Goal: Task Accomplishment & Management: Manage account settings

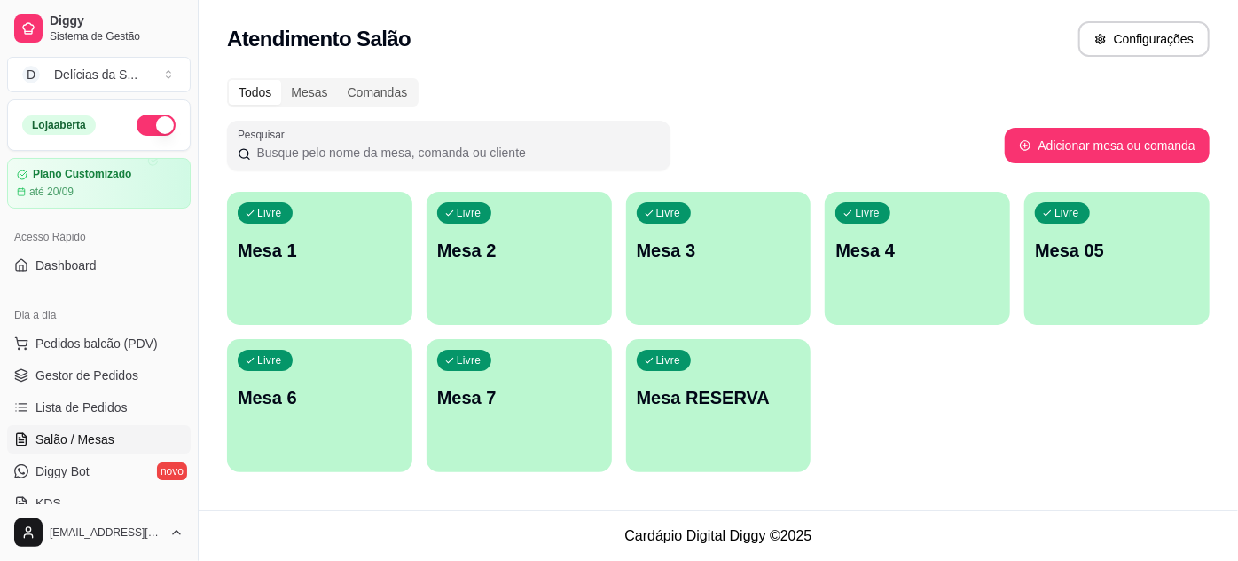
scroll to position [69, 0]
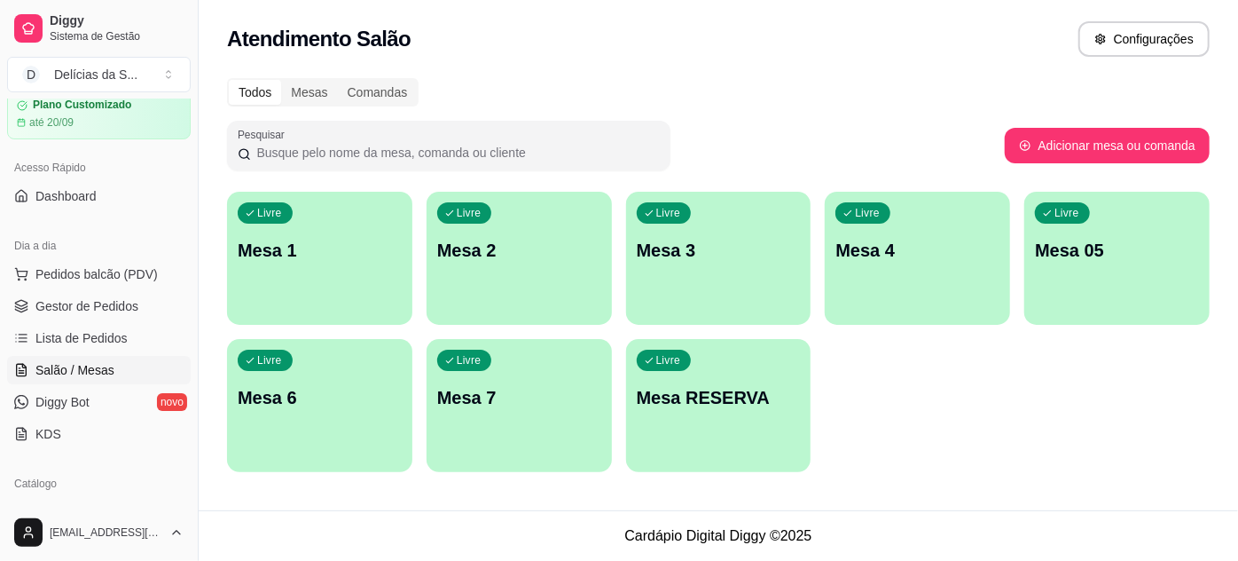
click at [683, 437] on div "Livre Mesa RESERVA" at bounding box center [718, 395] width 185 height 112
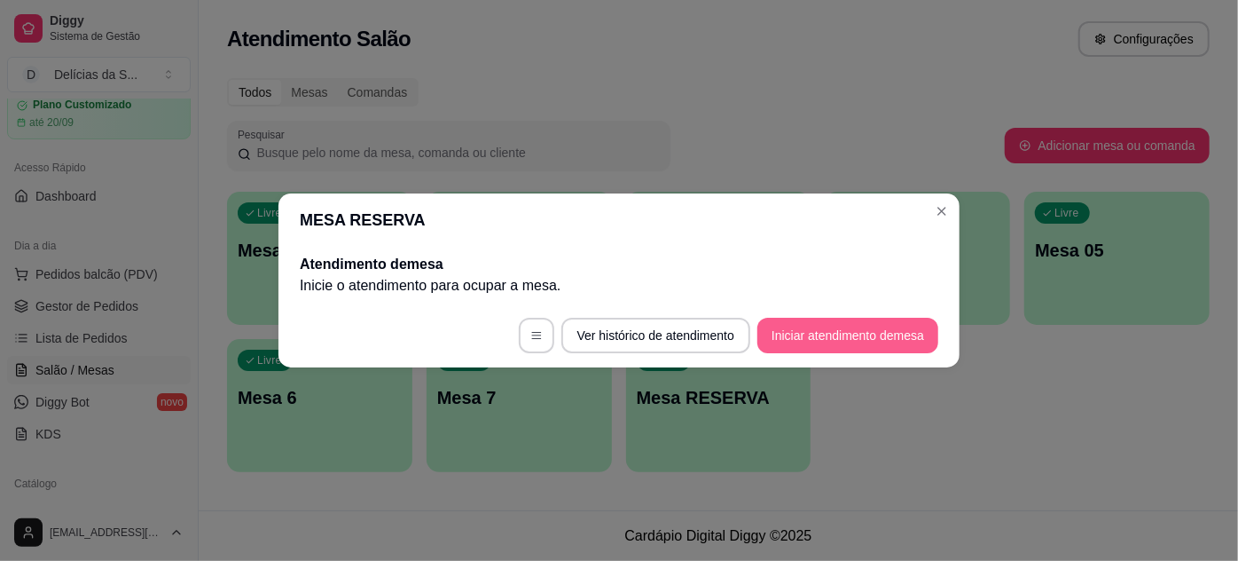
click at [808, 328] on button "Iniciar atendimento de mesa" at bounding box center [848, 335] width 181 height 35
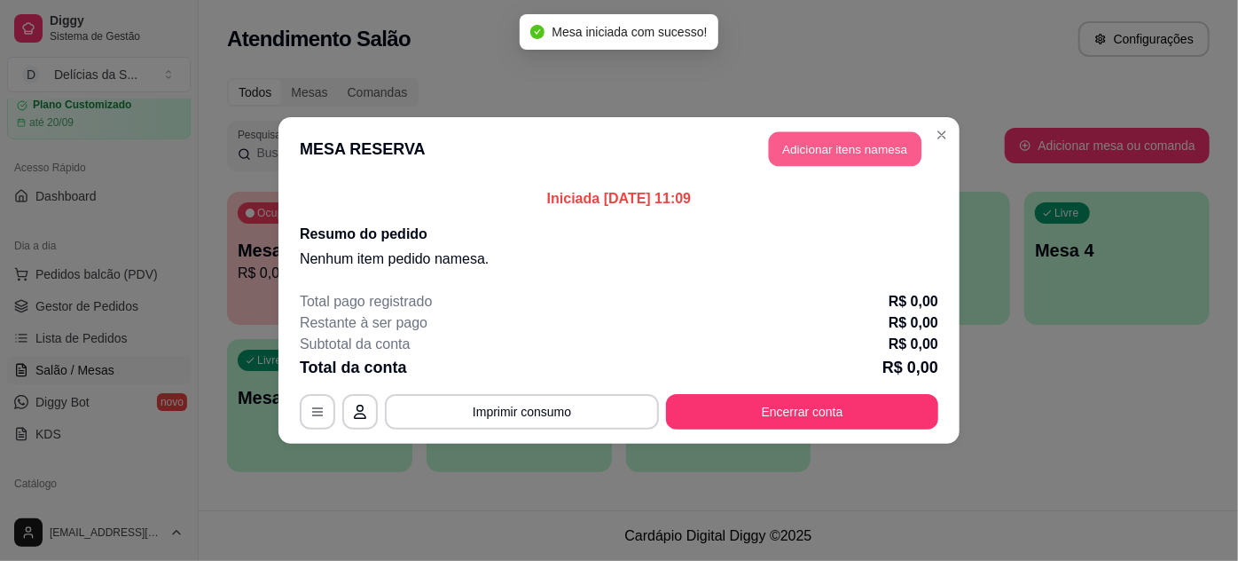
click at [837, 152] on button "Adicionar itens na mesa" at bounding box center [845, 149] width 153 height 35
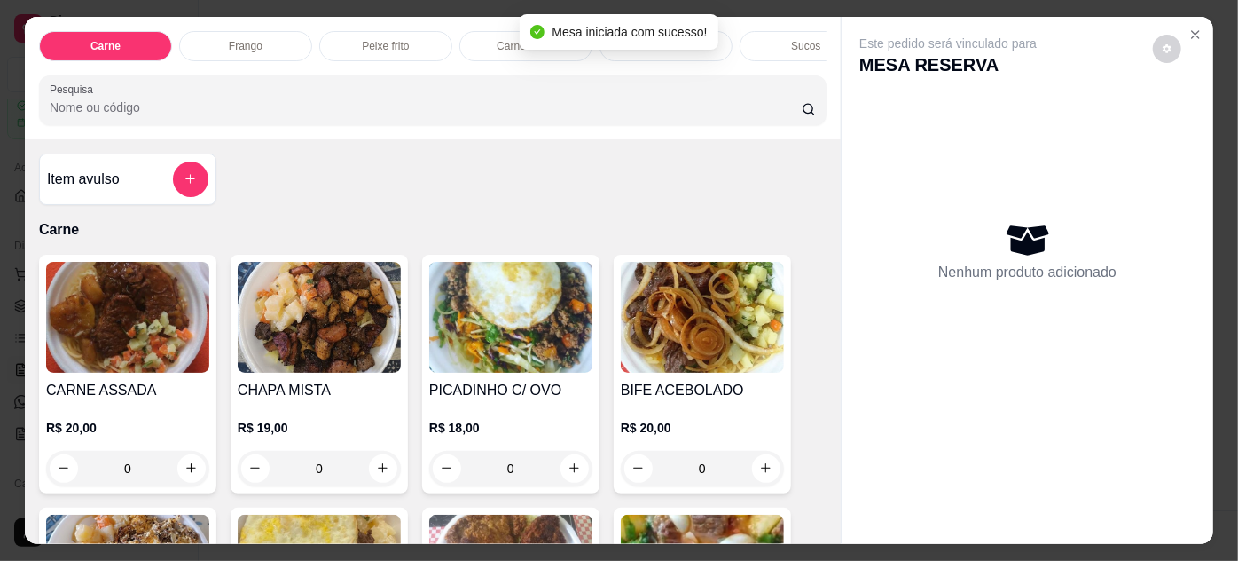
scroll to position [322, 0]
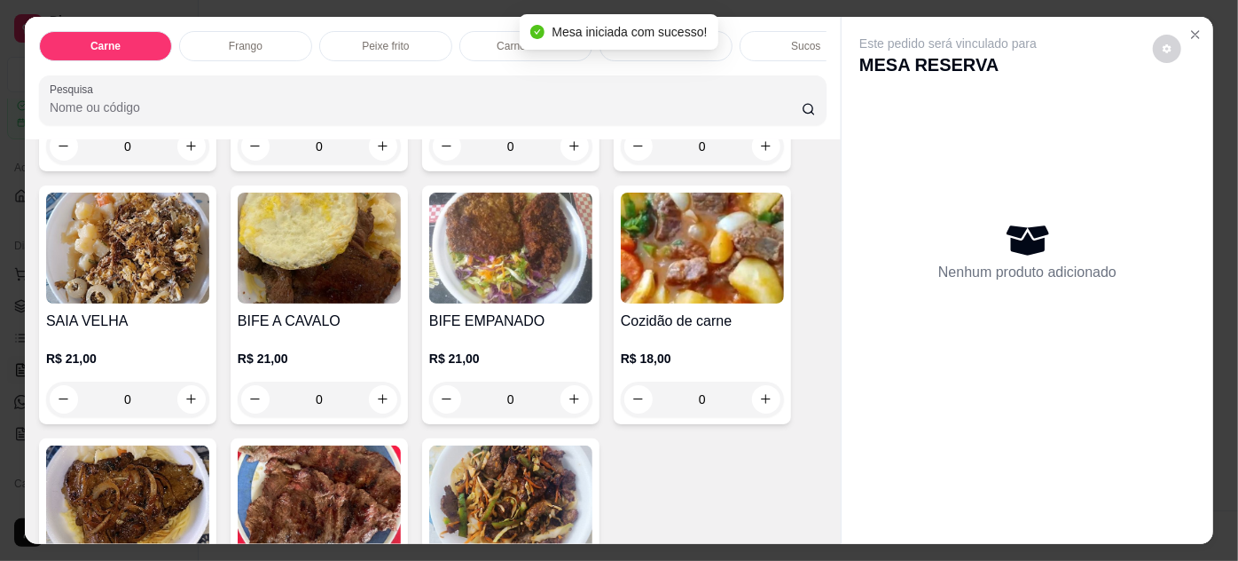
click at [661, 295] on img at bounding box center [702, 248] width 163 height 111
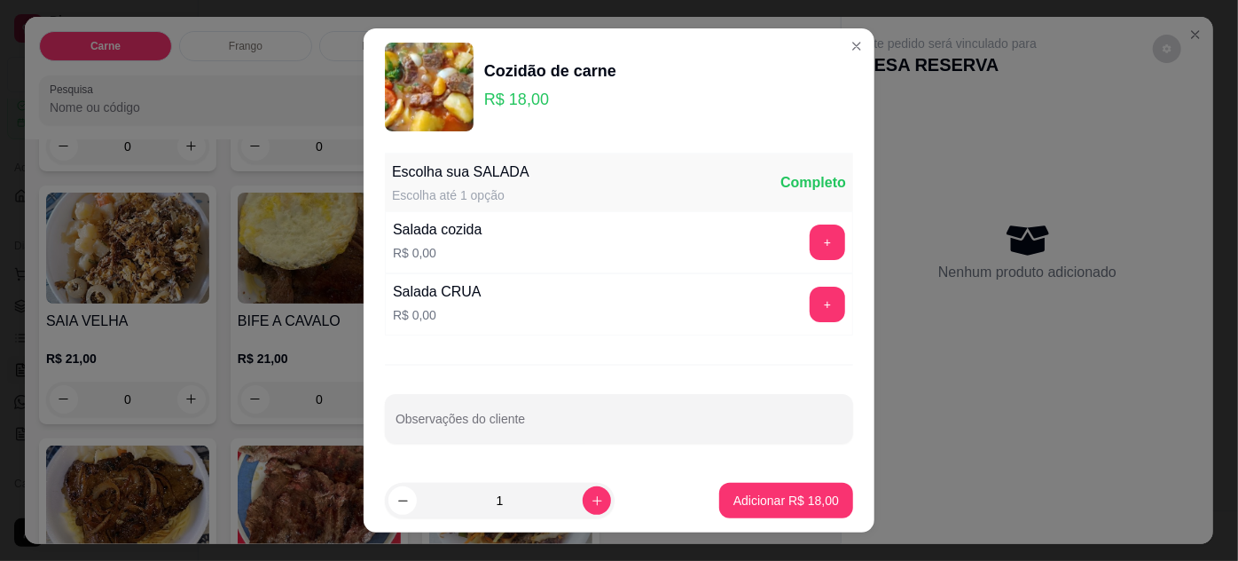
scroll to position [28, 0]
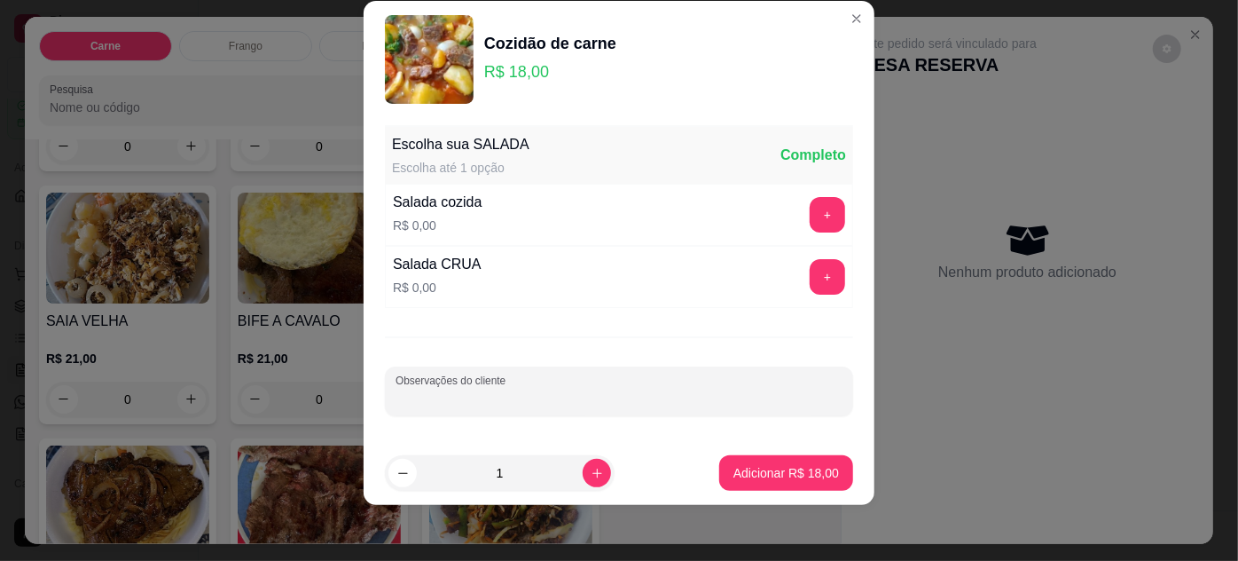
click at [689, 392] on input "Observações do cliente" at bounding box center [619, 398] width 447 height 18
type input "vem comer aqui"
click at [782, 468] on p "Adicionar R$ 18,00" at bounding box center [786, 472] width 103 height 17
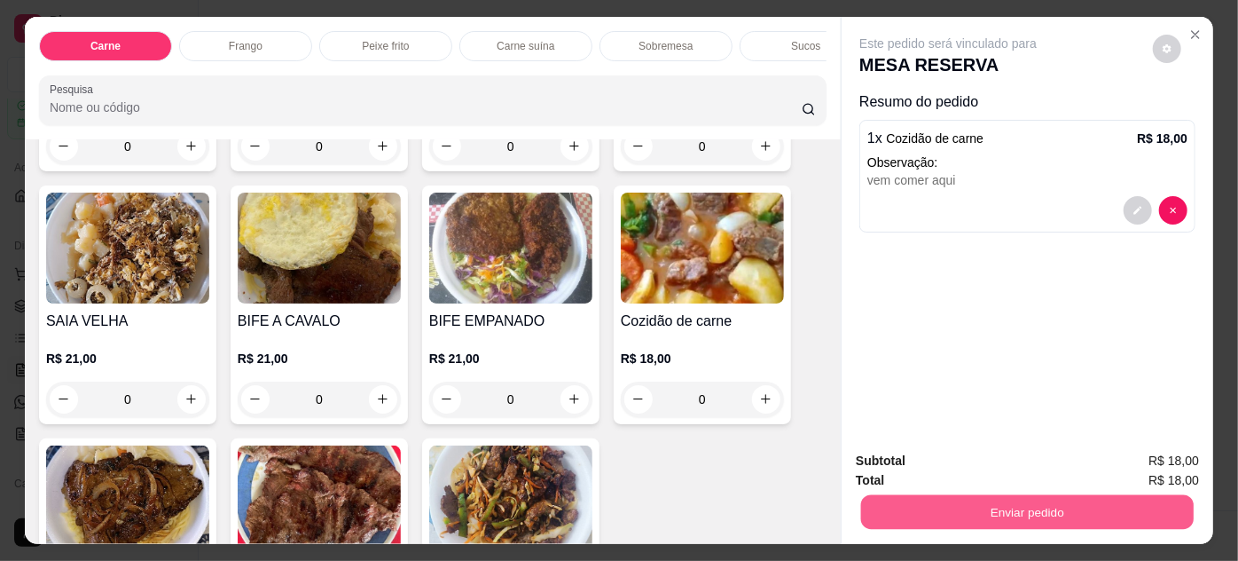
click at [930, 500] on button "Enviar pedido" at bounding box center [1027, 512] width 333 height 35
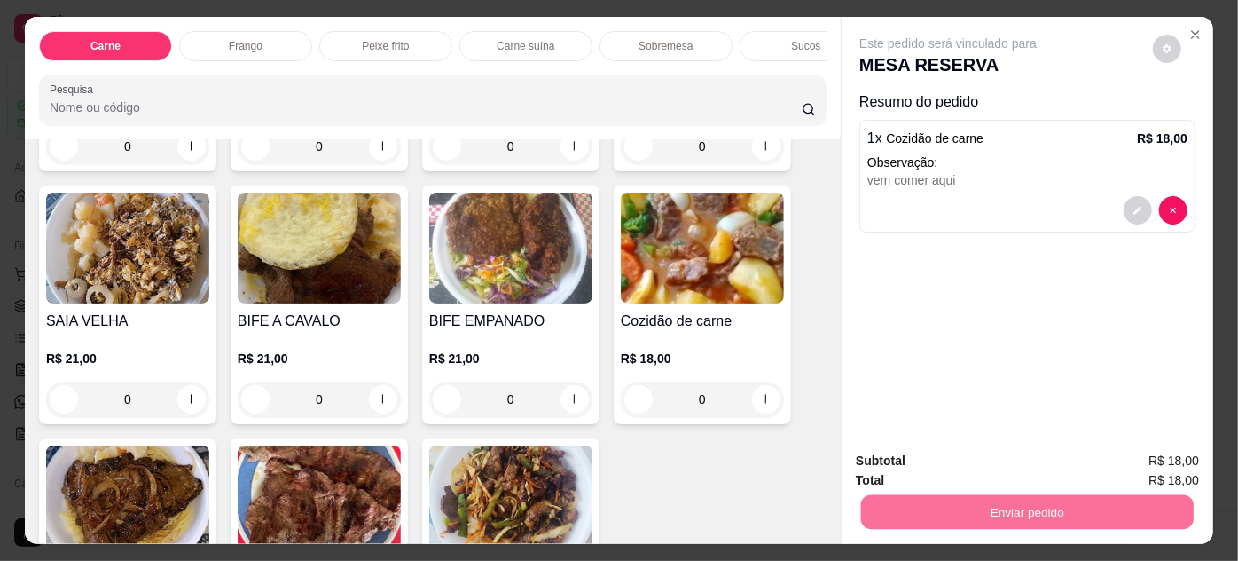
click at [944, 463] on button "Não registrar e enviar pedido" at bounding box center [969, 461] width 179 height 33
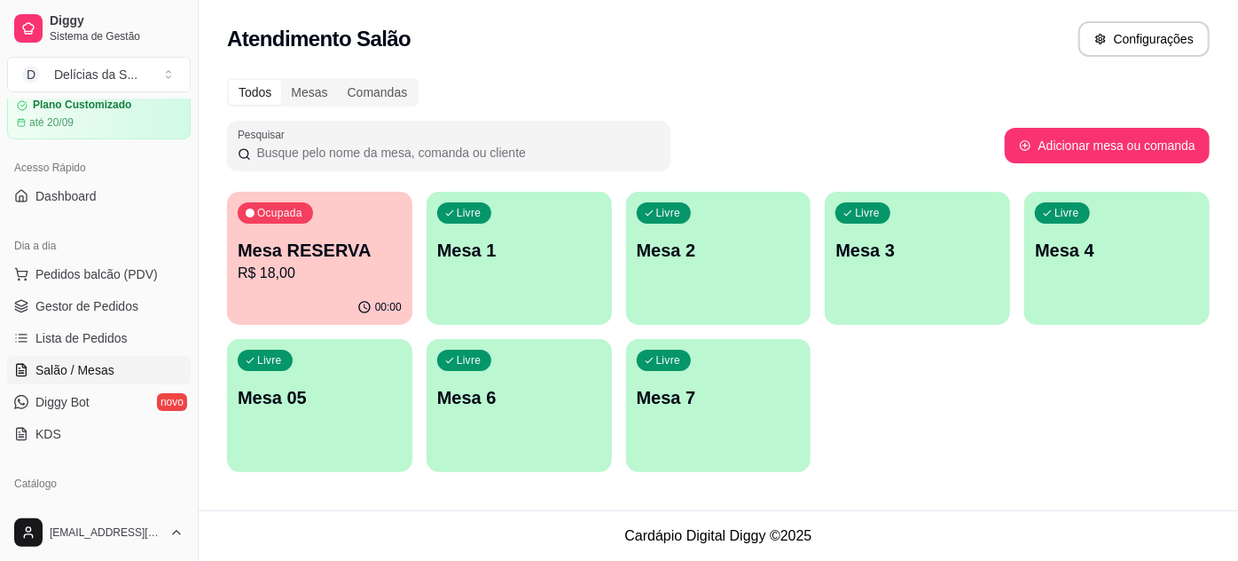
click at [305, 435] on div "Livre Mesa 05" at bounding box center [319, 395] width 185 height 112
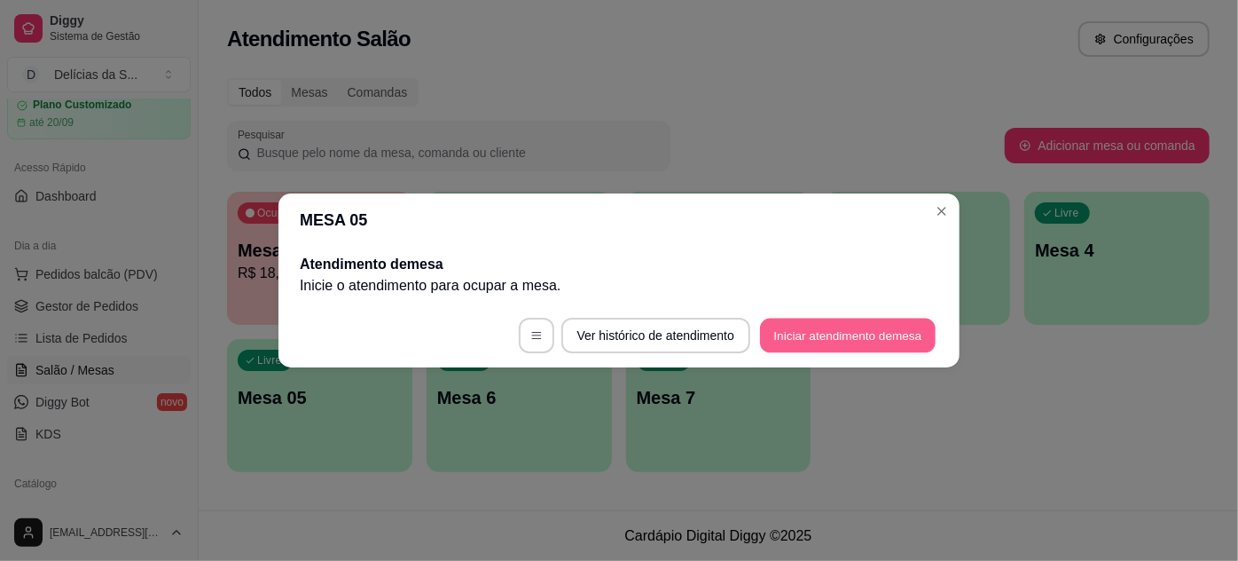
click at [798, 337] on button "Iniciar atendimento de mesa" at bounding box center [848, 335] width 176 height 35
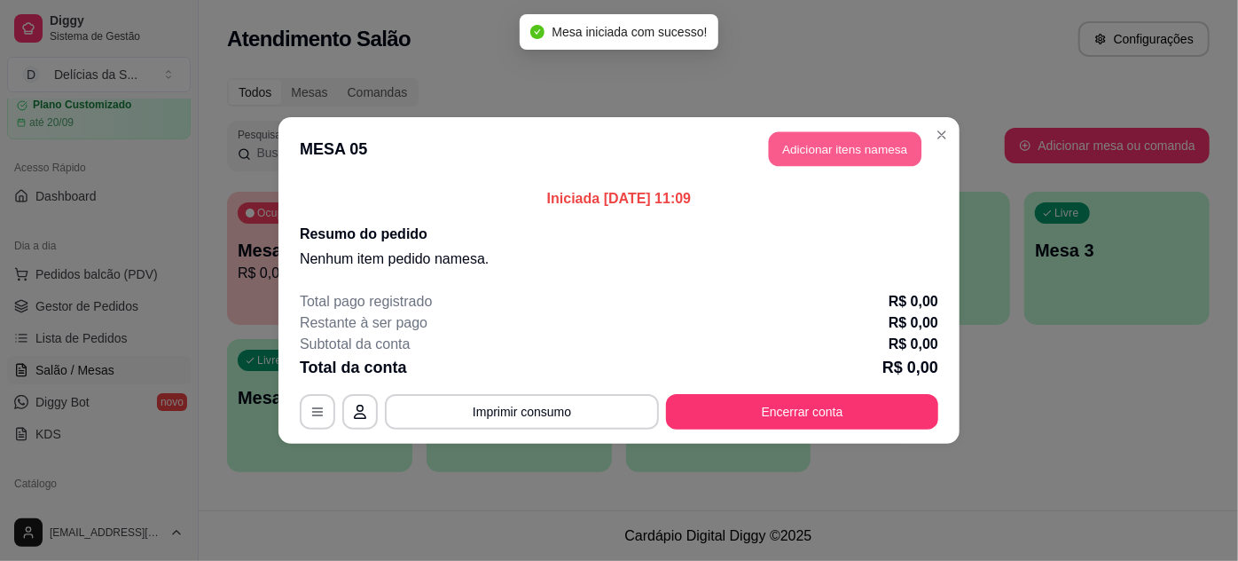
click at [837, 153] on button "Adicionar itens na mesa" at bounding box center [845, 149] width 153 height 35
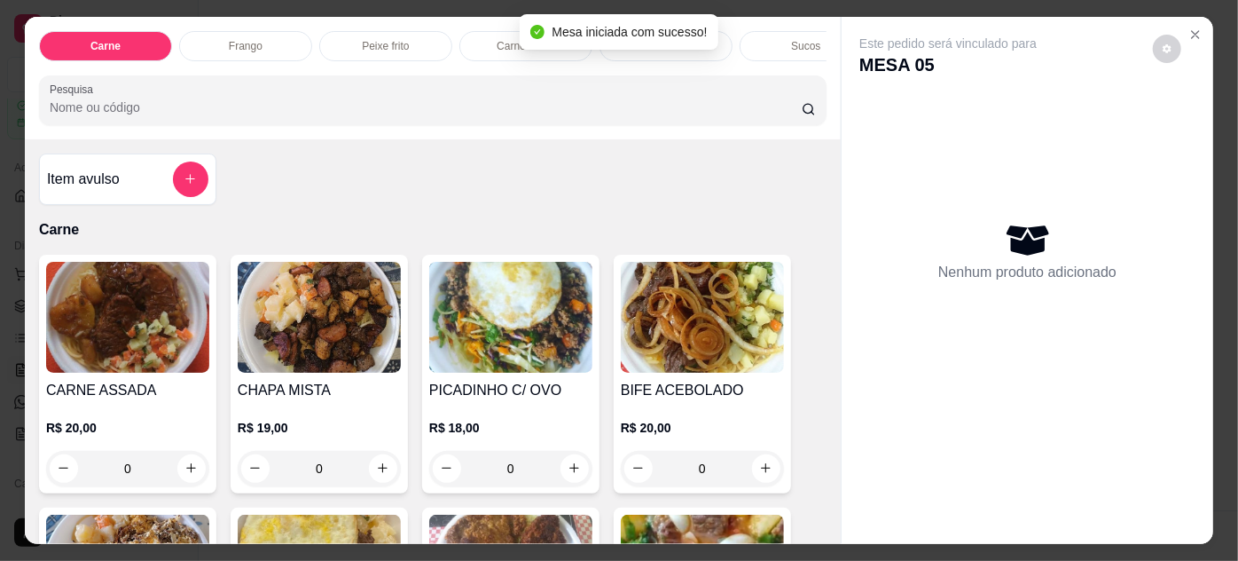
click at [73, 331] on img at bounding box center [127, 317] width 163 height 111
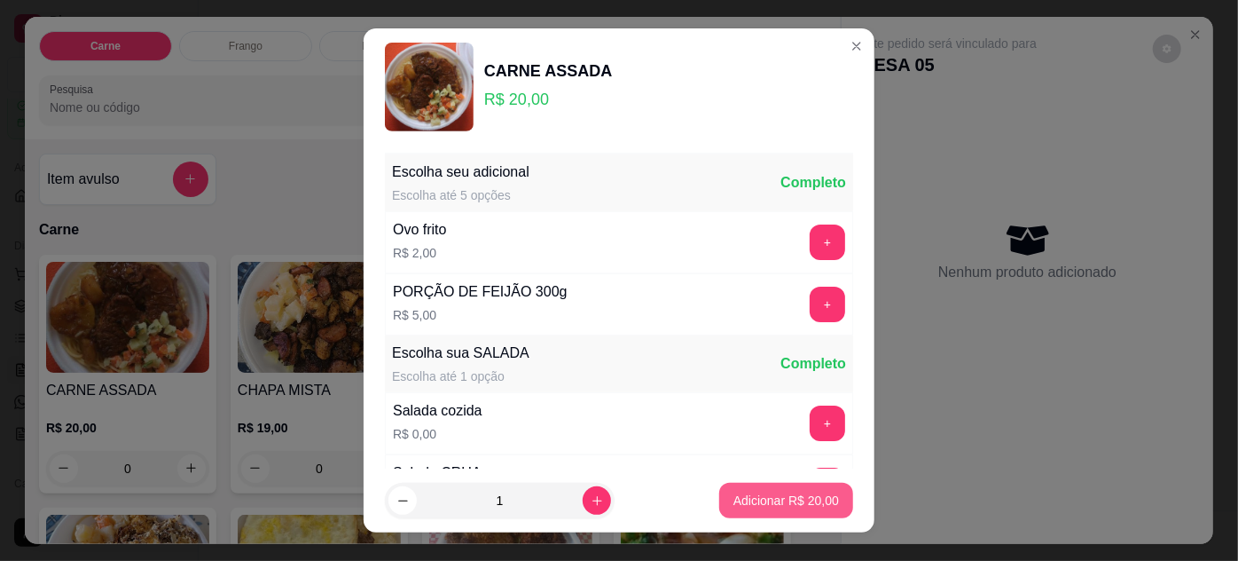
click at [809, 493] on p "Adicionar R$ 20,00" at bounding box center [787, 500] width 106 height 18
type input "1"
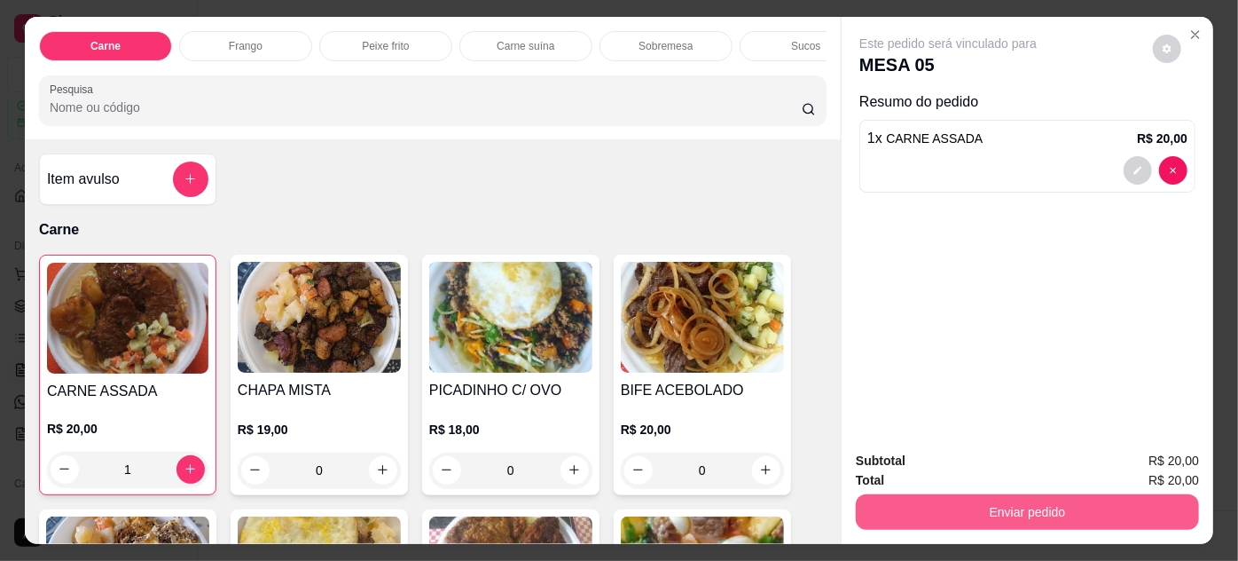
click at [880, 498] on button "Enviar pedido" at bounding box center [1027, 511] width 343 height 35
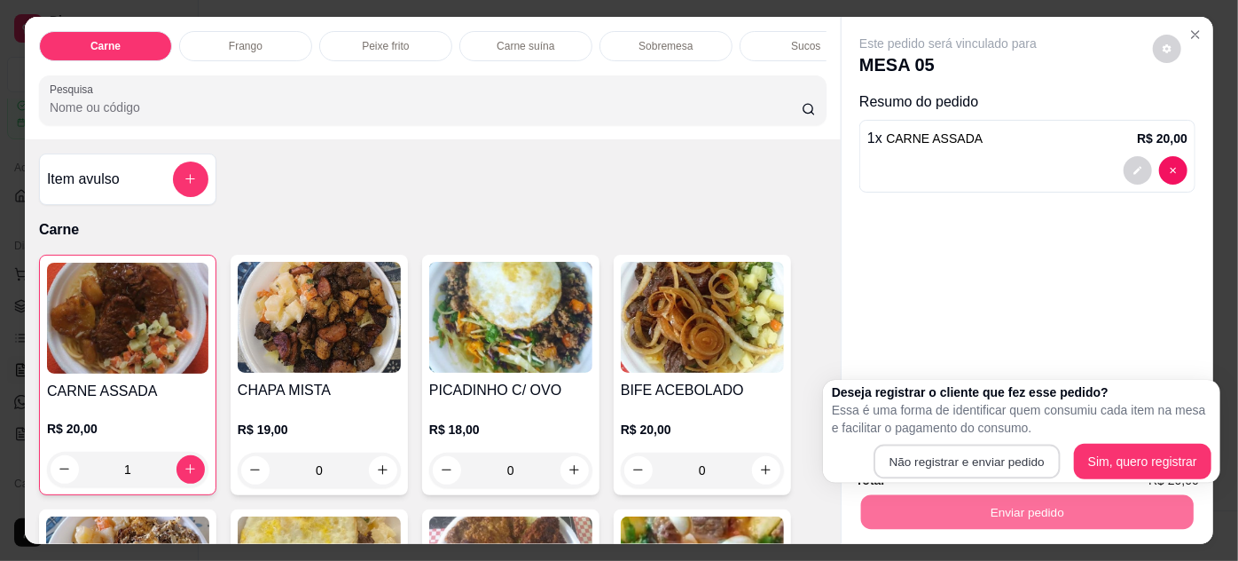
click at [972, 454] on button "Não registrar e enviar pedido" at bounding box center [968, 461] width 186 height 35
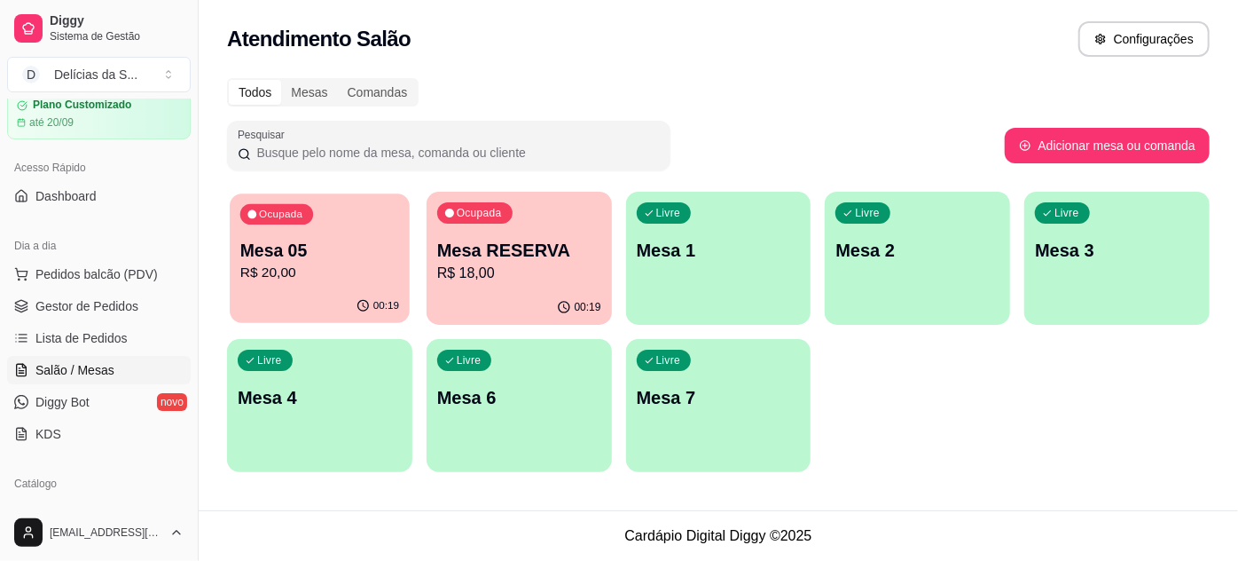
click at [298, 271] on p "R$ 20,00" at bounding box center [319, 273] width 159 height 20
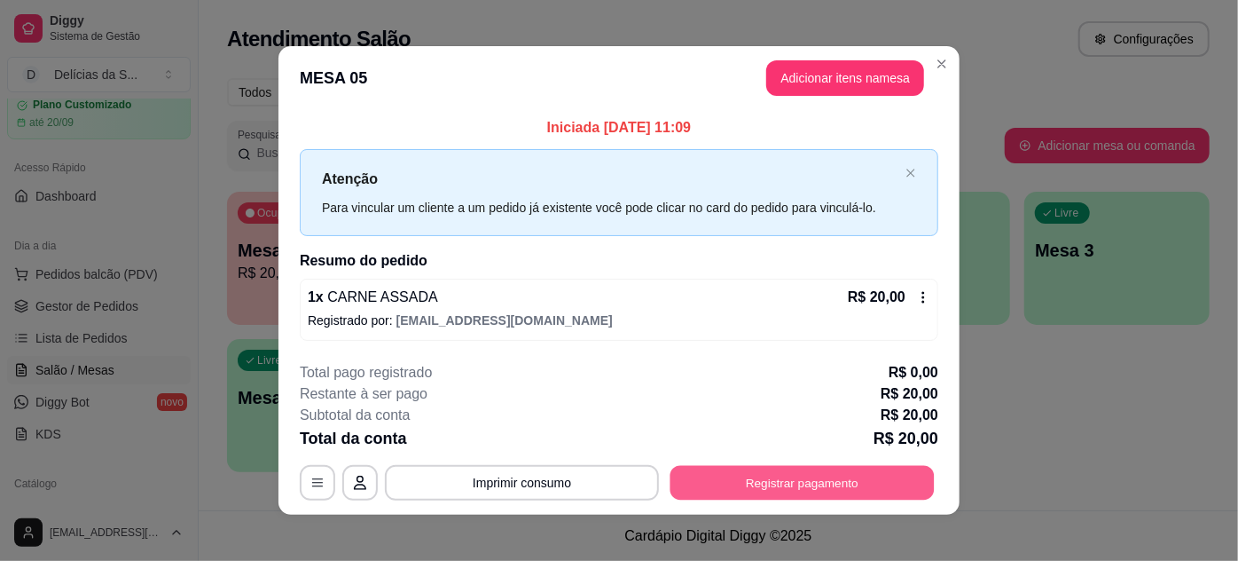
click at [773, 484] on button "Registrar pagamento" at bounding box center [803, 482] width 264 height 35
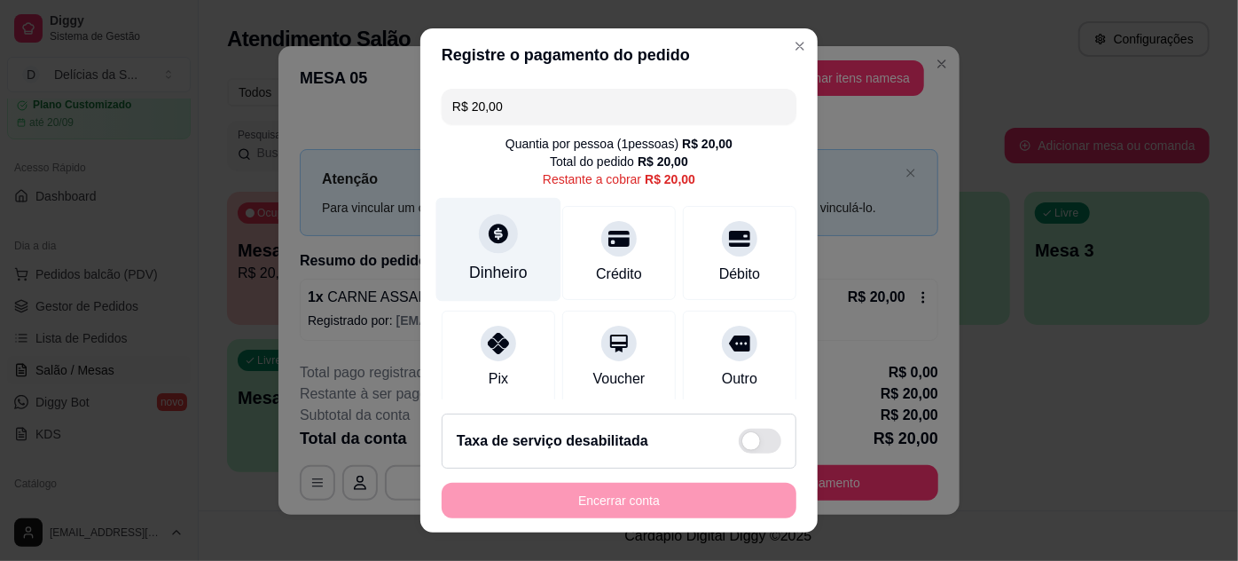
click at [491, 262] on div "Dinheiro" at bounding box center [498, 272] width 59 height 23
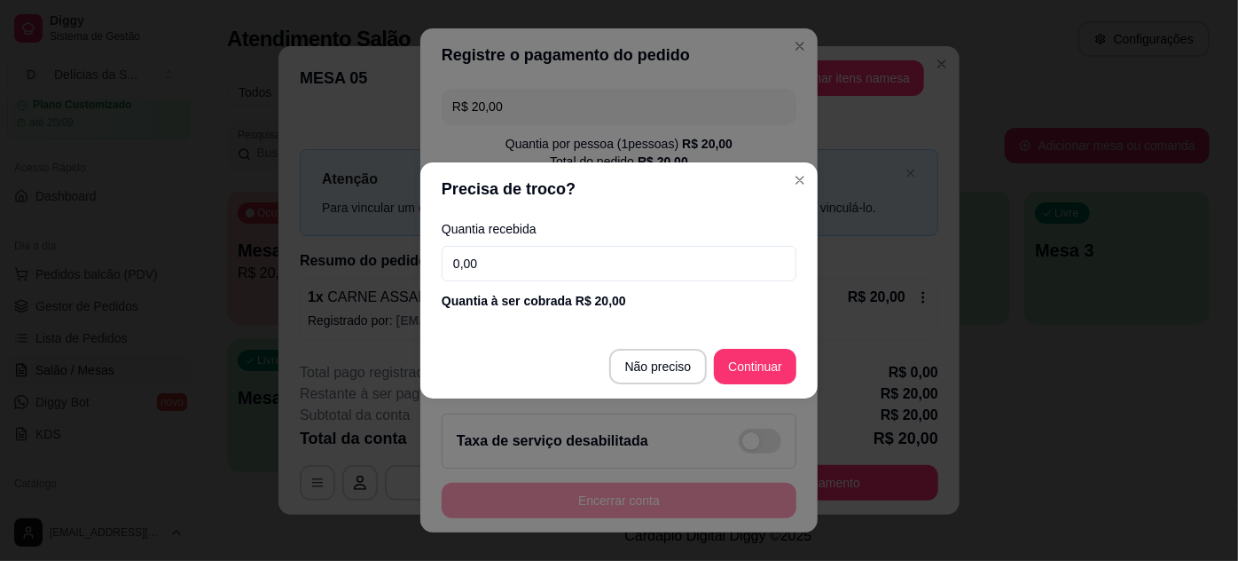
click at [726, 268] on input "0,00" at bounding box center [619, 263] width 355 height 35
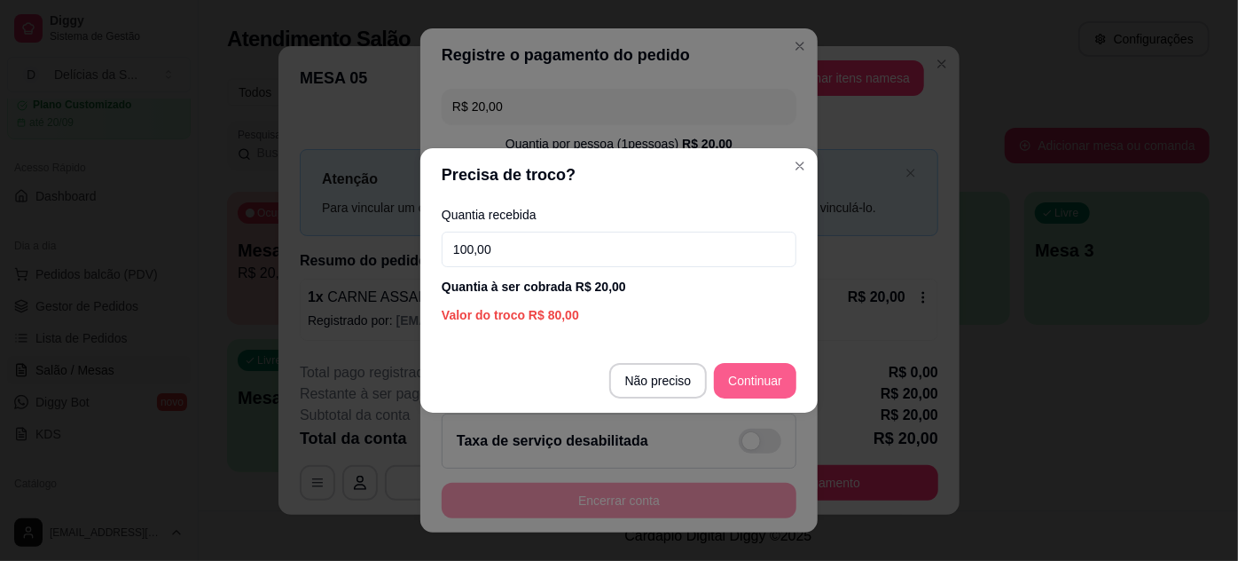
type input "100,00"
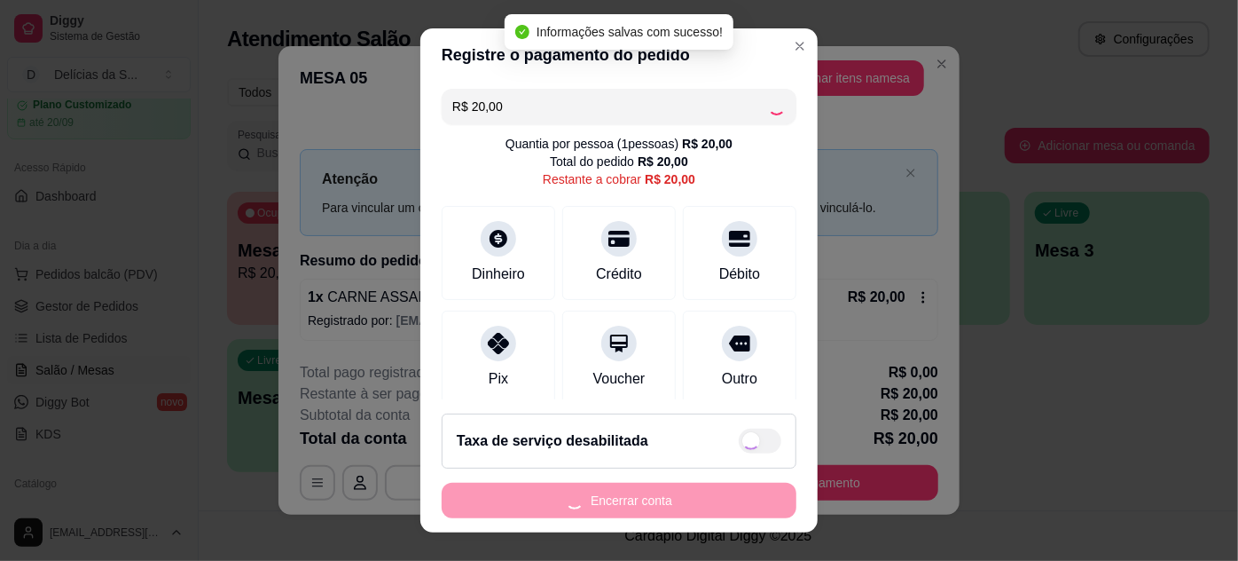
type input "R$ 0,00"
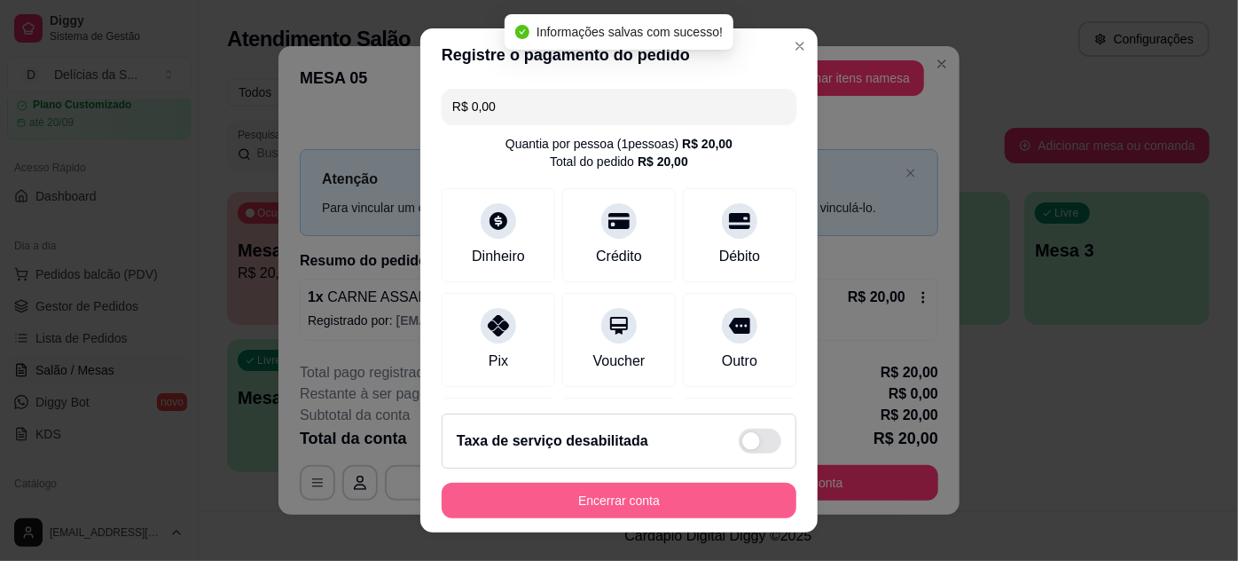
click at [680, 491] on button "Encerrar conta" at bounding box center [619, 500] width 355 height 35
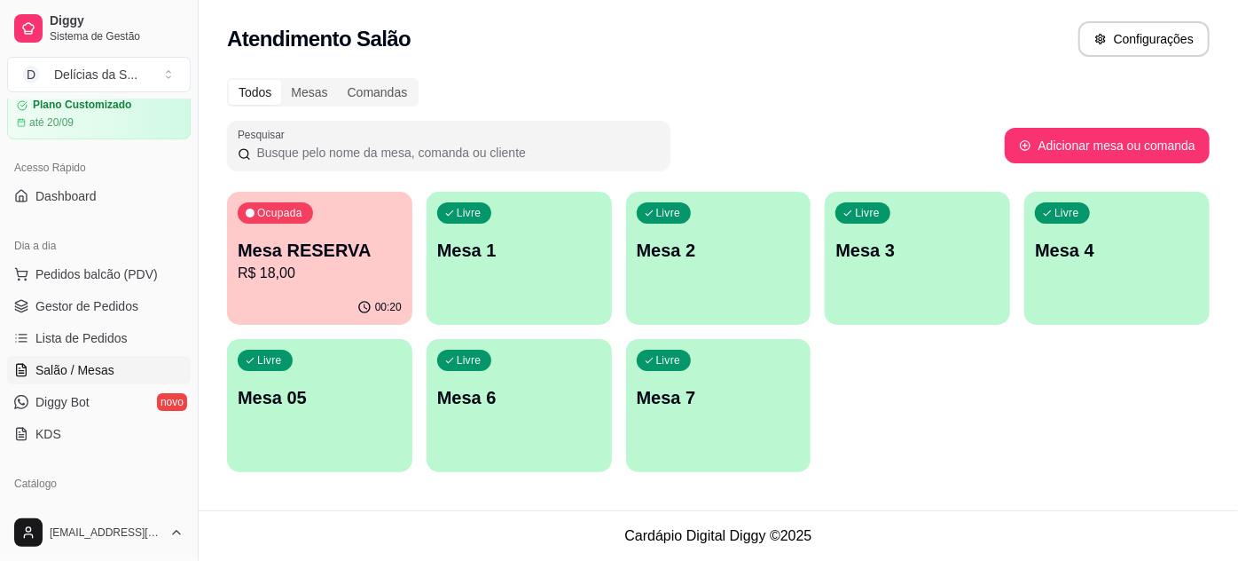
click at [1066, 237] on div "Livre Mesa 4" at bounding box center [1117, 248] width 185 height 112
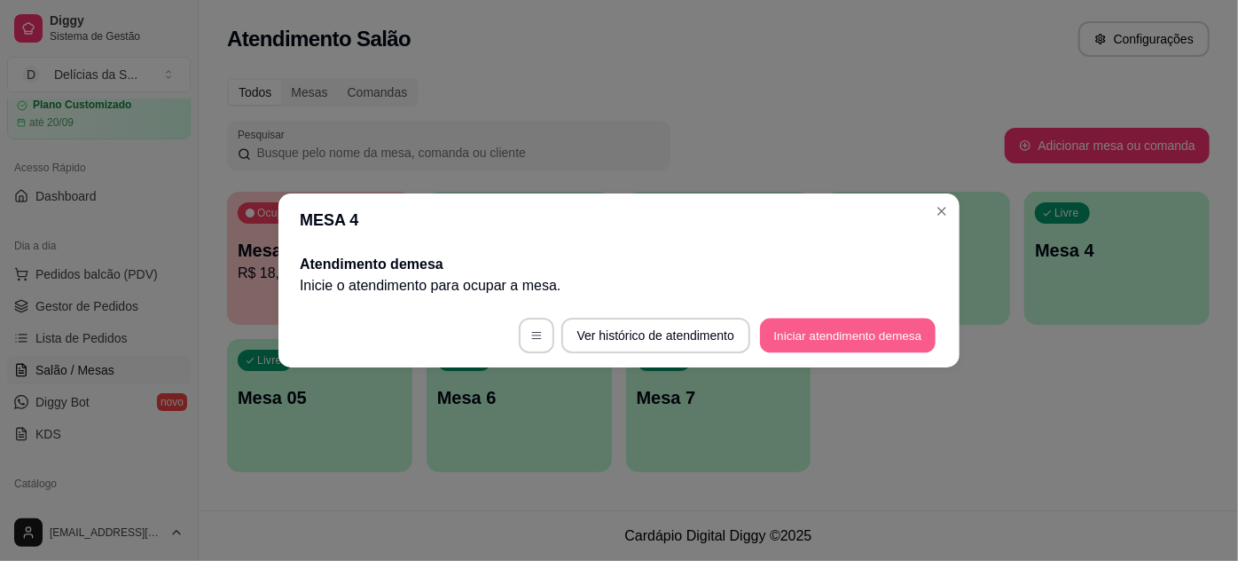
click at [809, 334] on button "Iniciar atendimento de mesa" at bounding box center [848, 335] width 176 height 35
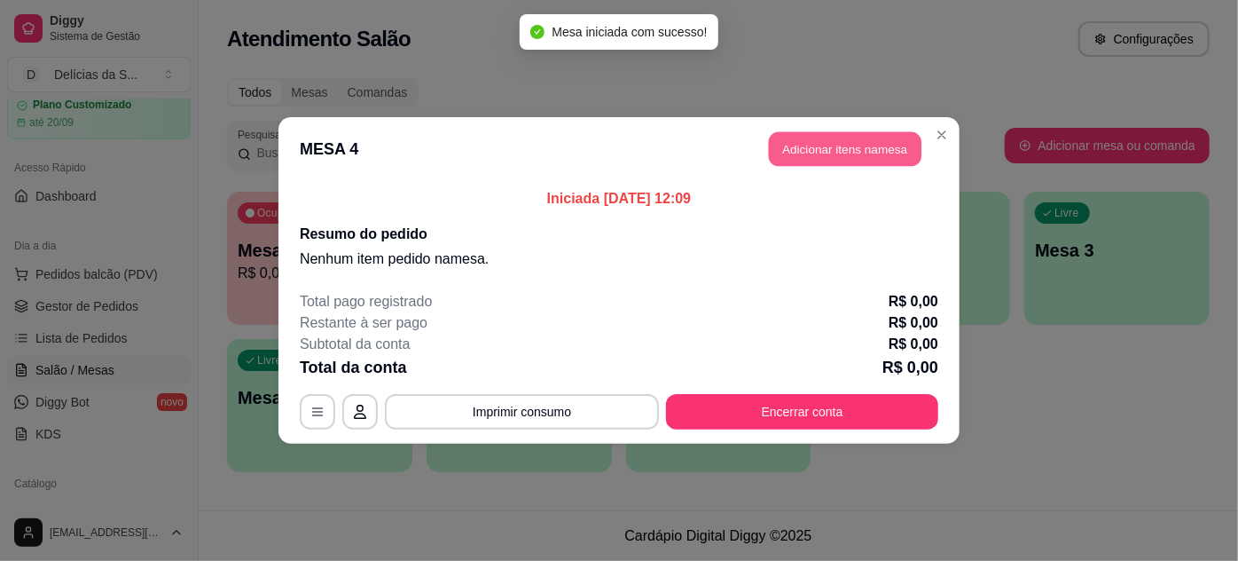
click at [834, 135] on button "Adicionar itens na mesa" at bounding box center [845, 149] width 153 height 35
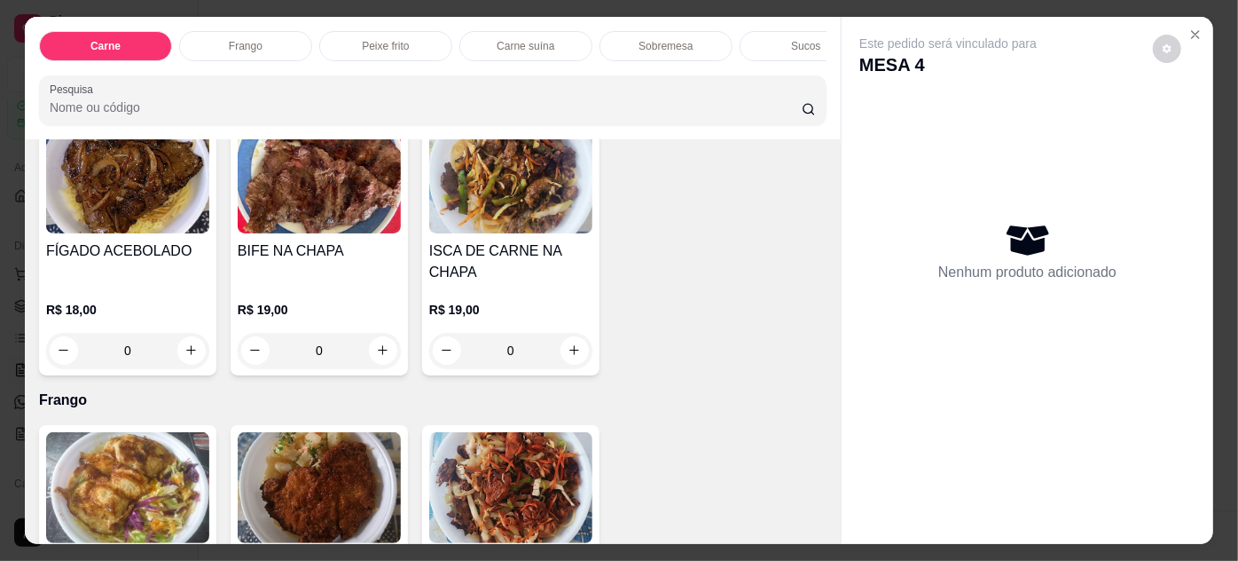
scroll to position [806, 0]
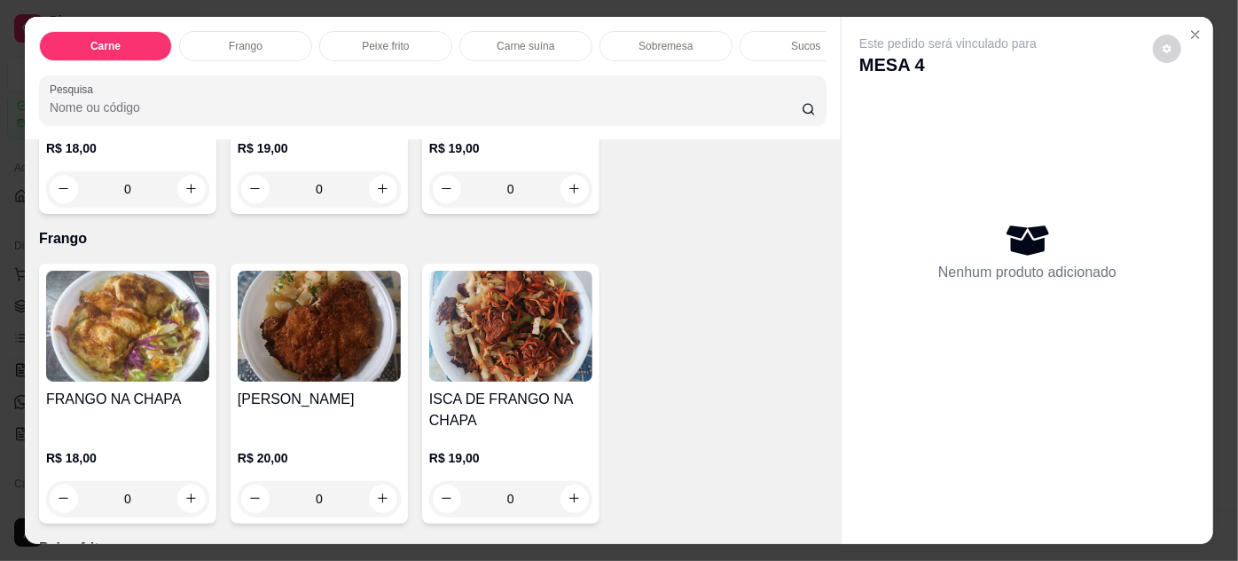
click at [474, 361] on img at bounding box center [510, 326] width 163 height 111
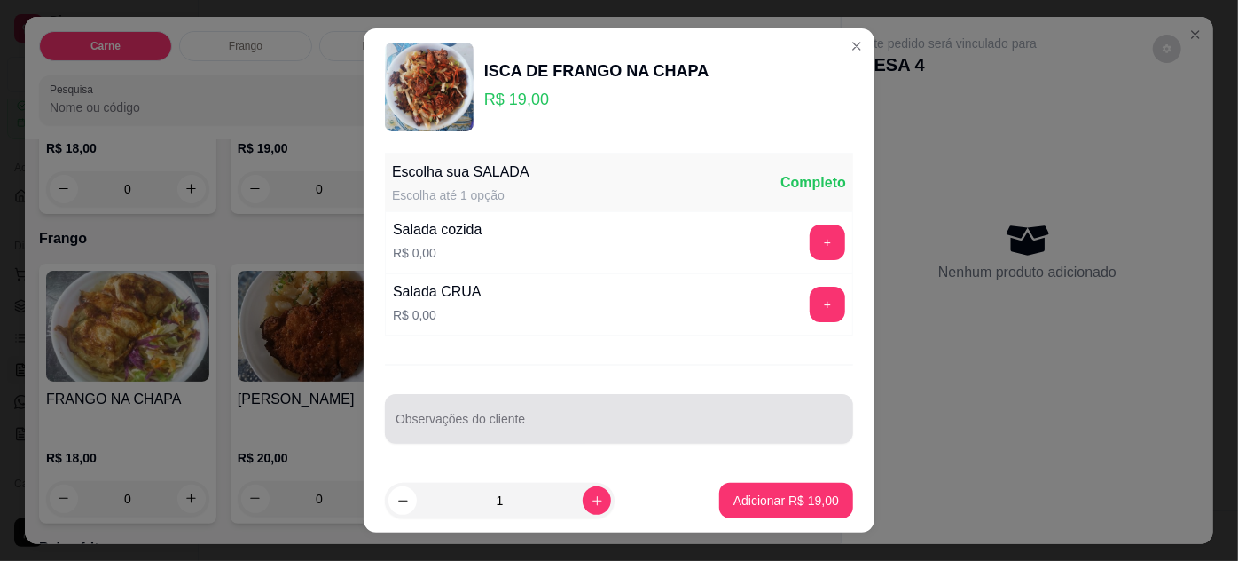
scroll to position [28, 0]
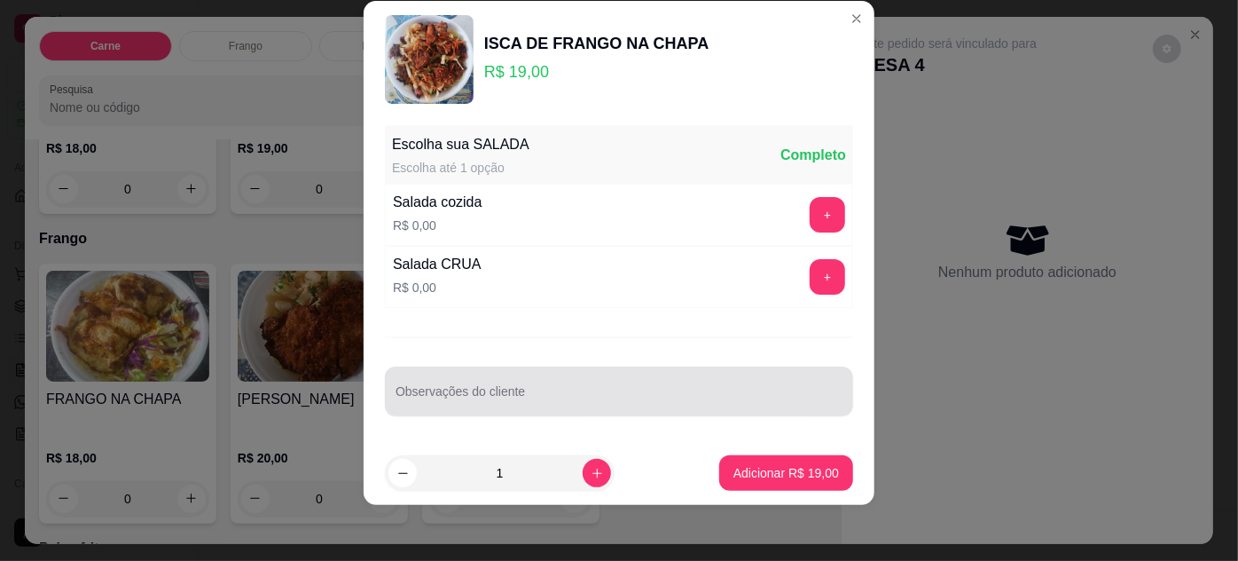
click at [660, 387] on div at bounding box center [619, 390] width 447 height 35
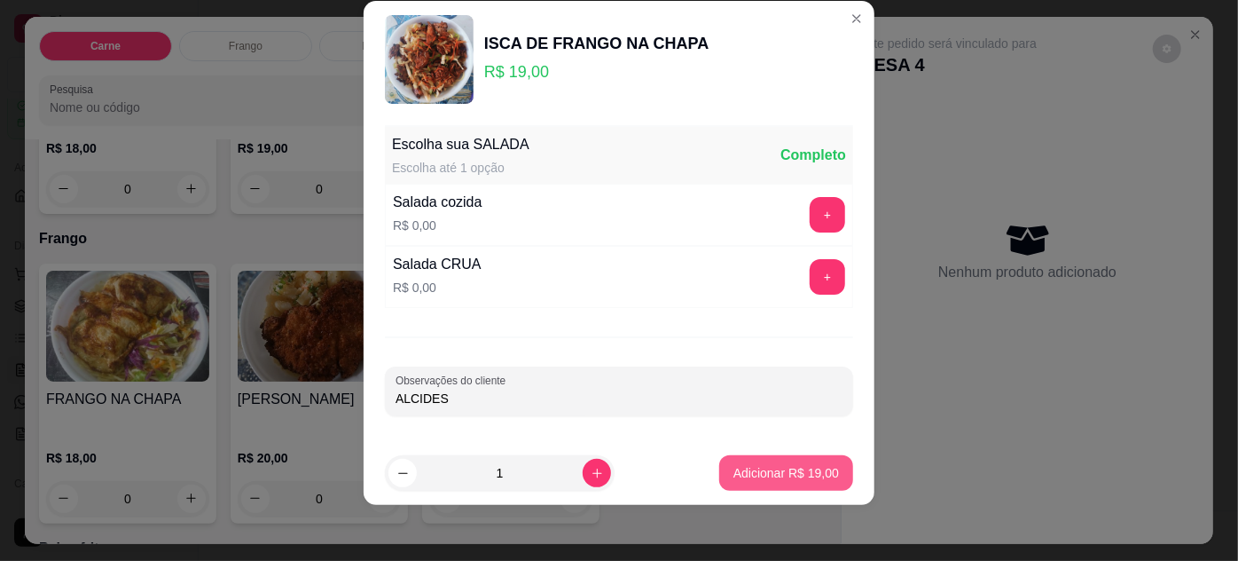
type input "ALCIDES"
click at [794, 461] on button "Adicionar R$ 19,00" at bounding box center [786, 472] width 134 height 35
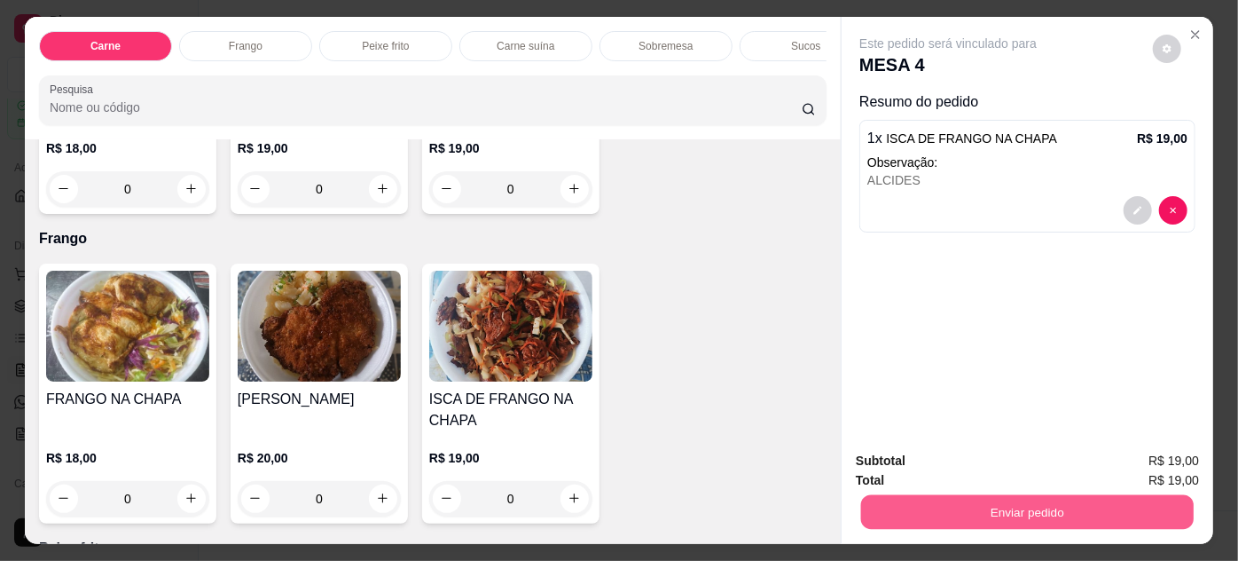
click at [1101, 506] on button "Enviar pedido" at bounding box center [1027, 512] width 333 height 35
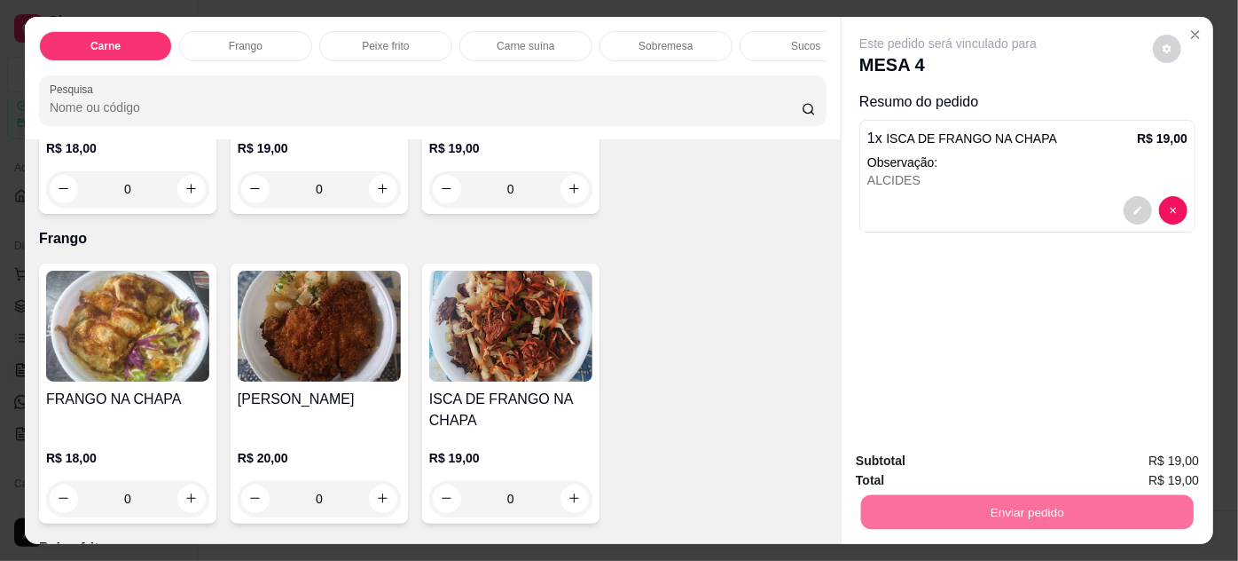
click at [1034, 457] on button "Não registrar e enviar pedido" at bounding box center [969, 461] width 179 height 33
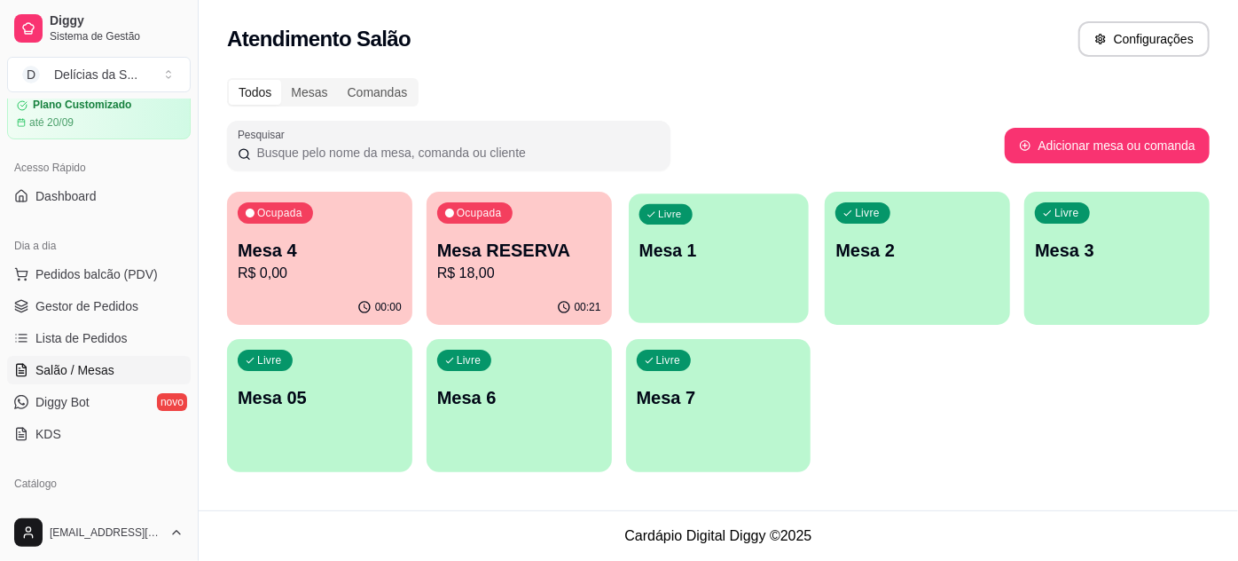
click at [738, 250] on p "Mesa 1" at bounding box center [718, 251] width 159 height 24
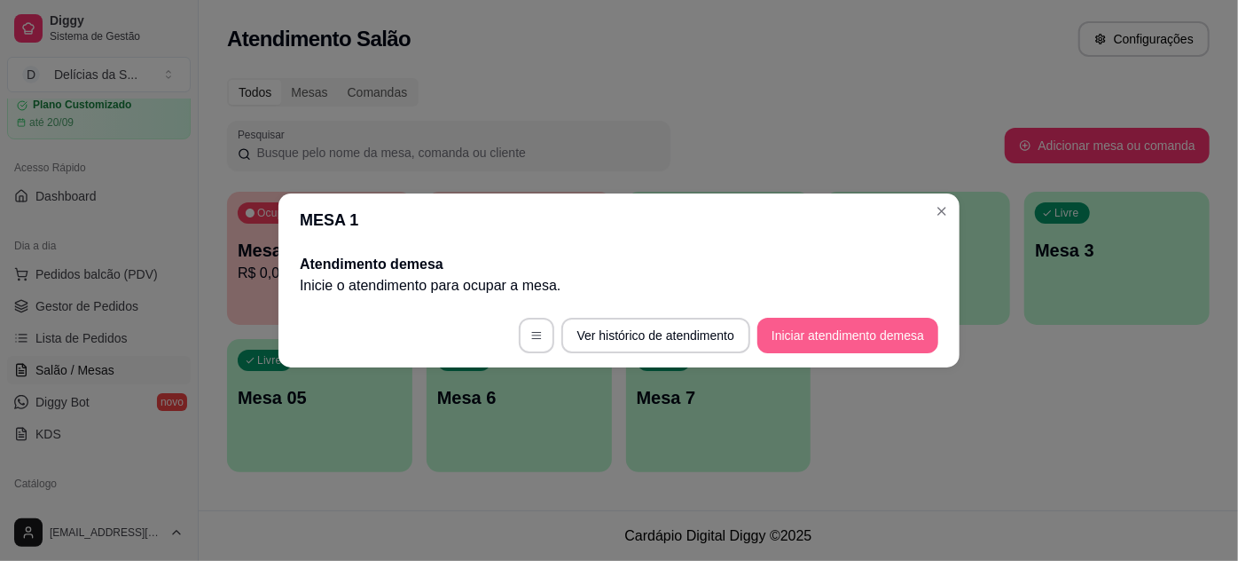
click at [814, 339] on button "Iniciar atendimento de mesa" at bounding box center [848, 335] width 181 height 35
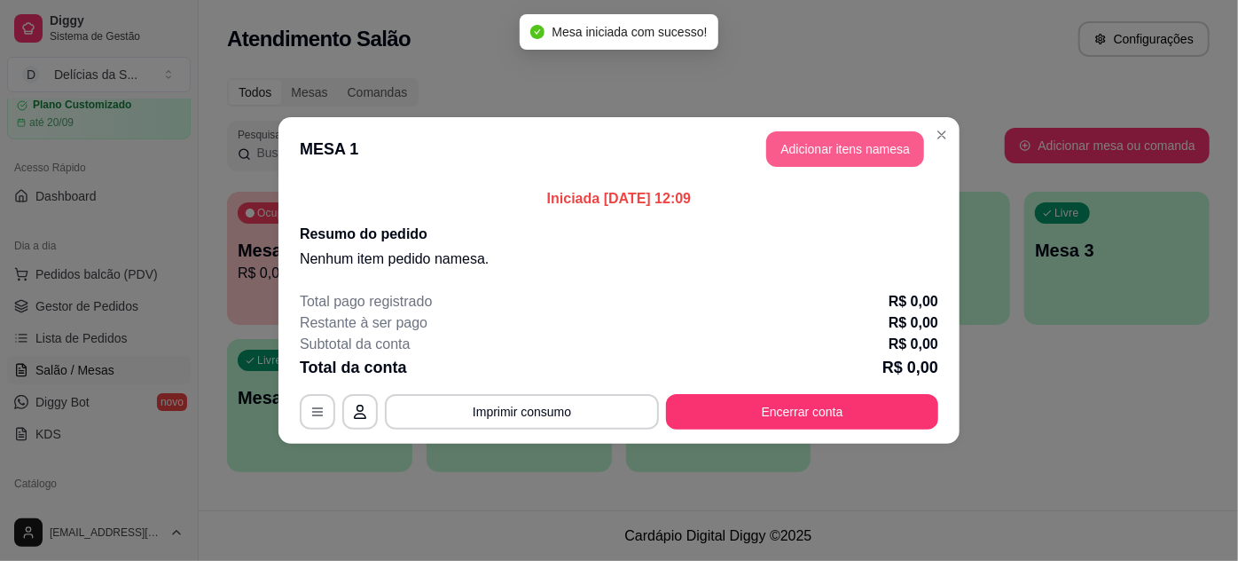
click at [835, 148] on button "Adicionar itens na mesa" at bounding box center [845, 148] width 158 height 35
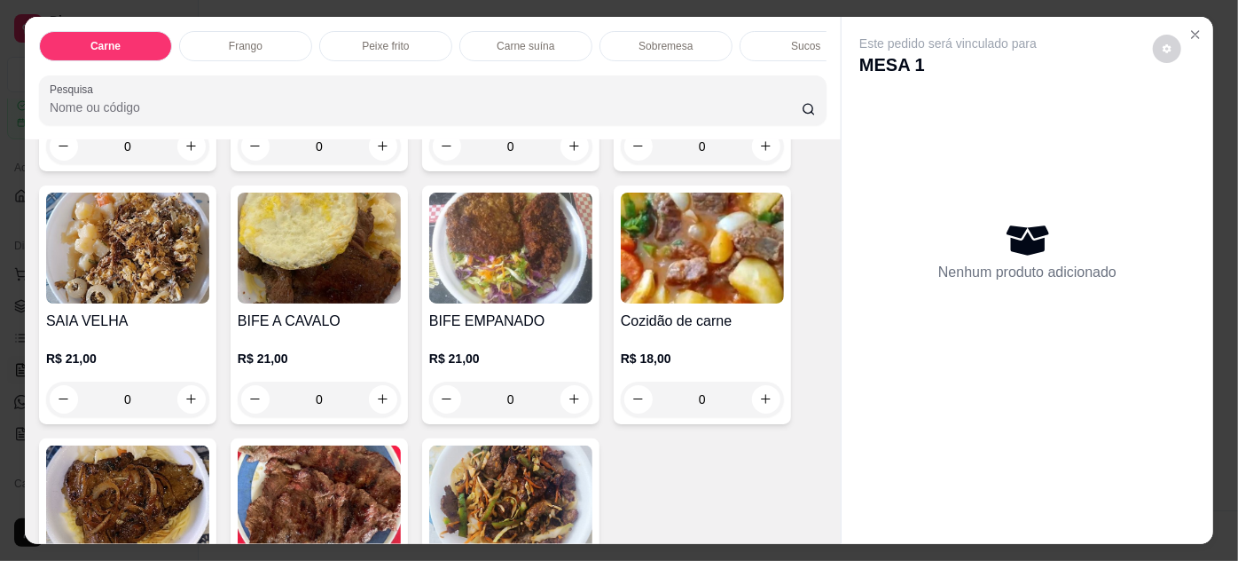
scroll to position [0, 0]
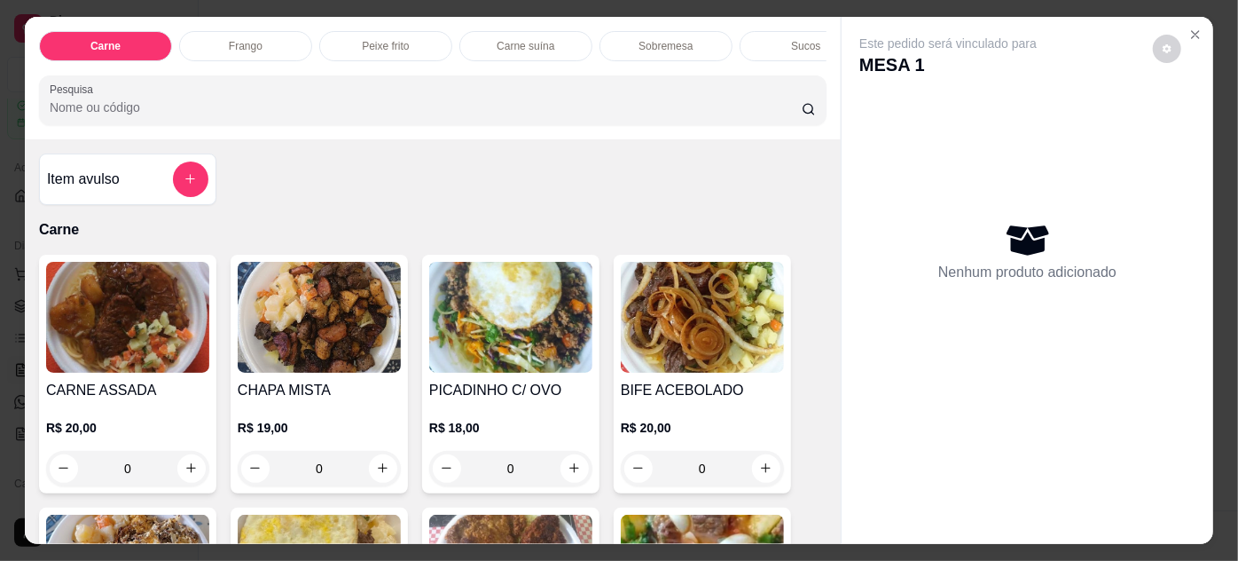
click at [293, 357] on img at bounding box center [319, 317] width 163 height 111
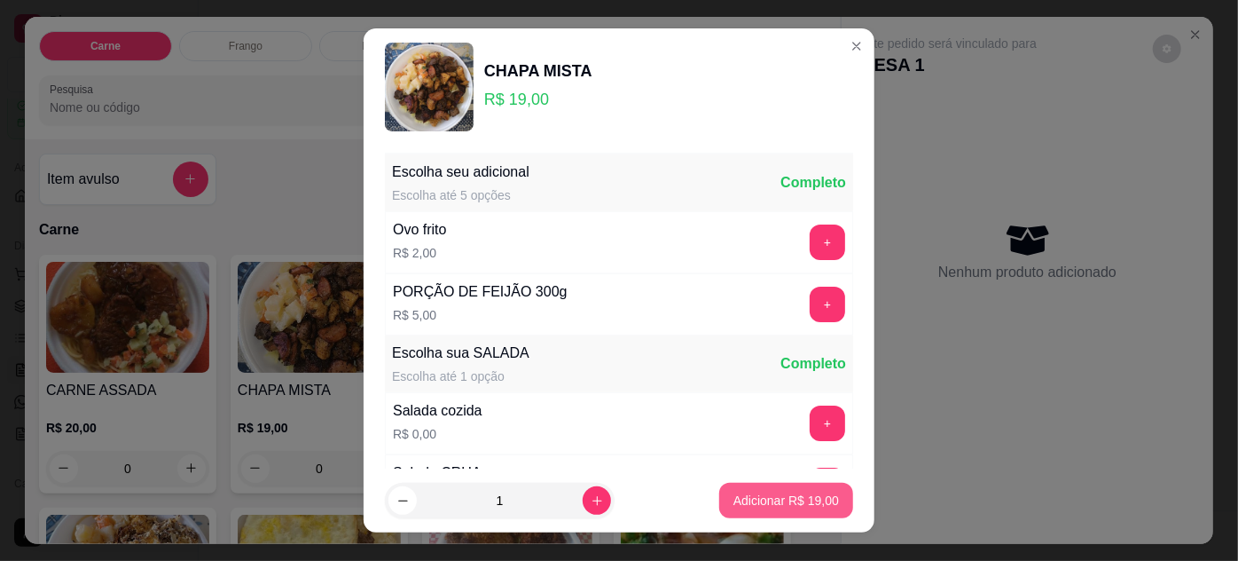
click at [757, 491] on button "Adicionar R$ 19,00" at bounding box center [786, 500] width 134 height 35
type input "1"
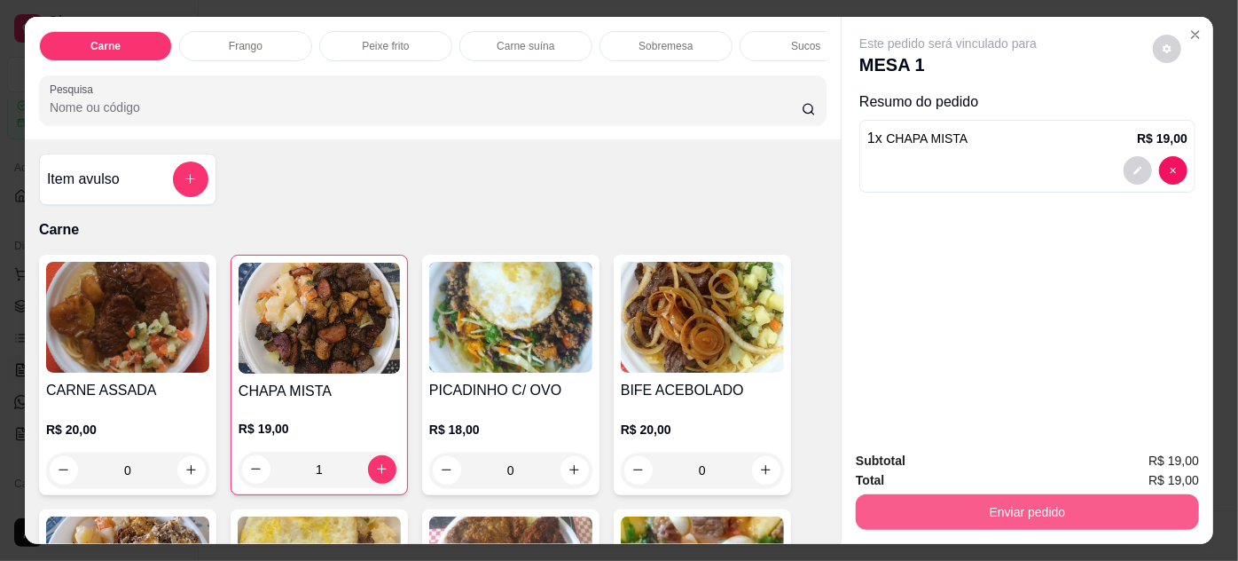
click at [997, 513] on button "Enviar pedido" at bounding box center [1027, 511] width 343 height 35
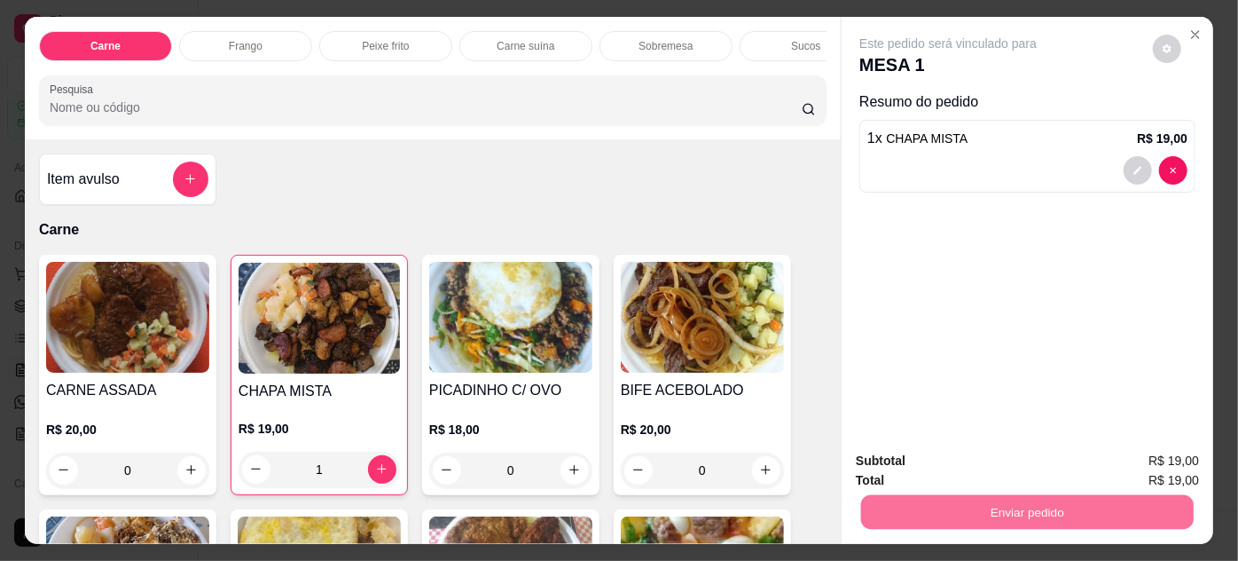
click at [952, 469] on button "Não registrar e enviar pedido" at bounding box center [969, 462] width 185 height 34
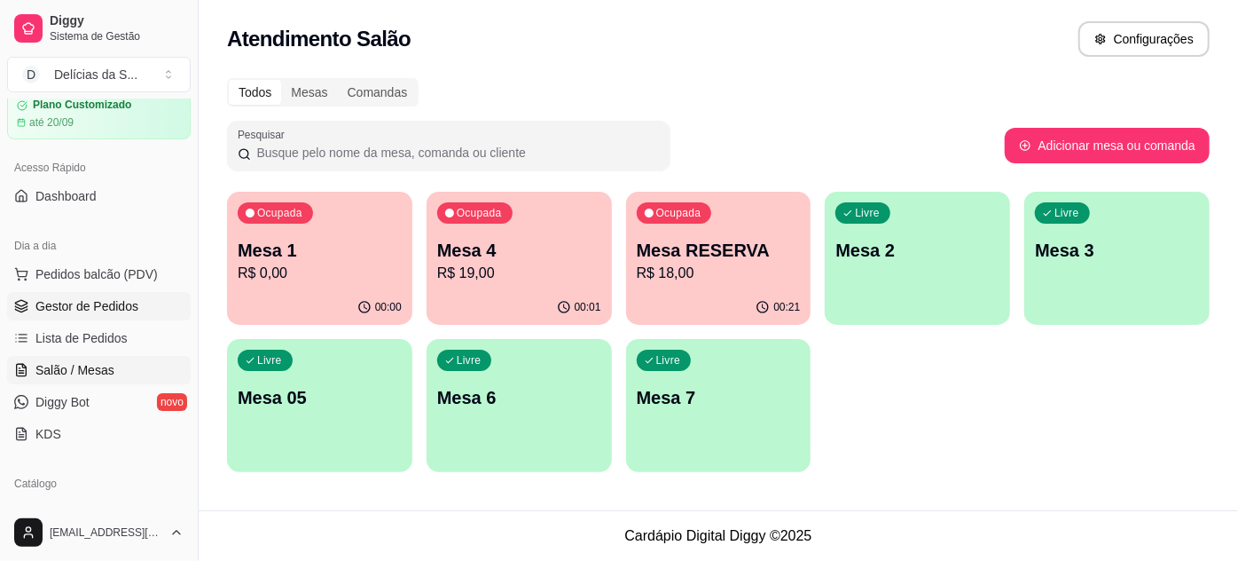
click at [79, 309] on span "Gestor de Pedidos" at bounding box center [86, 306] width 103 height 18
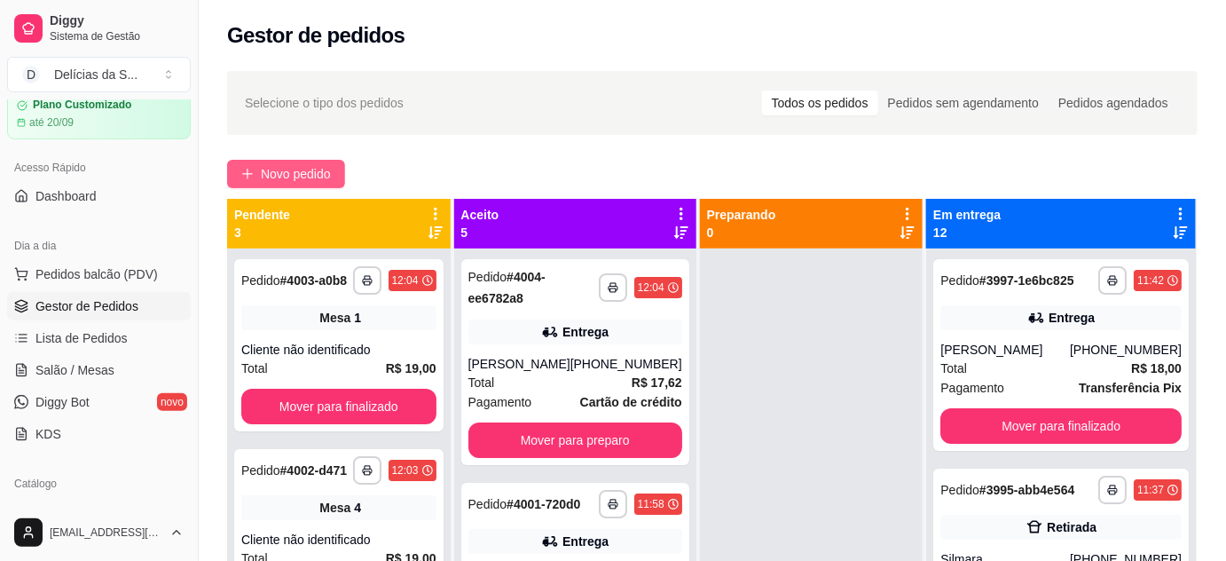
click at [298, 172] on span "Novo pedido" at bounding box center [296, 174] width 70 height 20
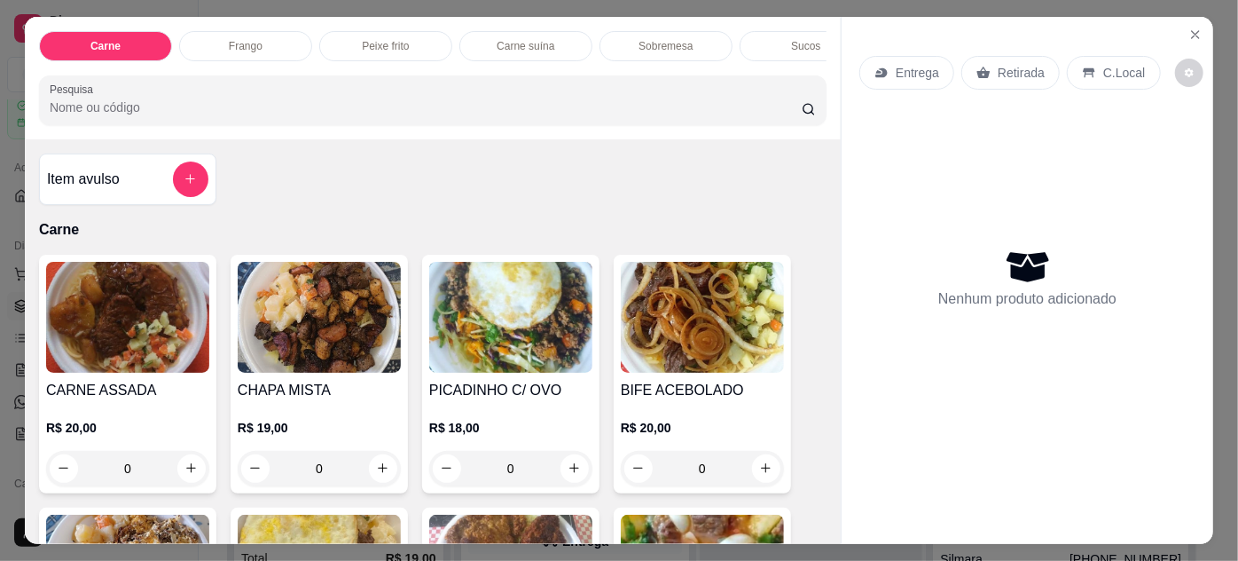
click at [99, 342] on img at bounding box center [127, 317] width 163 height 111
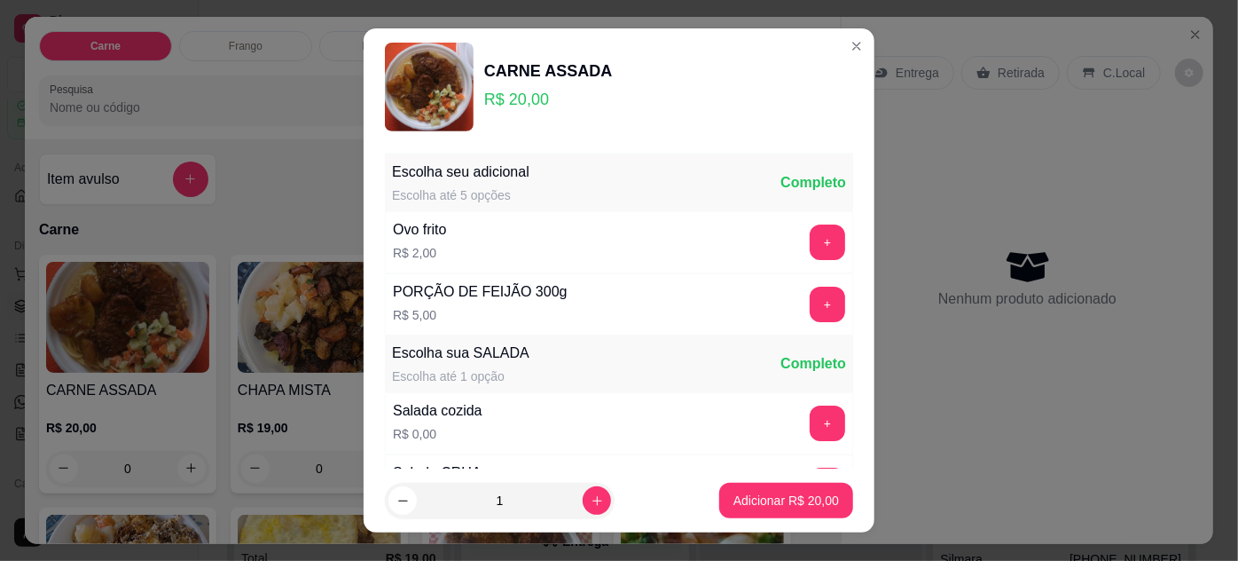
scroll to position [177, 0]
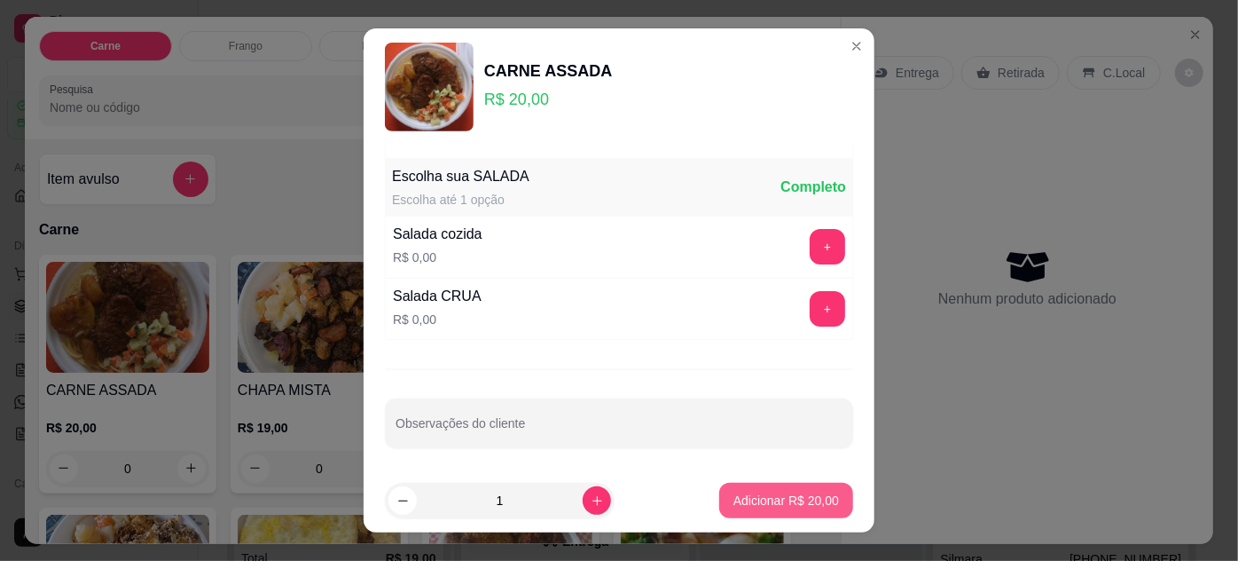
click at [737, 503] on p "Adicionar R$ 20,00" at bounding box center [787, 500] width 106 height 18
type input "1"
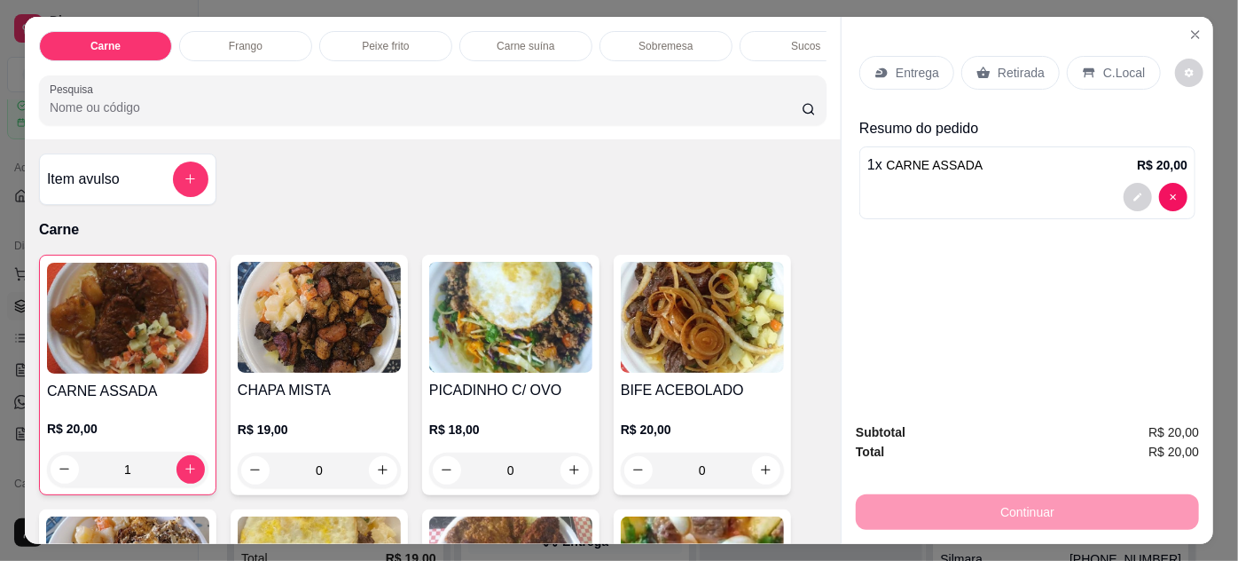
click at [917, 73] on p "Entrega" at bounding box center [917, 73] width 43 height 18
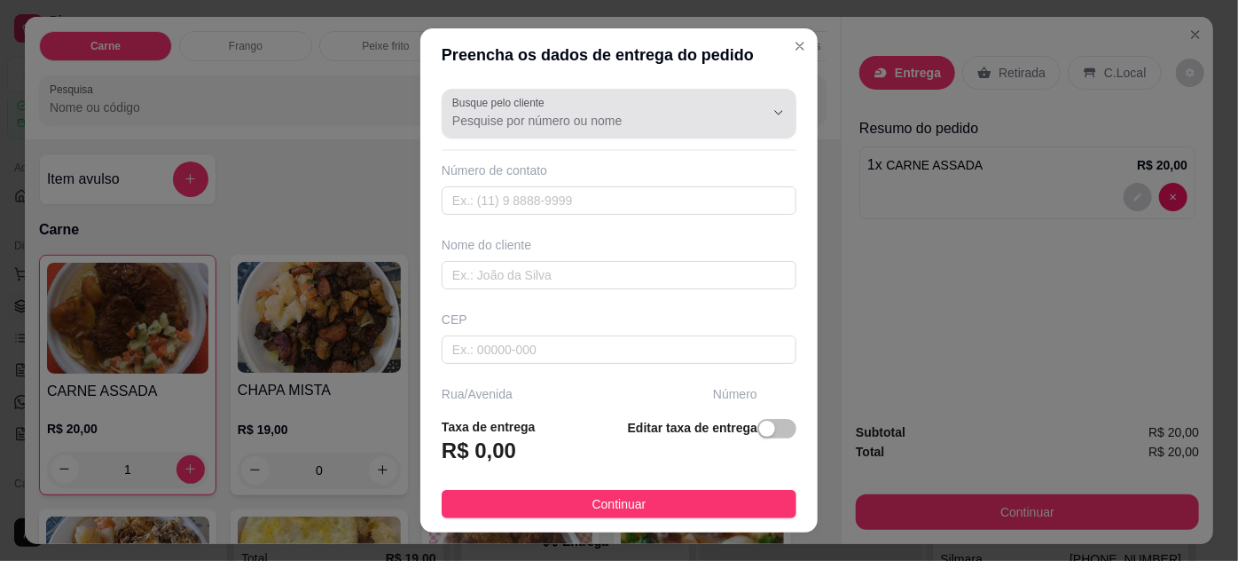
click at [736, 120] on div at bounding box center [764, 113] width 57 height 34
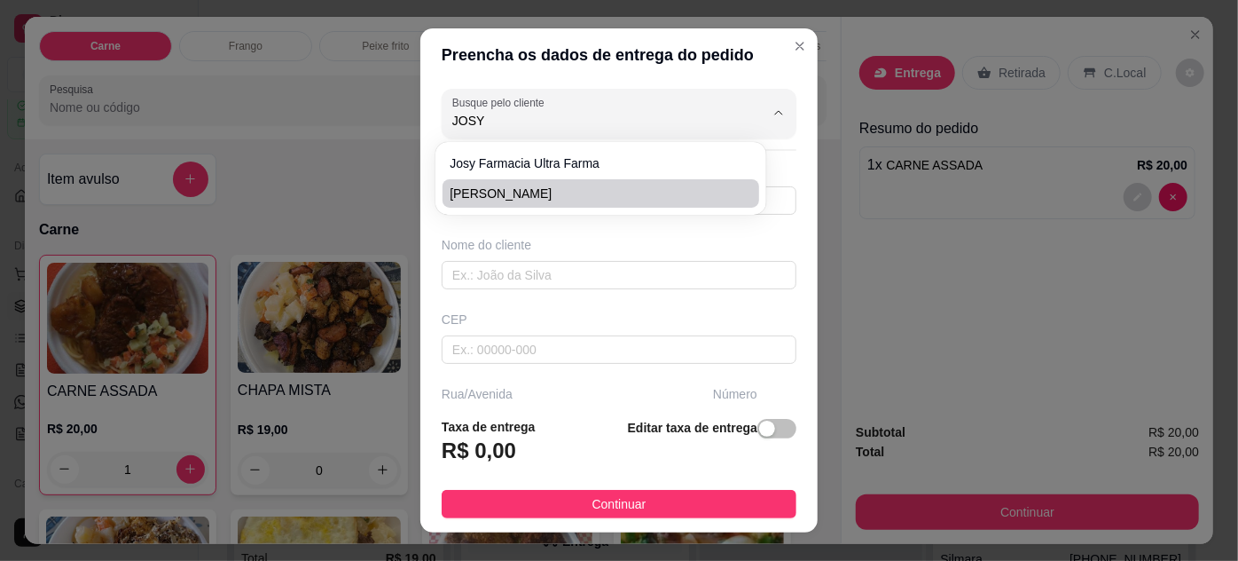
click at [617, 191] on span "[PERSON_NAME]" at bounding box center [592, 194] width 284 height 18
type input "[PERSON_NAME]"
type input "91981951282"
type input "[PERSON_NAME]"
type input "66080640"
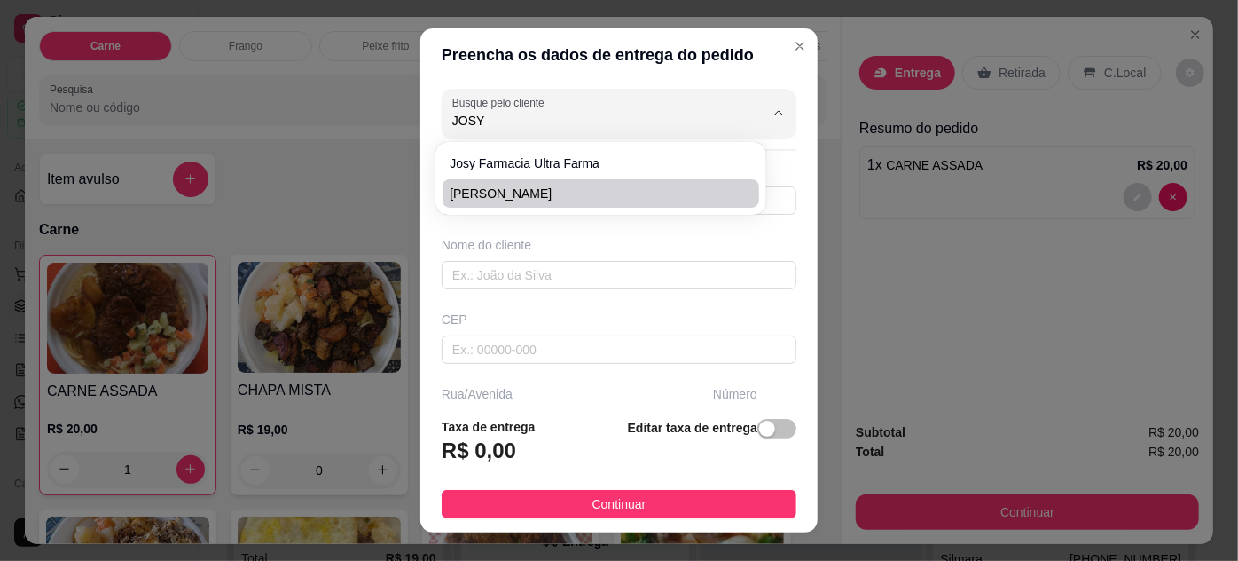
type input "Passagem [GEOGRAPHIC_DATA]"
type input "85"
type input "Pedreira"
type input "[GEOGRAPHIC_DATA]"
type input "Pelo canal da Pirajá"
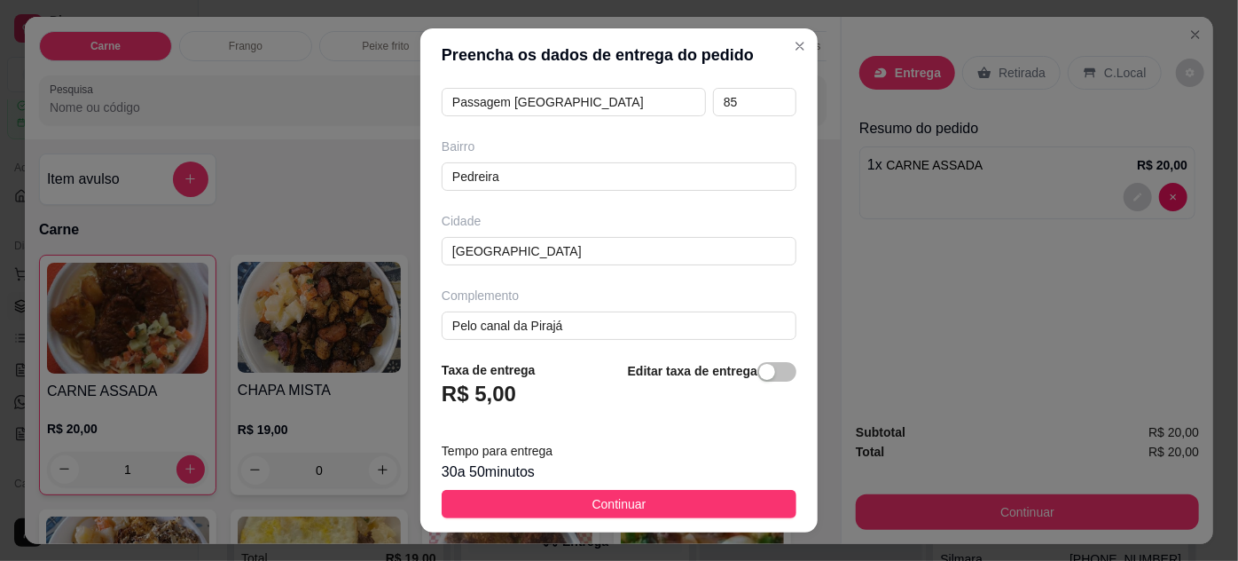
scroll to position [328, 0]
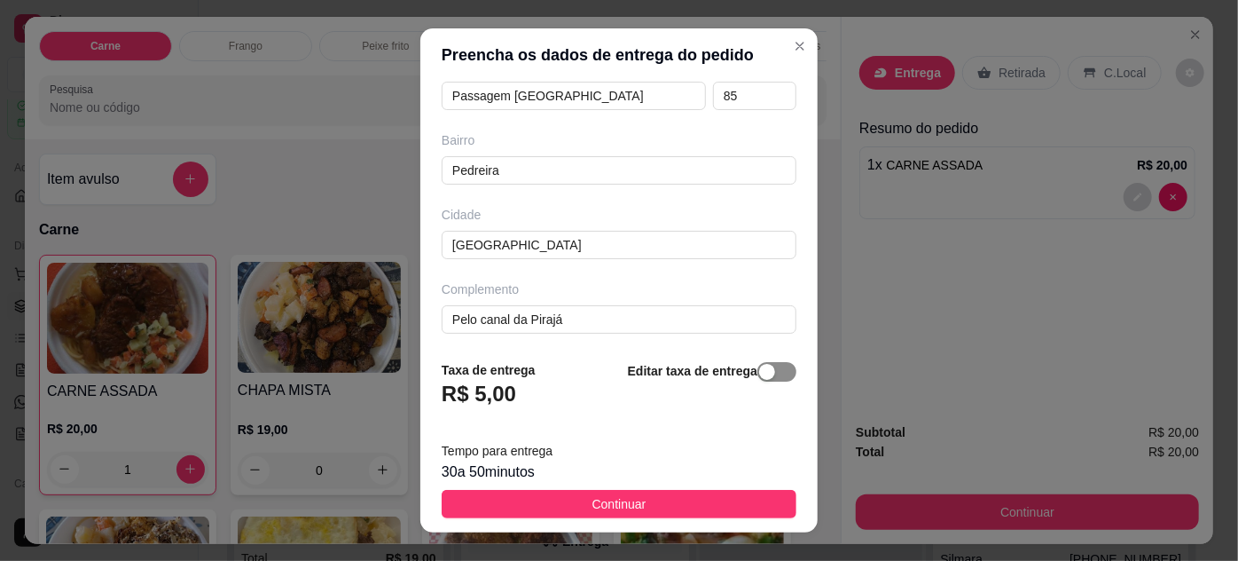
type input "[PERSON_NAME]"
click at [764, 366] on span "button" at bounding box center [777, 372] width 39 height 20
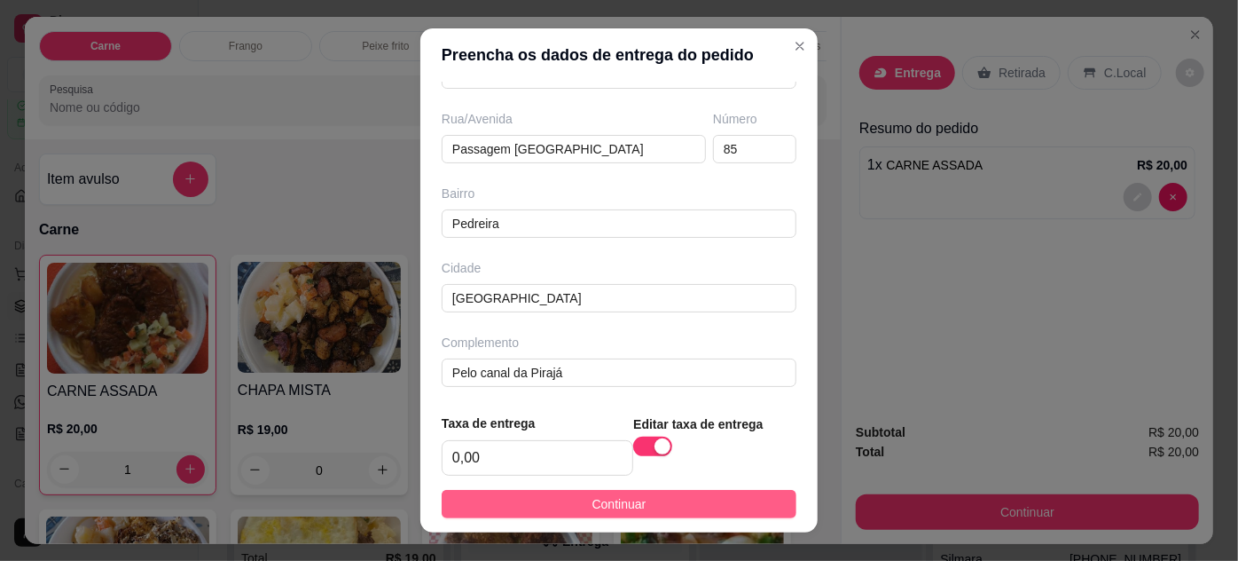
click at [735, 507] on button "Continuar" at bounding box center [619, 504] width 355 height 28
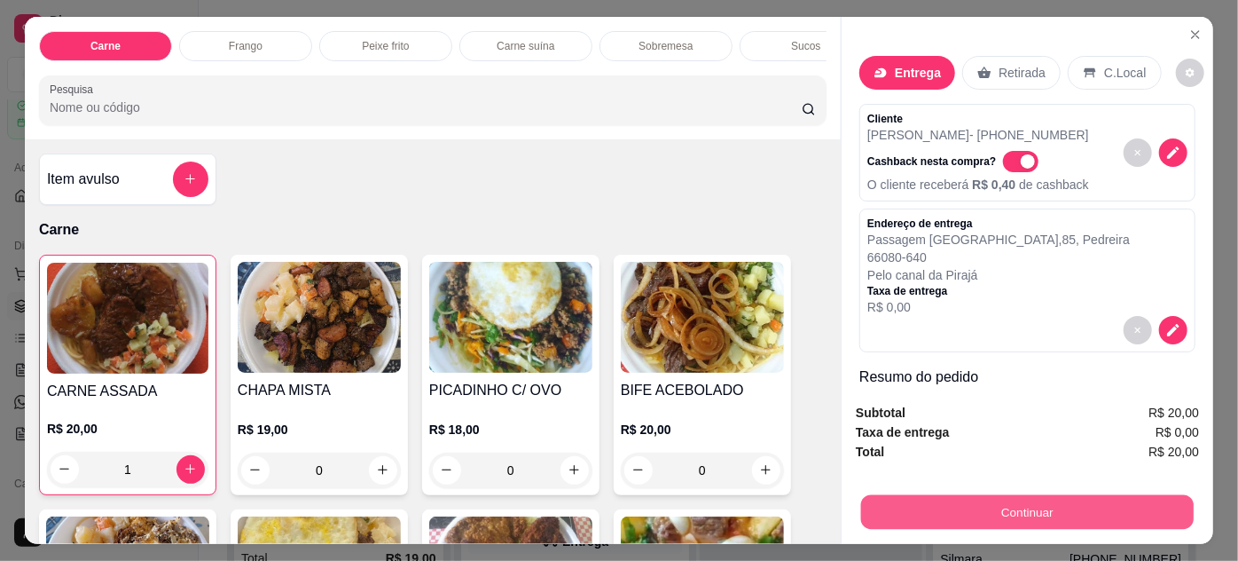
click at [931, 495] on button "Continuar" at bounding box center [1027, 512] width 333 height 35
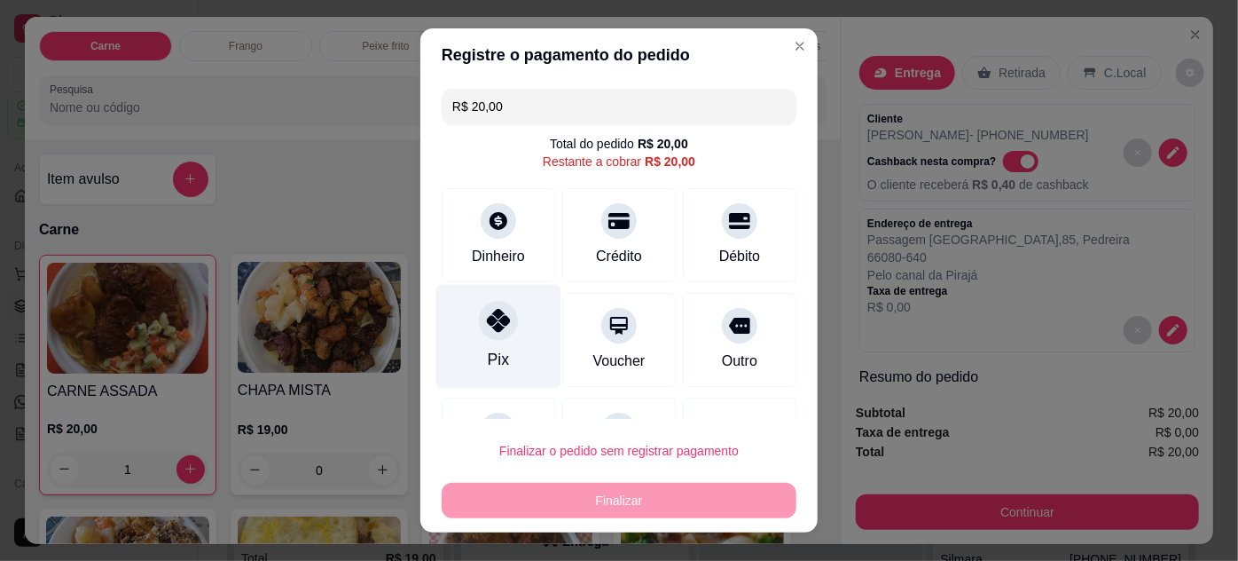
click at [510, 316] on div "Pix" at bounding box center [498, 336] width 125 height 104
type input "R$ 0,00"
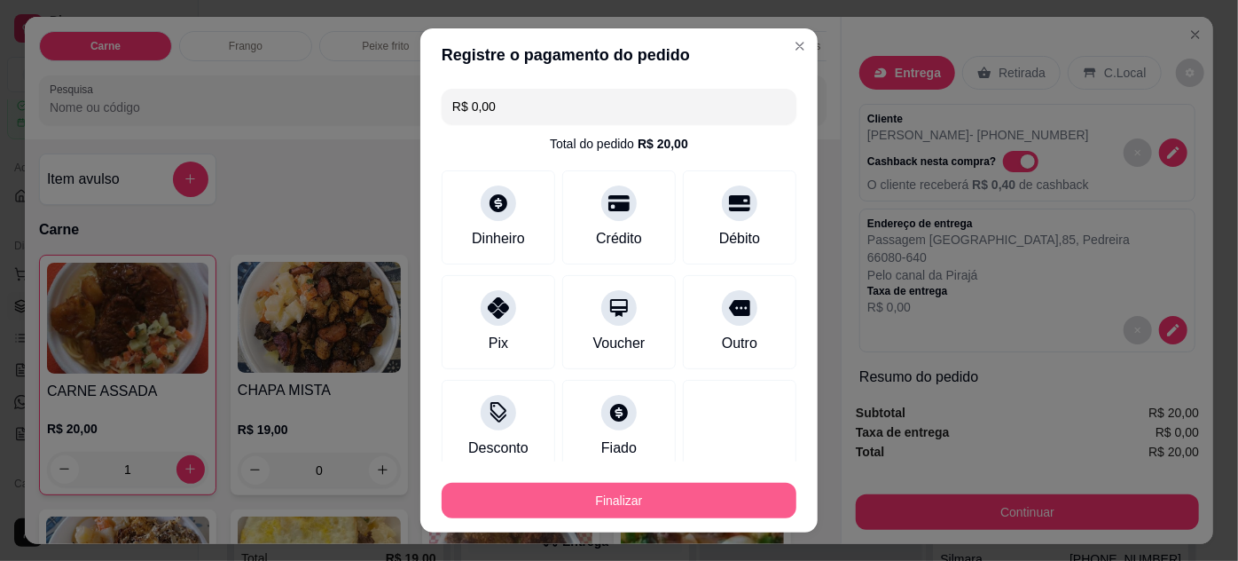
click at [718, 504] on button "Finalizar" at bounding box center [619, 500] width 355 height 35
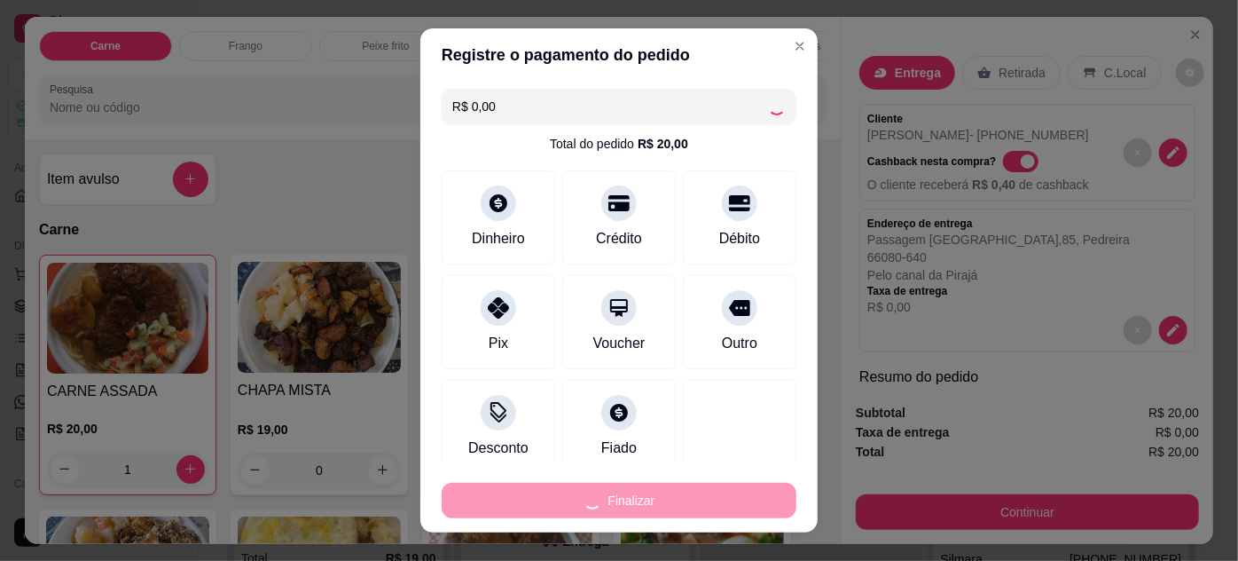
type input "0"
type input "-R$ 20,00"
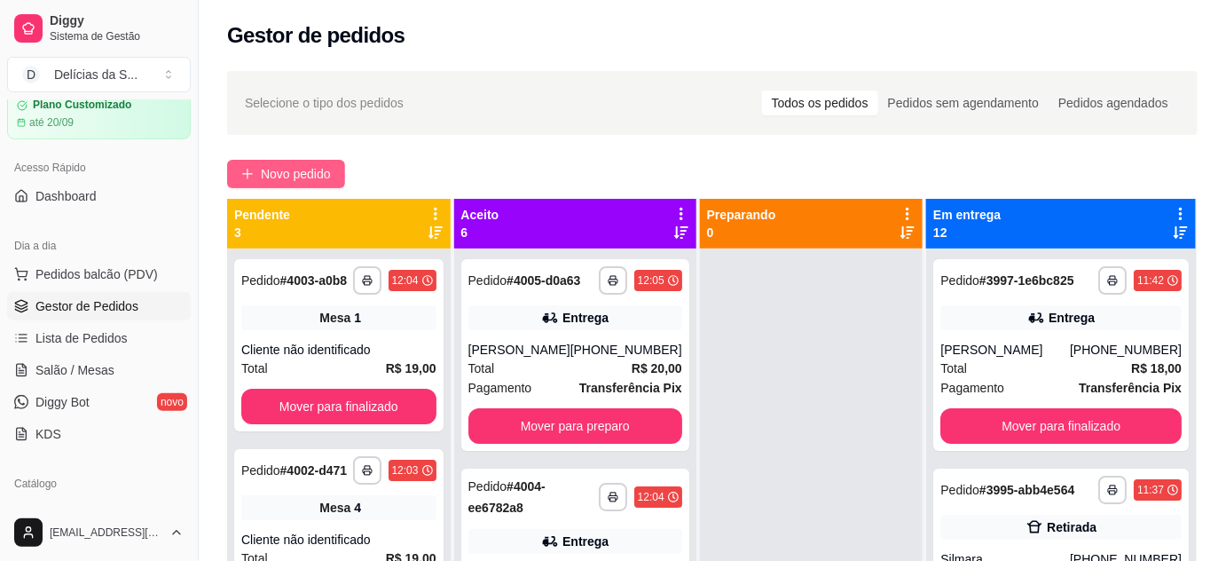
click at [291, 178] on span "Novo pedido" at bounding box center [296, 174] width 70 height 20
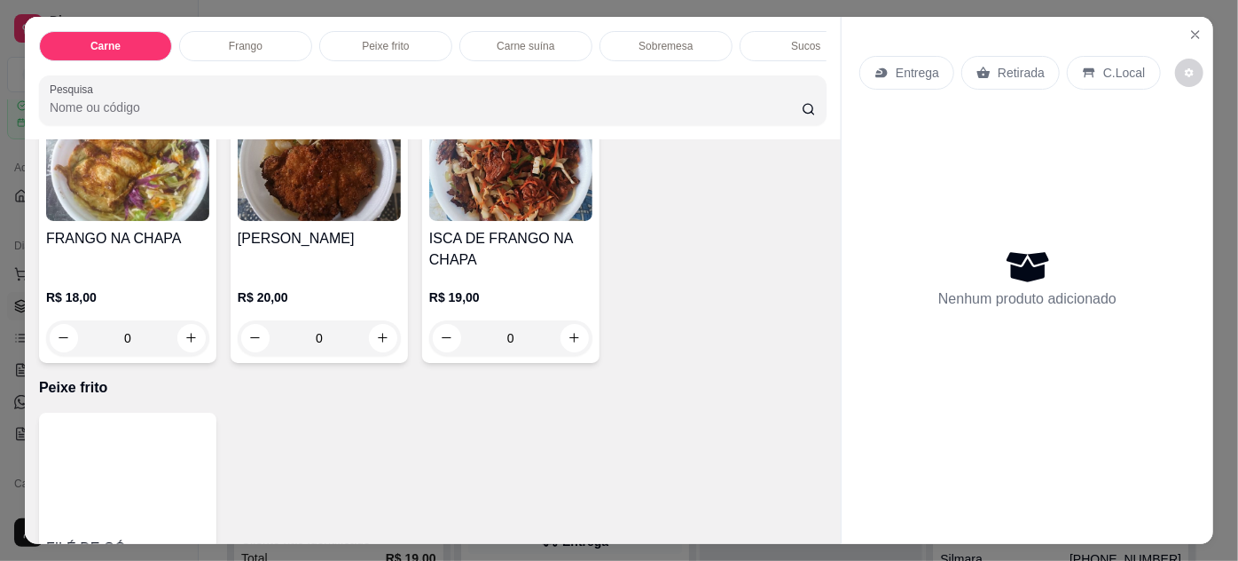
scroll to position [1128, 0]
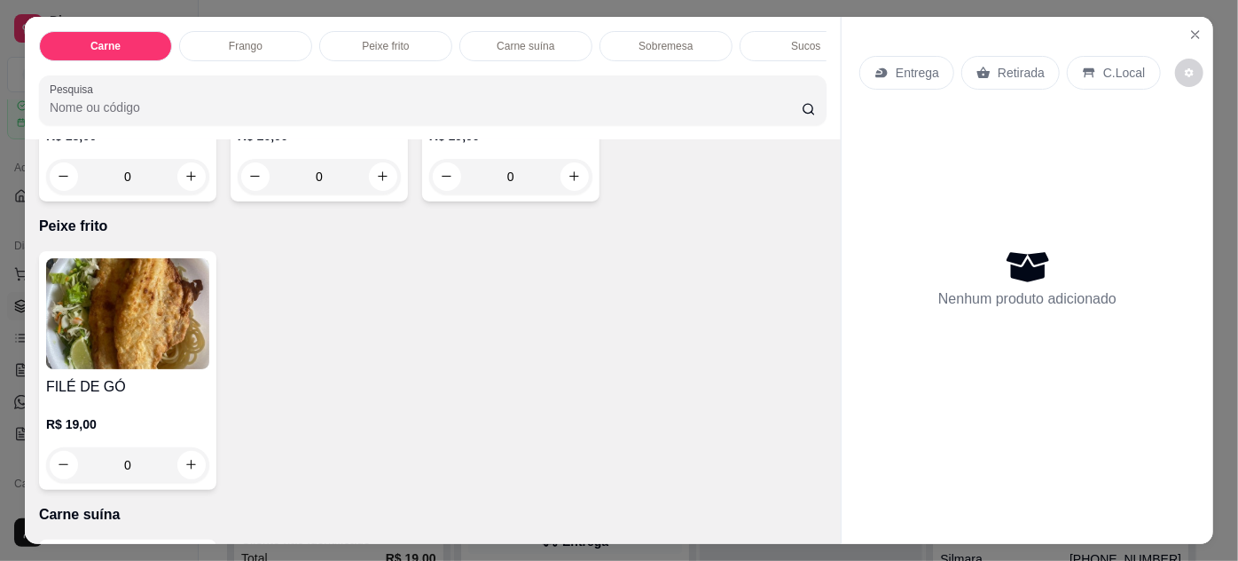
click at [148, 316] on img at bounding box center [127, 313] width 163 height 111
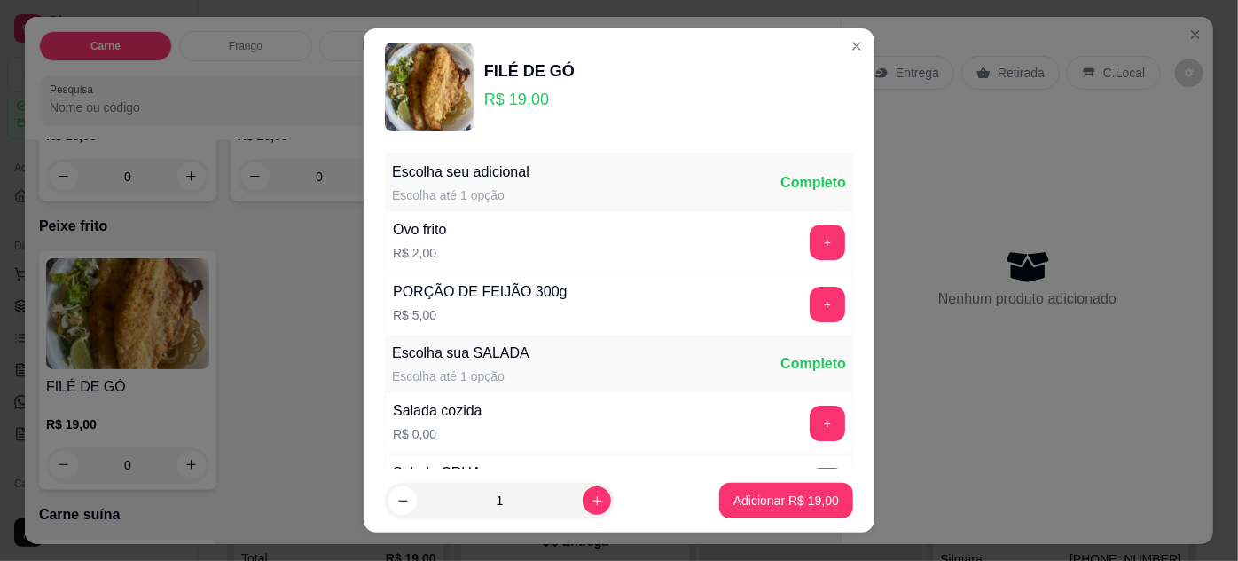
scroll to position [177, 0]
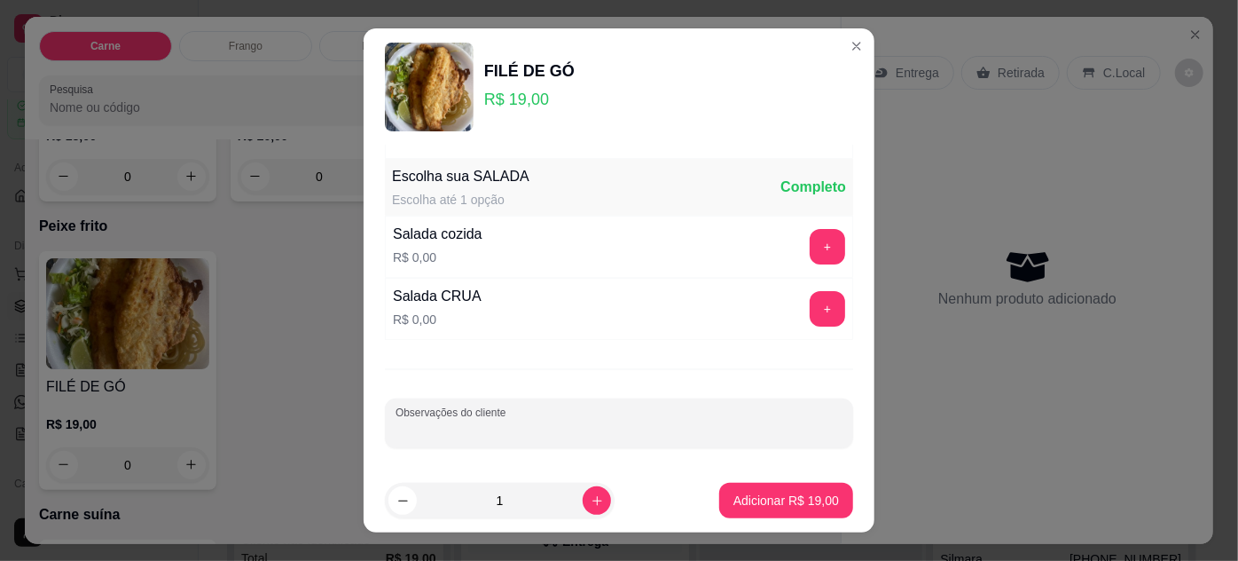
click at [660, 421] on input "Observações do cliente" at bounding box center [619, 430] width 447 height 18
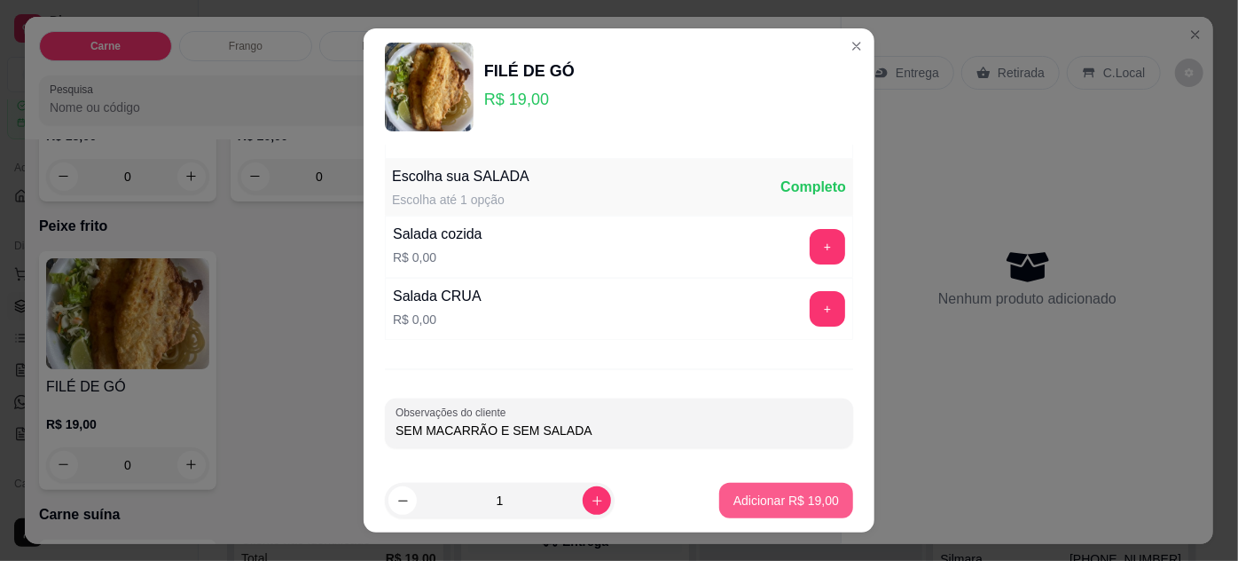
type input "SEM MACARRÃO E SEM SALADA"
click at [795, 494] on p "Adicionar R$ 19,00" at bounding box center [787, 500] width 106 height 18
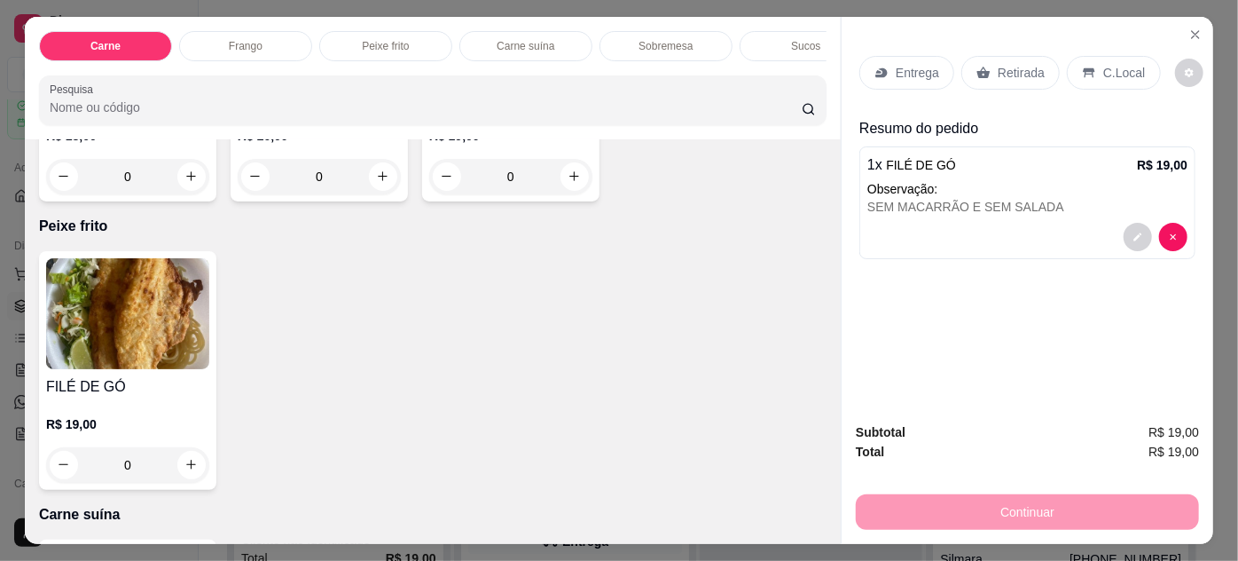
click at [877, 69] on icon at bounding box center [882, 73] width 12 height 10
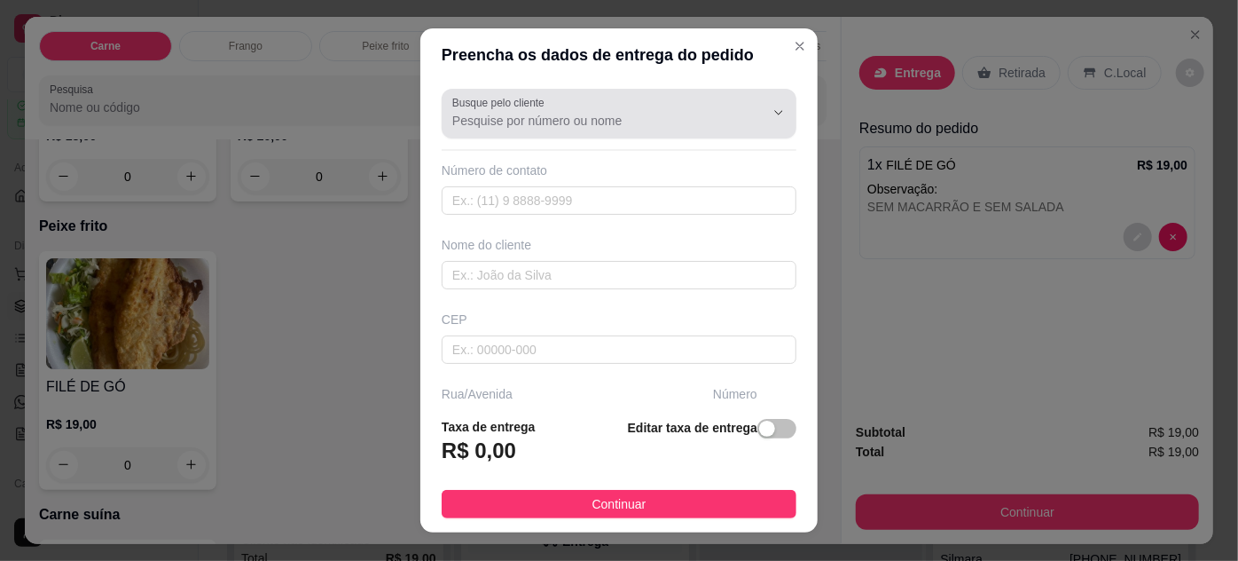
click at [700, 130] on div at bounding box center [619, 113] width 334 height 35
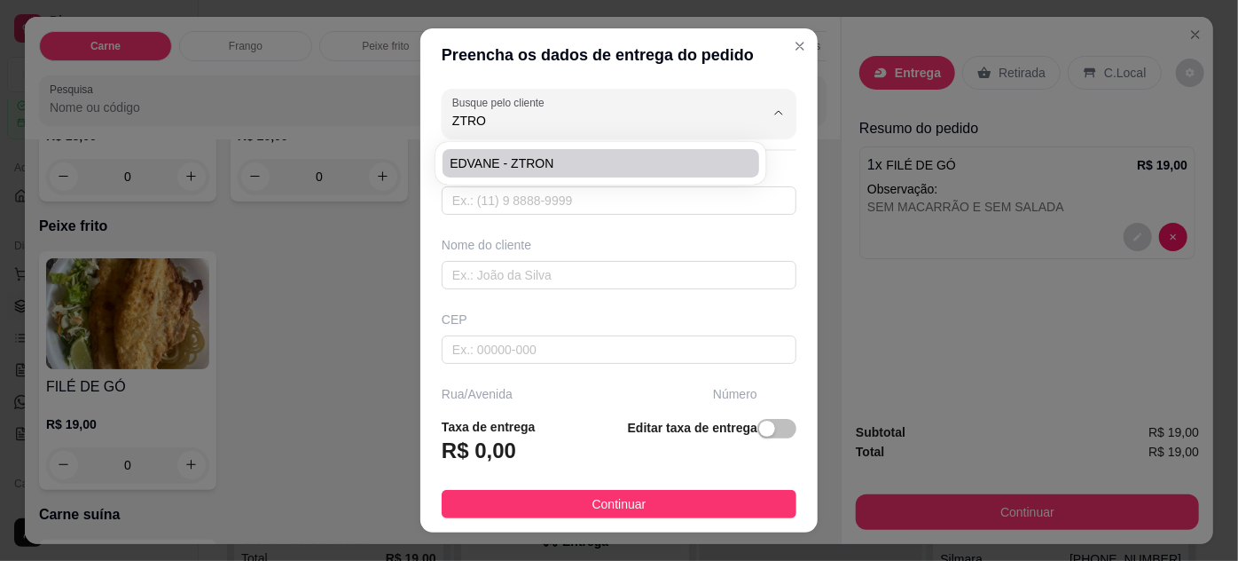
click at [547, 154] on span "EDVANE - ZTRON" at bounding box center [592, 163] width 284 height 18
type input "EDVANE - ZTRON"
type input "91989772480"
type input "EDVANE - ZTRON"
type input "ENTREGAR NA ZTRON, ESCRITORIO"
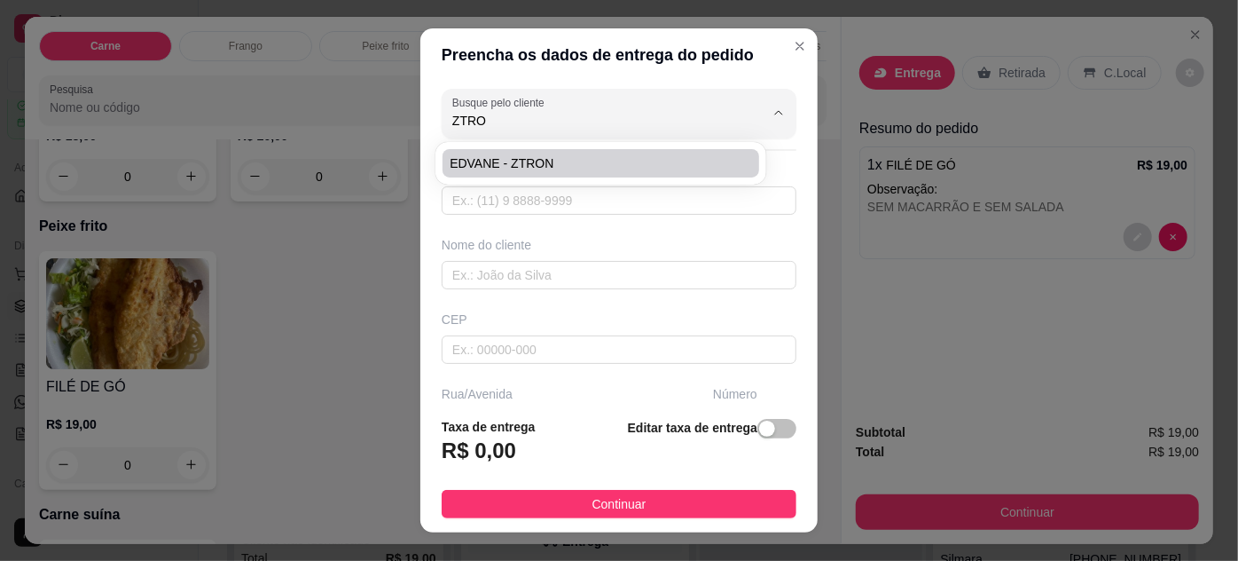
type input "1716"
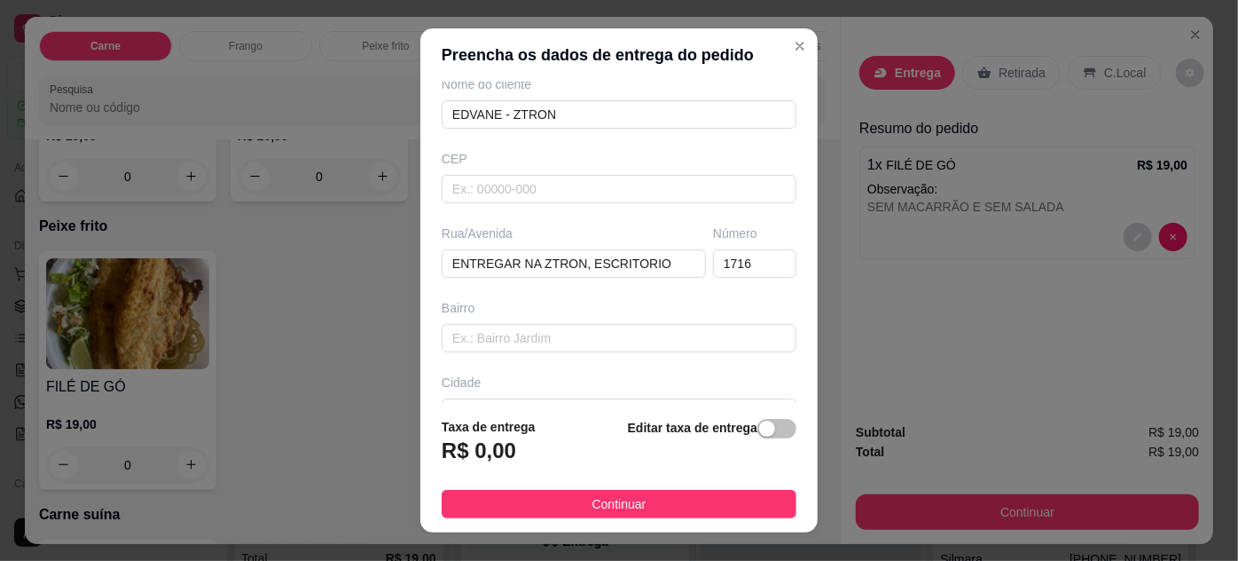
scroll to position [271, 0]
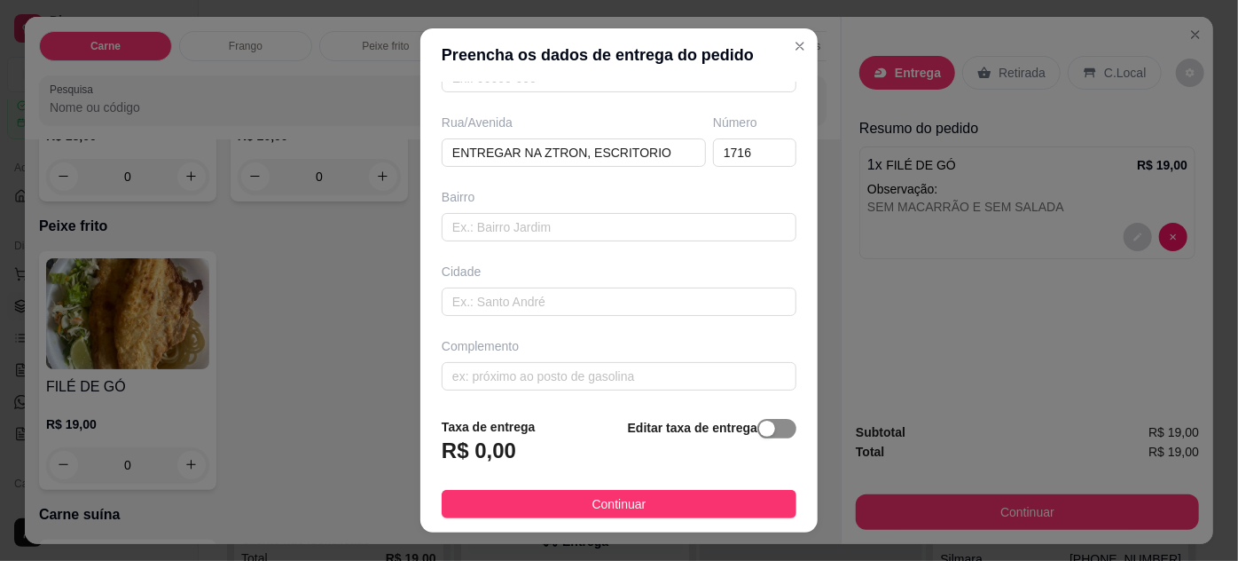
type input "EDVANE - ZTRON"
click at [758, 429] on button "button" at bounding box center [777, 429] width 39 height 20
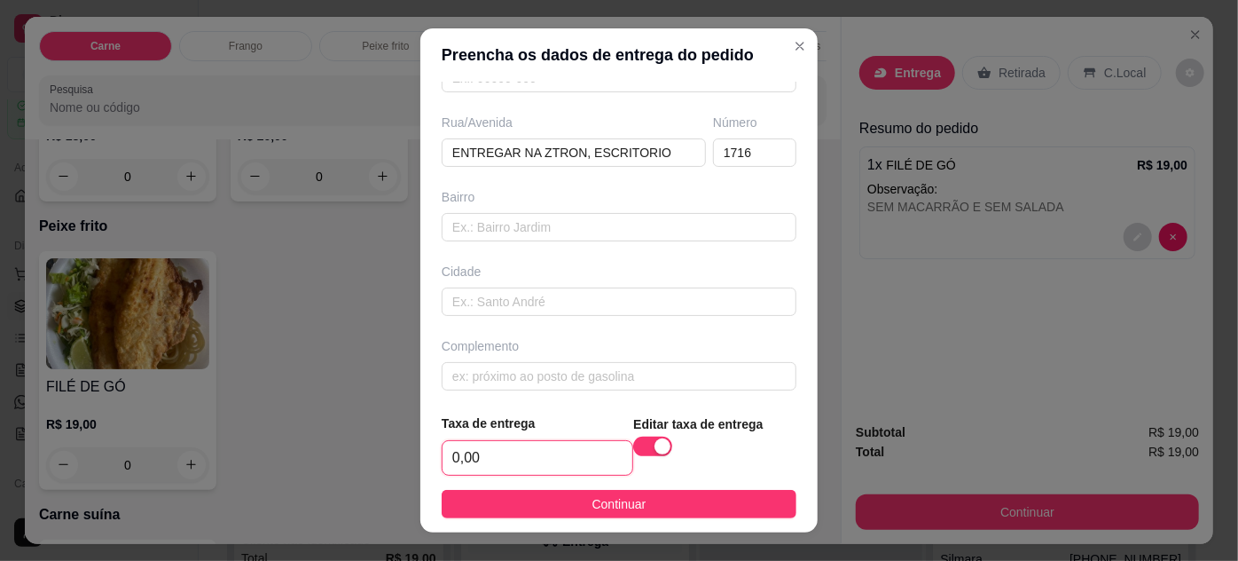
click at [566, 452] on input "0,00" at bounding box center [538, 458] width 190 height 34
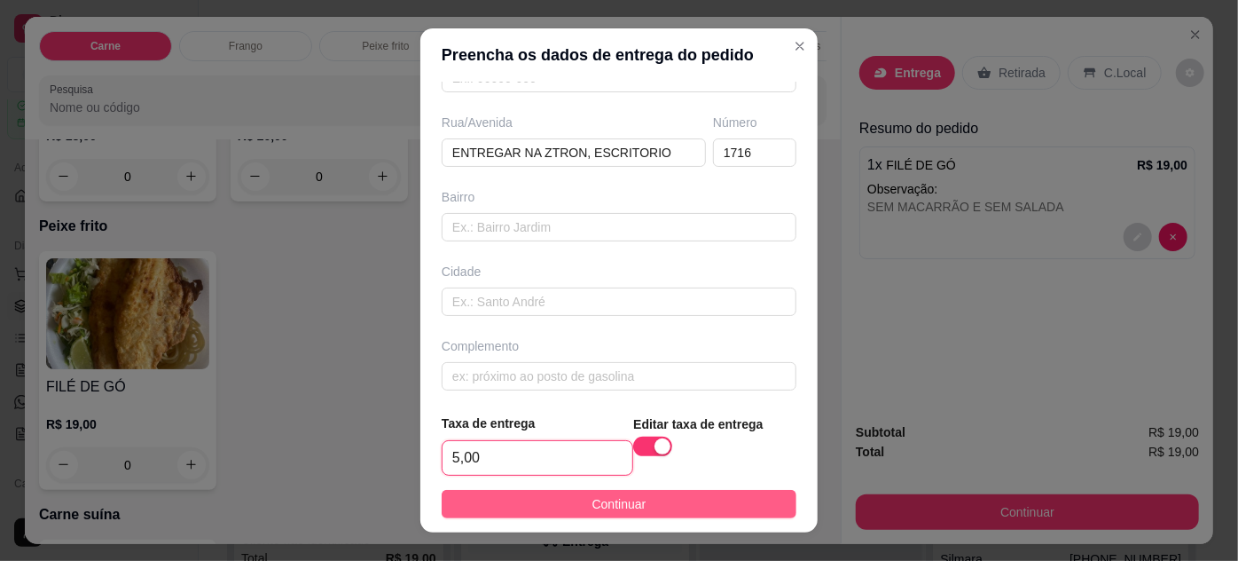
type input "5,00"
click at [593, 510] on span "Continuar" at bounding box center [620, 504] width 54 height 20
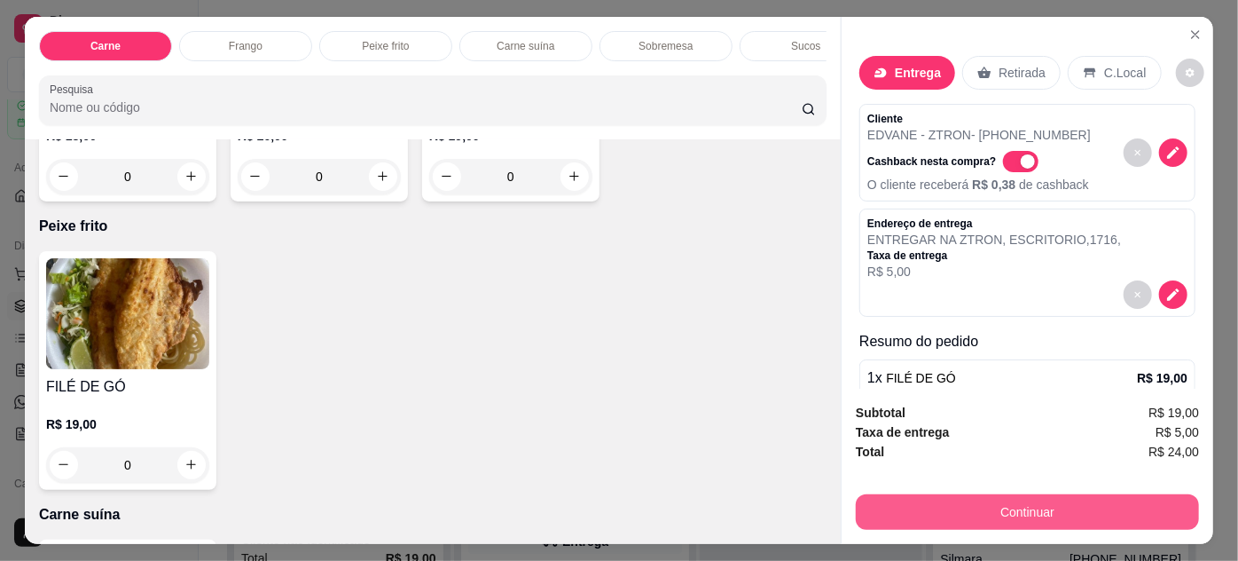
click at [955, 505] on button "Continuar" at bounding box center [1027, 511] width 343 height 35
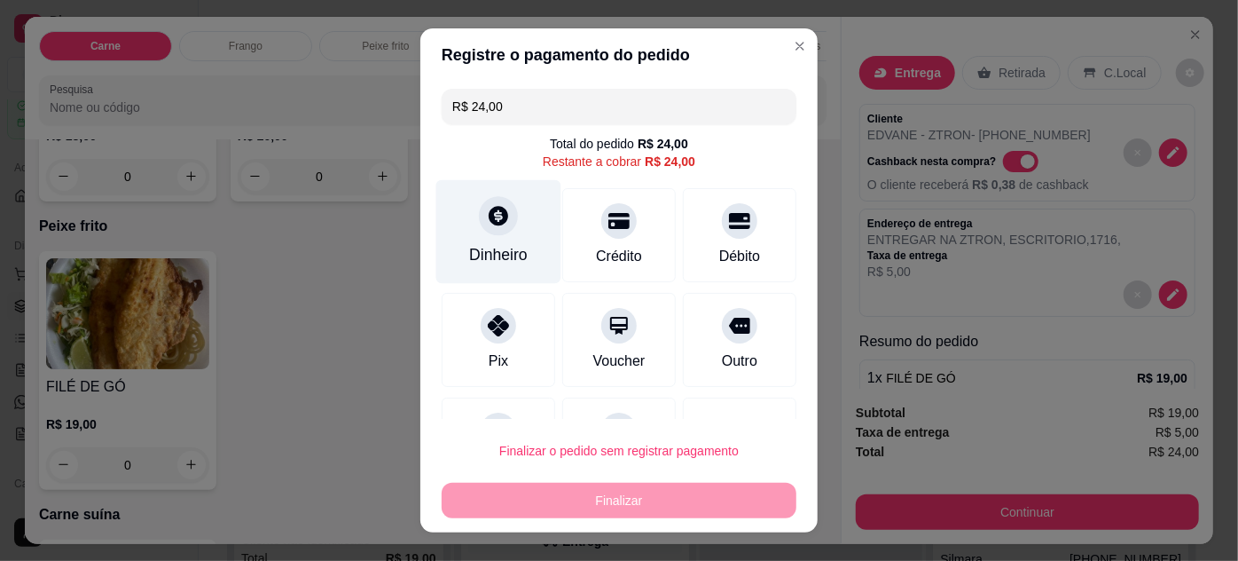
click at [488, 263] on div "Dinheiro" at bounding box center [498, 254] width 59 height 23
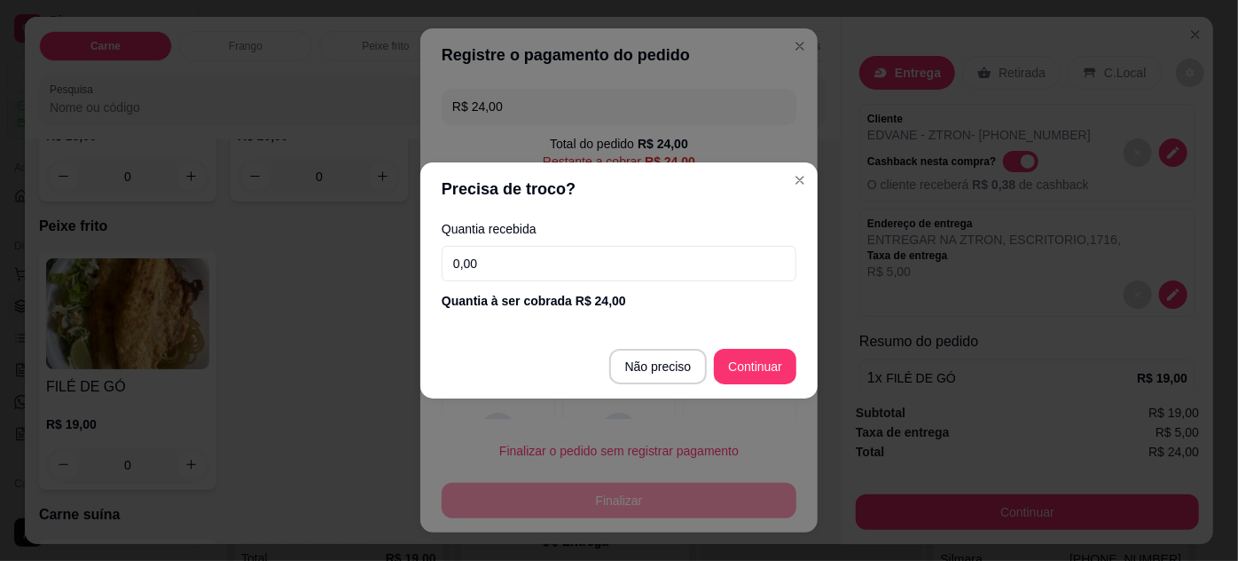
click at [518, 259] on input "0,00" at bounding box center [619, 263] width 355 height 35
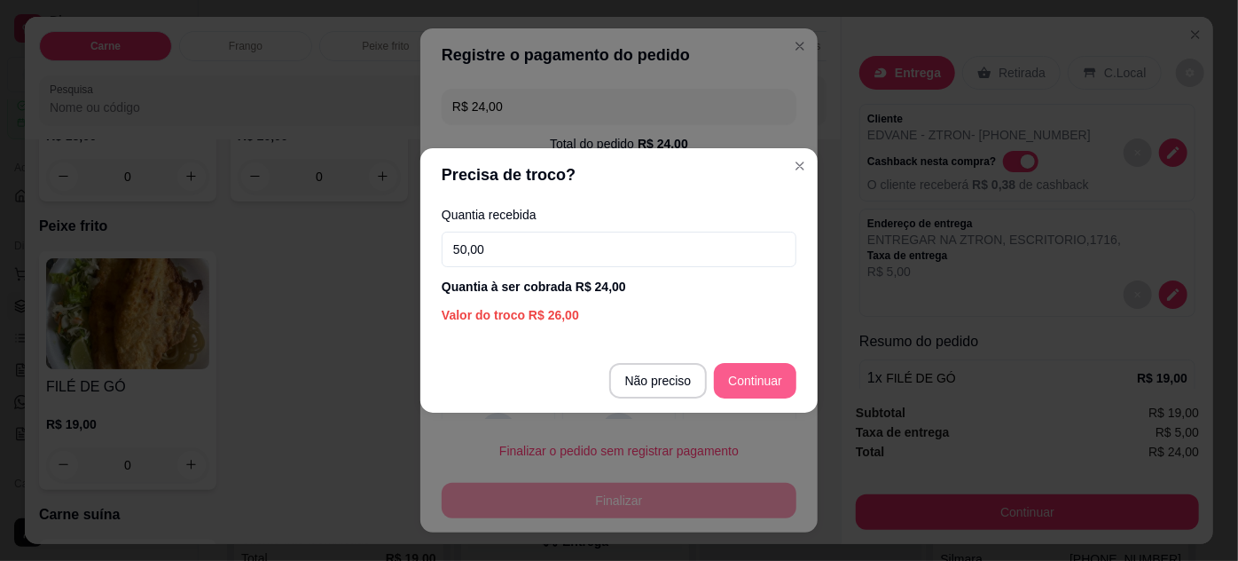
type input "50,00"
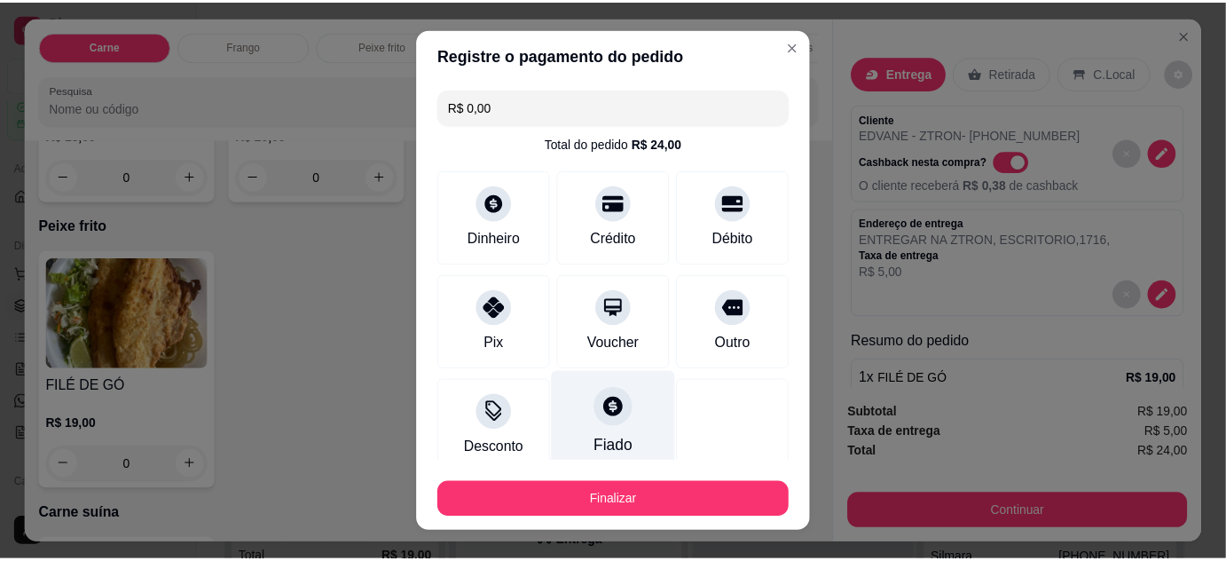
scroll to position [108, 0]
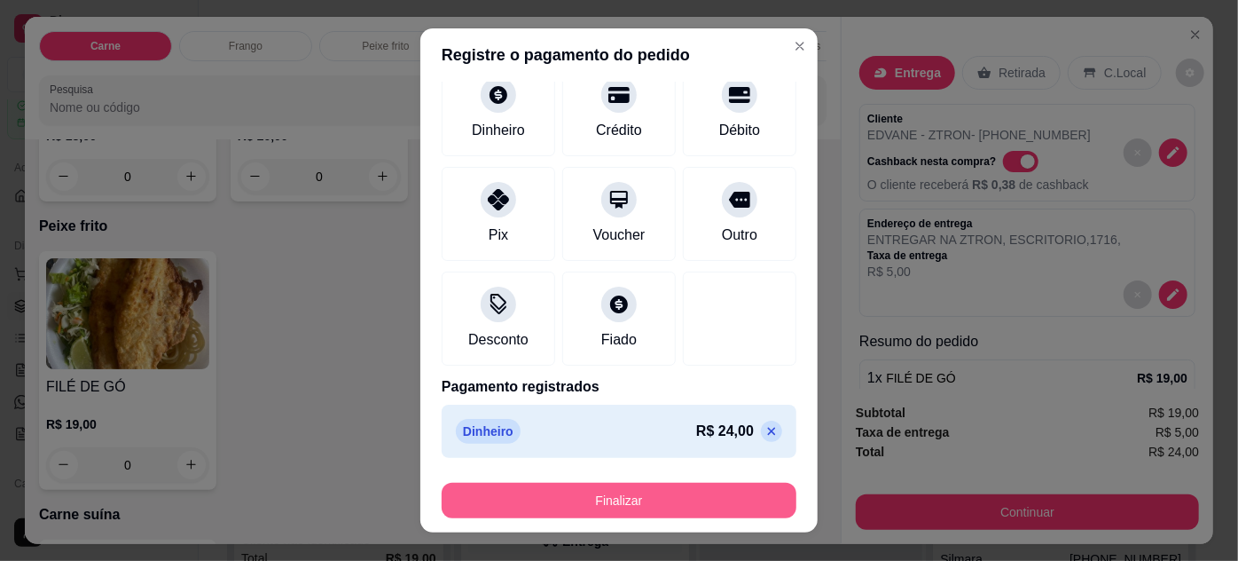
click at [672, 503] on button "Finalizar" at bounding box center [619, 500] width 355 height 35
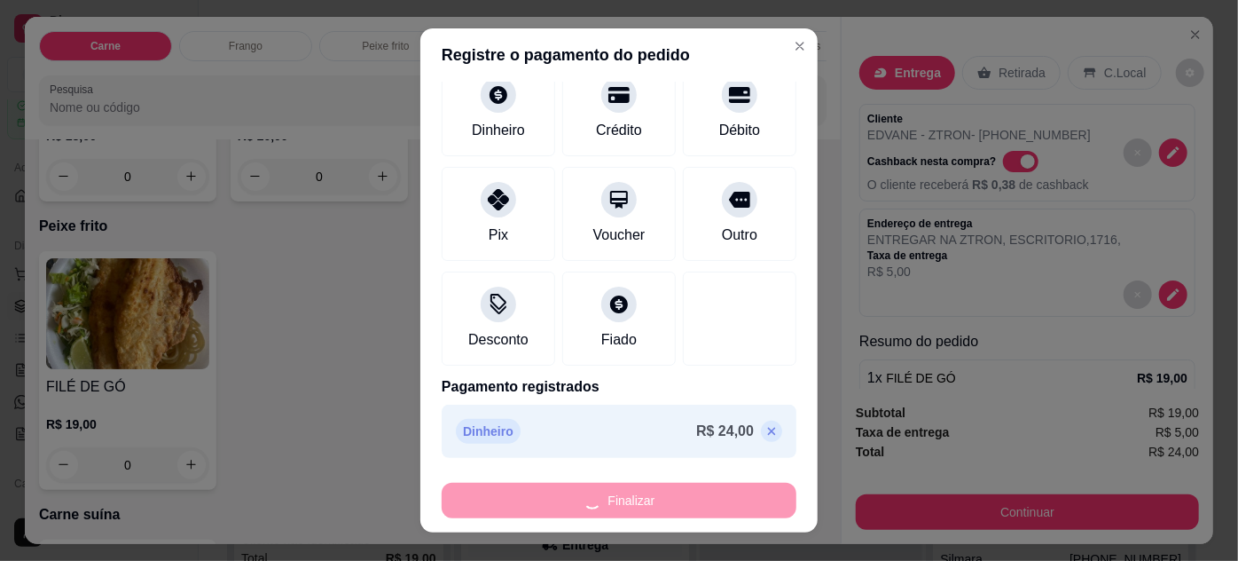
type input "-R$ 24,00"
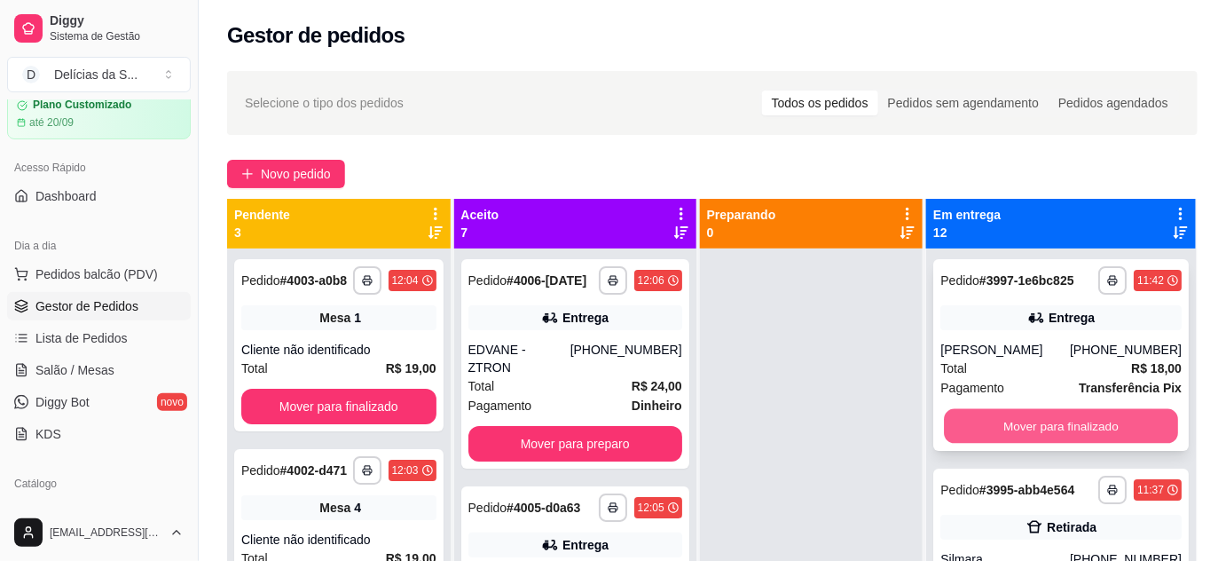
click at [1086, 444] on button "Mover para finalizado" at bounding box center [1061, 426] width 234 height 35
click at [1086, 444] on button "Mover para finalizado" at bounding box center [1060, 425] width 241 height 35
click at [1086, 444] on button "Mover para finalizado" at bounding box center [1061, 426] width 234 height 35
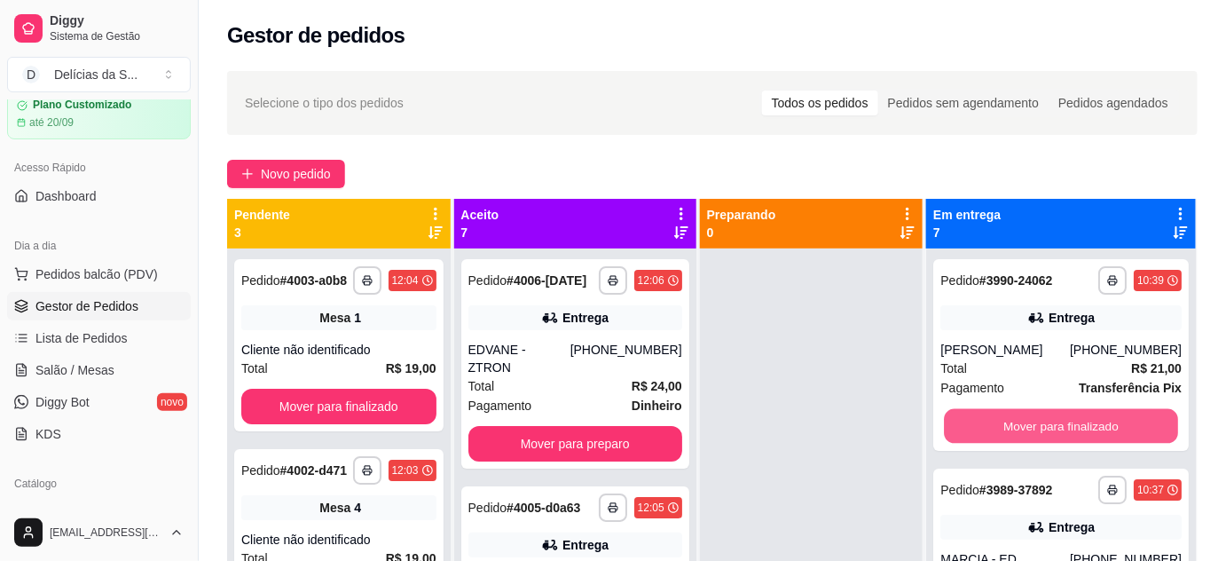
click at [1086, 444] on button "Mover para finalizado" at bounding box center [1061, 426] width 234 height 35
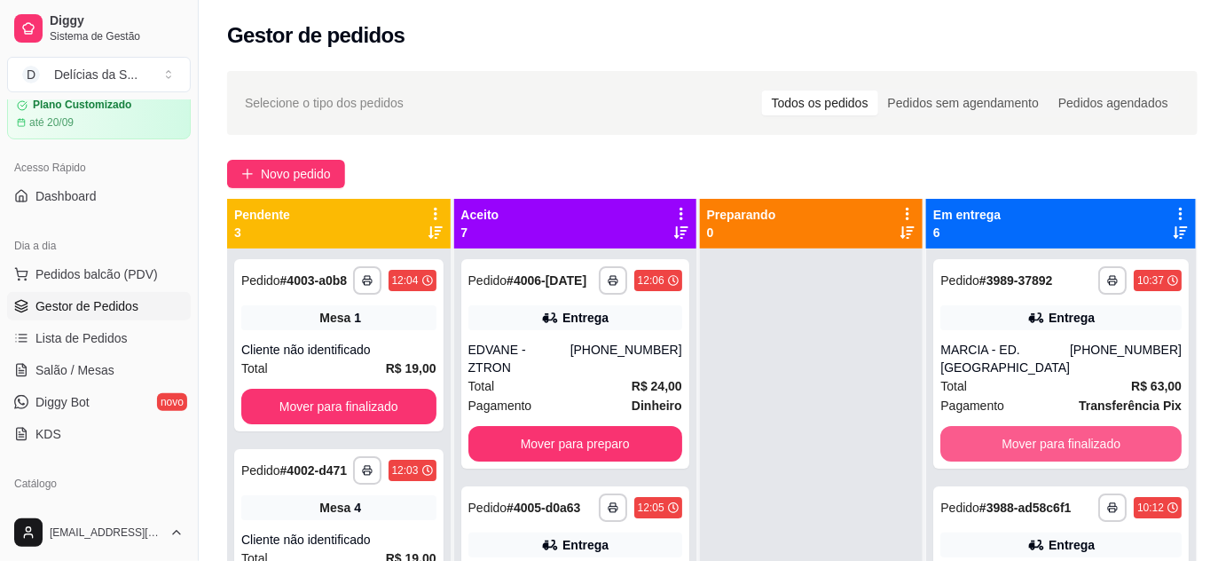
click at [1086, 445] on button "Mover para finalizado" at bounding box center [1060, 443] width 241 height 35
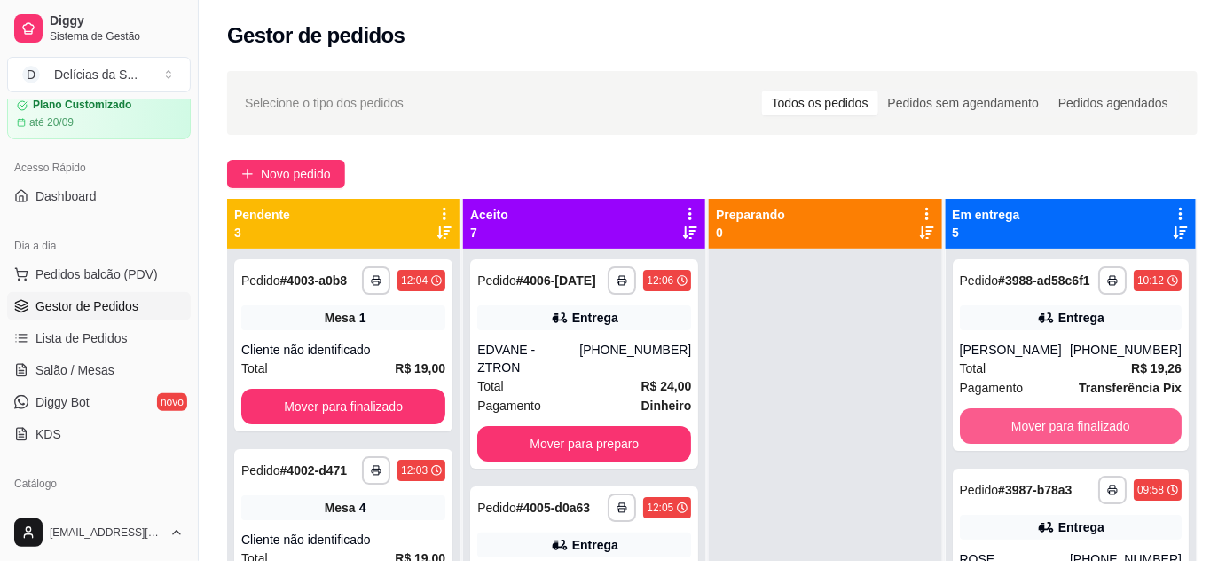
click at [1086, 444] on button "Mover para finalizado" at bounding box center [1071, 425] width 222 height 35
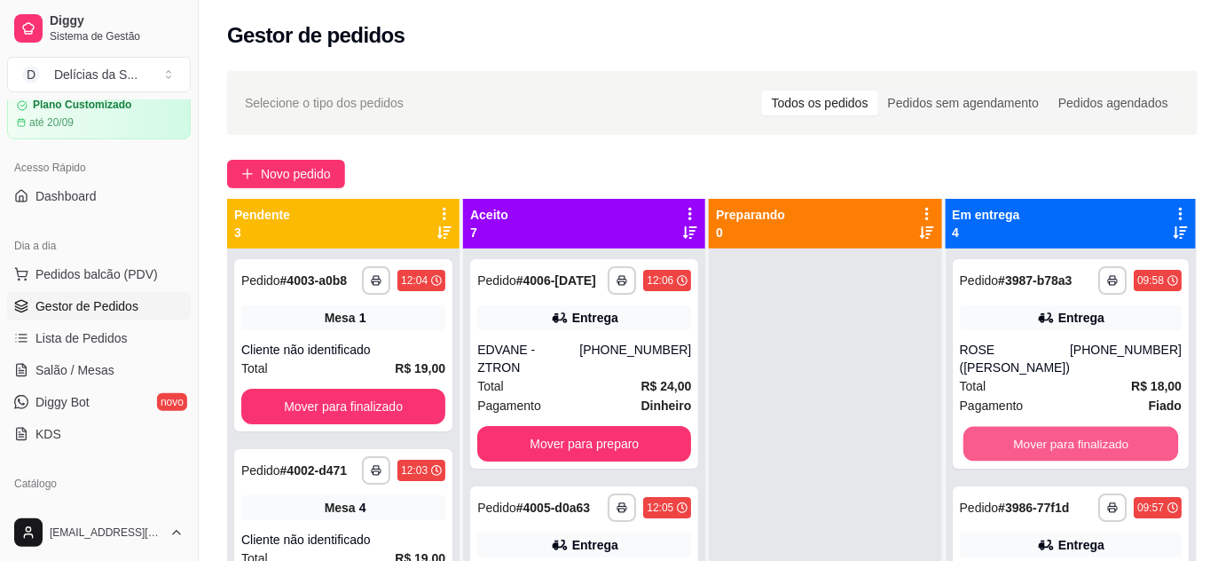
click at [1086, 445] on button "Mover para finalizado" at bounding box center [1071, 444] width 216 height 35
click at [1094, 428] on button "Mover para finalizado" at bounding box center [1071, 443] width 222 height 35
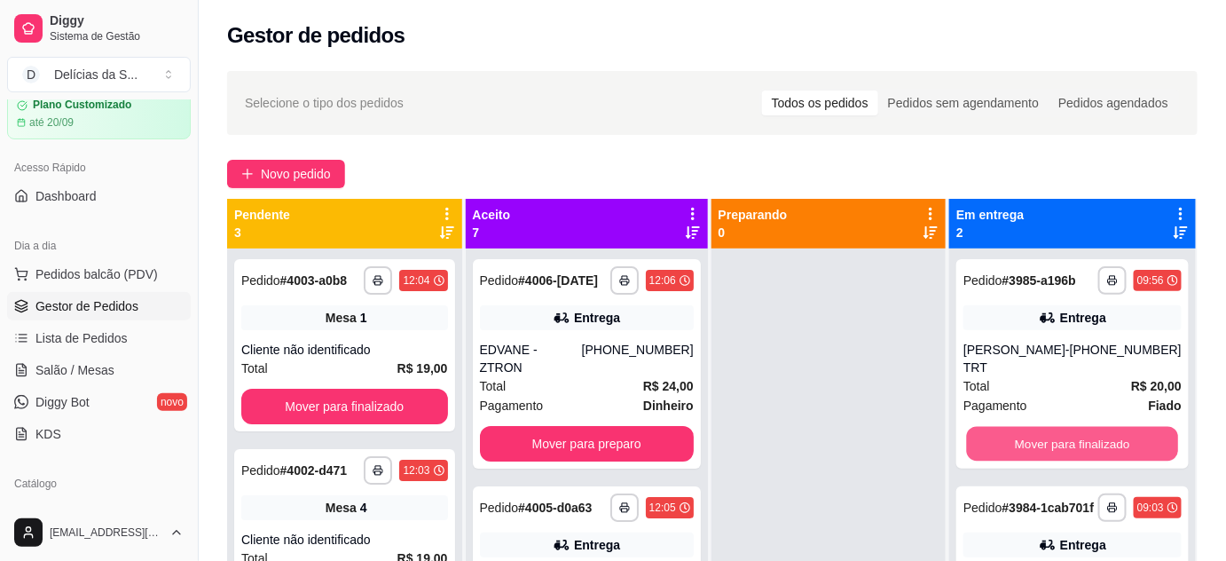
click at [1094, 428] on button "Mover para finalizado" at bounding box center [1072, 444] width 211 height 35
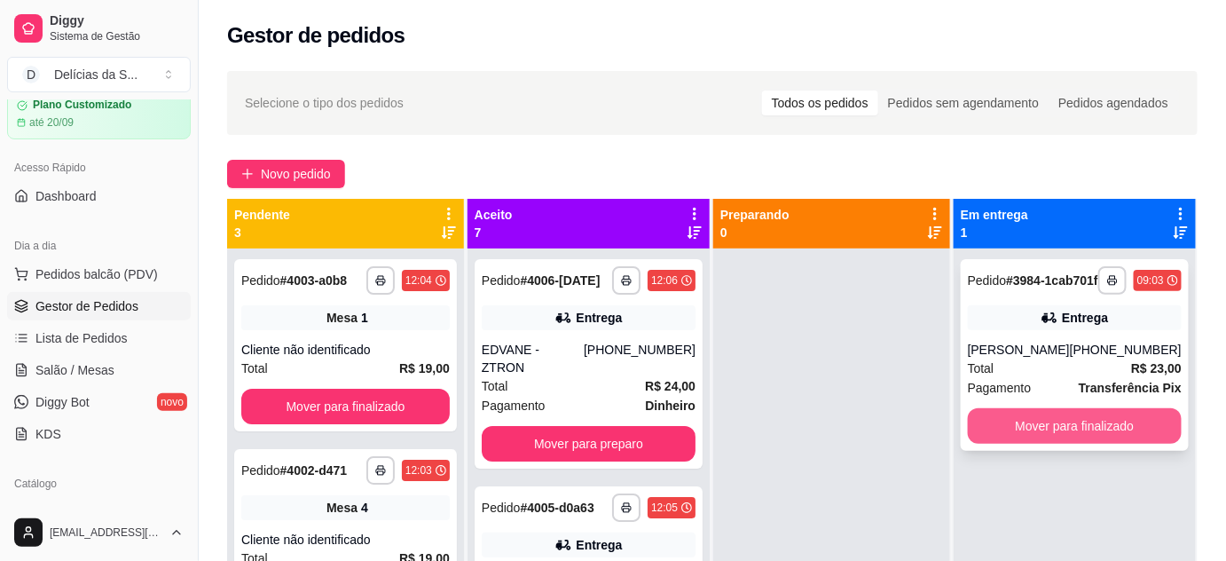
click at [1096, 440] on button "Mover para finalizado" at bounding box center [1075, 425] width 214 height 35
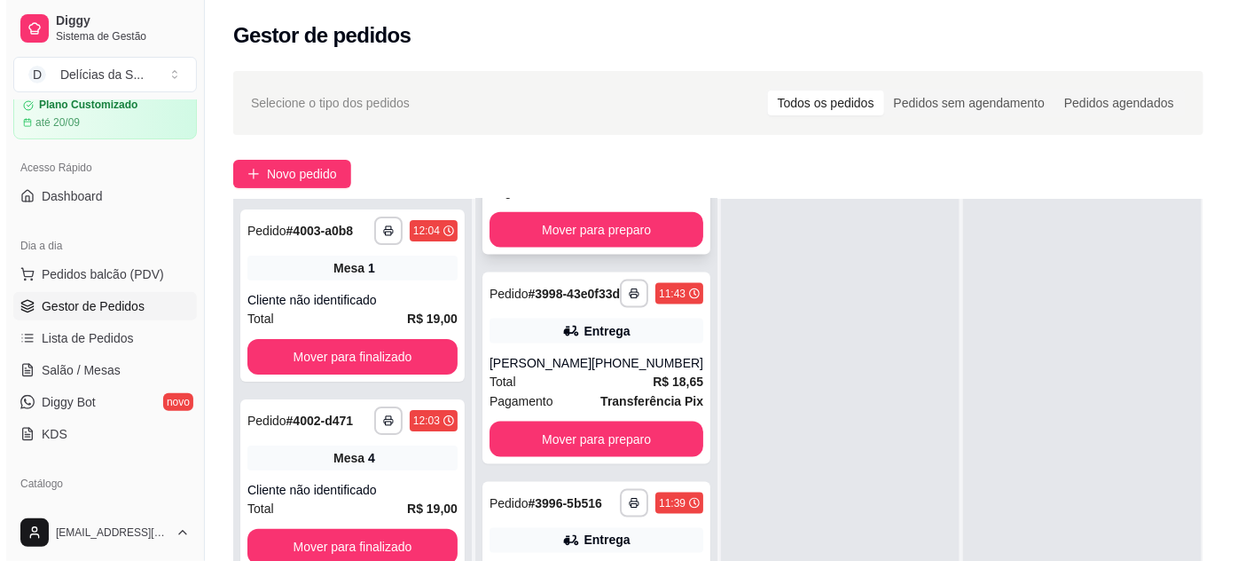
scroll to position [645, 0]
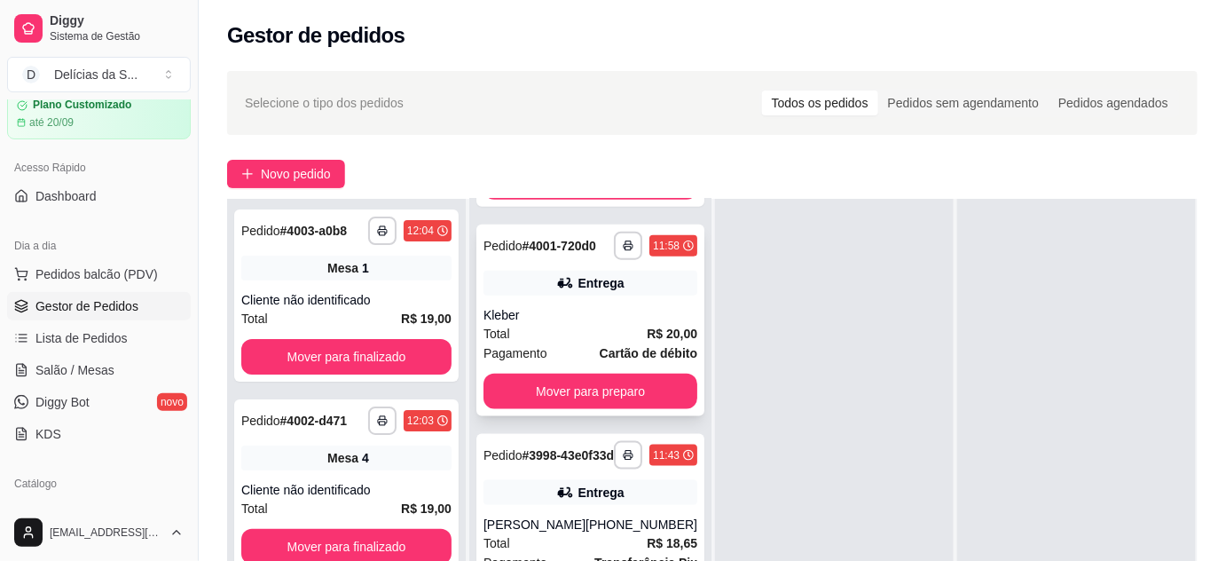
click at [591, 324] on div "Kleber" at bounding box center [590, 315] width 214 height 18
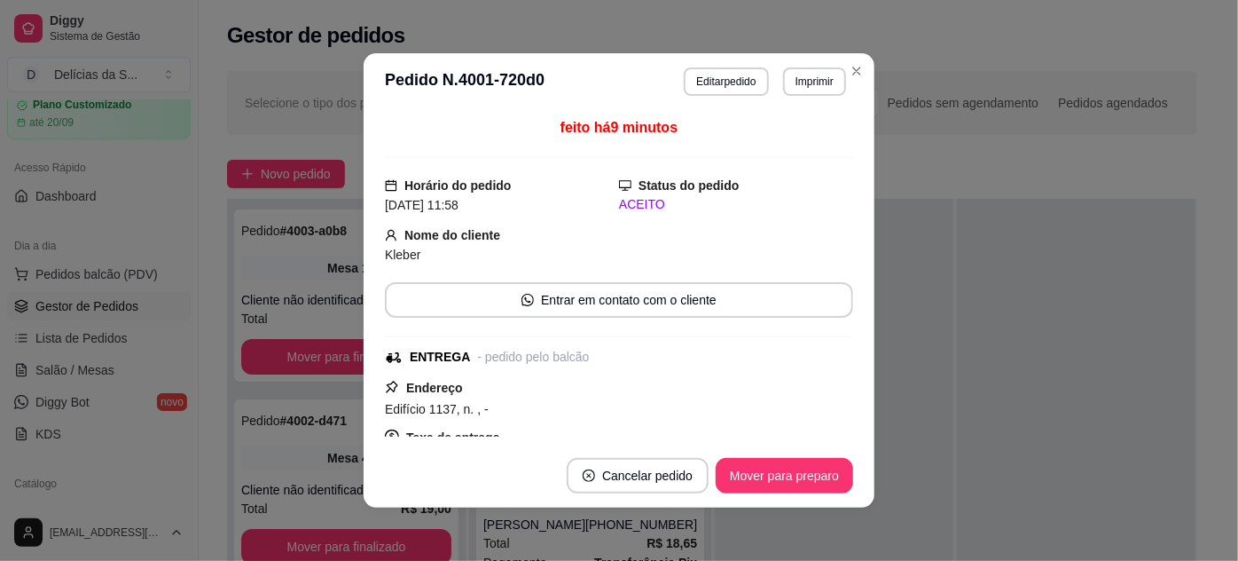
scroll to position [314, 0]
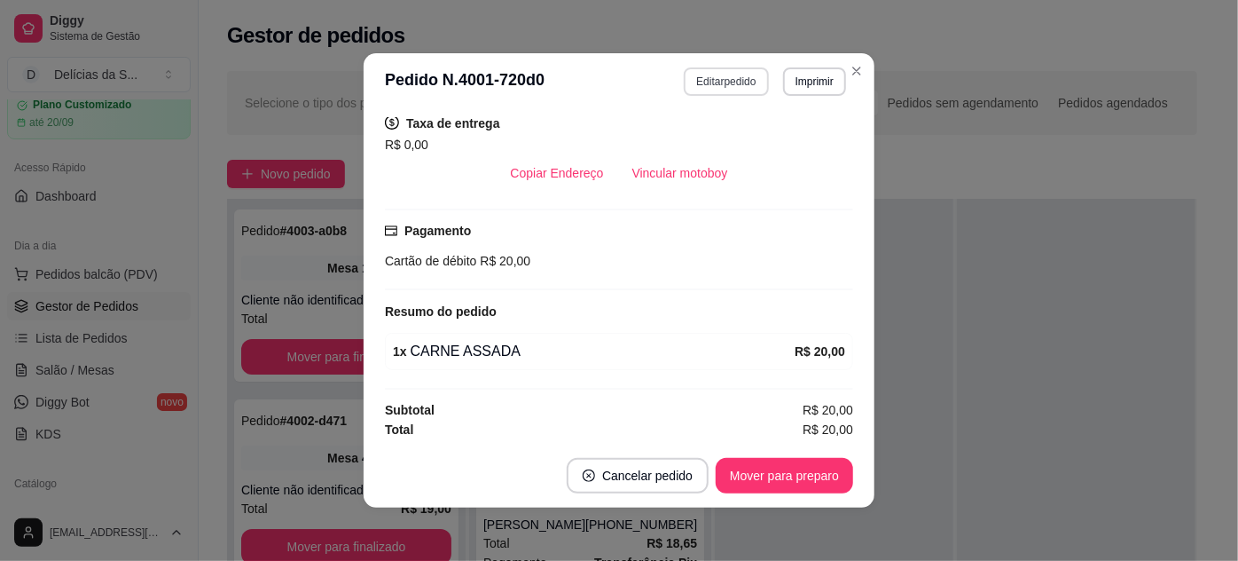
click at [711, 80] on button "Editar pedido" at bounding box center [726, 81] width 84 height 28
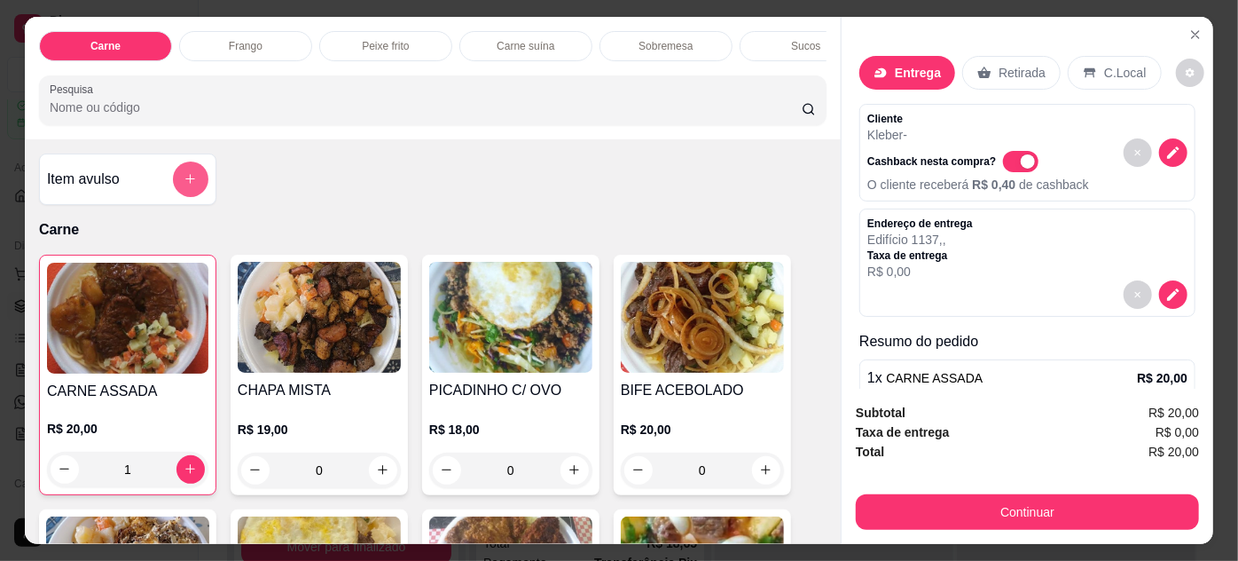
click at [184, 184] on icon "add-separate-item" at bounding box center [190, 178] width 13 height 13
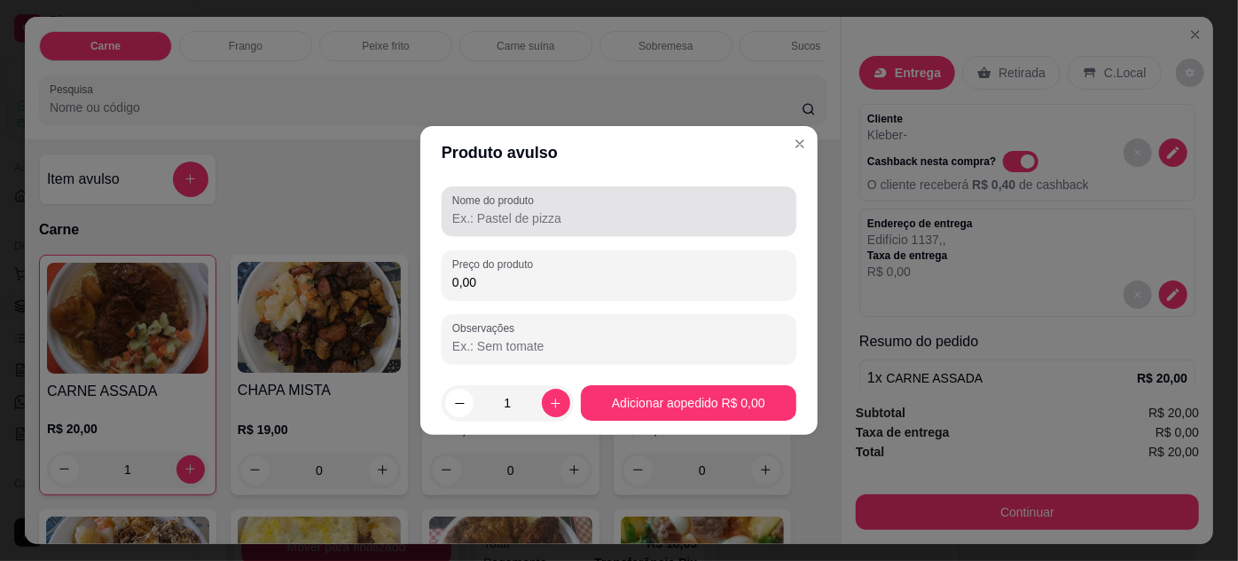
click at [557, 222] on input "Nome do produto" at bounding box center [619, 218] width 334 height 18
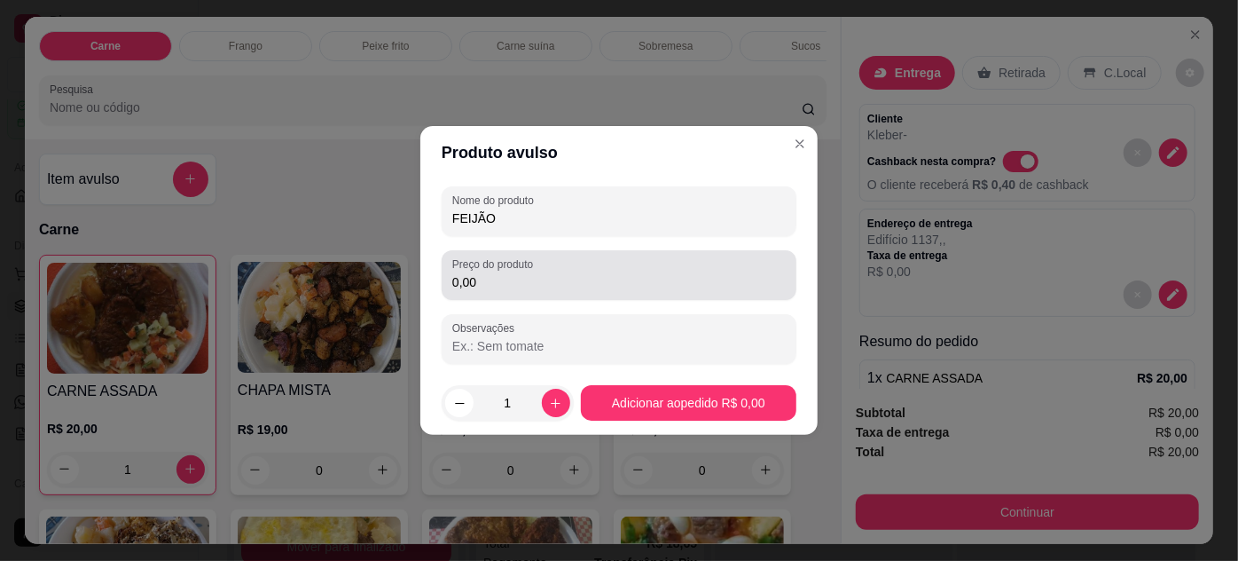
type input "FEIJÃO"
click at [568, 279] on input "0,00" at bounding box center [619, 282] width 334 height 18
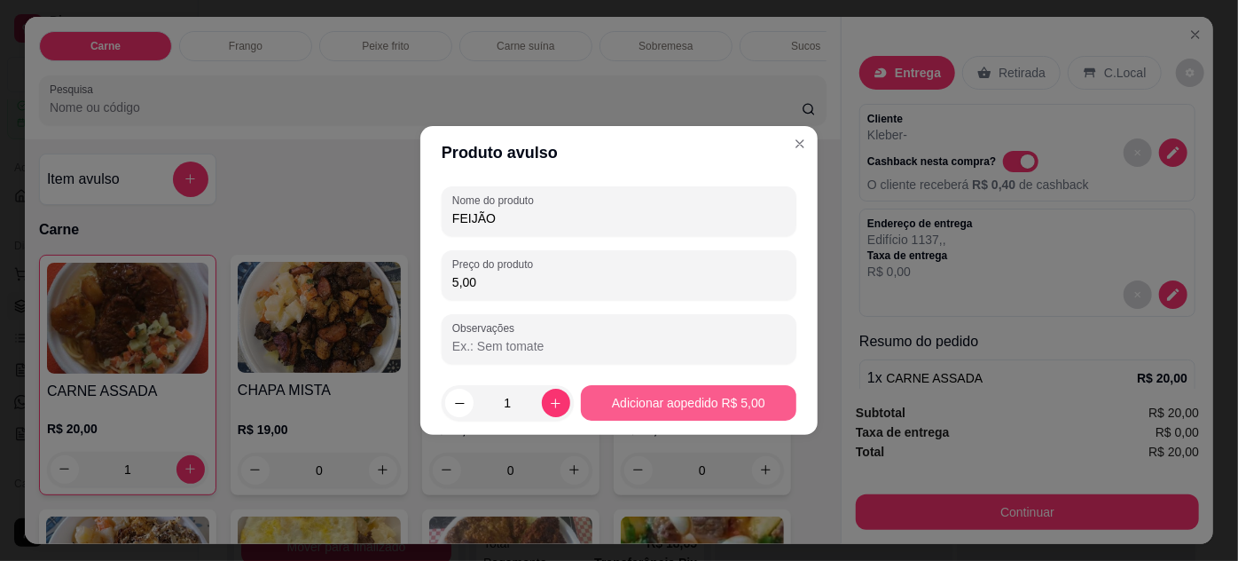
type input "5,00"
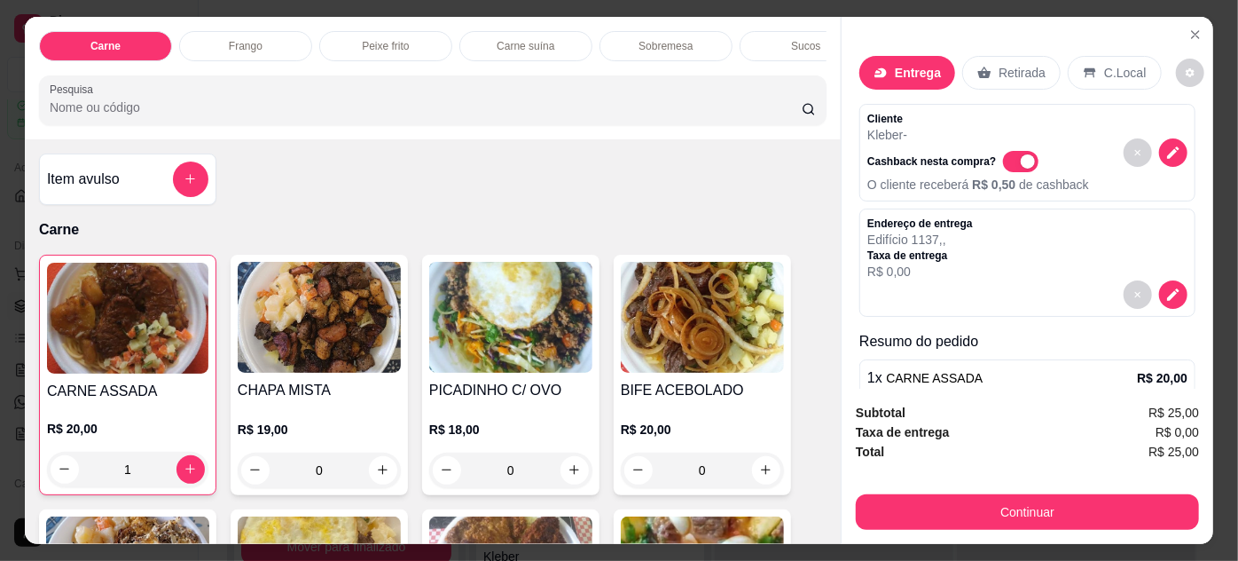
scroll to position [887, 0]
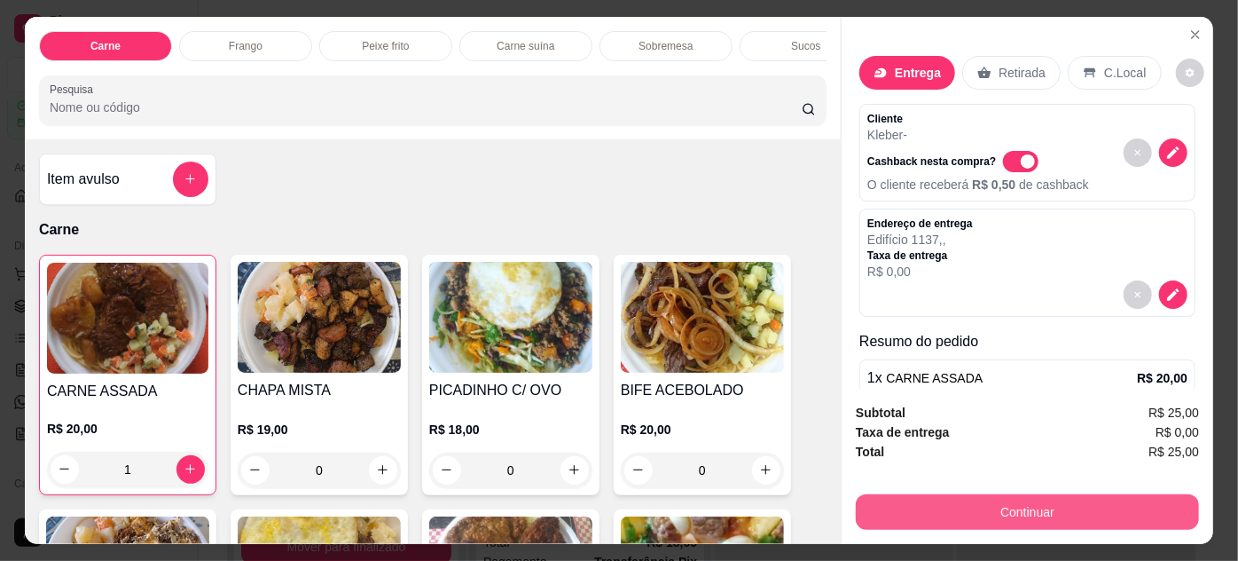
click at [988, 507] on button "Continuar" at bounding box center [1027, 511] width 343 height 35
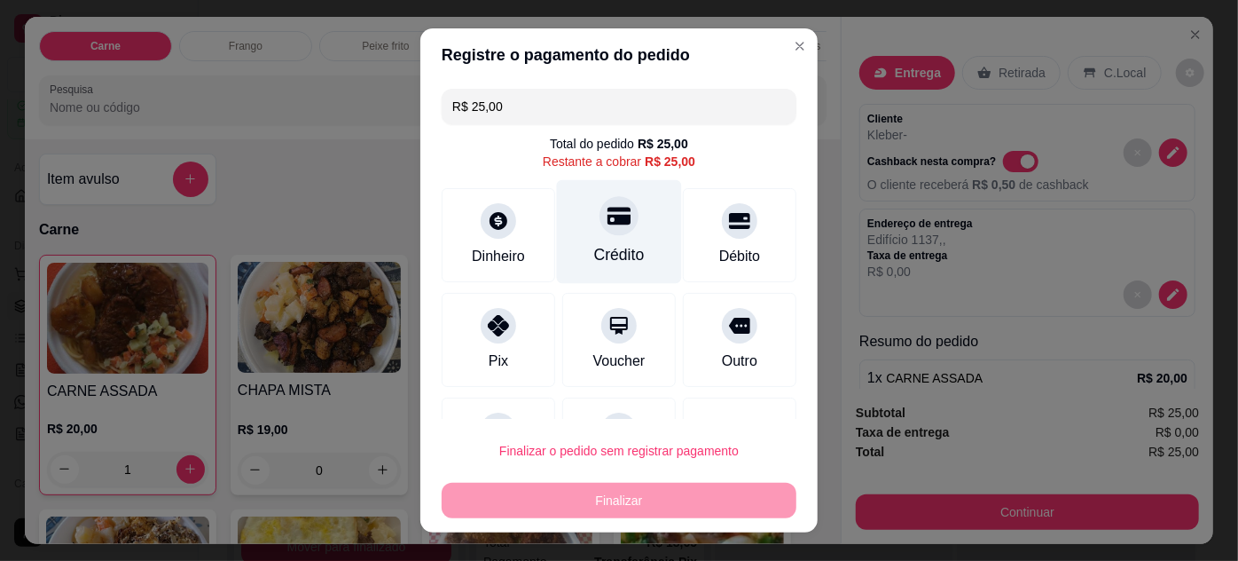
click at [612, 236] on div "Crédito" at bounding box center [619, 231] width 125 height 104
type input "R$ 0,00"
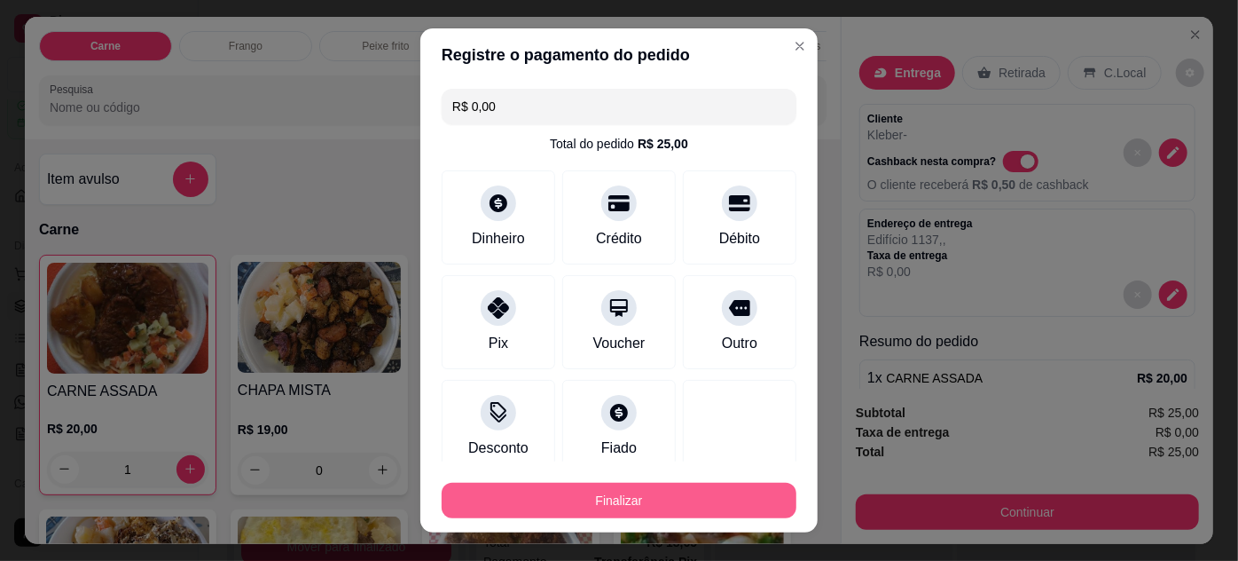
click at [680, 489] on button "Finalizar" at bounding box center [619, 500] width 355 height 35
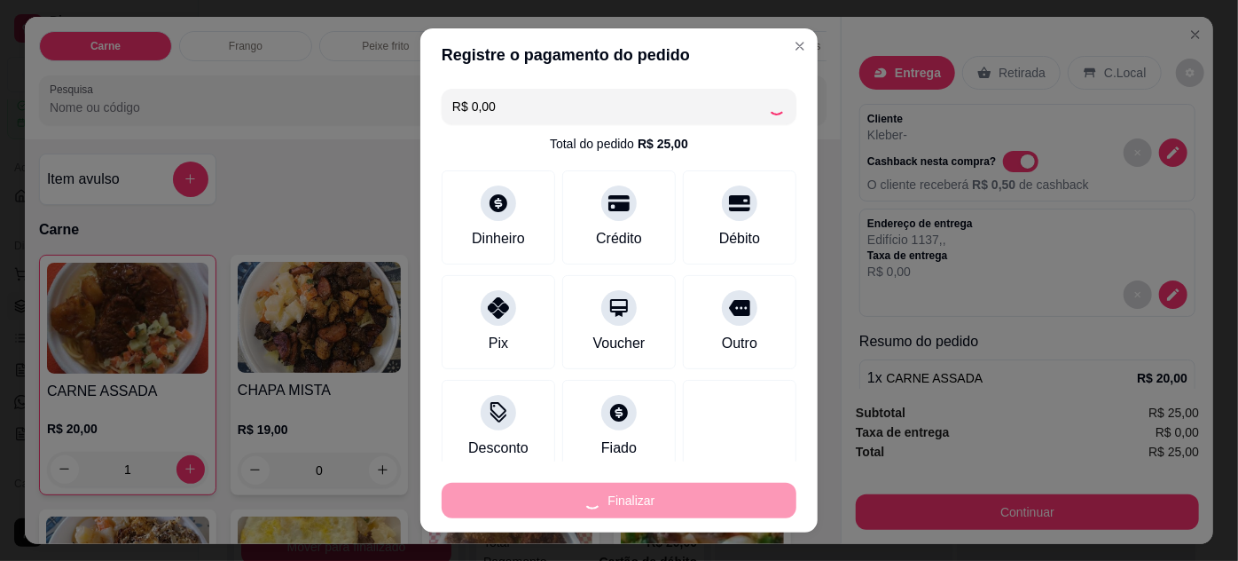
type input "0"
type input "-R$ 25,00"
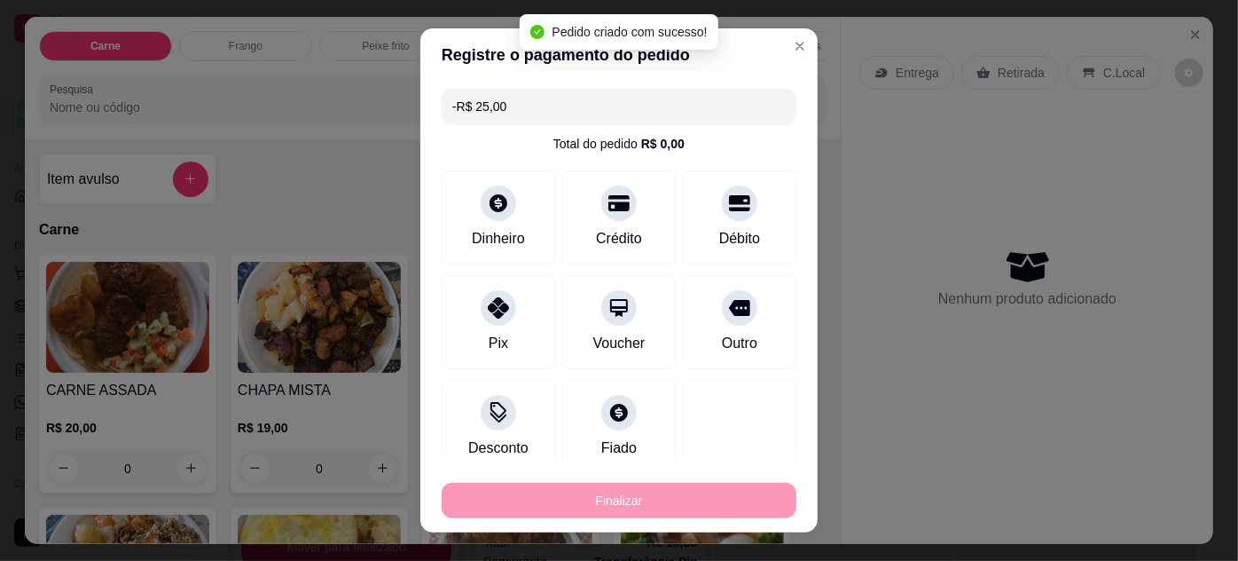
scroll to position [353, 0]
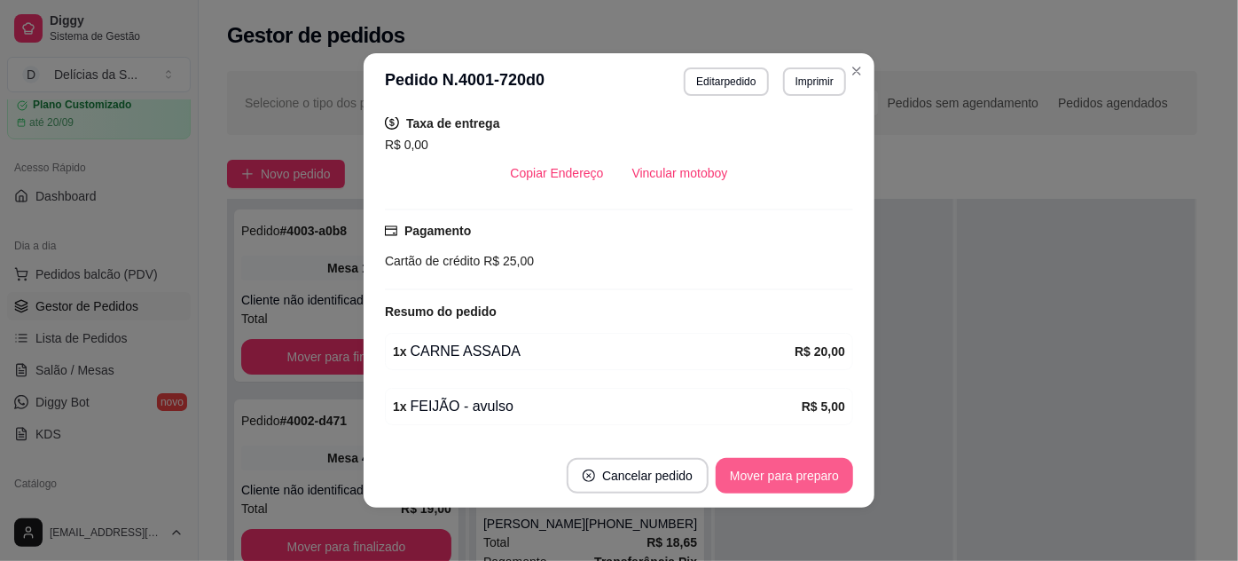
click at [761, 479] on button "Mover para preparo" at bounding box center [785, 475] width 138 height 35
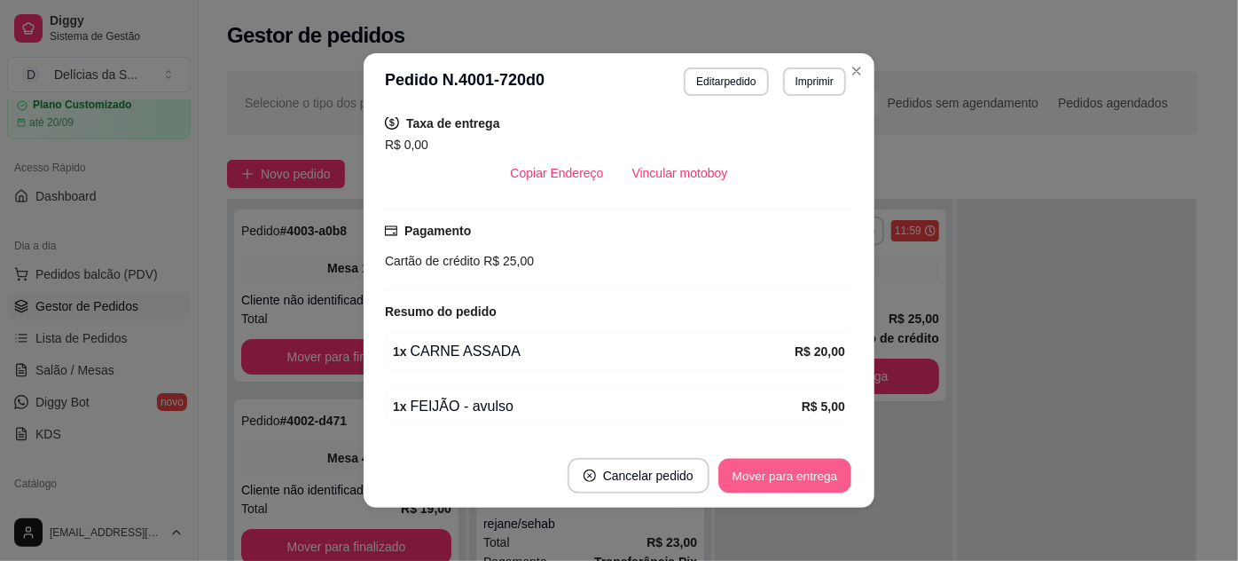
click at [761, 479] on button "Mover para entrega" at bounding box center [785, 476] width 133 height 35
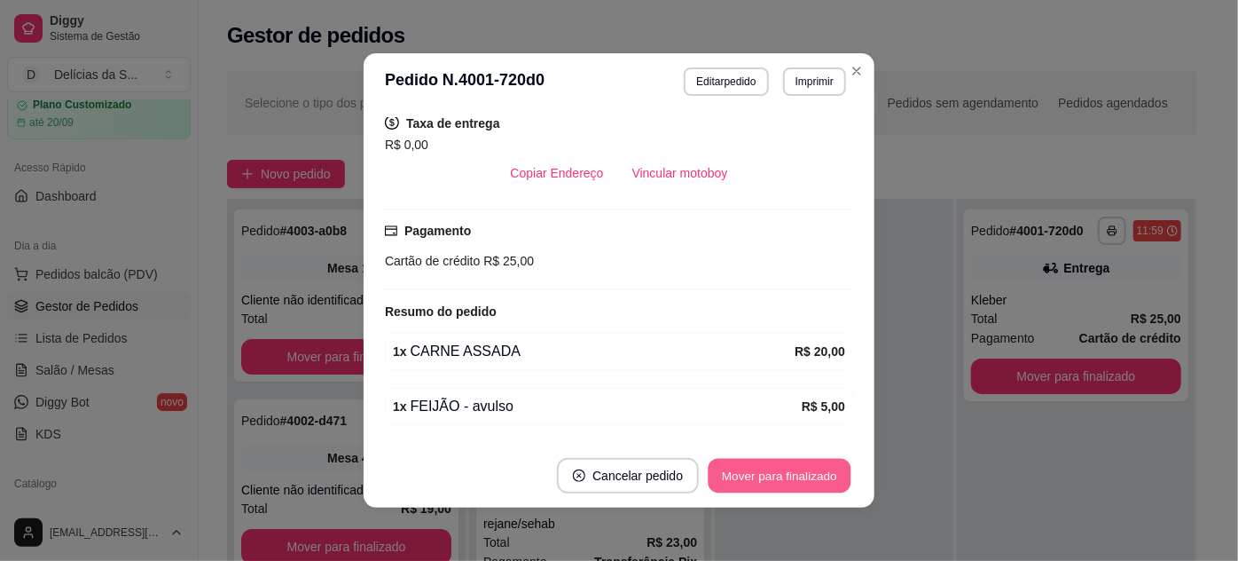
click at [761, 479] on button "Mover para finalizado" at bounding box center [780, 476] width 143 height 35
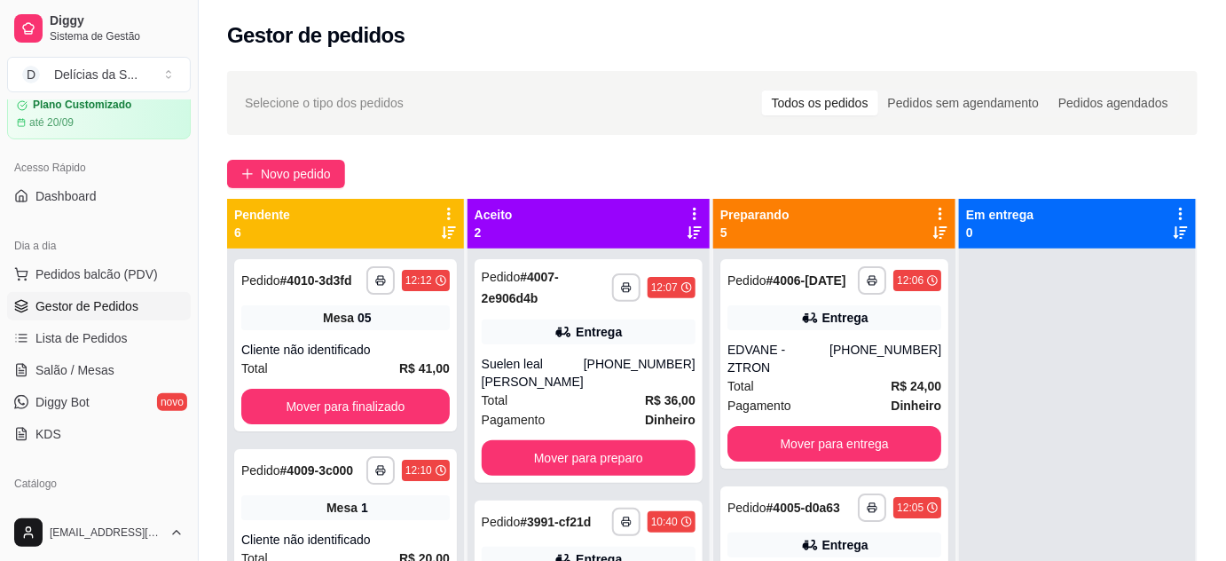
scroll to position [0, 0]
click at [104, 339] on span "Lista de Pedidos" at bounding box center [81, 338] width 92 height 18
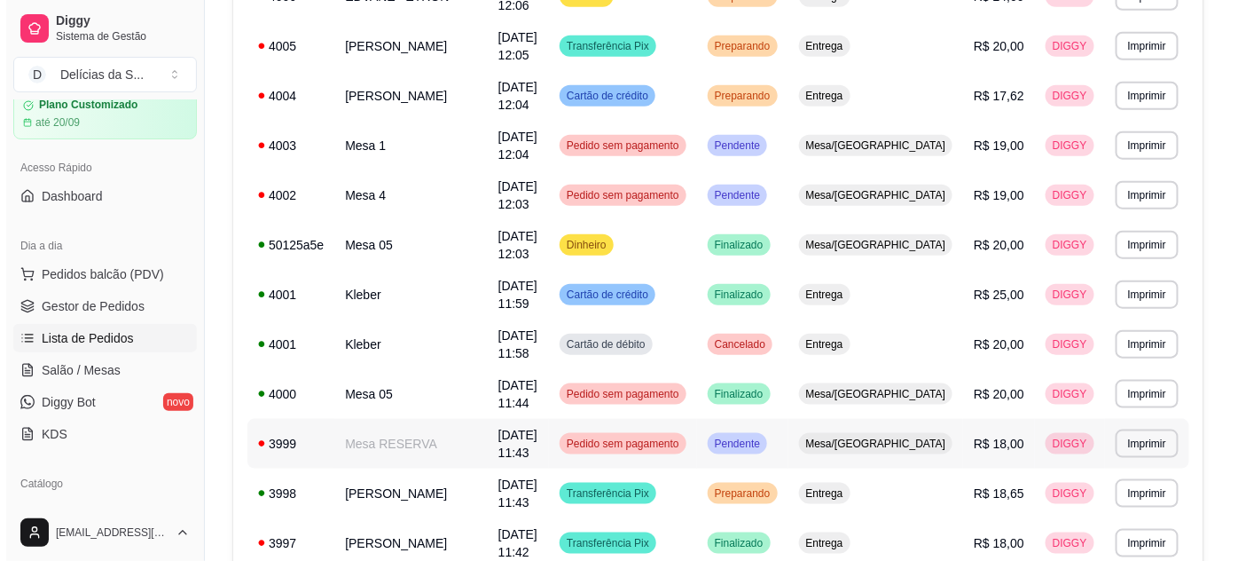
scroll to position [645, 0]
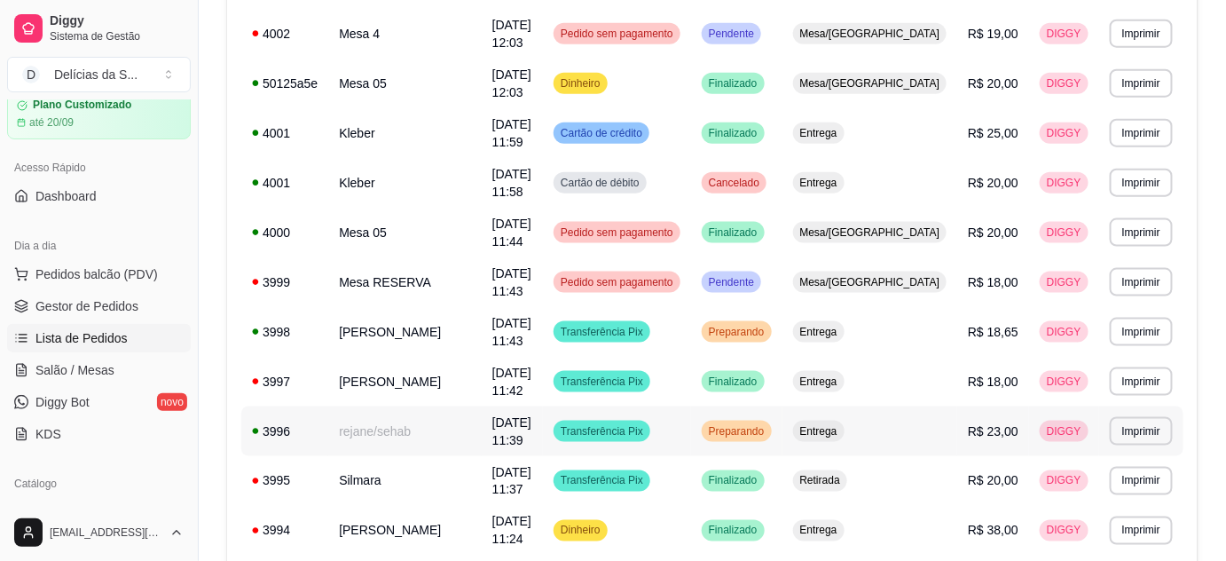
click at [373, 436] on td "rejane/sehab" at bounding box center [404, 431] width 153 height 50
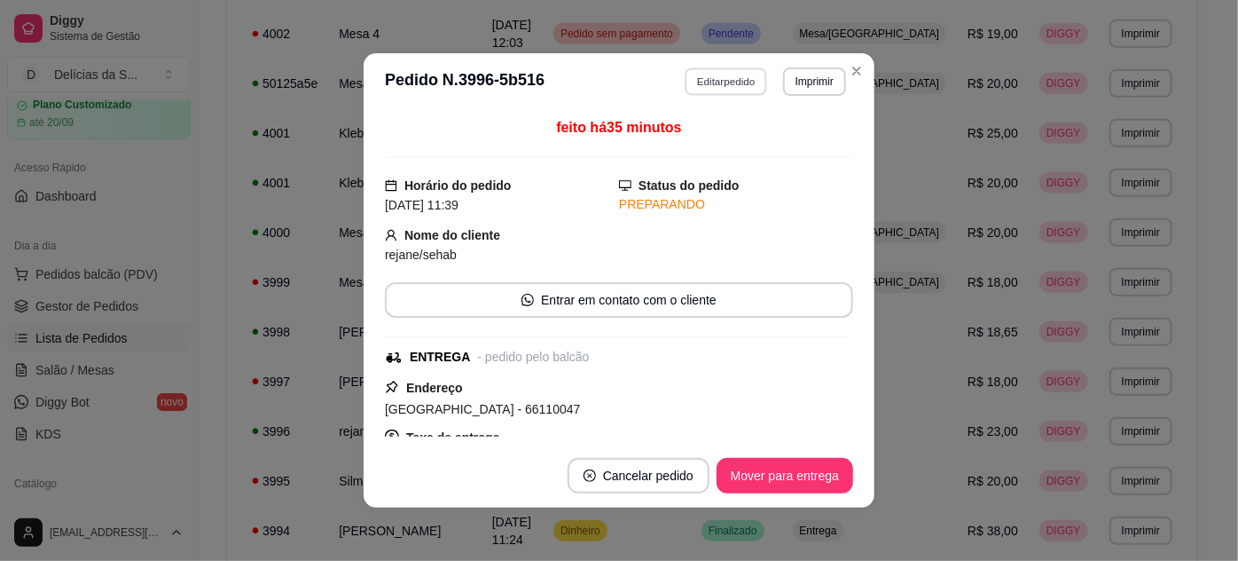
click at [692, 83] on button "Editar pedido" at bounding box center [727, 81] width 83 height 28
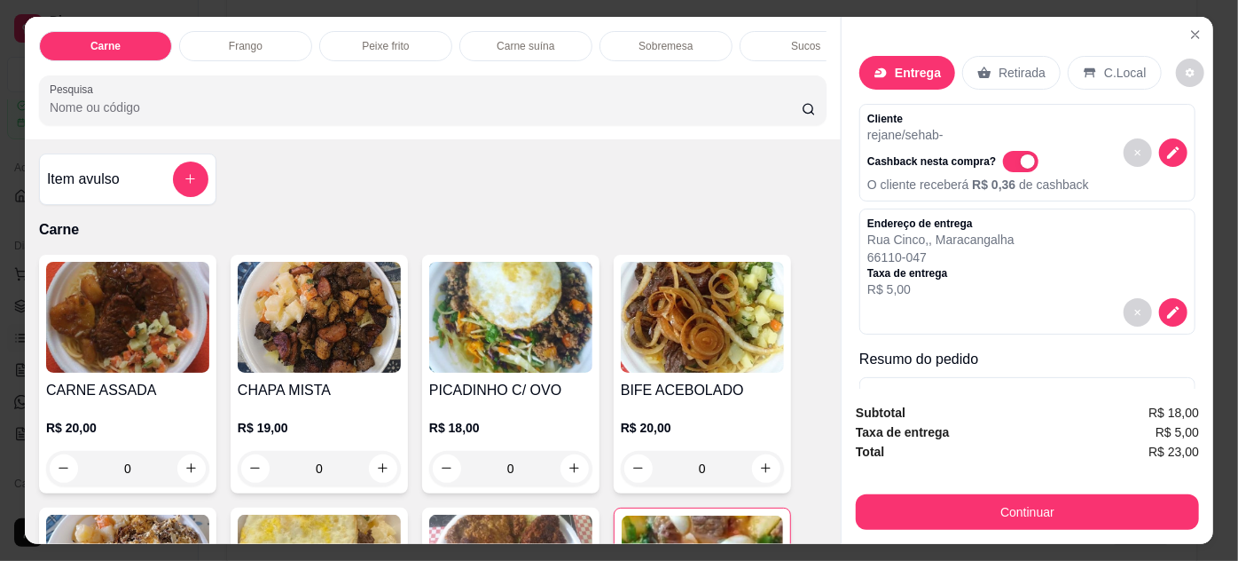
click at [913, 71] on p "Entrega" at bounding box center [918, 73] width 46 height 18
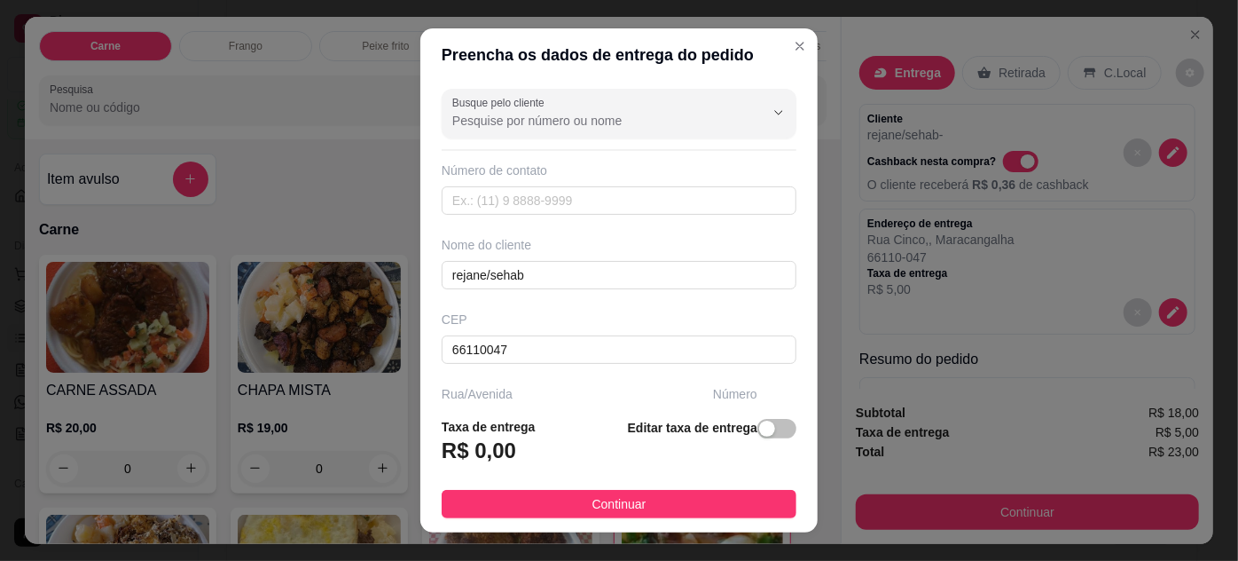
scroll to position [28, 0]
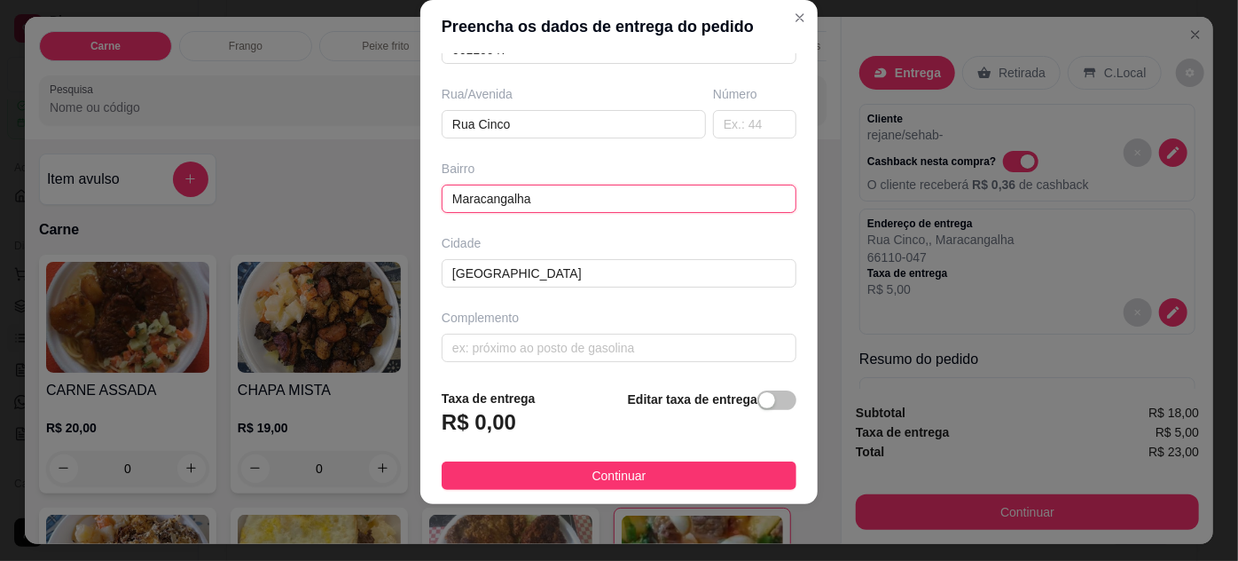
drag, startPoint x: 473, startPoint y: 208, endPoint x: 432, endPoint y: 216, distance: 41.6
click at [432, 216] on div "Busque pelo cliente Número de contato Nome do cliente rejane/sehab CEP 66110047…" at bounding box center [618, 214] width 397 height 322
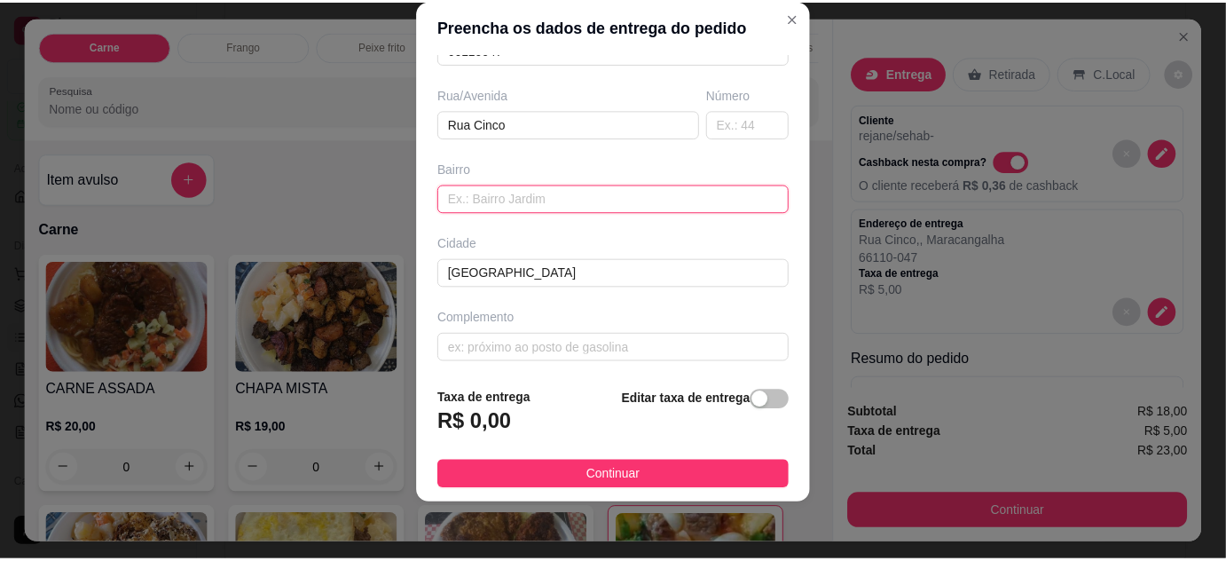
scroll to position [111, 0]
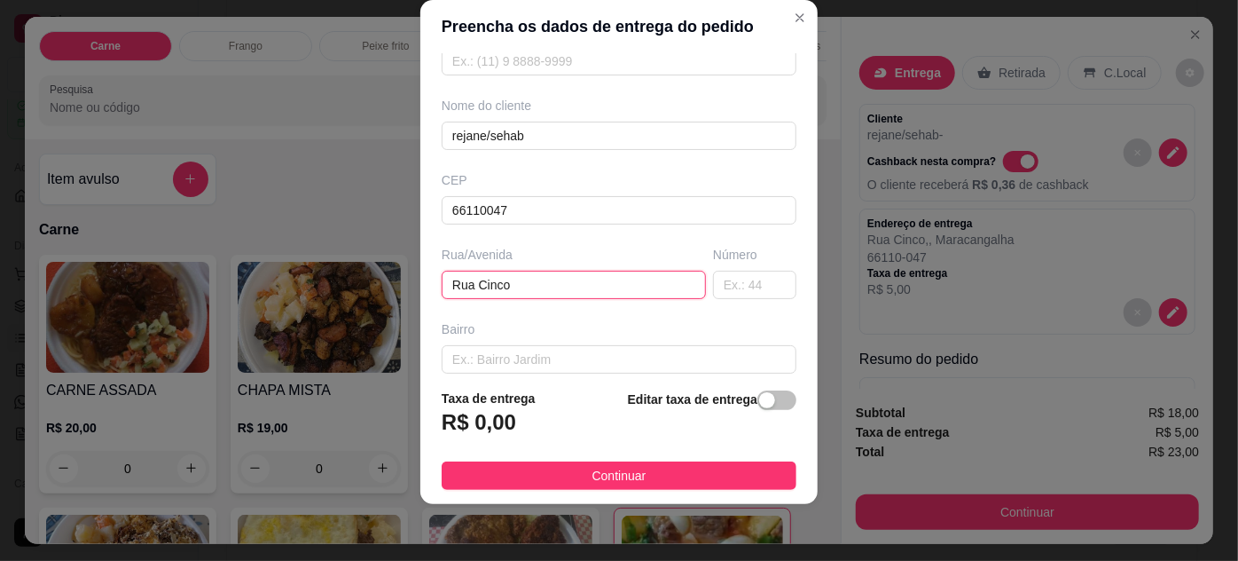
drag, startPoint x: 510, startPoint y: 280, endPoint x: 484, endPoint y: 248, distance: 41.0
click at [440, 296] on div "Busque pelo cliente Número de contato Nome do cliente rejane/sehab CEP 66110047…" at bounding box center [618, 214] width 397 height 322
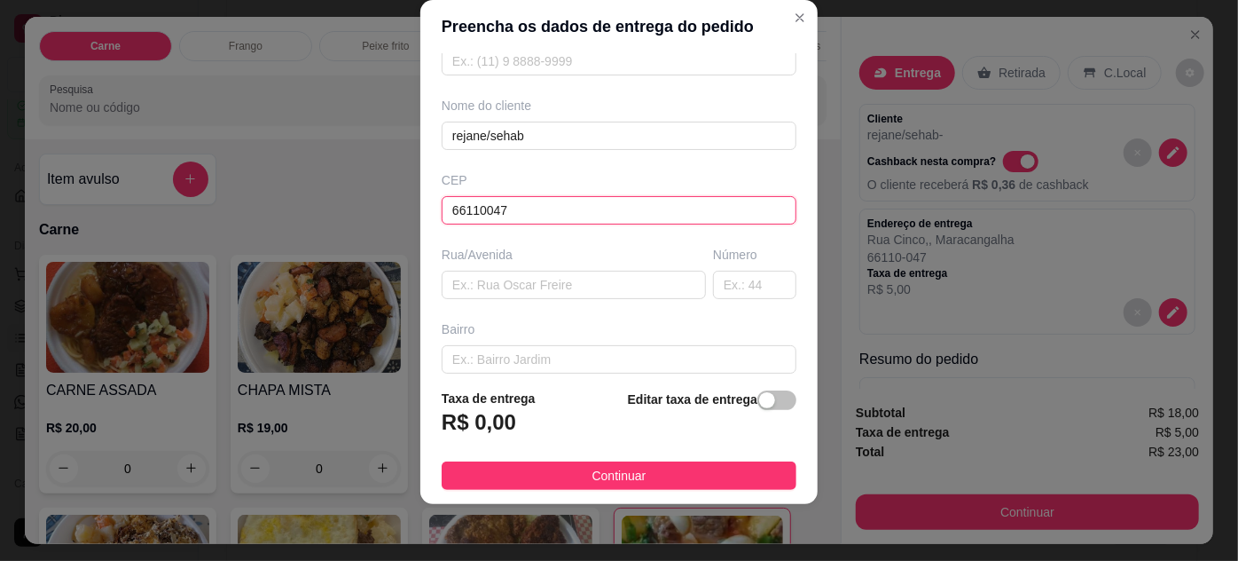
drag, startPoint x: 489, startPoint y: 216, endPoint x: 439, endPoint y: 226, distance: 50.6
click at [421, 215] on div "Busque pelo cliente Número de contato Nome do cliente rejane/sehab CEP 66110047…" at bounding box center [618, 214] width 397 height 322
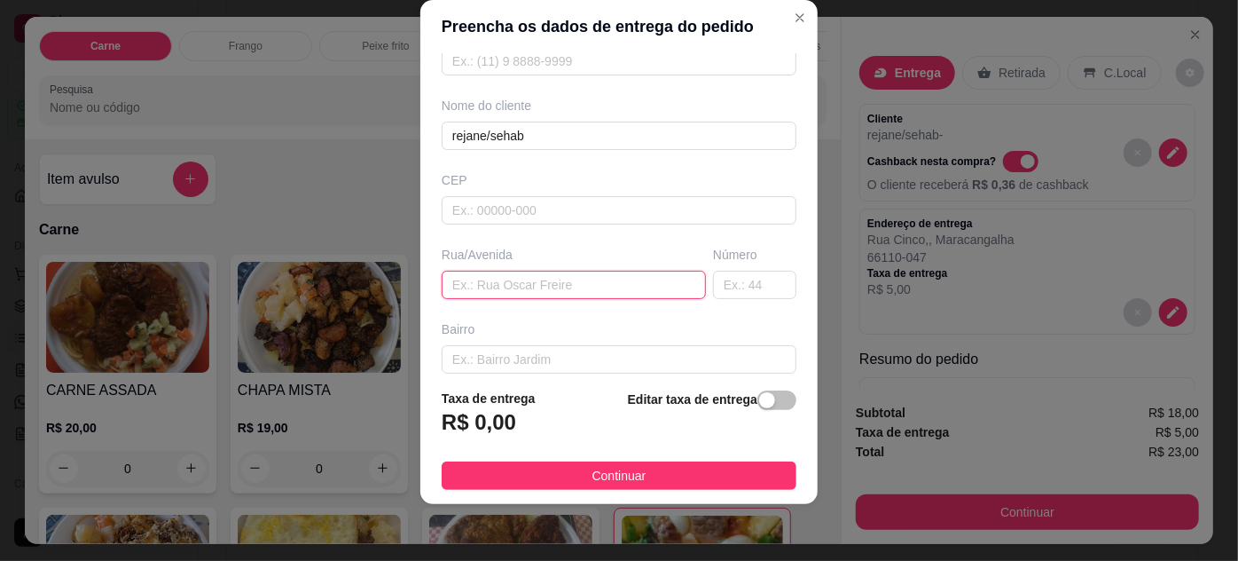
click at [535, 283] on input "text" at bounding box center [574, 285] width 264 height 28
paste input "Av. [PERSON_NAME][STREET_ADDRESS][PERSON_NAME]"
type input "Av. [PERSON_NAME][STREET_ADDRESS][PERSON_NAME]"
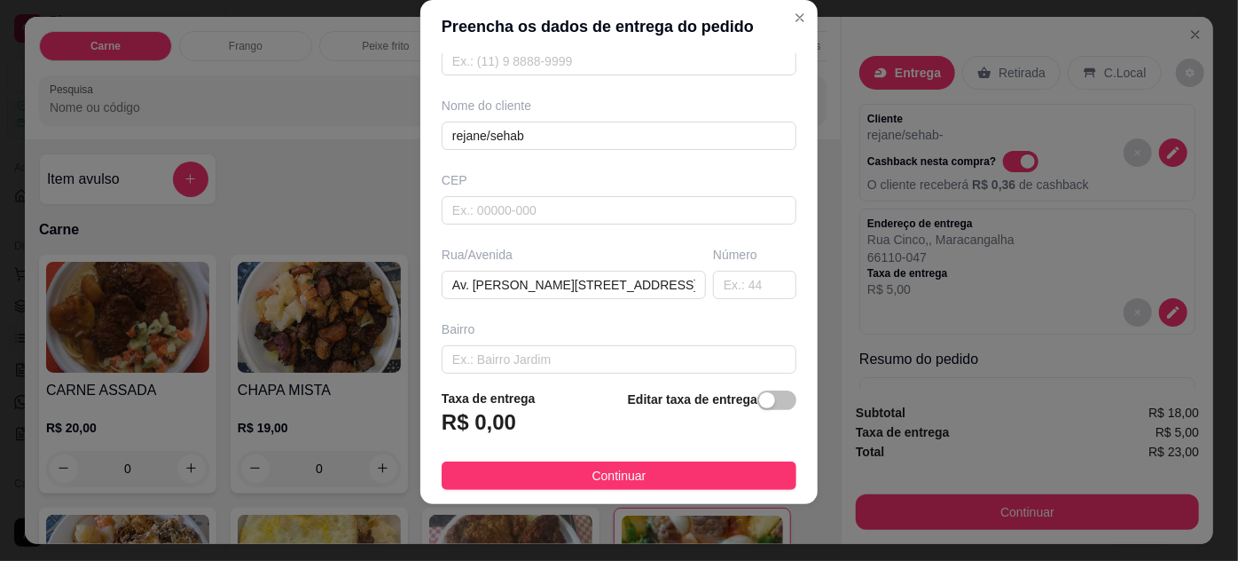
click at [616, 480] on span "Continuar" at bounding box center [620, 476] width 54 height 20
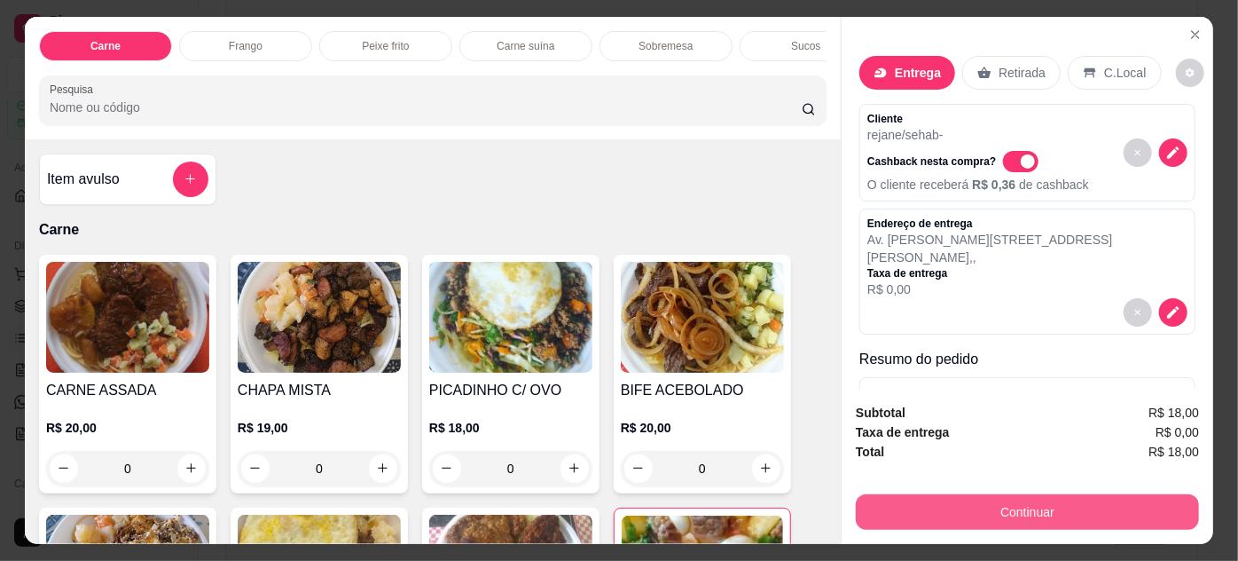
click at [885, 502] on button "Continuar" at bounding box center [1027, 511] width 343 height 35
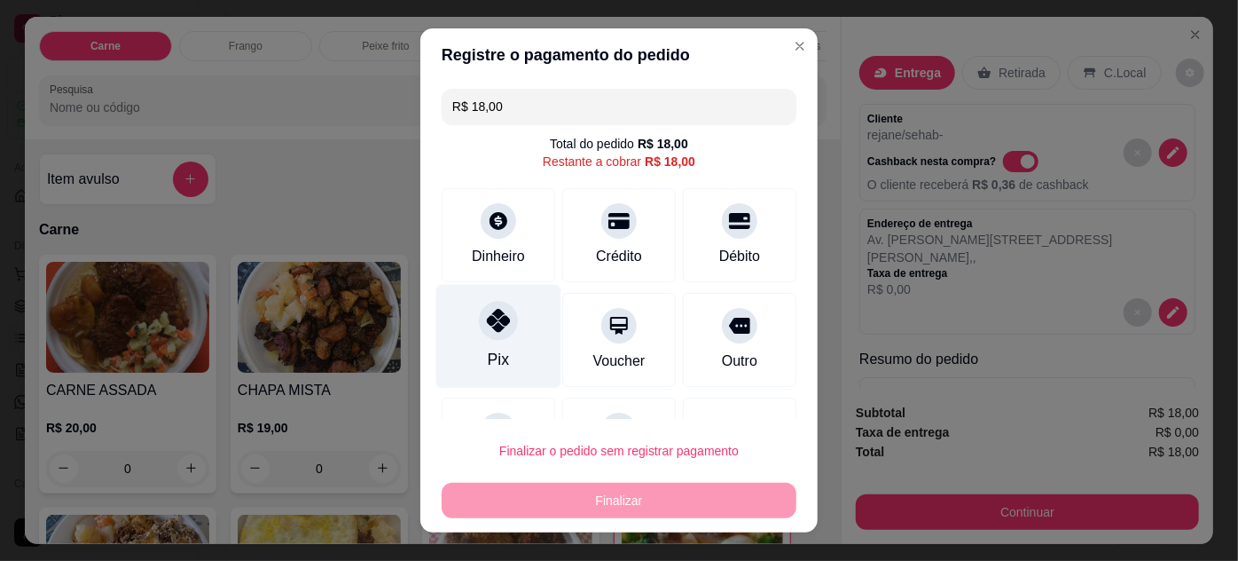
click at [507, 363] on div "Pix" at bounding box center [498, 336] width 125 height 104
type input "R$ 0,00"
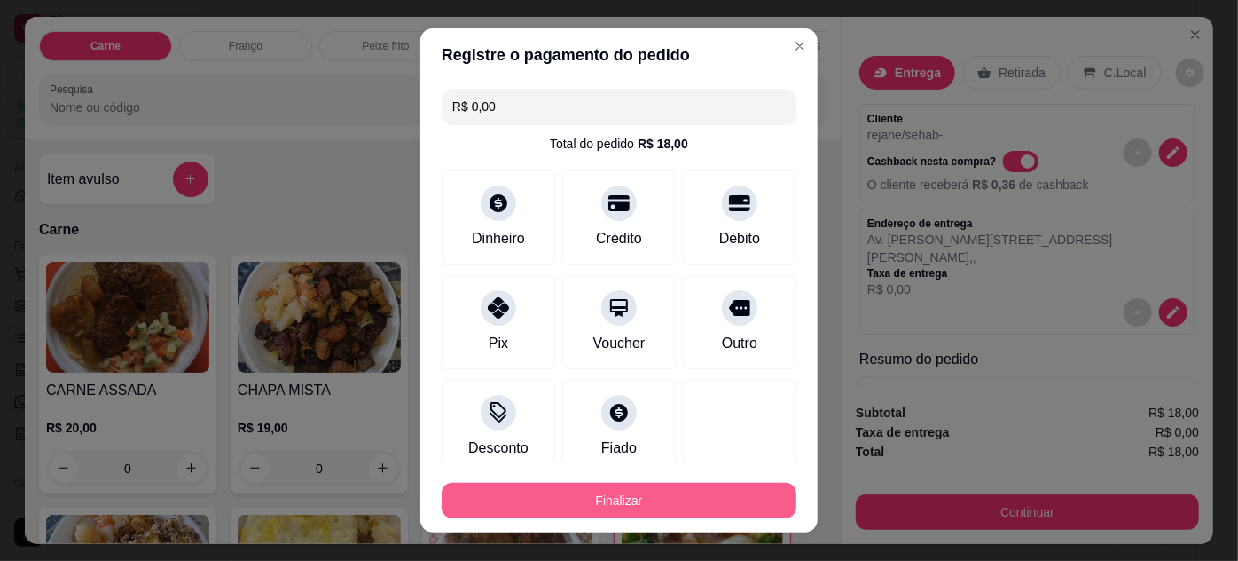
click at [693, 493] on button "Finalizar" at bounding box center [619, 500] width 355 height 35
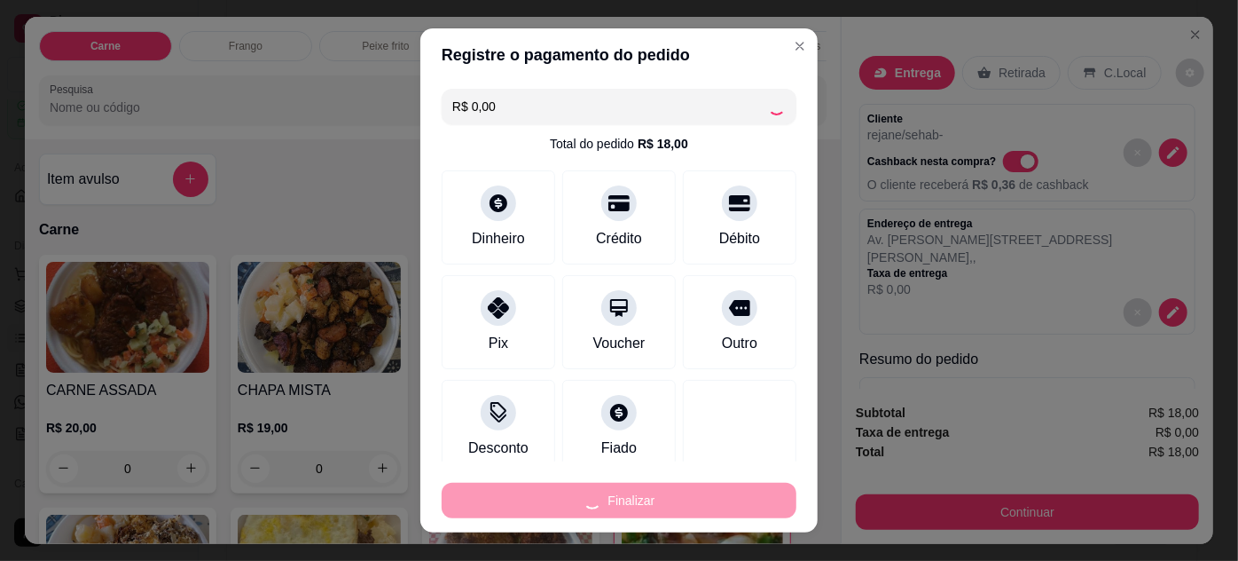
type input "0"
type input "-R$ 18,00"
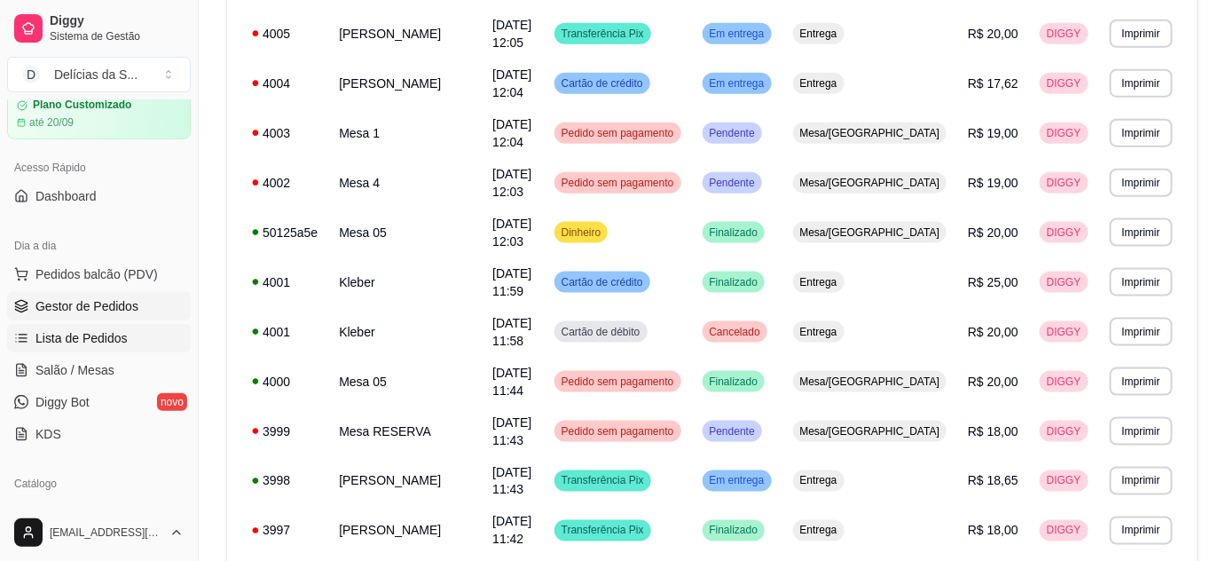
click at [119, 297] on span "Gestor de Pedidos" at bounding box center [86, 306] width 103 height 18
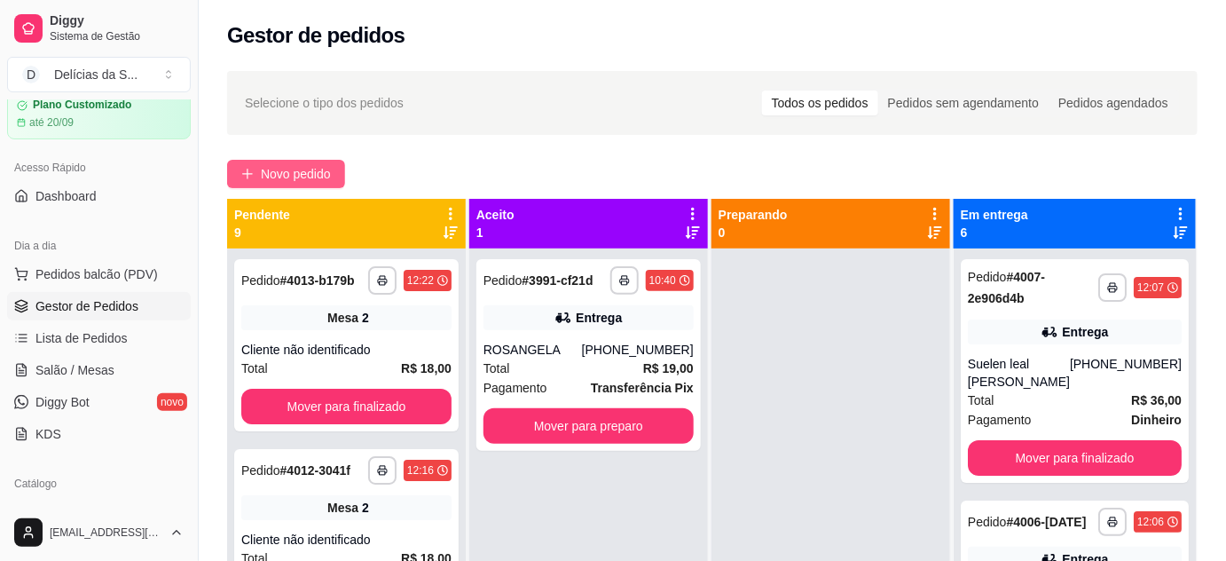
click at [280, 176] on span "Novo pedido" at bounding box center [296, 174] width 70 height 20
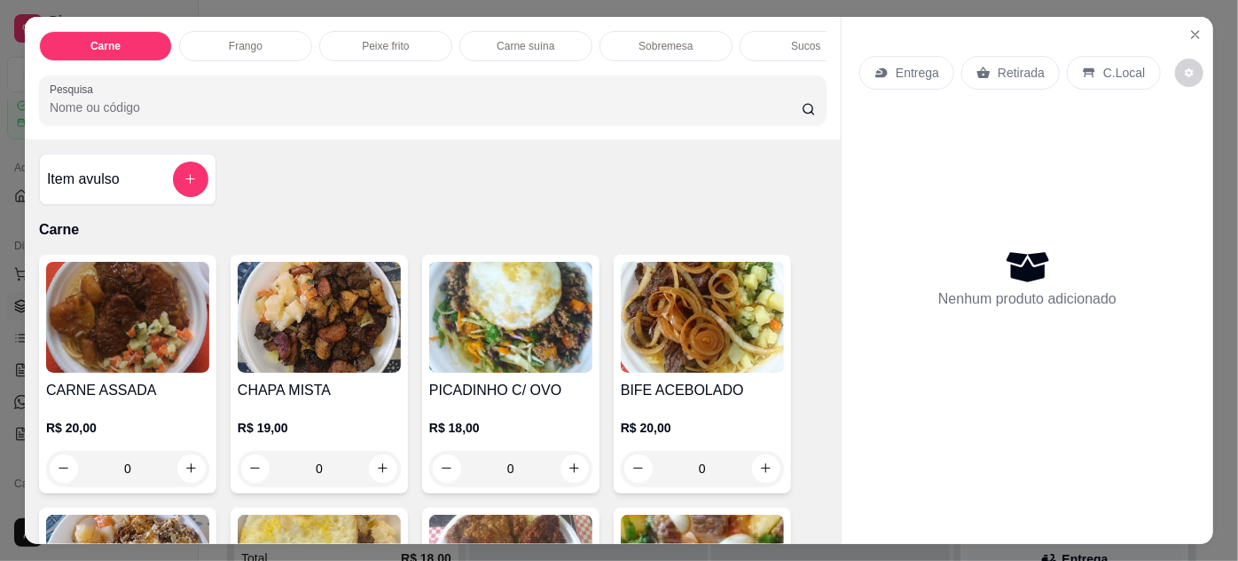
scroll to position [161, 0]
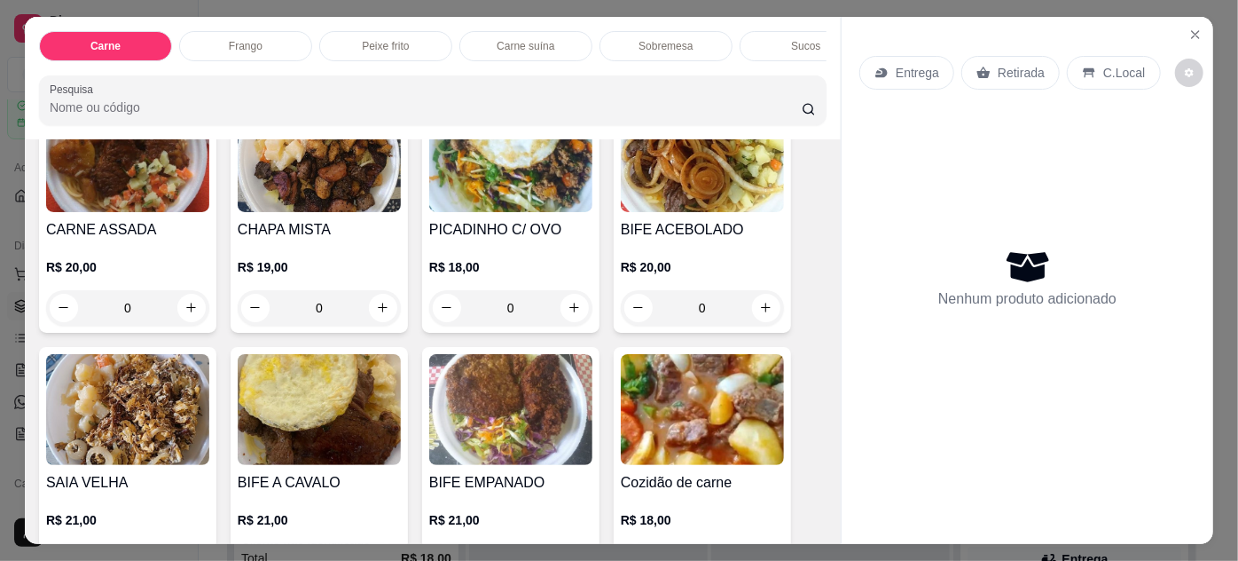
click at [708, 426] on img at bounding box center [702, 409] width 163 height 111
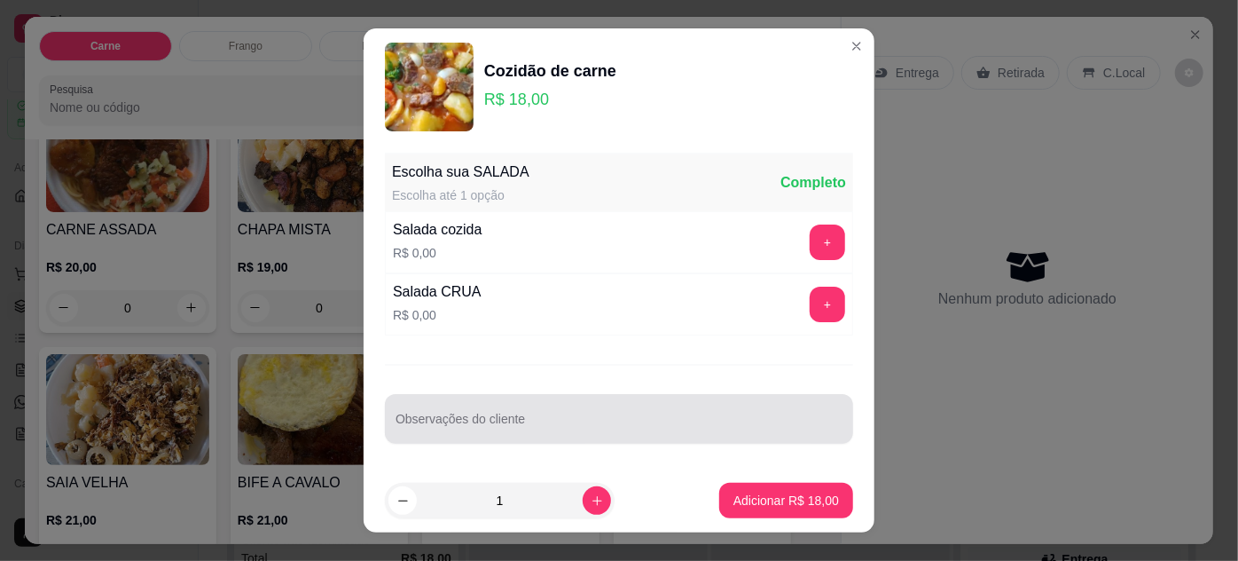
click at [735, 429] on input "Observações do cliente" at bounding box center [619, 426] width 447 height 18
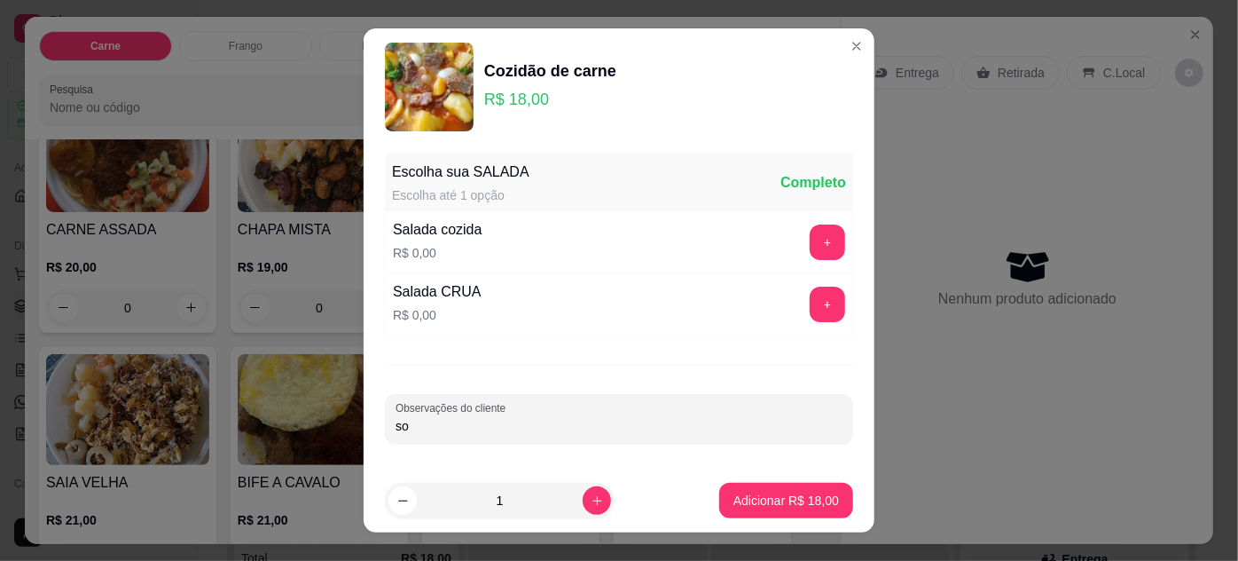
type input "s"
type input "SÓ COM MACARRÃO"
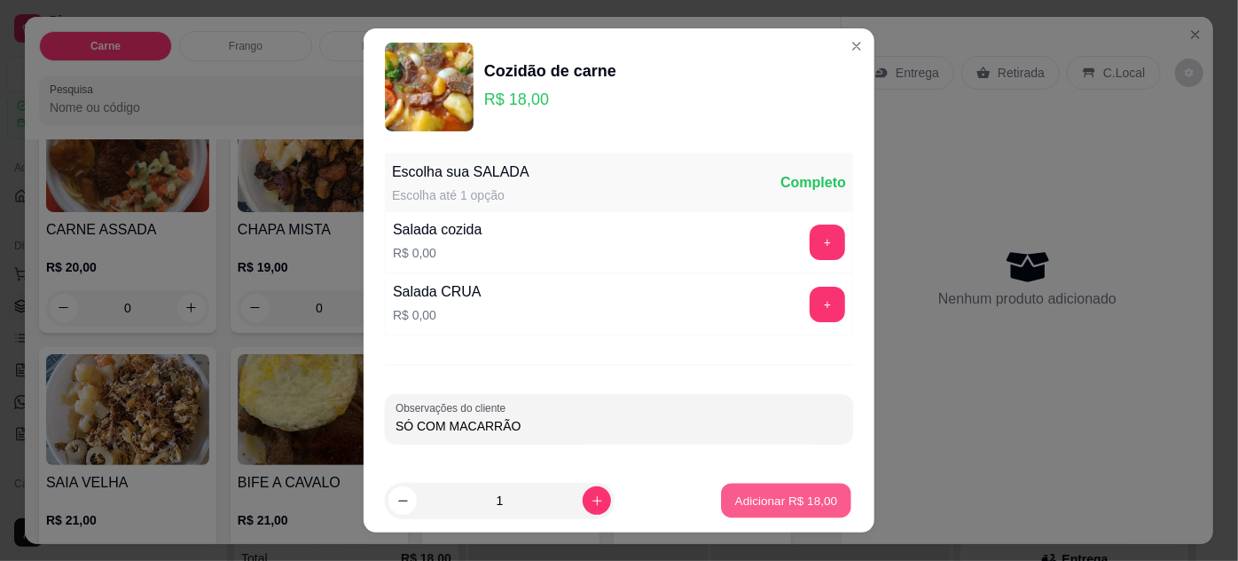
click at [770, 495] on p "Adicionar R$ 18,00" at bounding box center [786, 499] width 103 height 17
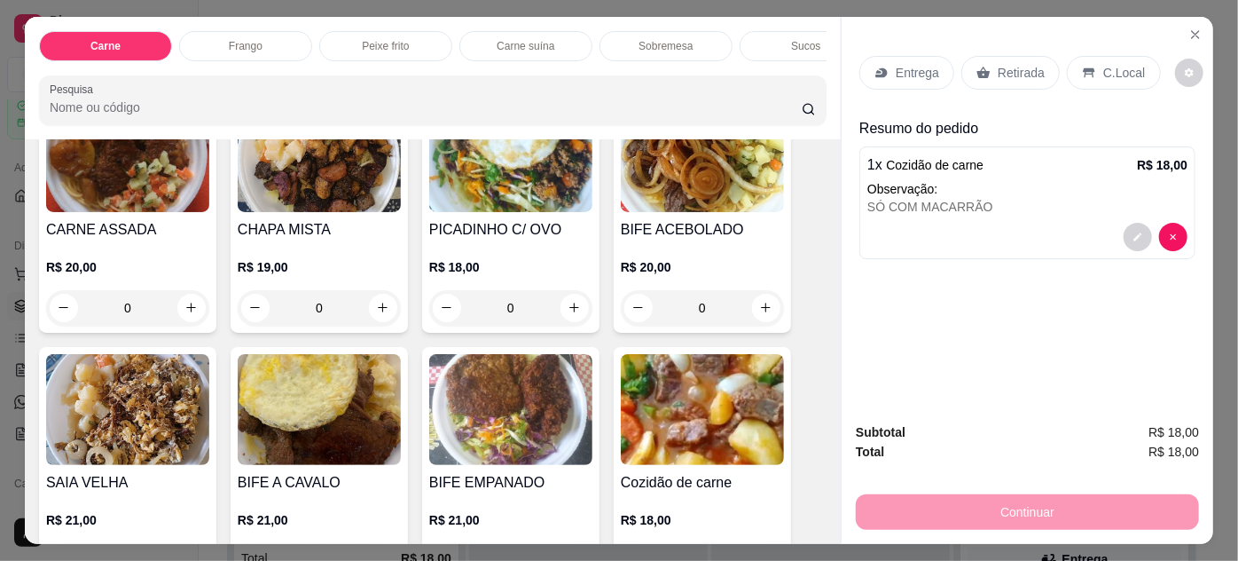
click at [899, 64] on p "Entrega" at bounding box center [917, 73] width 43 height 18
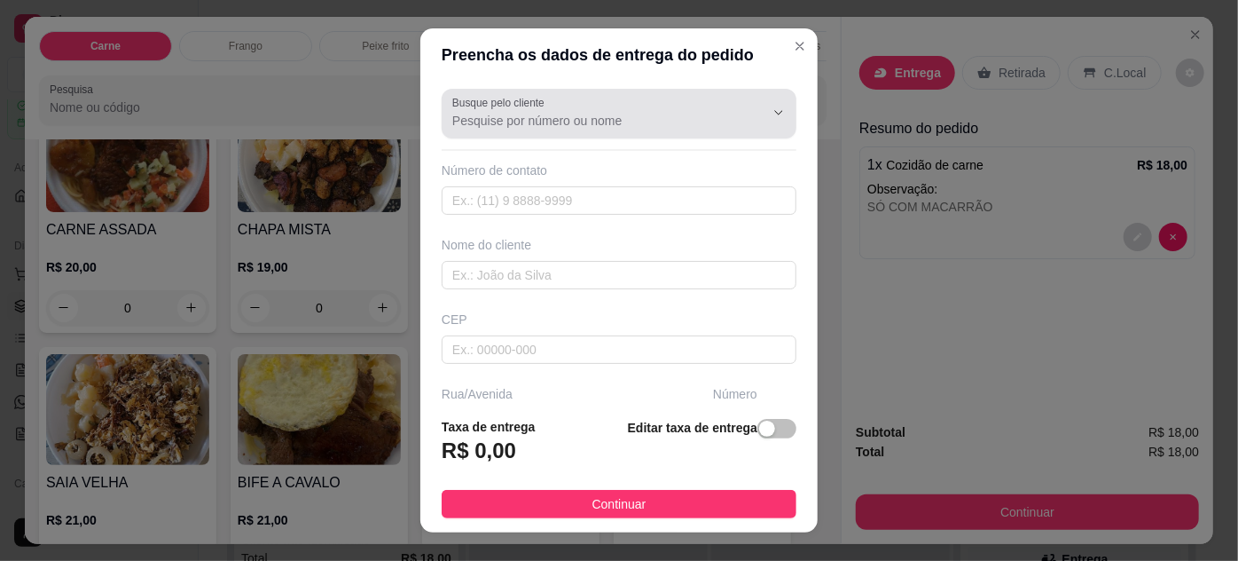
click at [604, 127] on input "Busque pelo cliente" at bounding box center [594, 121] width 284 height 18
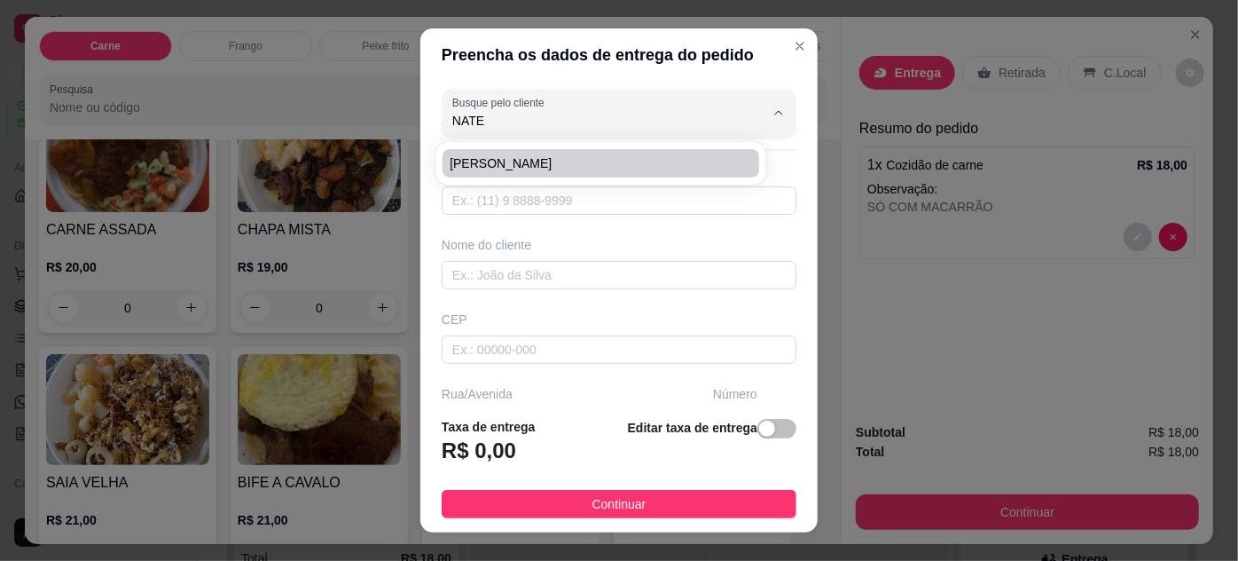
click at [599, 155] on span "[PERSON_NAME]" at bounding box center [592, 163] width 284 height 18
type input "[PERSON_NAME]"
type input "91981833078"
type input "[PERSON_NAME]"
type input "[GEOGRAPHIC_DATA][PERSON_NAME]"
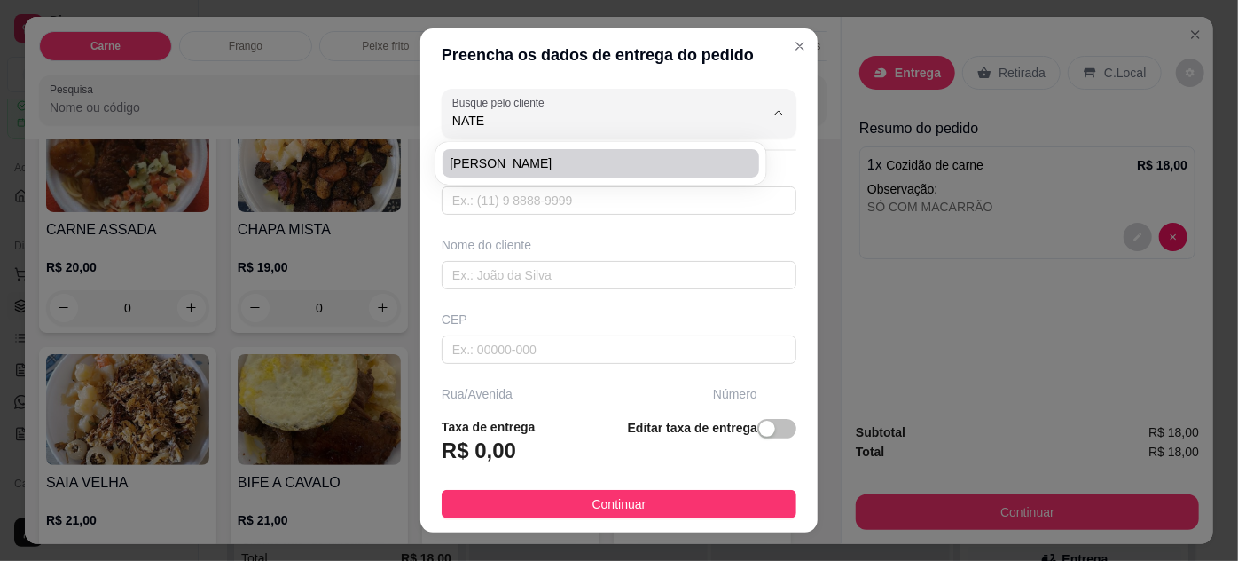
type input "1807"
type input "Pedreira"
type input "[GEOGRAPHIC_DATA]"
type input "ED. DANEBE - Esquina com a Lomas apto.102"
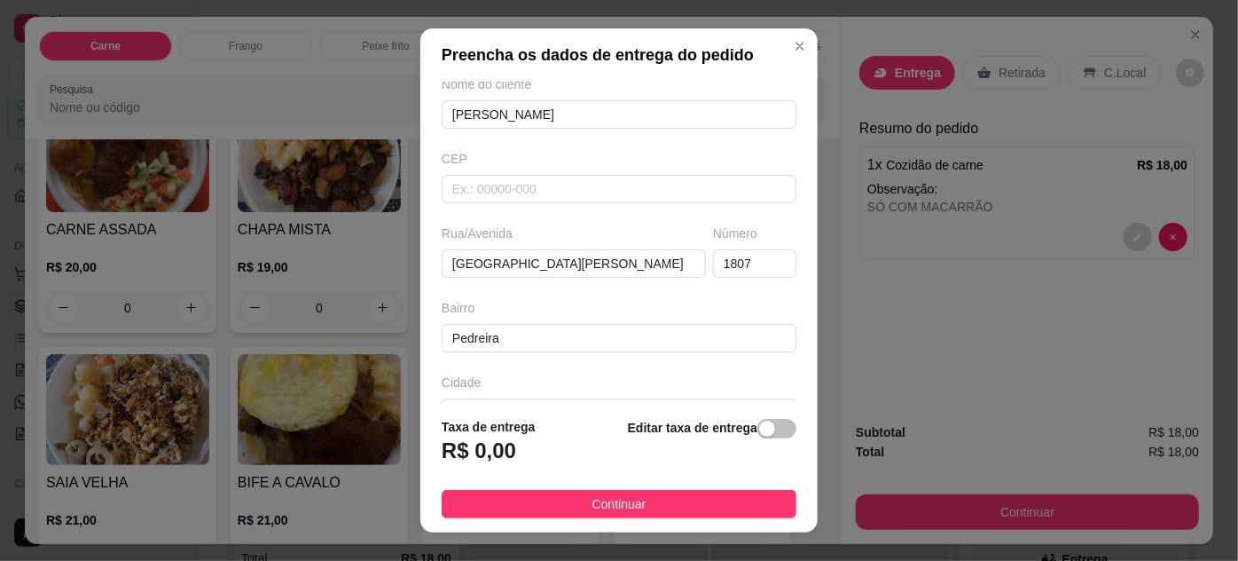
scroll to position [271, 0]
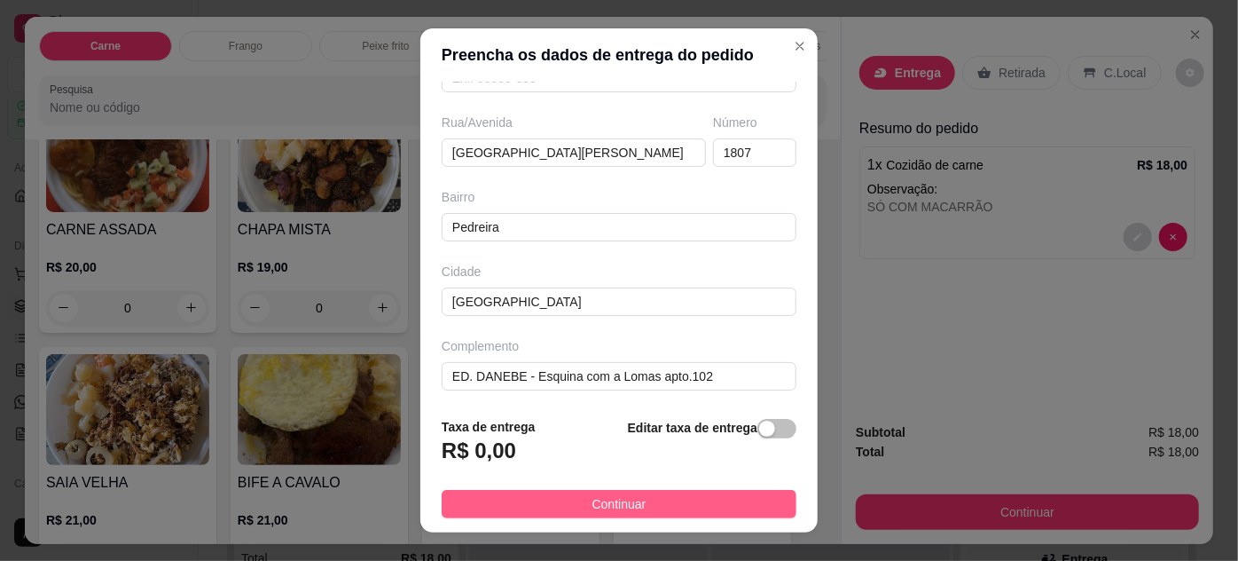
type input "[PERSON_NAME]"
click at [711, 496] on button "Continuar" at bounding box center [619, 504] width 355 height 28
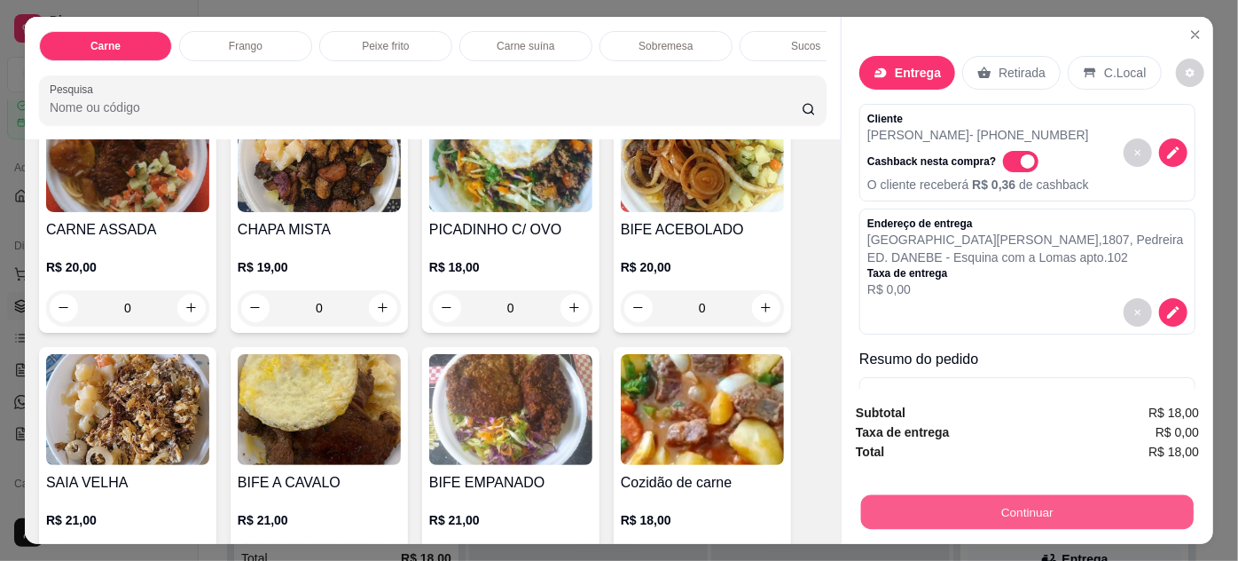
click at [908, 496] on button "Continuar" at bounding box center [1027, 512] width 333 height 35
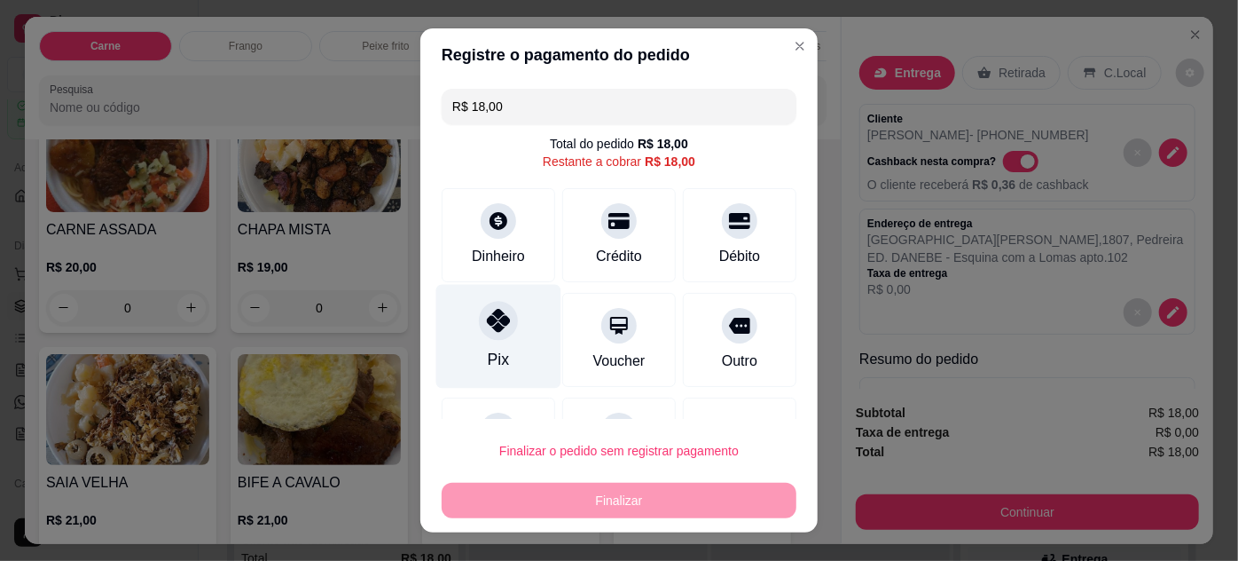
click at [506, 331] on div "Pix" at bounding box center [498, 336] width 125 height 104
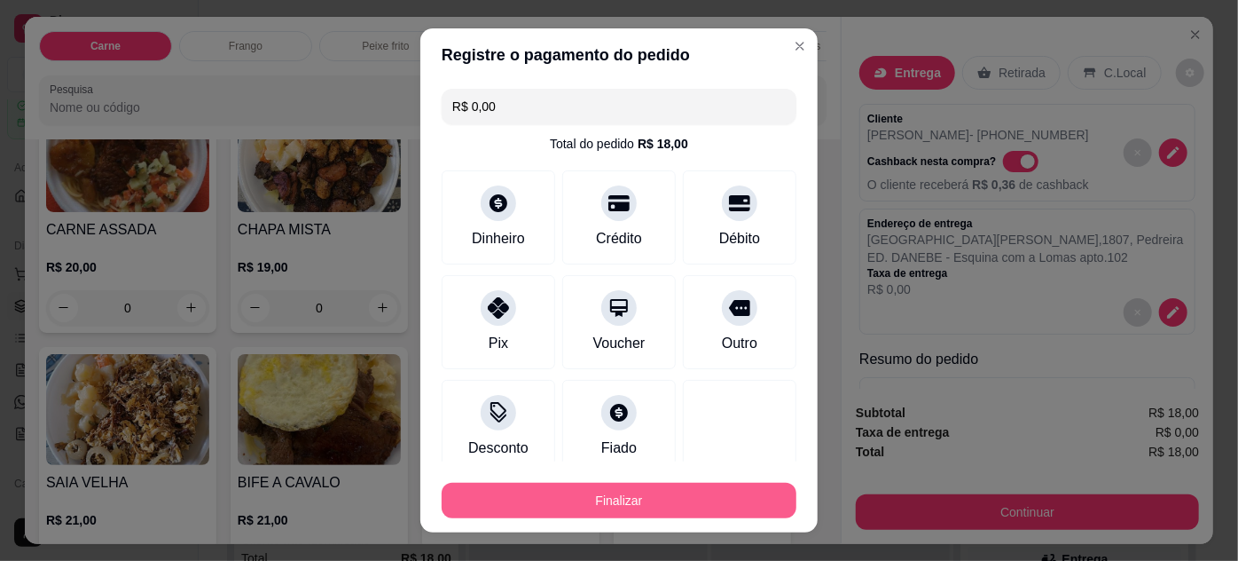
click at [681, 497] on button "Finalizar" at bounding box center [619, 500] width 355 height 35
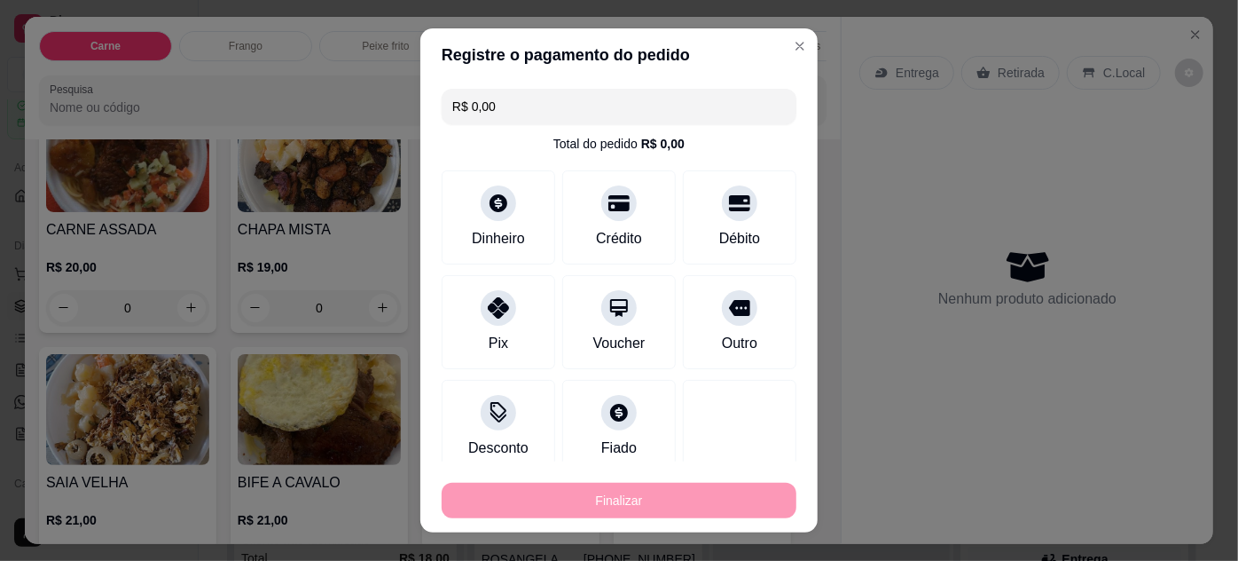
type input "-R$ 18,00"
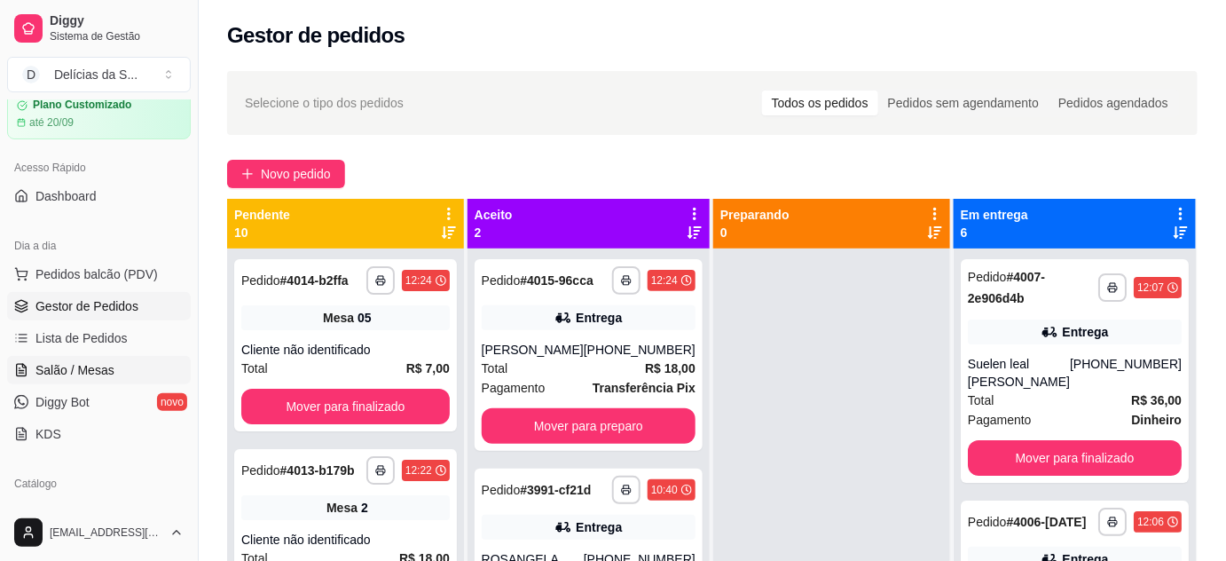
click at [111, 373] on link "Salão / Mesas" at bounding box center [99, 370] width 184 height 28
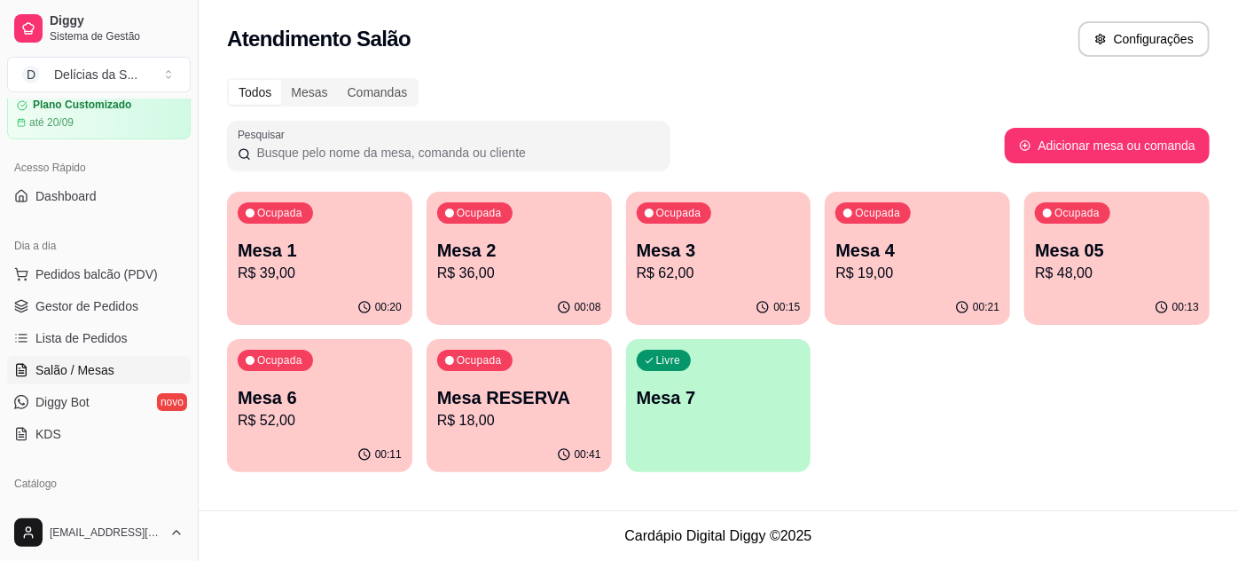
click at [1059, 254] on p "Mesa 05" at bounding box center [1117, 250] width 164 height 25
click at [716, 229] on div "Ocupada Mesa 3 R$ 62,00" at bounding box center [718, 241] width 185 height 98
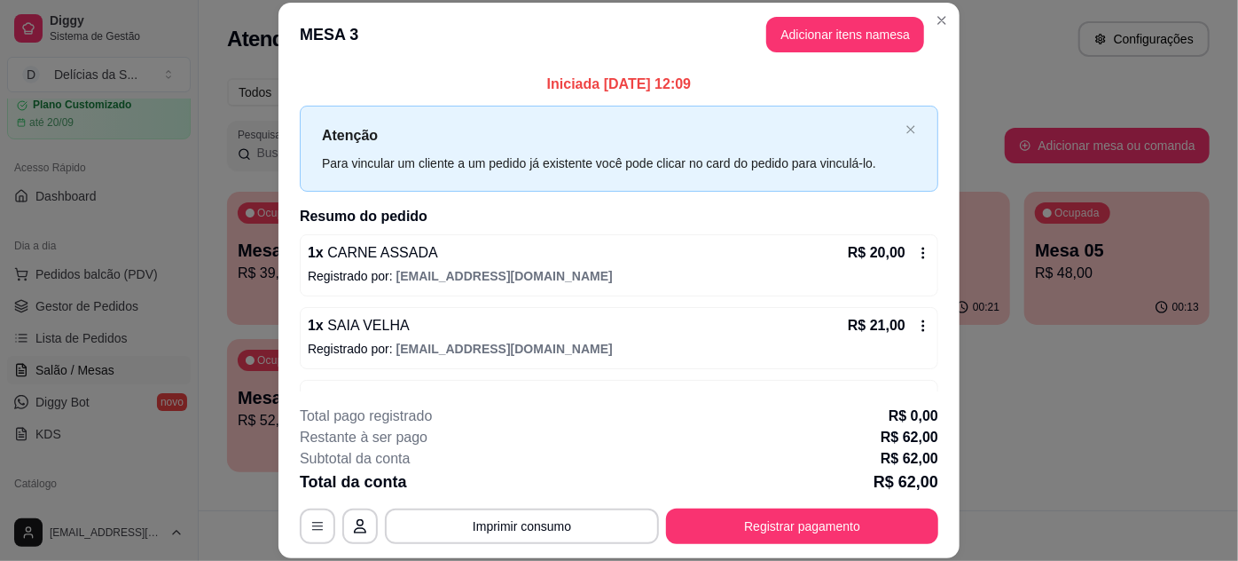
scroll to position [56, 0]
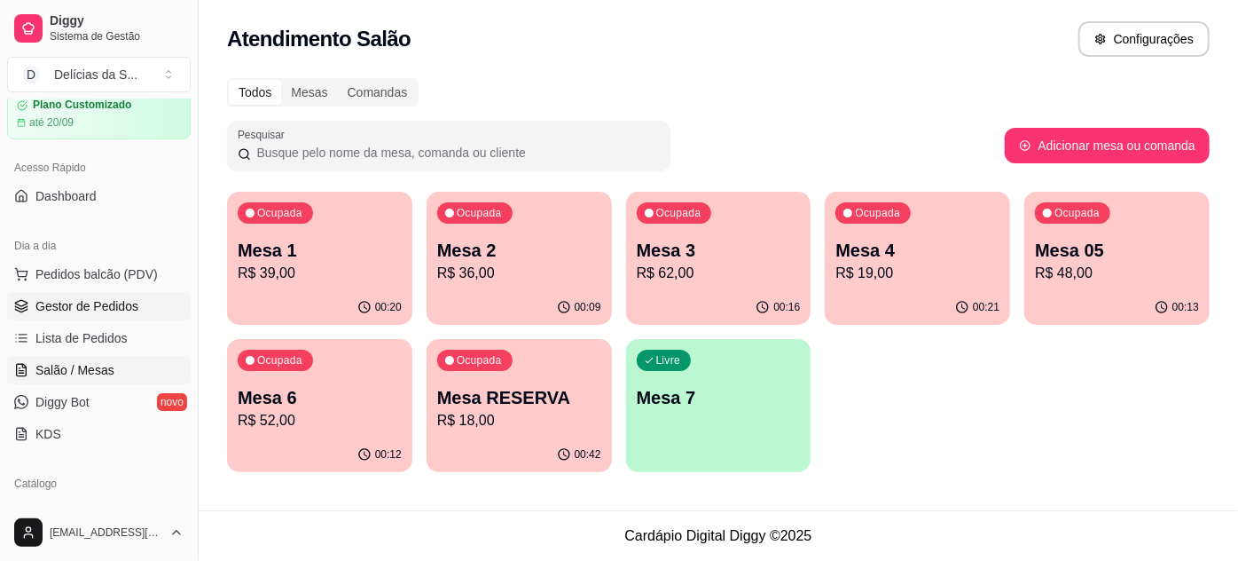
click at [111, 308] on span "Gestor de Pedidos" at bounding box center [86, 306] width 103 height 18
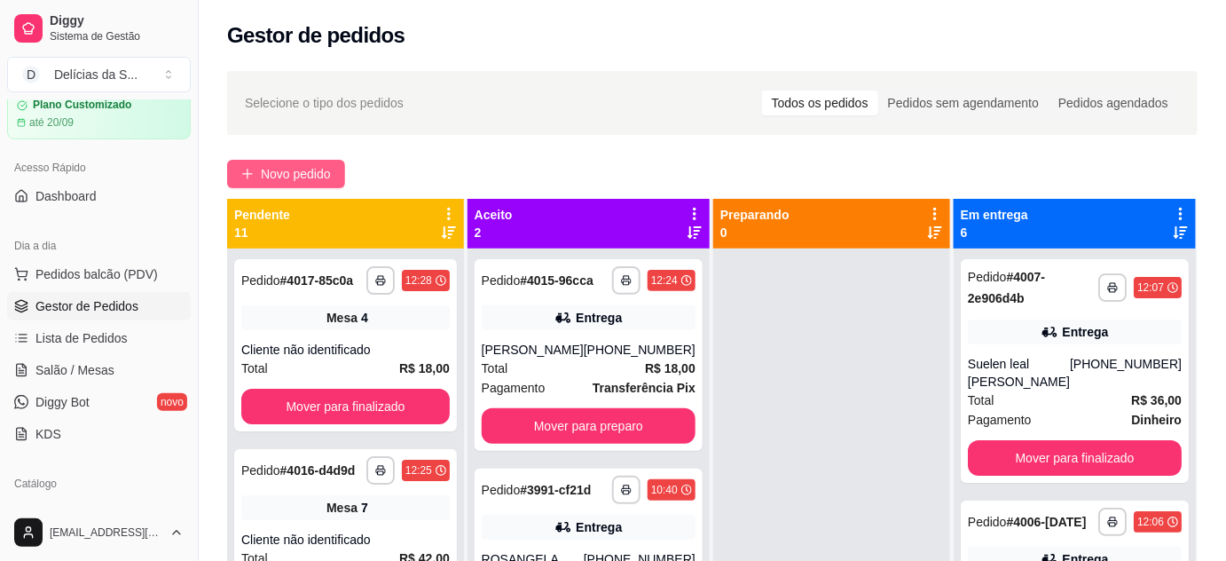
click at [249, 174] on icon "plus" at bounding box center [247, 174] width 12 height 12
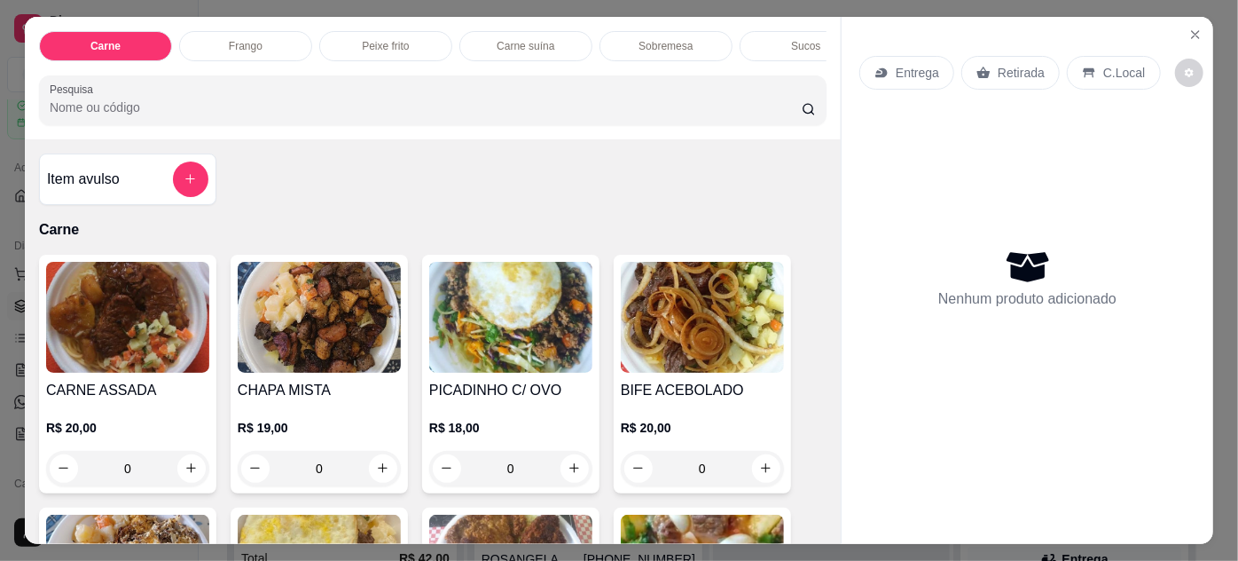
click at [156, 322] on img at bounding box center [127, 317] width 163 height 111
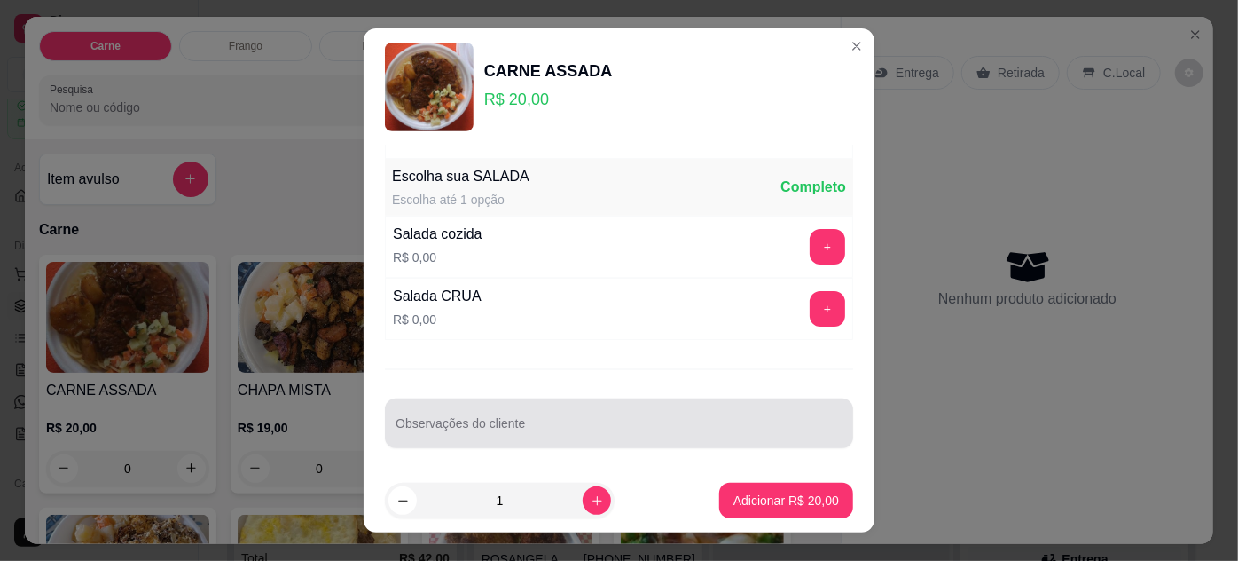
click at [455, 414] on div at bounding box center [619, 422] width 447 height 35
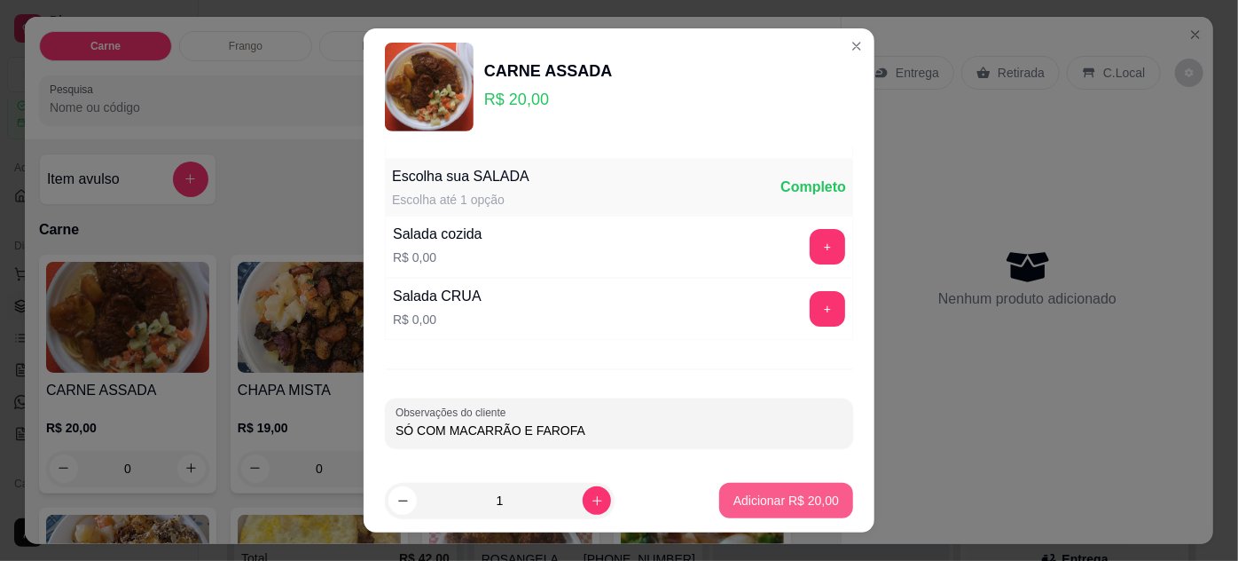
type input "SÓ COM MACARRÃO E FAROFA"
click at [784, 501] on p "Adicionar R$ 20,00" at bounding box center [786, 500] width 103 height 17
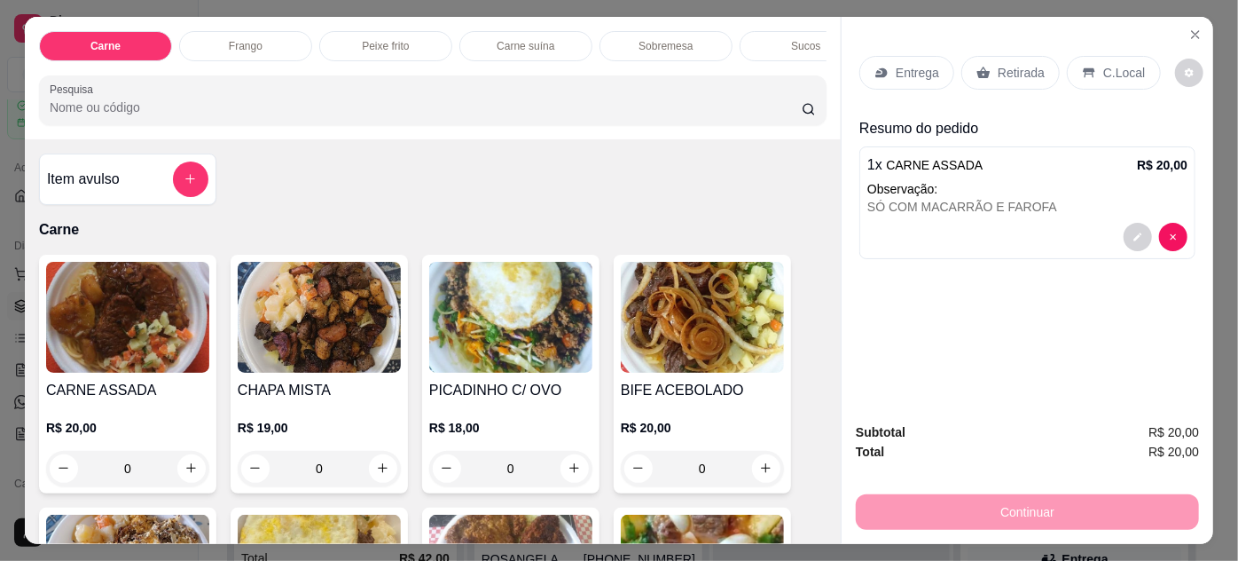
click at [900, 70] on p "Entrega" at bounding box center [917, 73] width 43 height 18
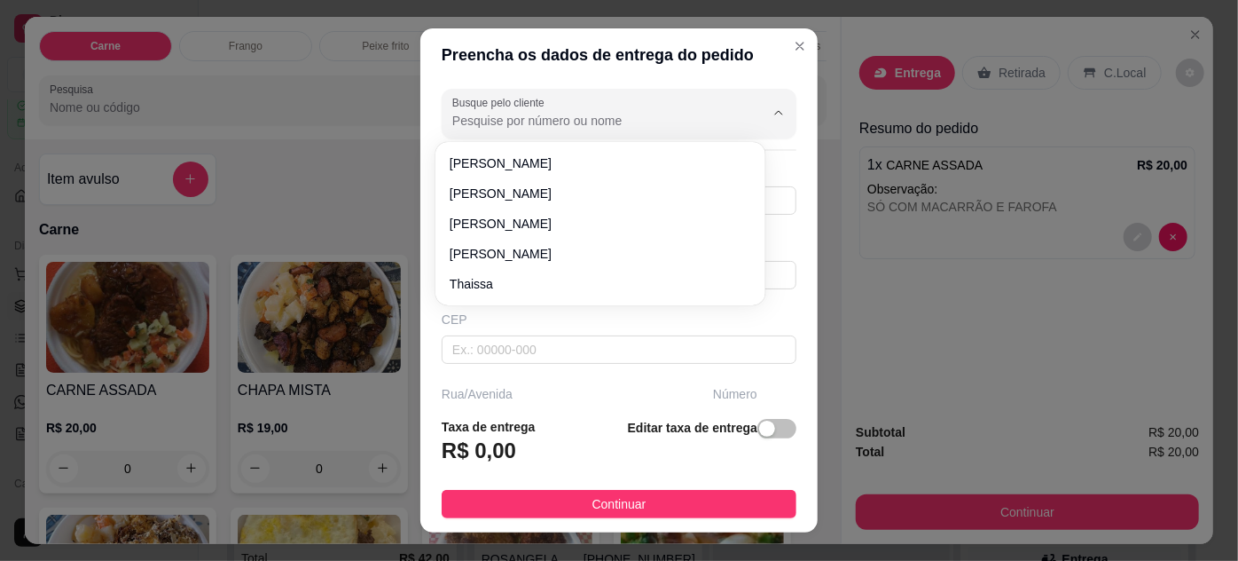
click at [696, 118] on input "Busque pelo cliente" at bounding box center [594, 121] width 284 height 18
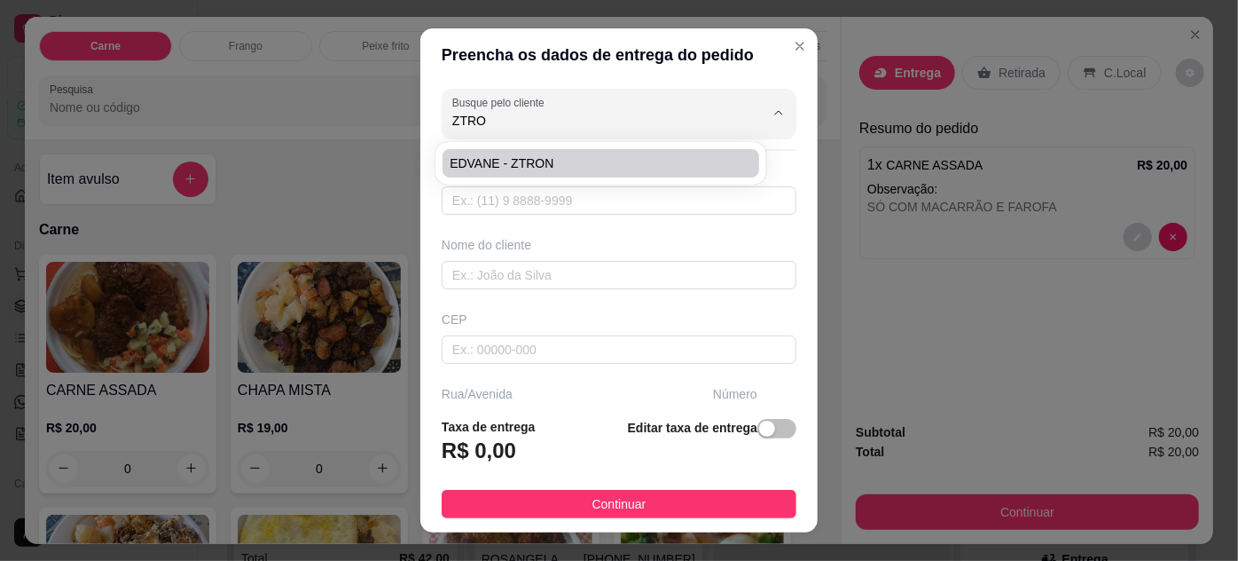
click at [636, 160] on span "EDVANE - ZTRON" at bounding box center [592, 163] width 284 height 18
type input "EDVANE - ZTRON"
type input "91989772480"
type input "EDVANE - ZTRON"
type input "ENTREGAR NA ZTRON, ESCRITORIO"
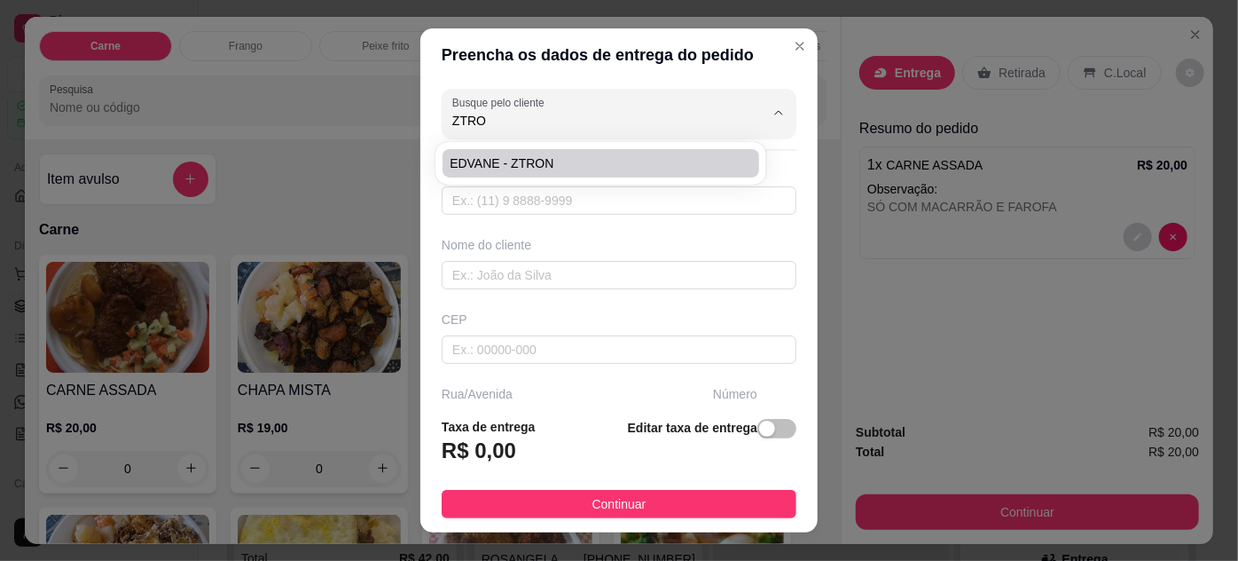
type input "1716"
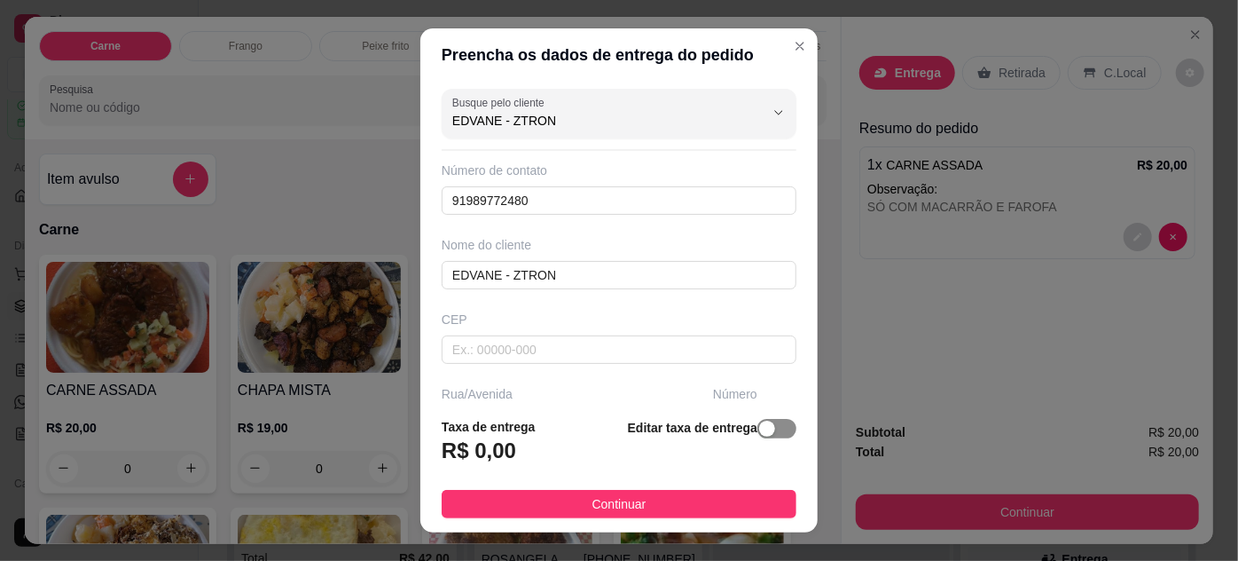
type input "EDVANE - ZTRON"
click at [761, 422] on span "button" at bounding box center [777, 429] width 39 height 20
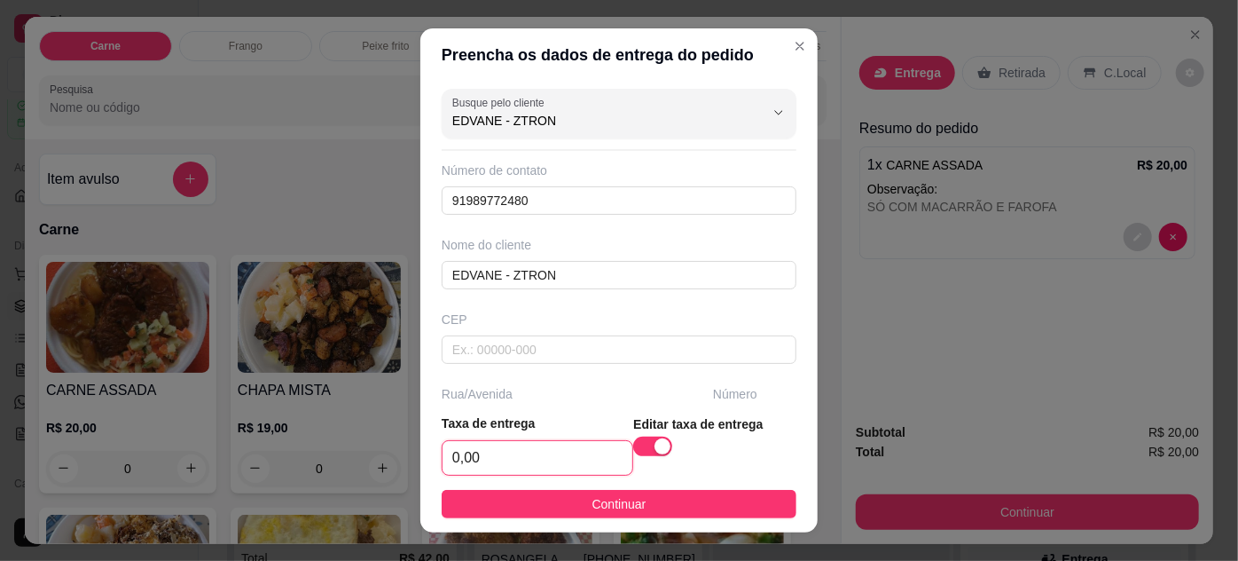
click at [504, 460] on input "0,00" at bounding box center [538, 458] width 190 height 34
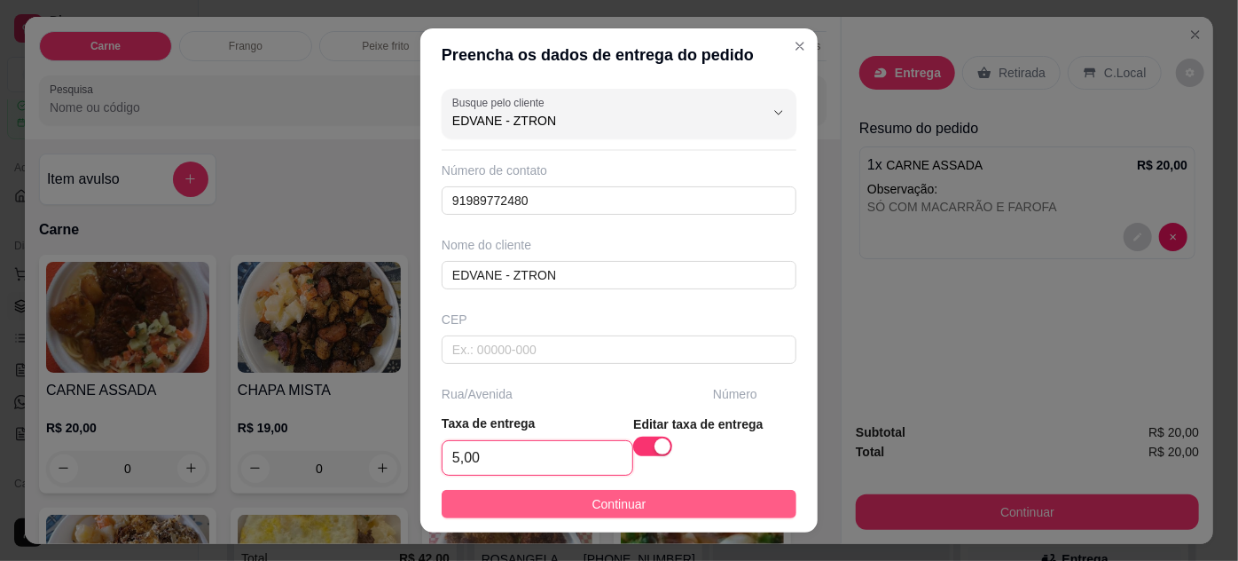
type input "5,00"
click at [593, 499] on span "Continuar" at bounding box center [620, 504] width 54 height 20
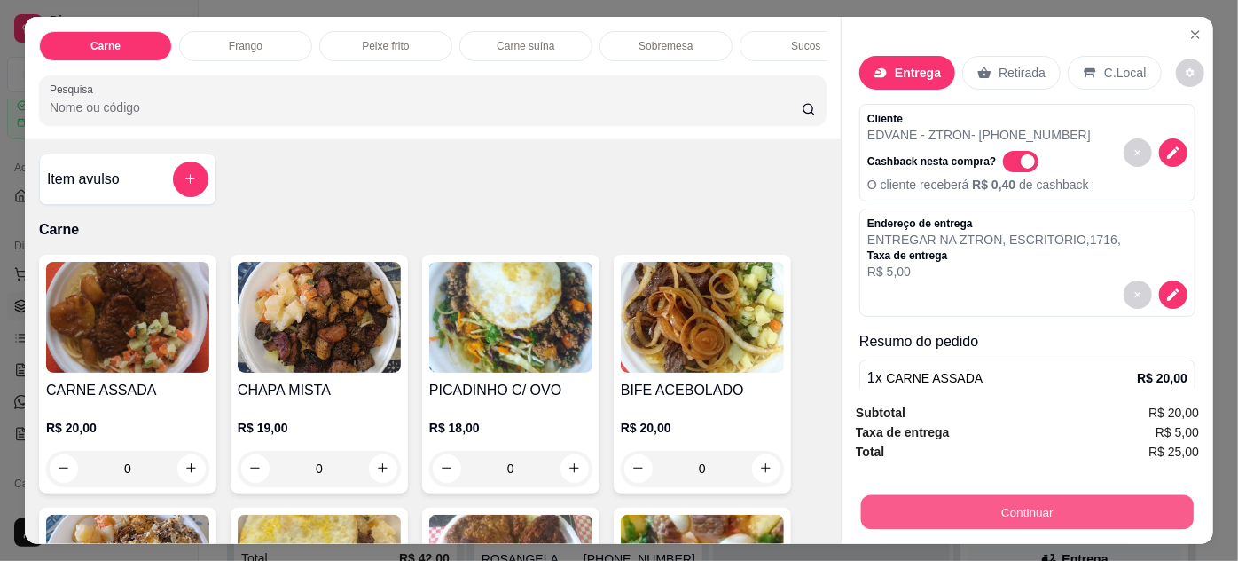
click at [987, 500] on button "Continuar" at bounding box center [1027, 512] width 333 height 35
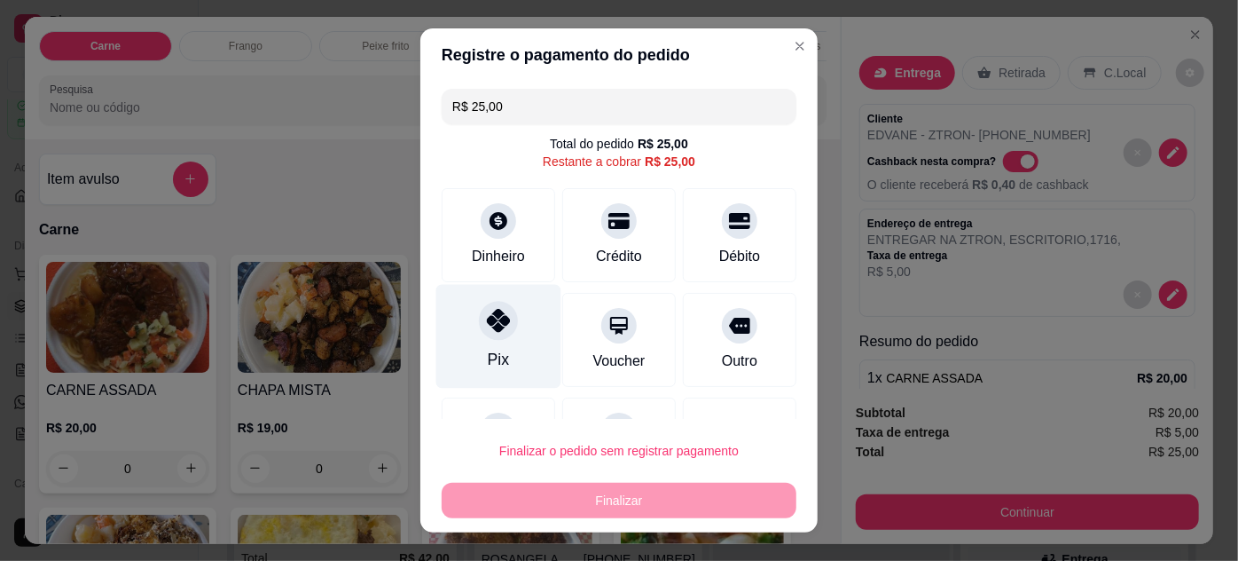
click at [503, 310] on div at bounding box center [498, 320] width 39 height 39
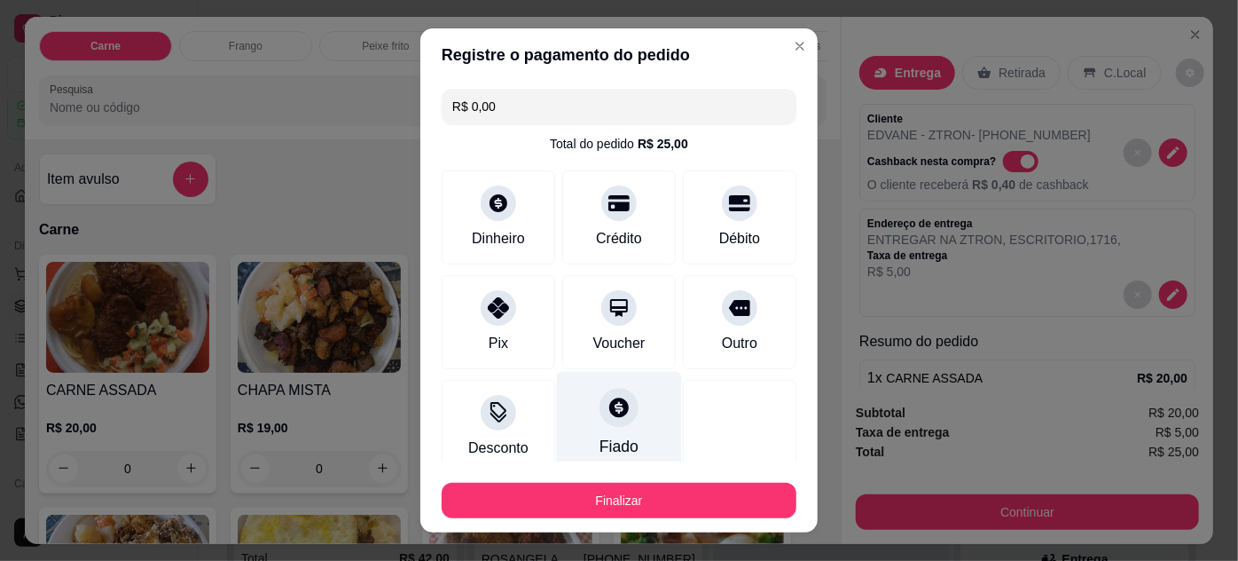
scroll to position [108, 0]
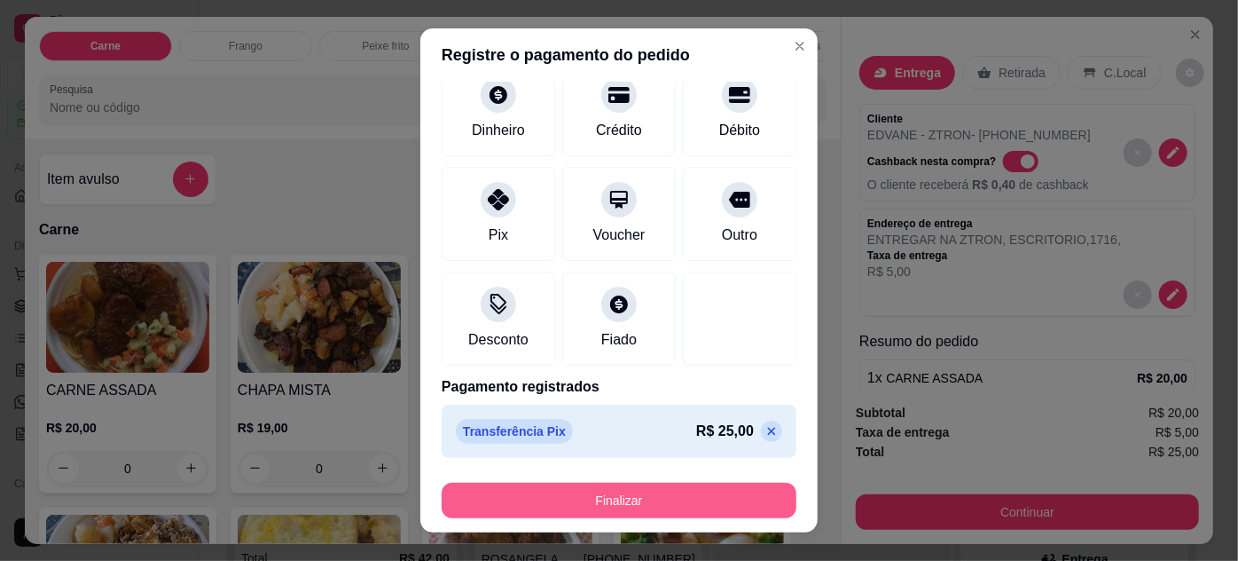
click at [681, 500] on button "Finalizar" at bounding box center [619, 500] width 355 height 35
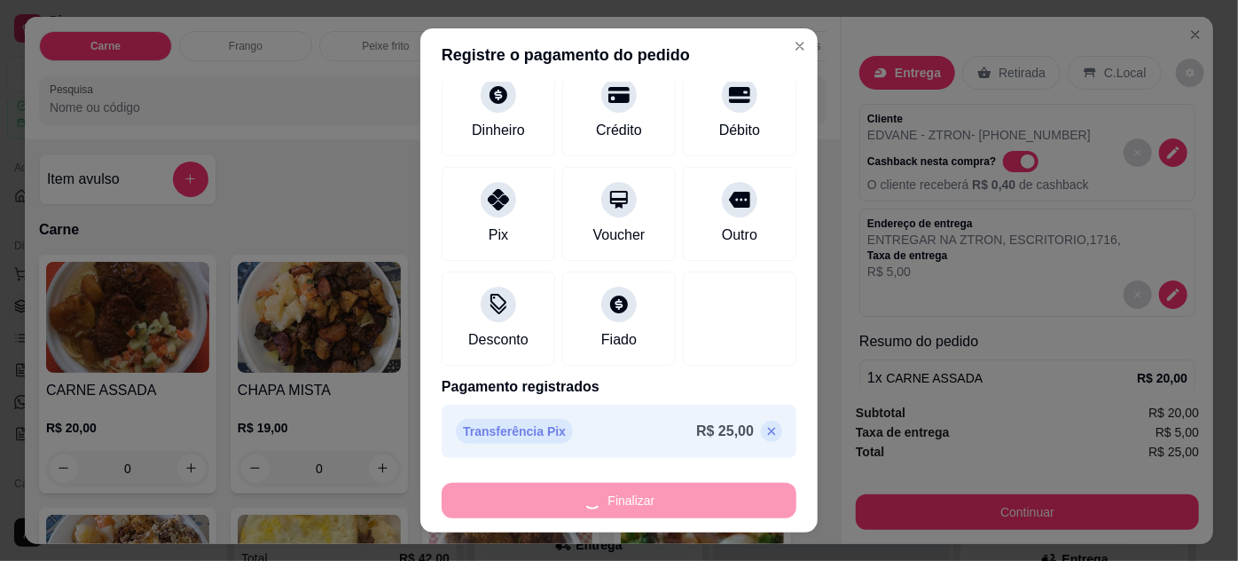
type input "-R$ 25,00"
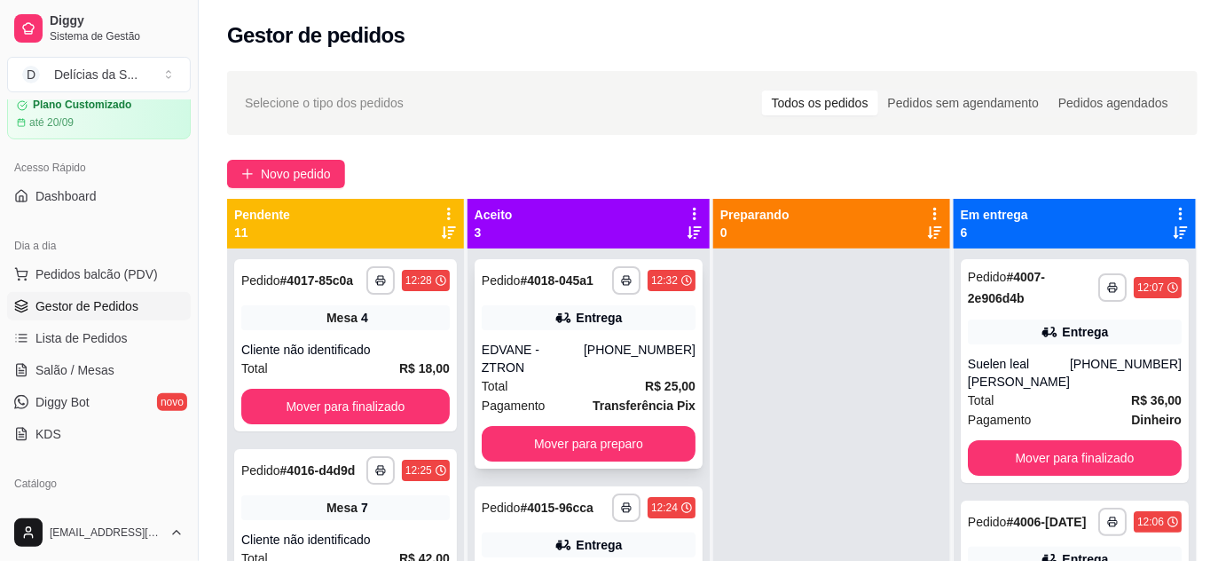
click at [633, 343] on div "[PHONE_NUMBER]" at bounding box center [640, 358] width 112 height 35
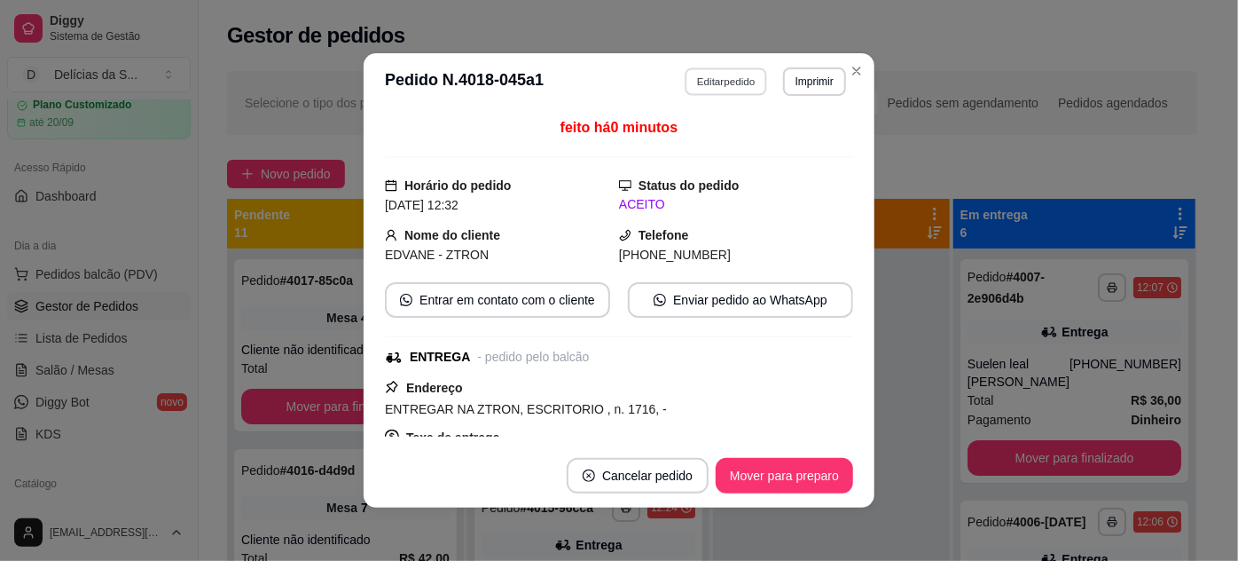
click at [732, 83] on button "Editar pedido" at bounding box center [727, 81] width 83 height 28
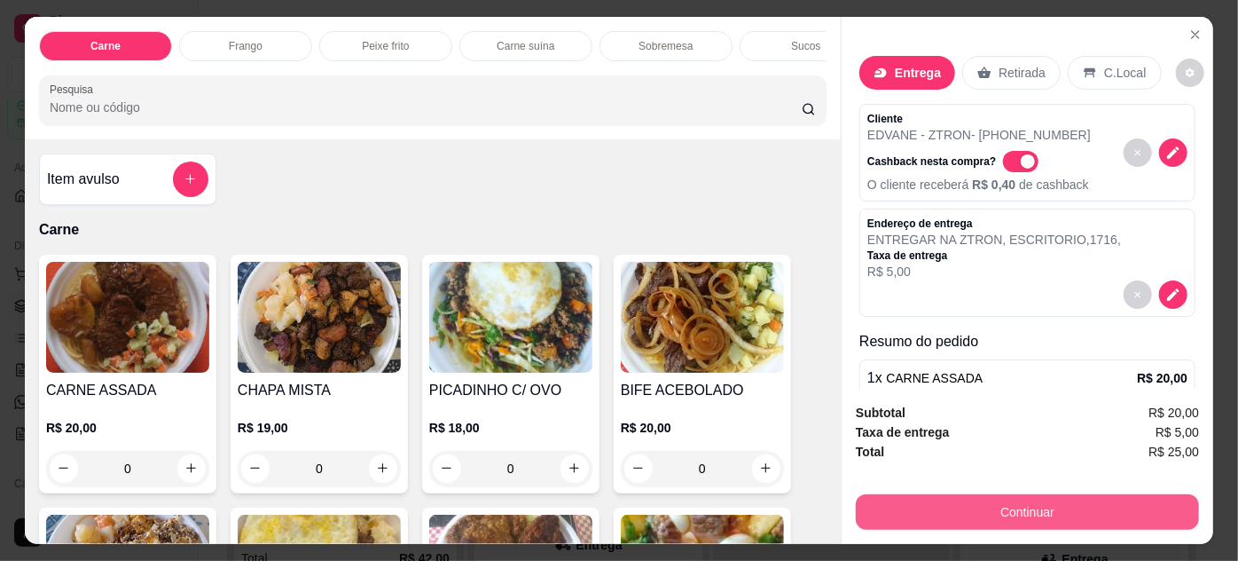
click at [927, 499] on button "Continuar" at bounding box center [1027, 511] width 343 height 35
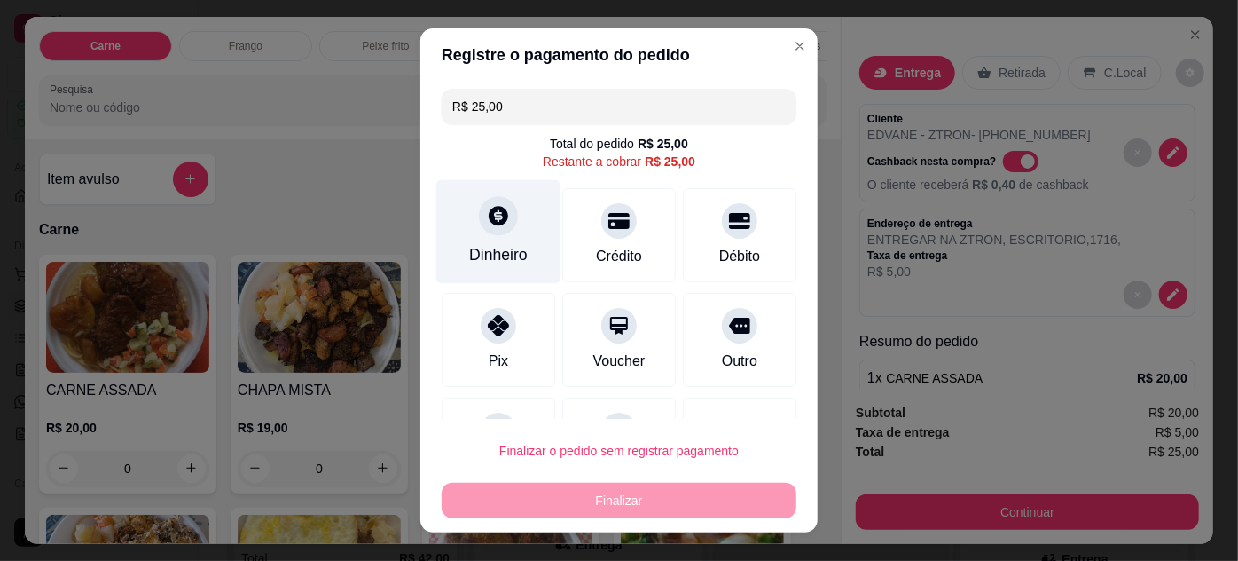
click at [501, 236] on div "Dinheiro" at bounding box center [498, 231] width 125 height 104
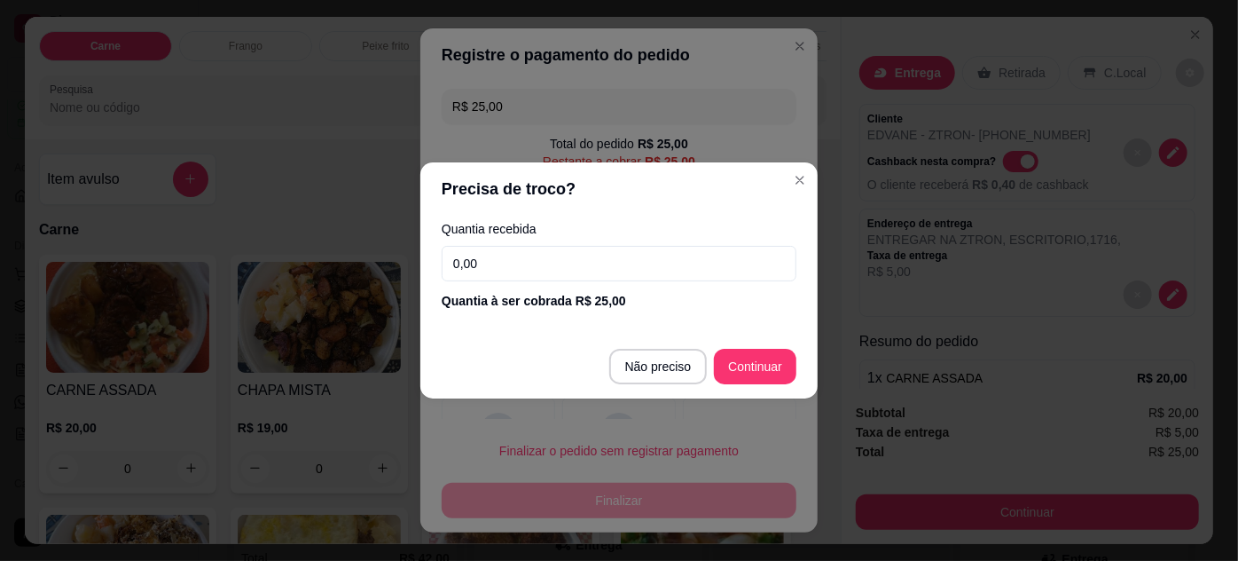
click at [614, 269] on input "0,00" at bounding box center [619, 263] width 355 height 35
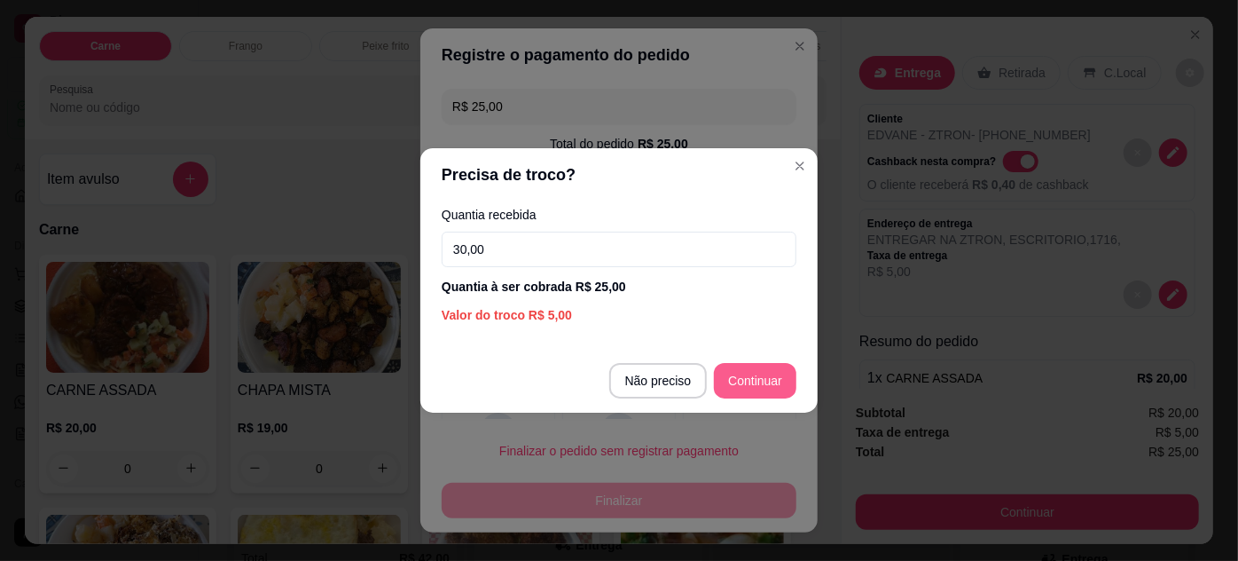
type input "30,00"
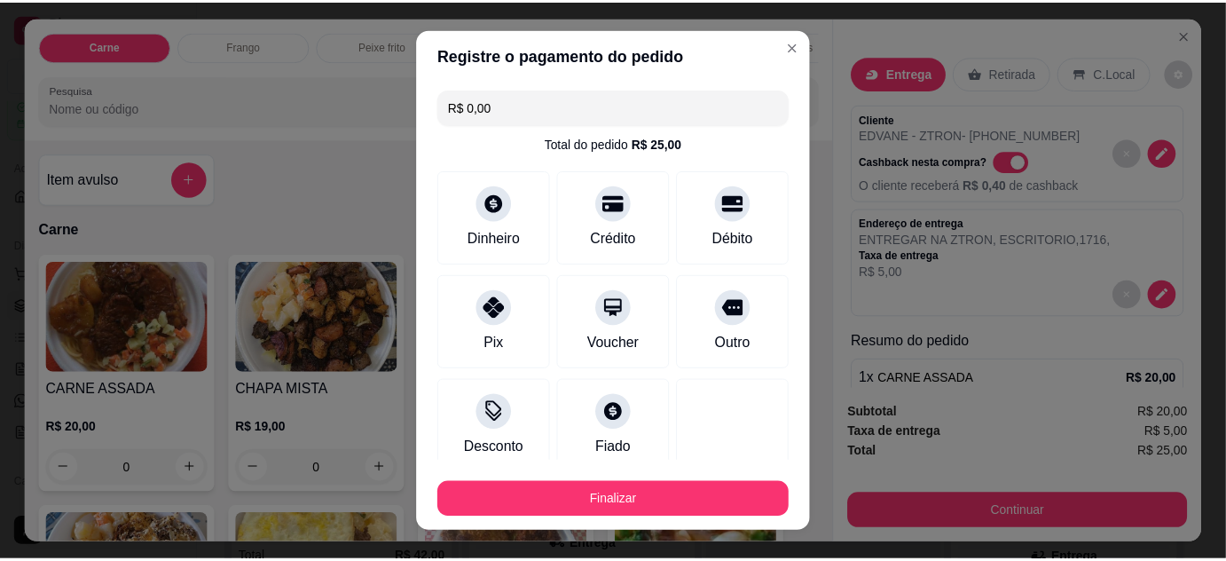
scroll to position [108, 0]
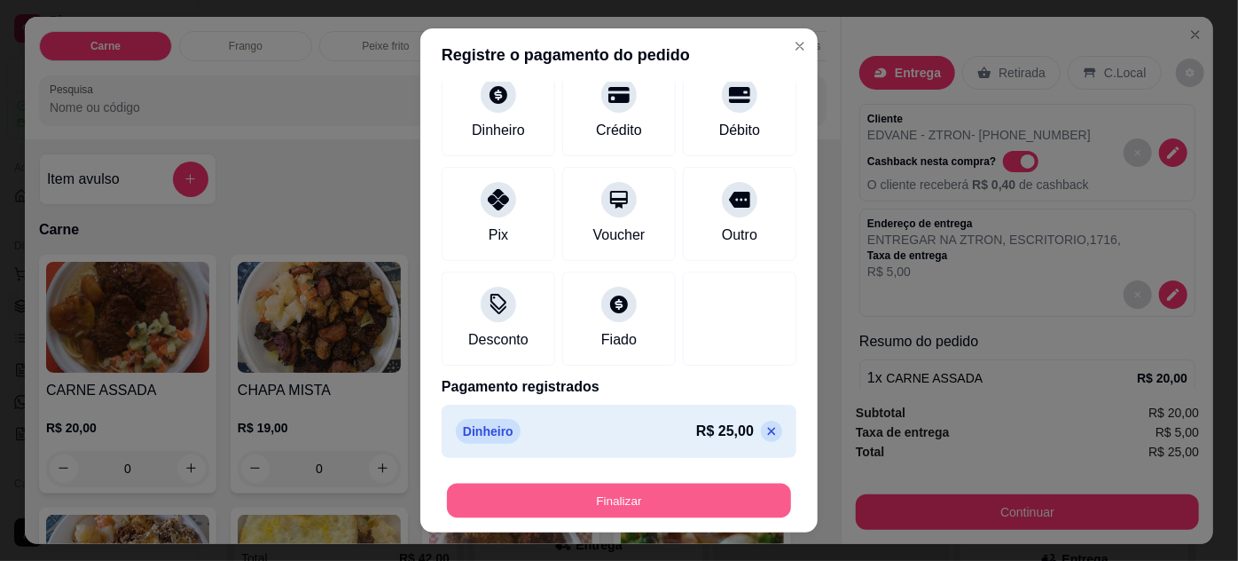
click at [674, 491] on button "Finalizar" at bounding box center [619, 500] width 344 height 35
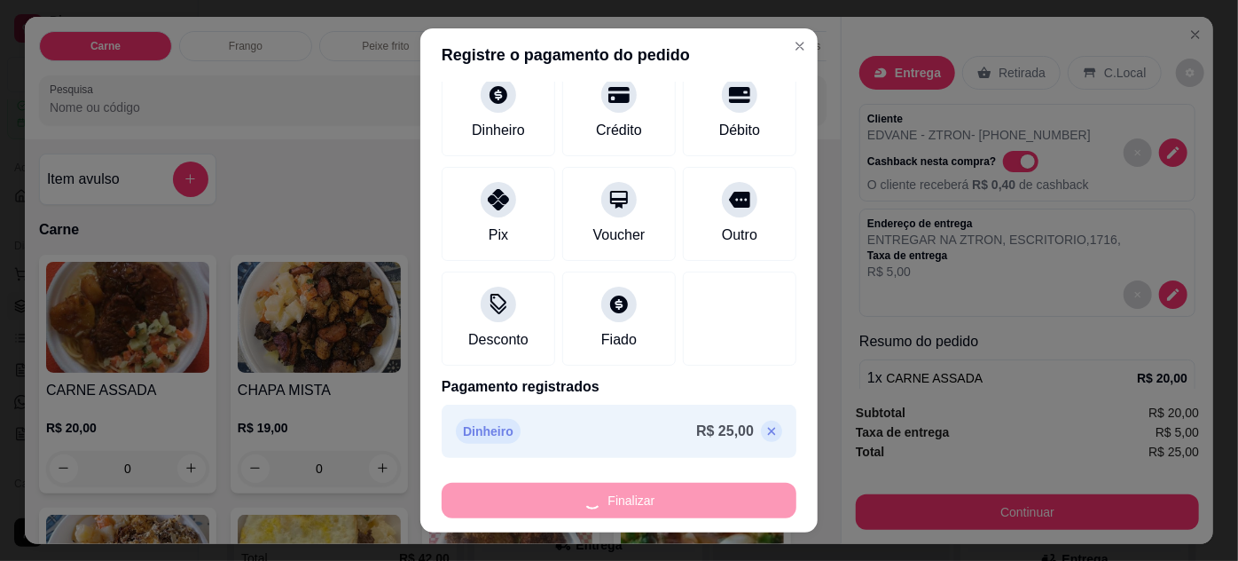
type input "-R$ 25,00"
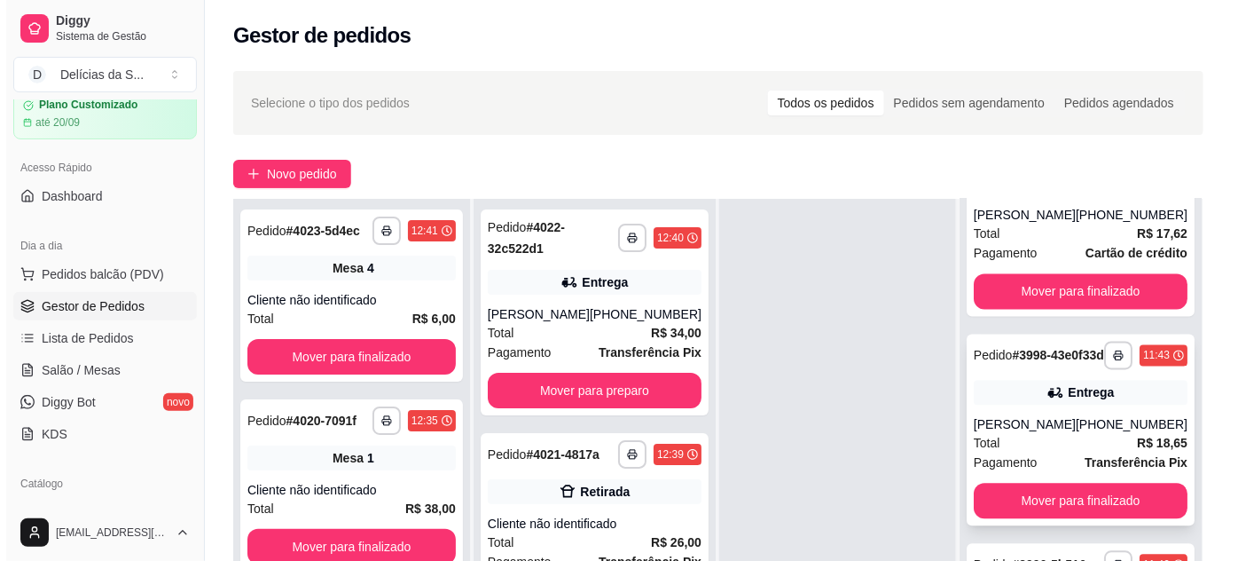
scroll to position [270, 0]
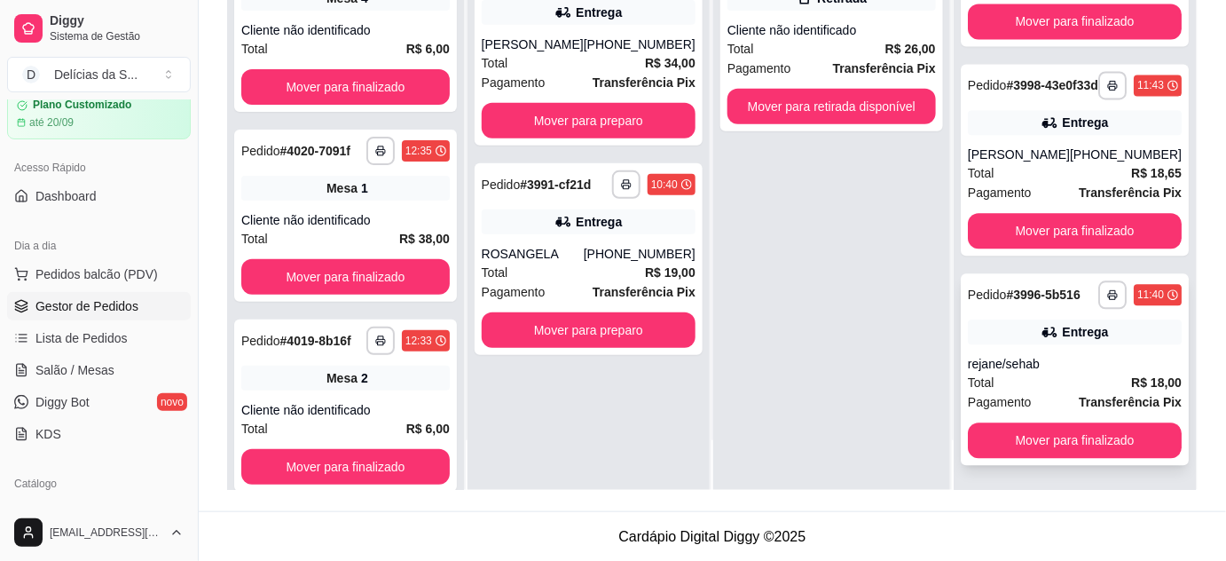
click at [1079, 375] on div "Total R$ 18,00" at bounding box center [1075, 383] width 214 height 20
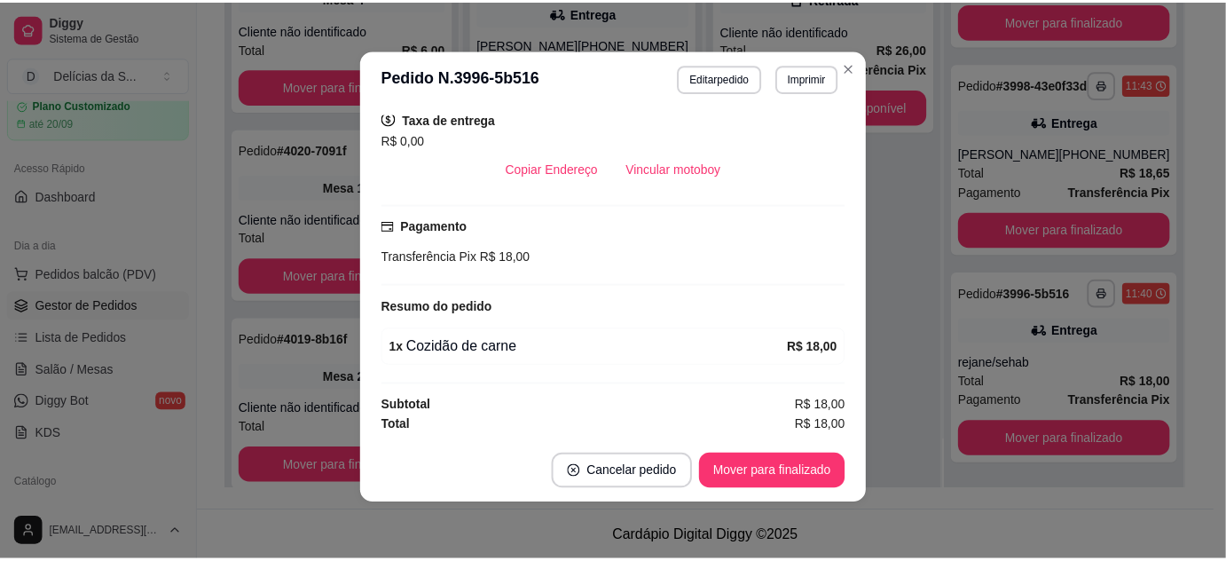
scroll to position [193, 0]
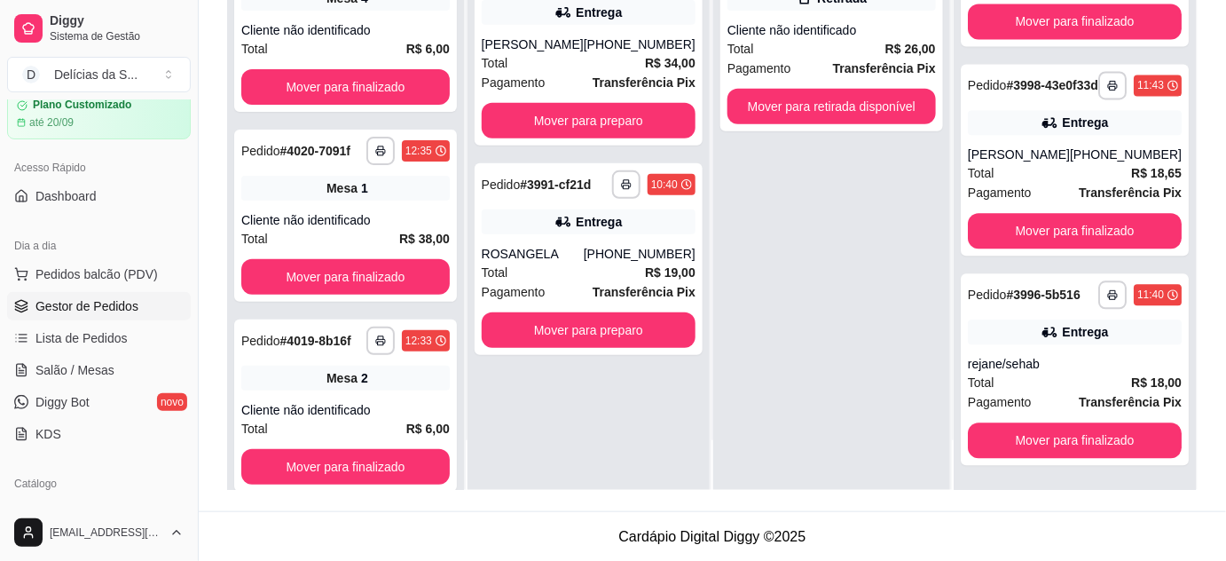
click at [113, 303] on span "Gestor de Pedidos" at bounding box center [86, 306] width 103 height 18
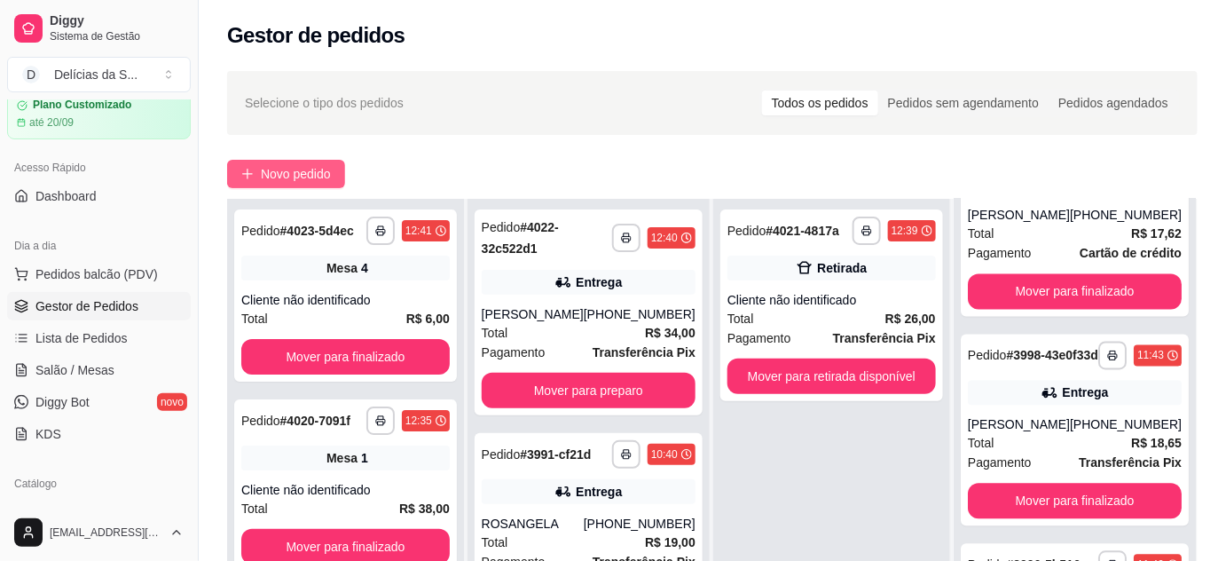
click at [271, 167] on span "Novo pedido" at bounding box center [296, 174] width 70 height 20
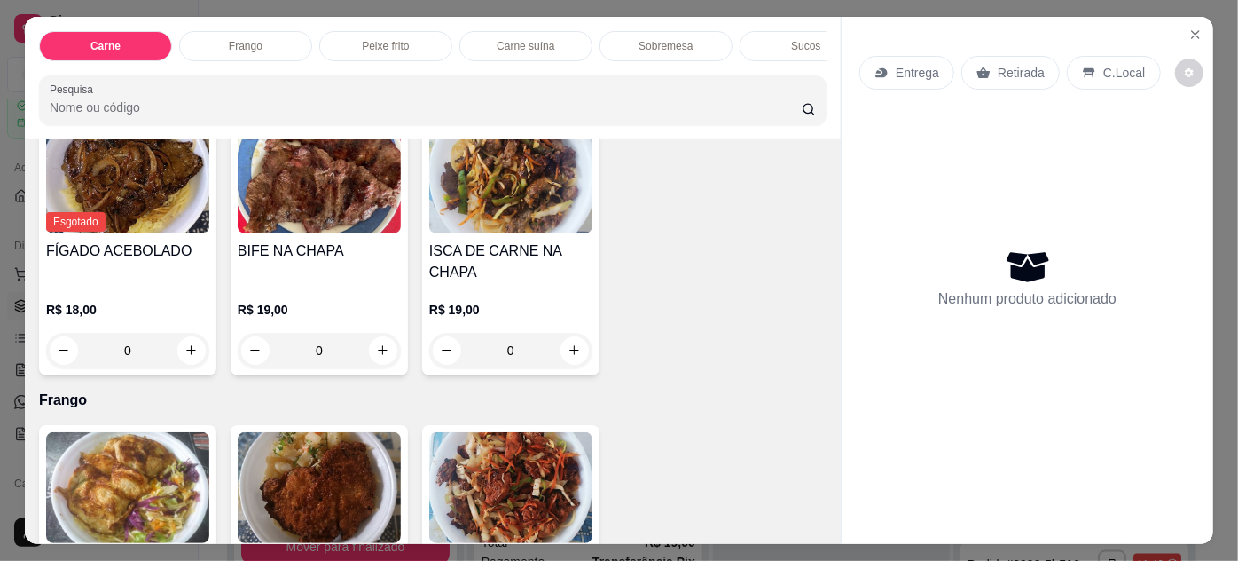
scroll to position [161, 0]
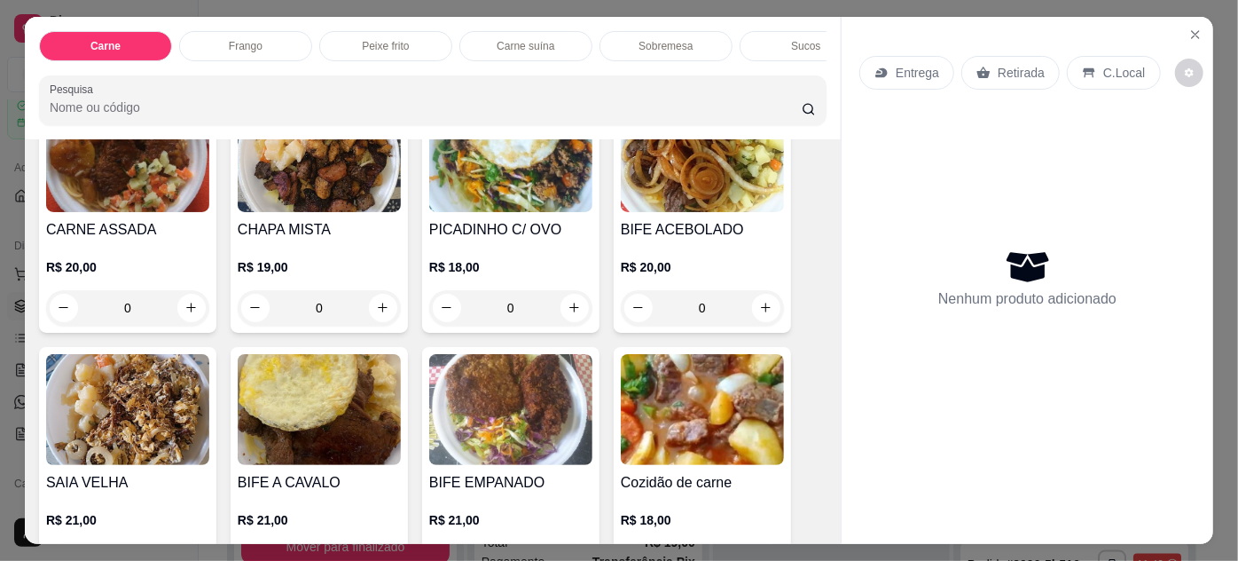
click at [643, 397] on img at bounding box center [702, 409] width 163 height 111
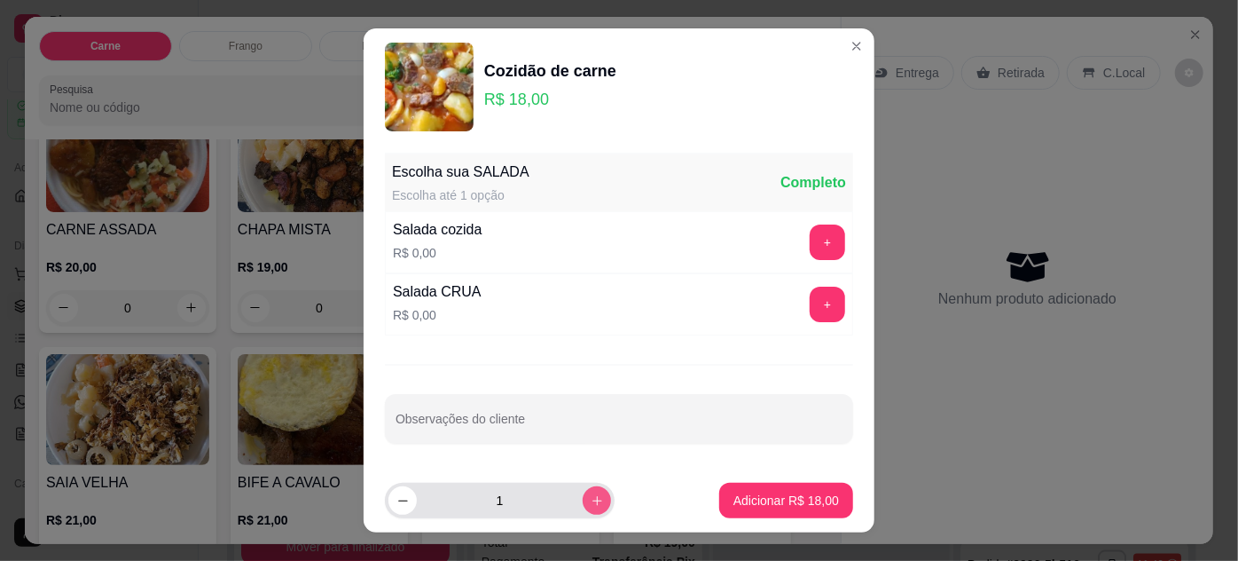
click at [591, 502] on icon "increase-product-quantity" at bounding box center [597, 500] width 13 height 13
type input "2"
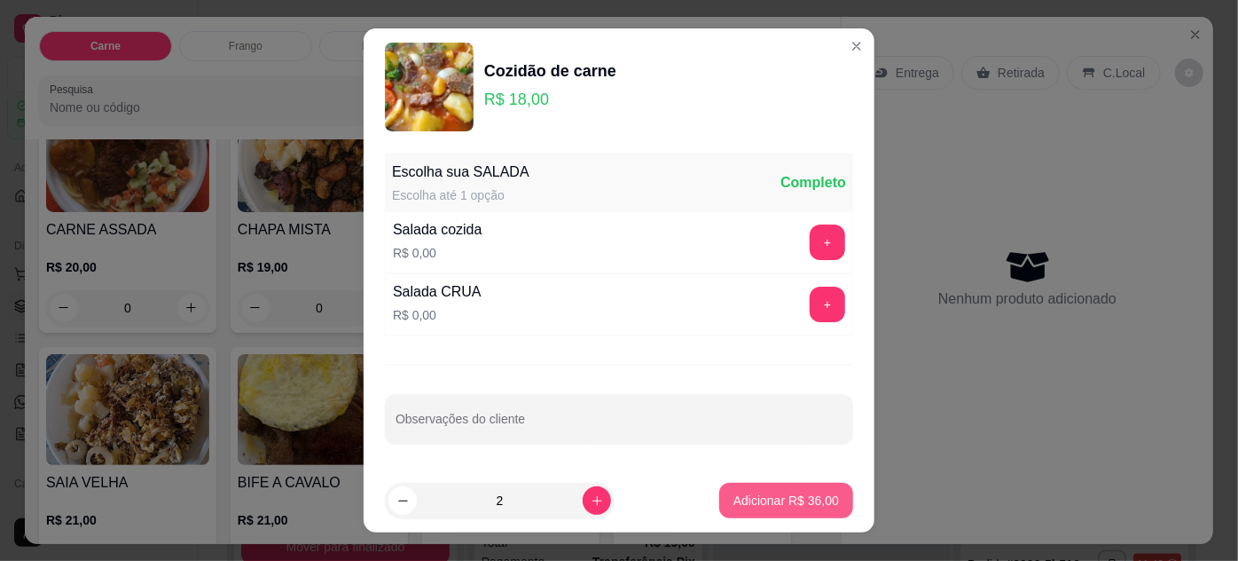
click at [752, 500] on p "Adicionar R$ 36,00" at bounding box center [787, 500] width 106 height 18
type input "2"
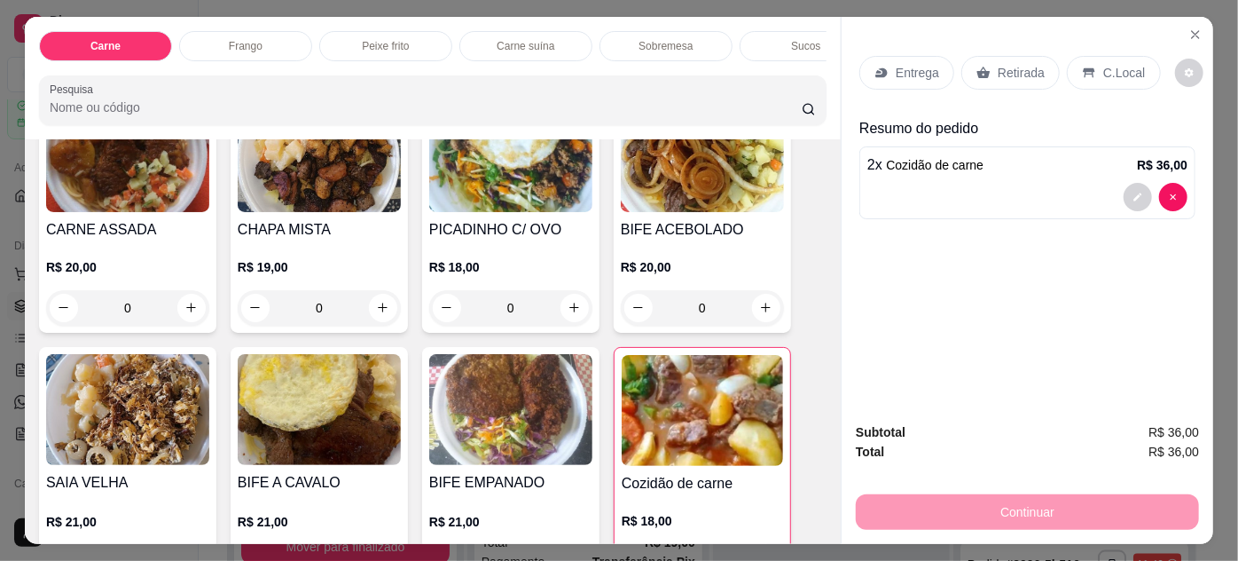
click at [884, 69] on div "Entrega" at bounding box center [907, 73] width 95 height 34
click at [1089, 67] on div "C.Local" at bounding box center [1113, 73] width 93 height 34
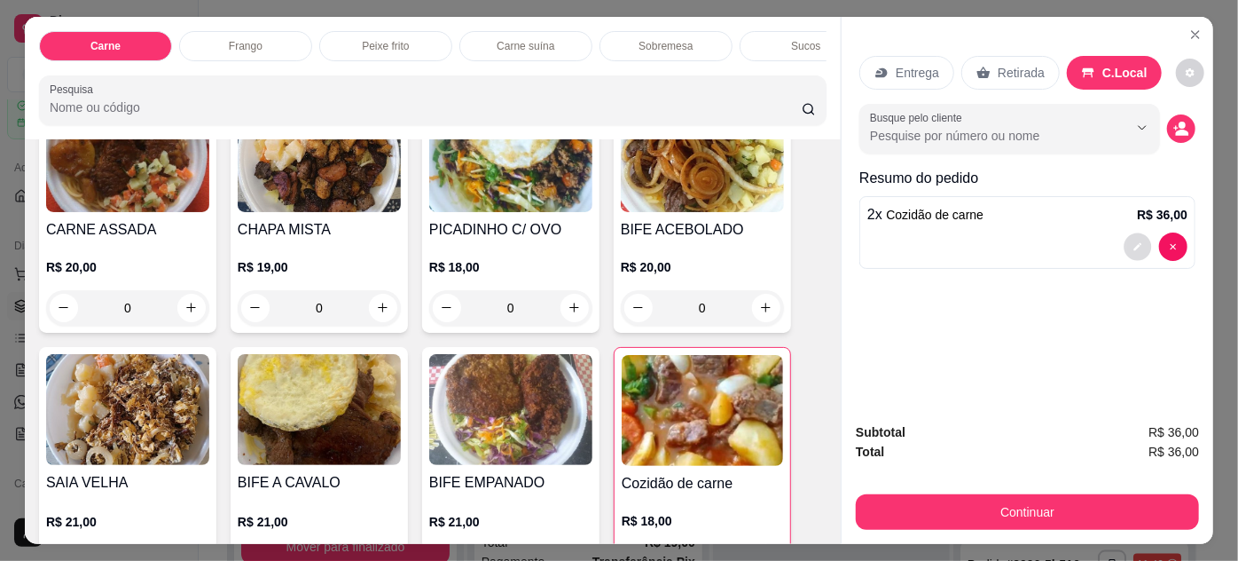
click at [1125, 239] on button "decrease-product-quantity" at bounding box center [1139, 246] width 28 height 28
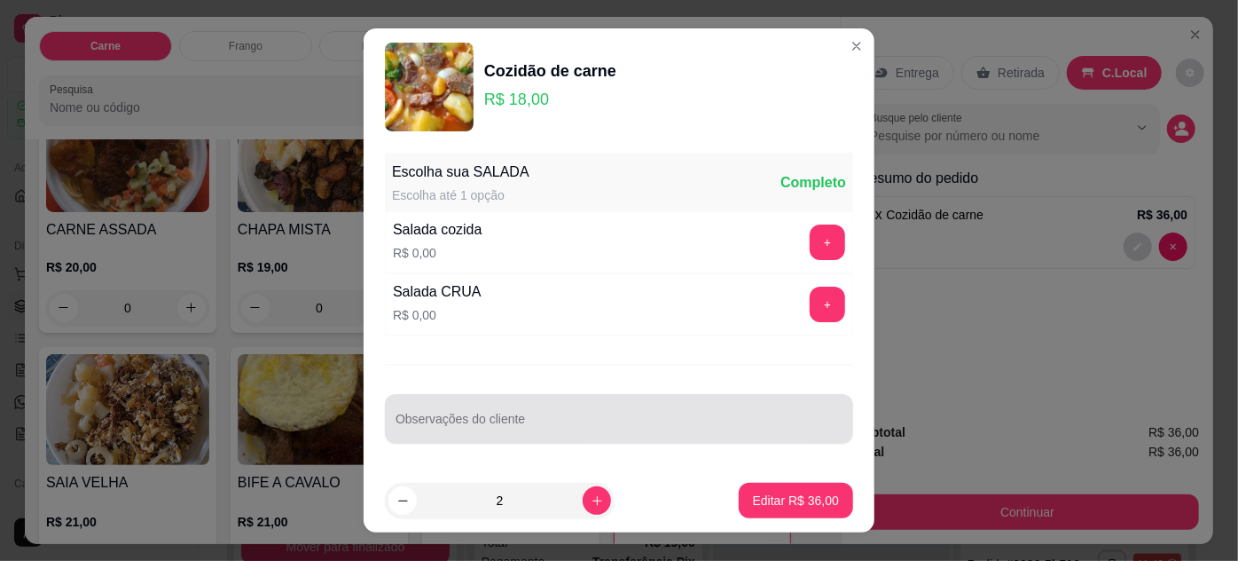
click at [763, 418] on input "Observações do cliente" at bounding box center [619, 426] width 447 height 18
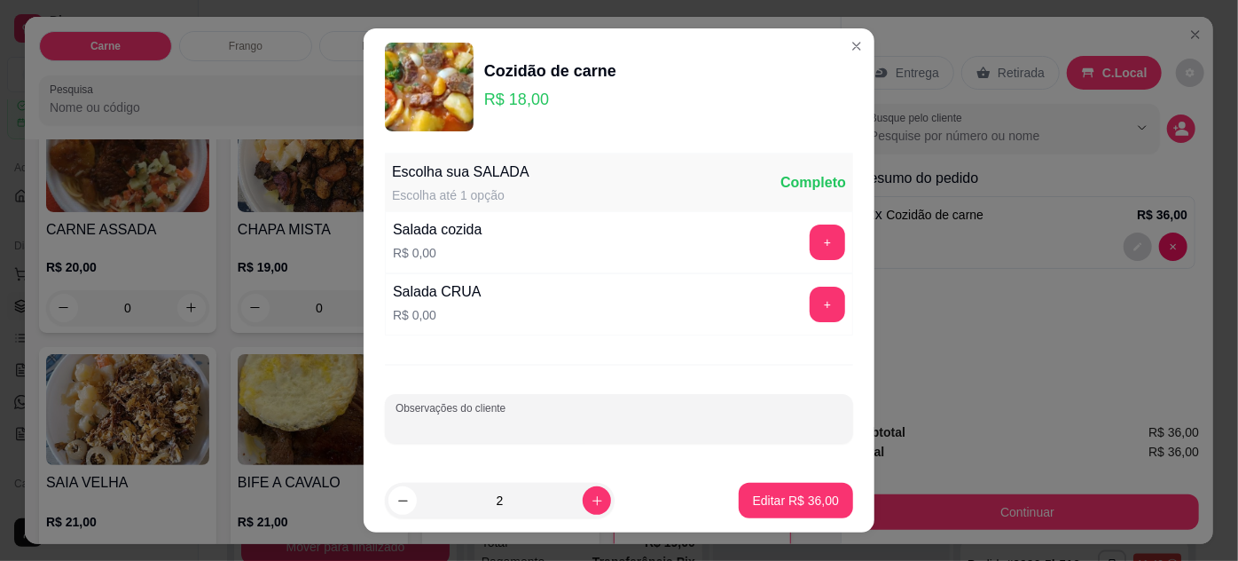
click at [715, 423] on input "Observações do cliente" at bounding box center [619, 426] width 447 height 18
click at [774, 428] on input "[PERSON_NAME]" at bounding box center [619, 426] width 447 height 18
type input "[PERSON_NAME] RESERVADO 13H"
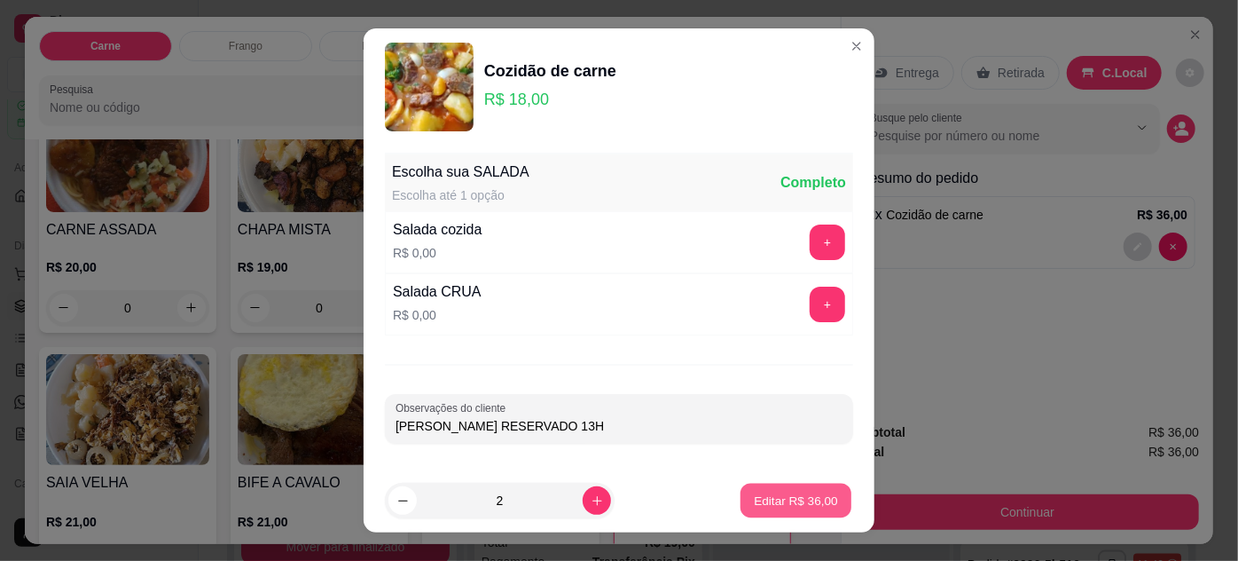
click at [774, 487] on button "Editar R$ 36,00" at bounding box center [796, 500] width 111 height 35
type input "0"
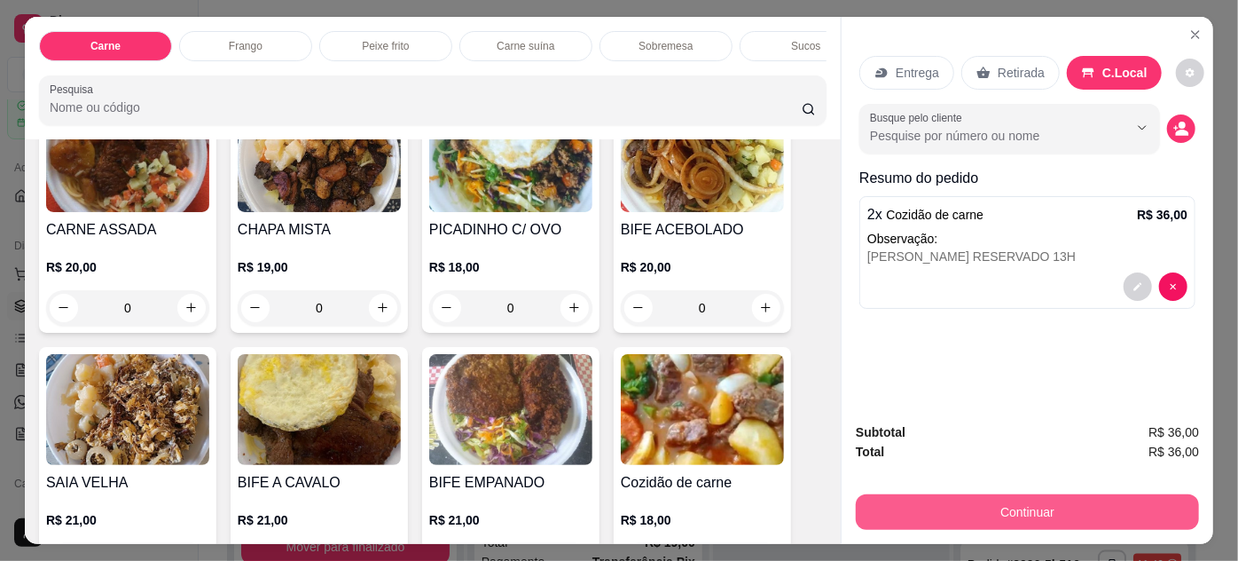
click at [1082, 494] on button "Continuar" at bounding box center [1027, 511] width 343 height 35
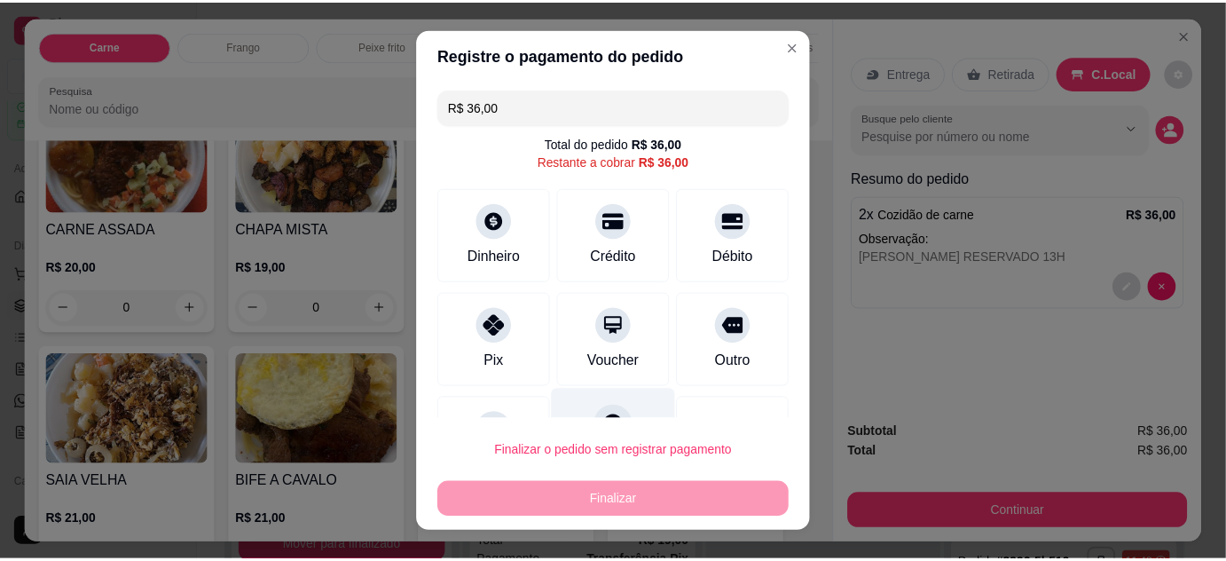
scroll to position [77, 0]
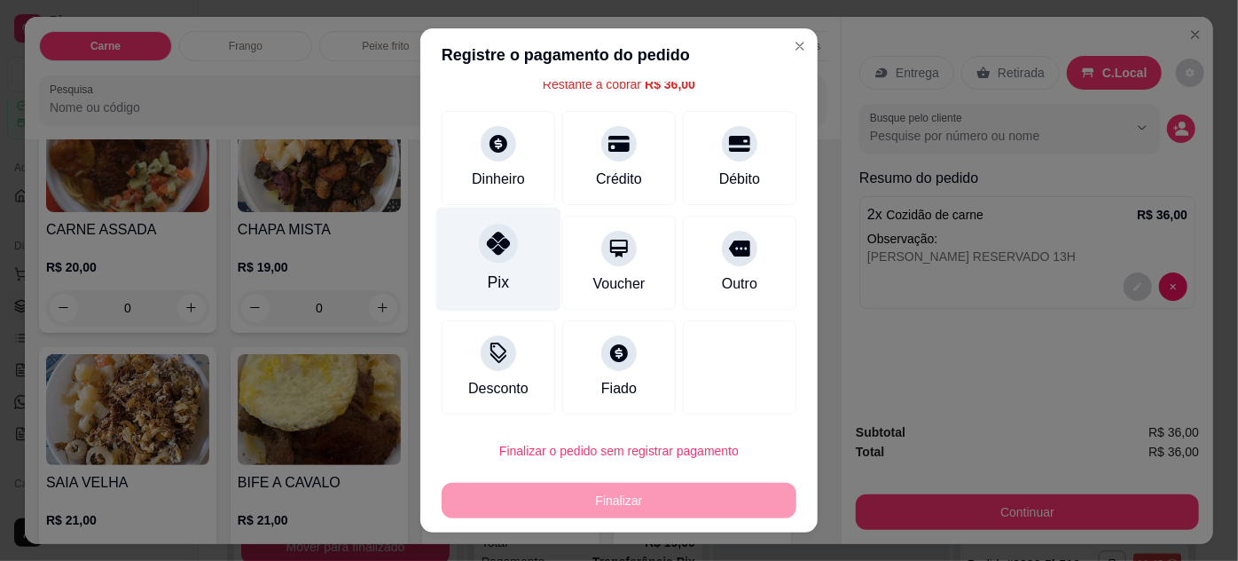
click at [497, 266] on div "Pix" at bounding box center [498, 259] width 125 height 104
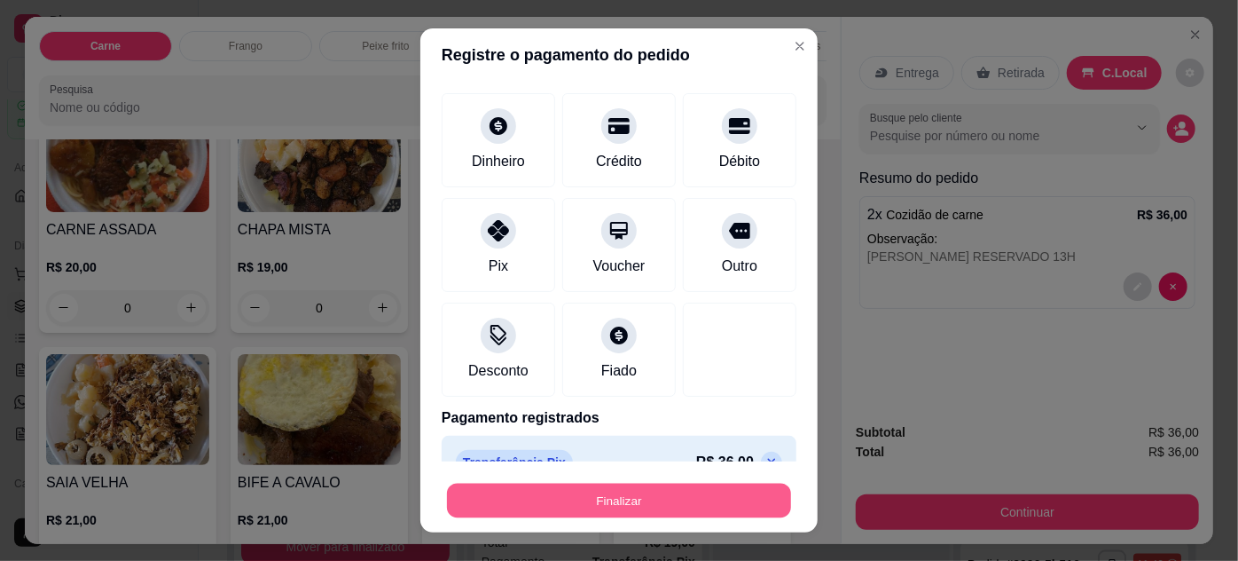
click at [672, 497] on button "Finalizar" at bounding box center [619, 500] width 344 height 35
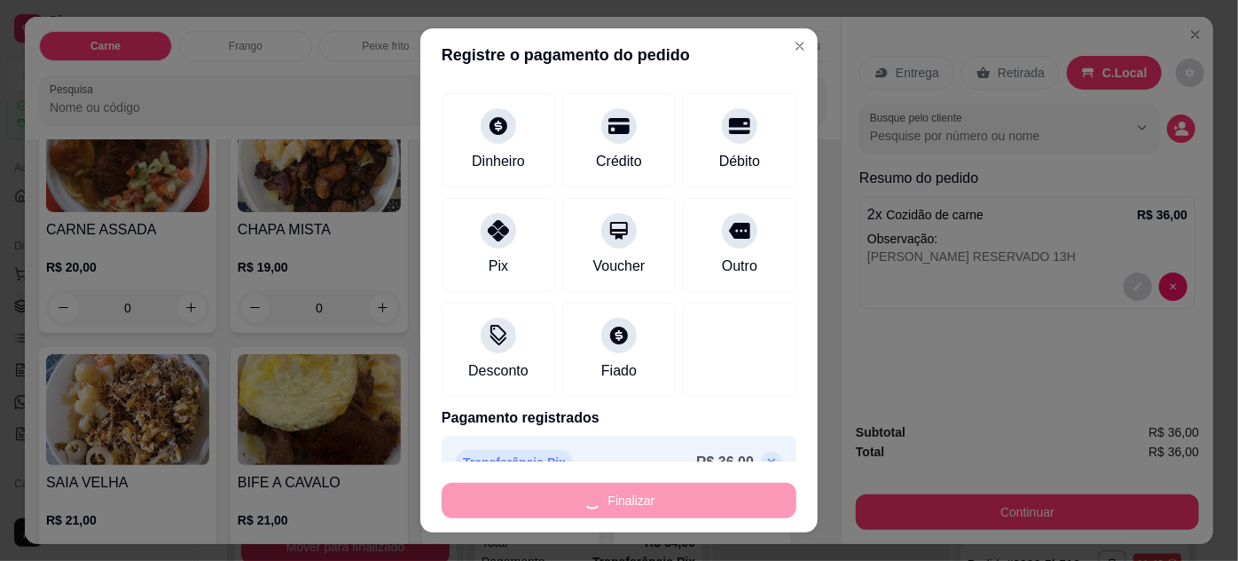
type input "-R$ 36,00"
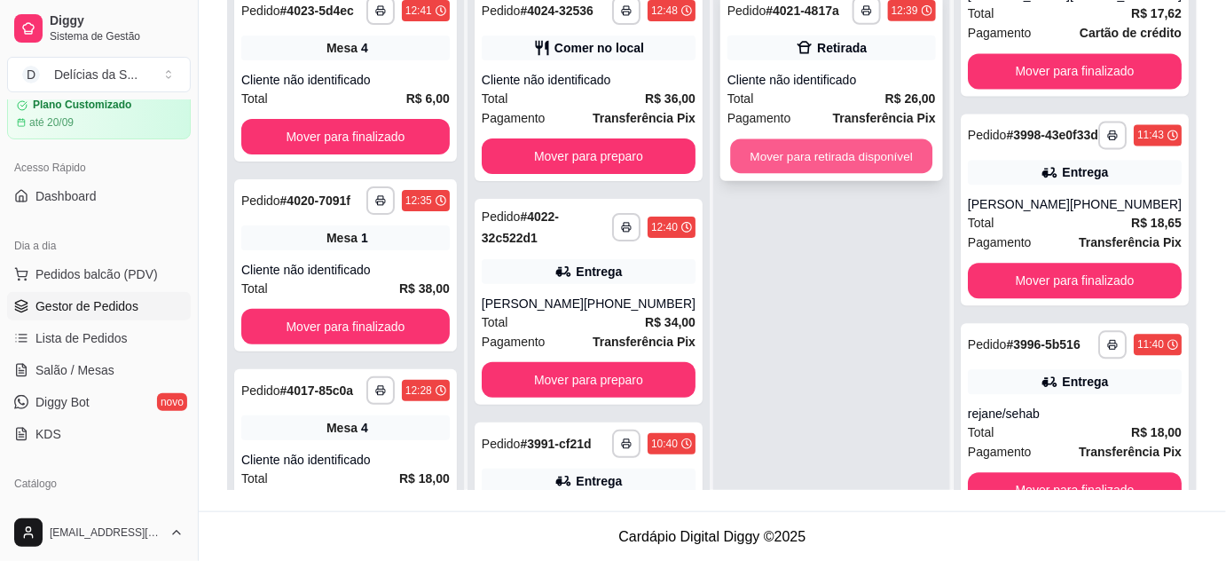
click at [877, 154] on button "Mover para retirada disponível" at bounding box center [832, 156] width 202 height 35
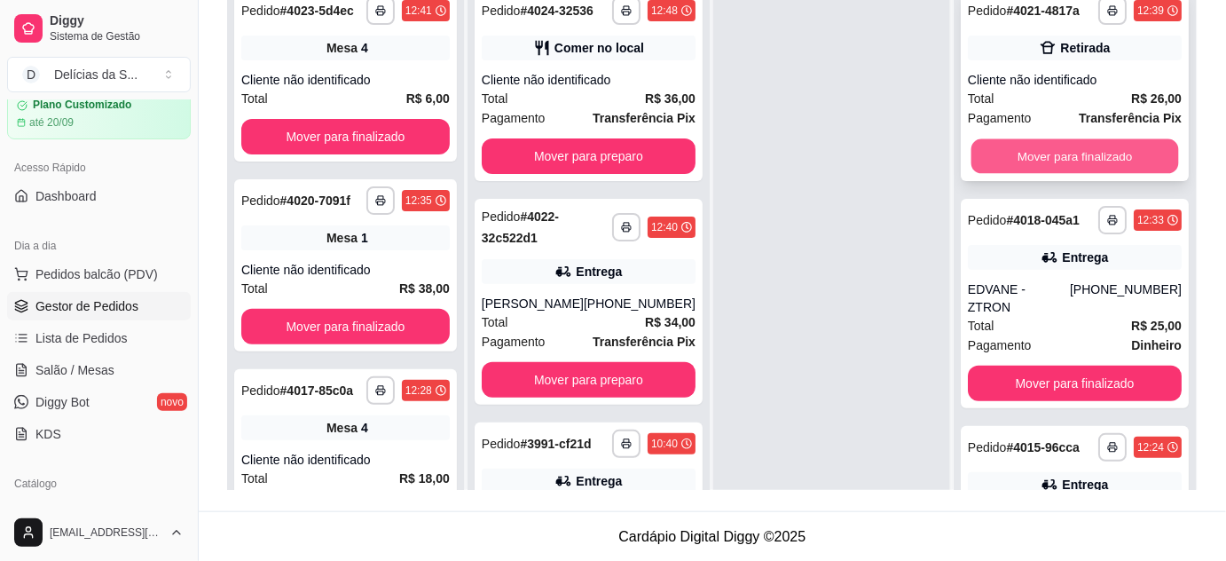
click at [1057, 149] on button "Mover para finalizado" at bounding box center [1075, 156] width 208 height 35
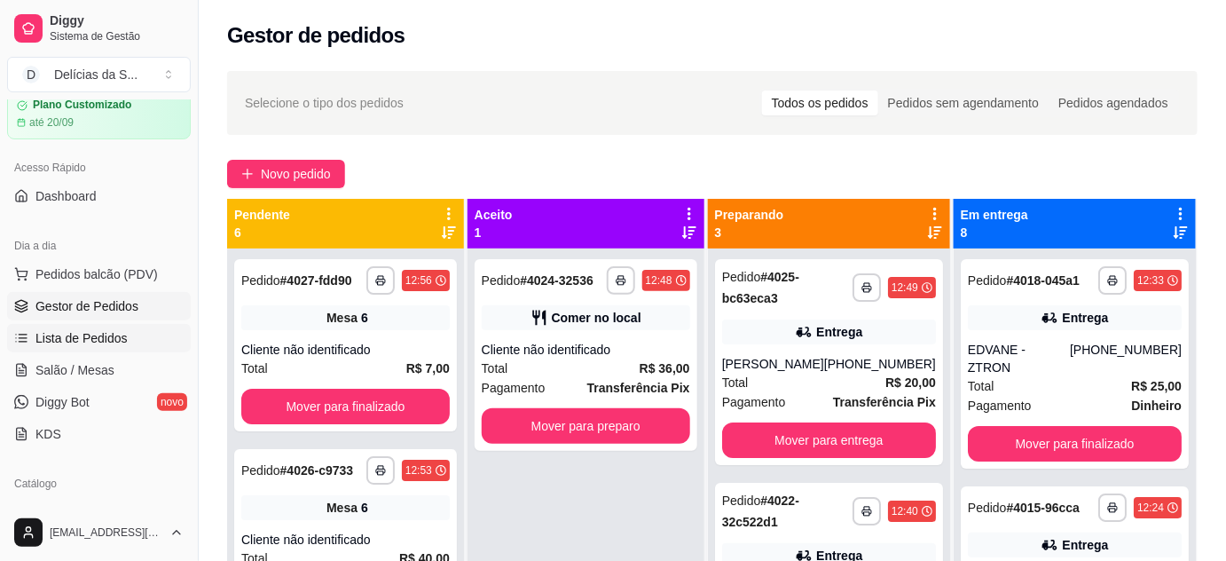
click at [105, 340] on span "Lista de Pedidos" at bounding box center [81, 338] width 92 height 18
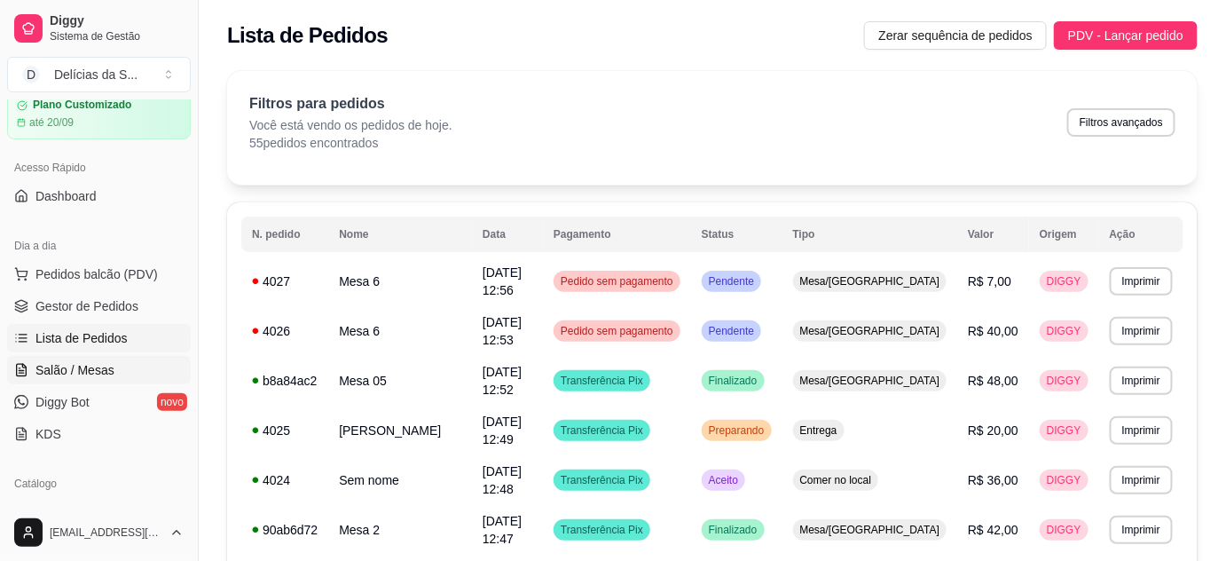
click at [95, 367] on span "Salão / Mesas" at bounding box center [74, 370] width 79 height 18
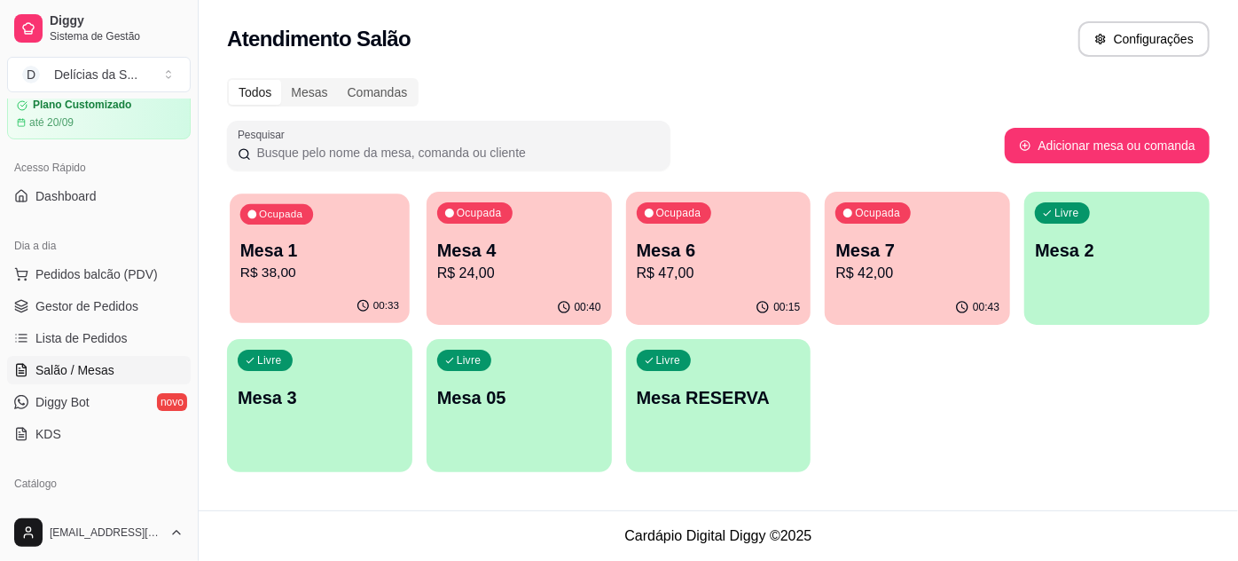
click at [342, 263] on p "R$ 38,00" at bounding box center [319, 273] width 159 height 20
click at [570, 259] on p "Mesa 4" at bounding box center [519, 251] width 159 height 24
click at [869, 255] on p "Mesa 7" at bounding box center [917, 251] width 159 height 24
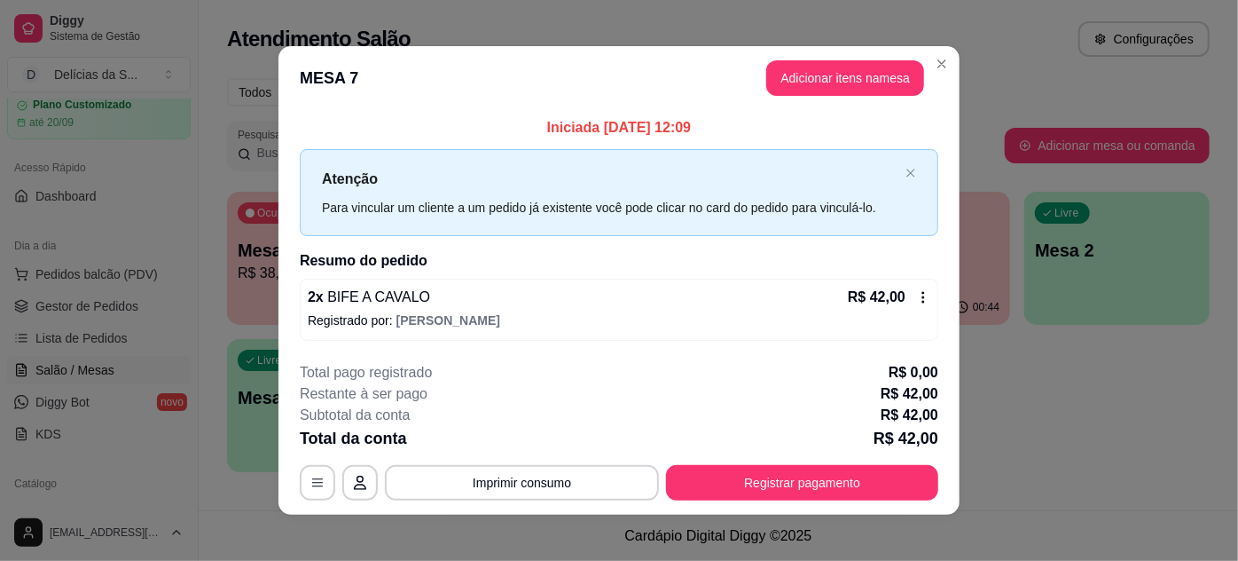
scroll to position [9, 0]
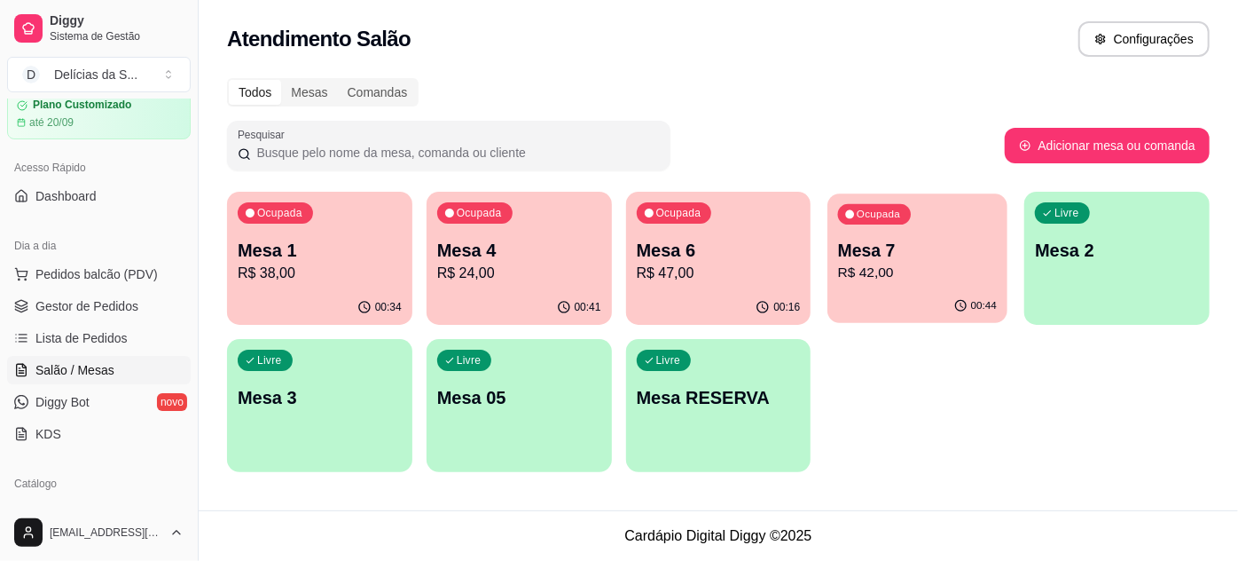
click at [886, 236] on div "Ocupada Mesa 7 R$ 42,00" at bounding box center [919, 241] width 180 height 96
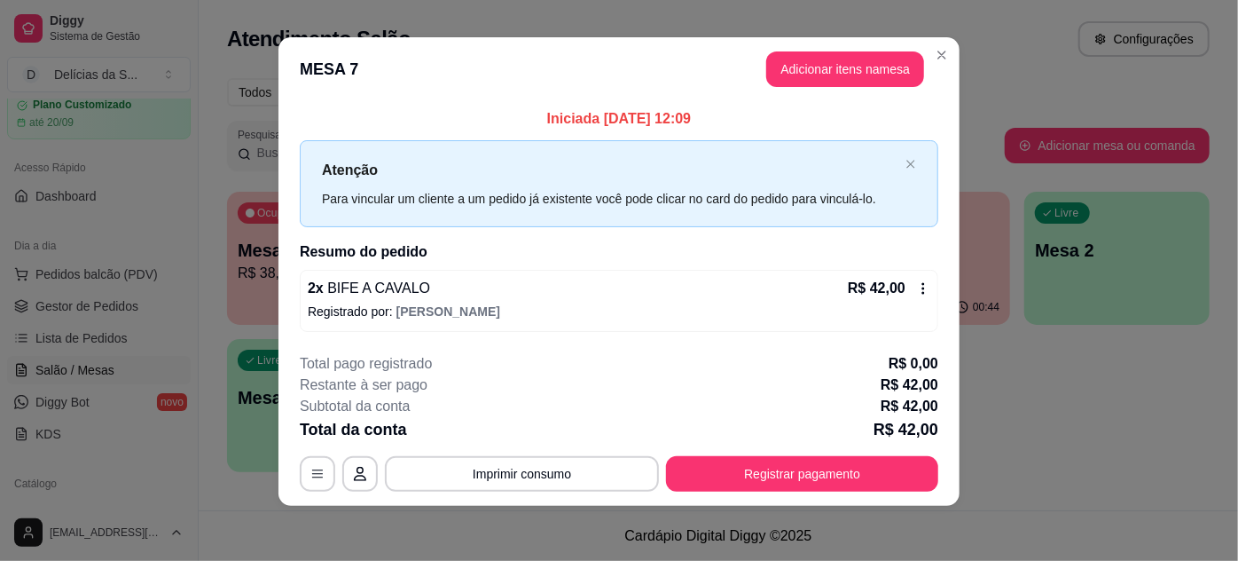
scroll to position [0, 0]
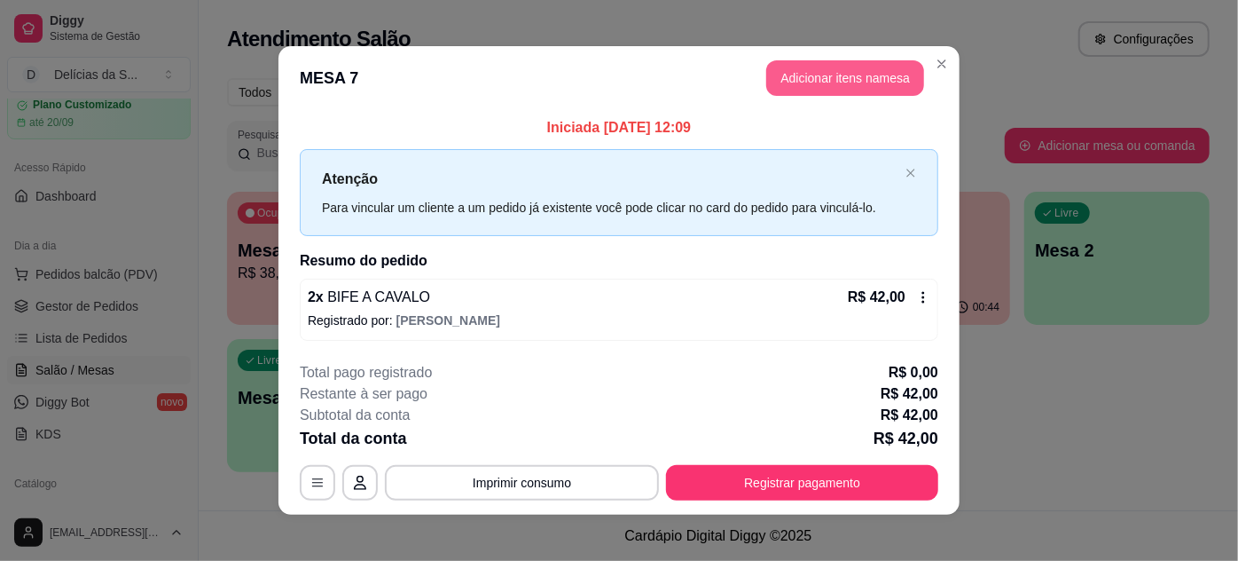
click at [827, 85] on button "Adicionar itens na mesa" at bounding box center [845, 77] width 158 height 35
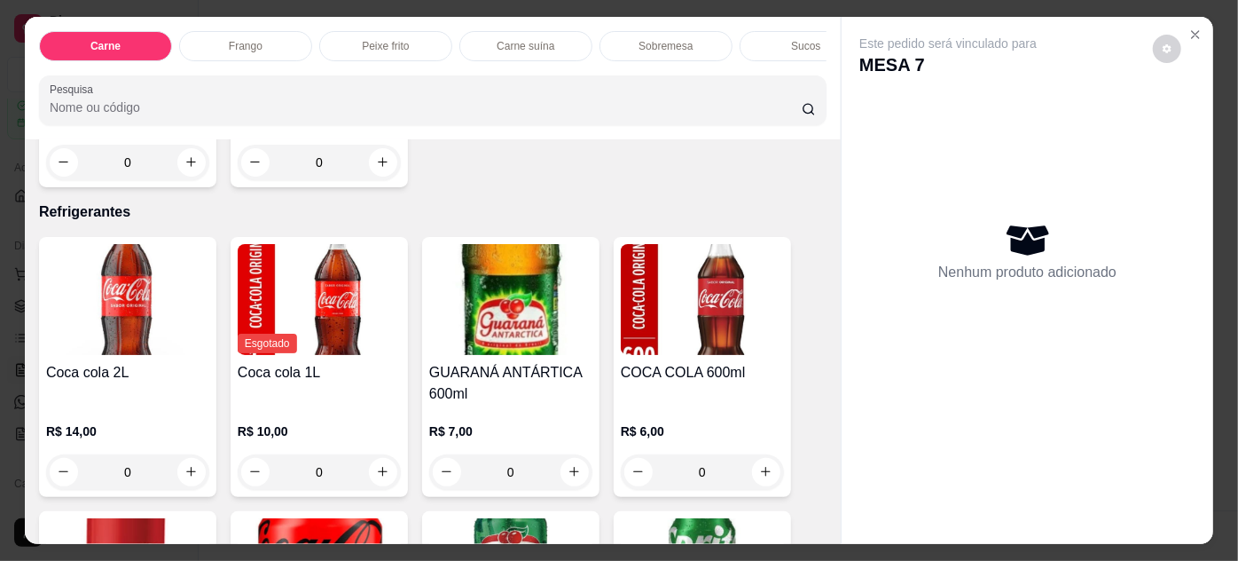
scroll to position [2156, 0]
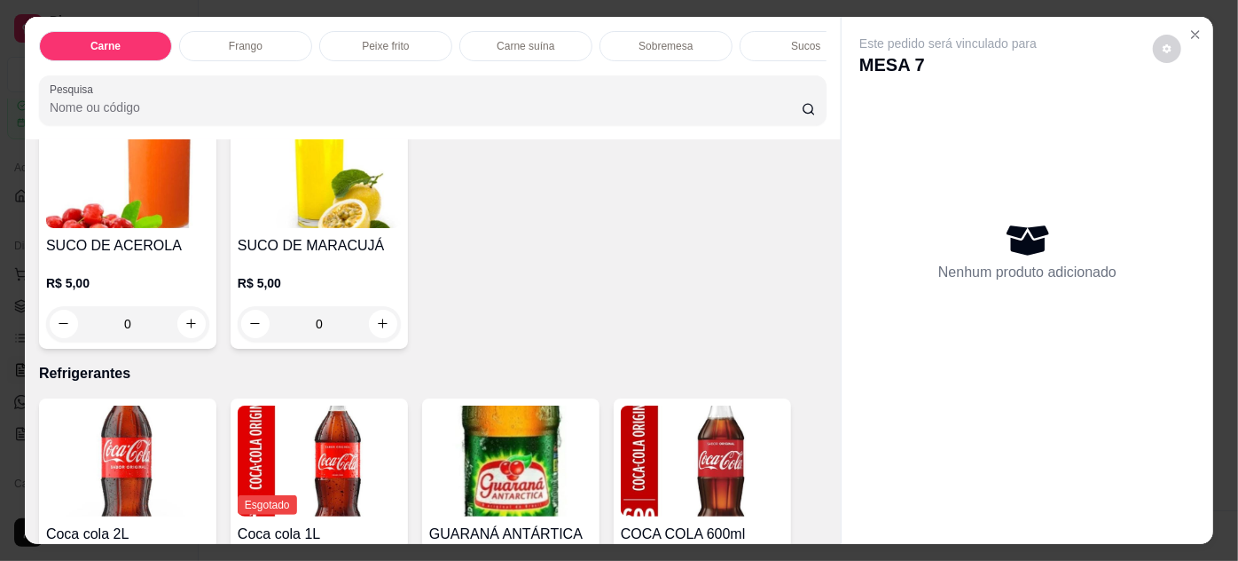
click at [160, 184] on img at bounding box center [127, 172] width 163 height 111
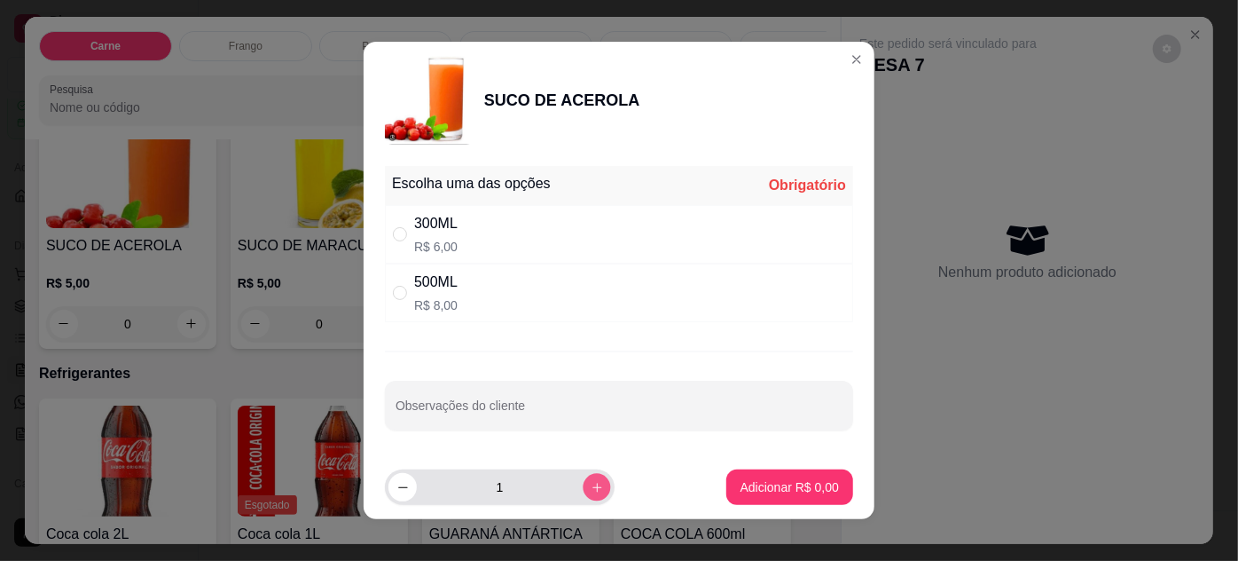
click at [583, 478] on button "increase-product-quantity" at bounding box center [597, 487] width 28 height 28
type input "2"
click at [421, 232] on div "300ML" at bounding box center [435, 223] width 43 height 21
radio input "true"
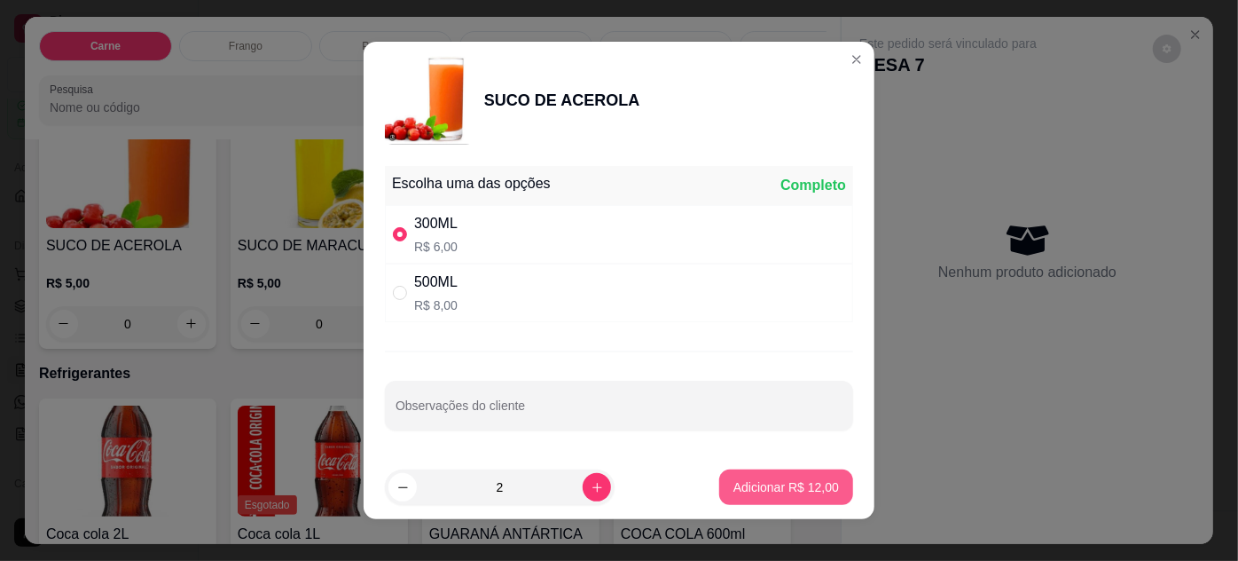
click at [738, 483] on p "Adicionar R$ 12,00" at bounding box center [787, 487] width 106 height 18
type input "2"
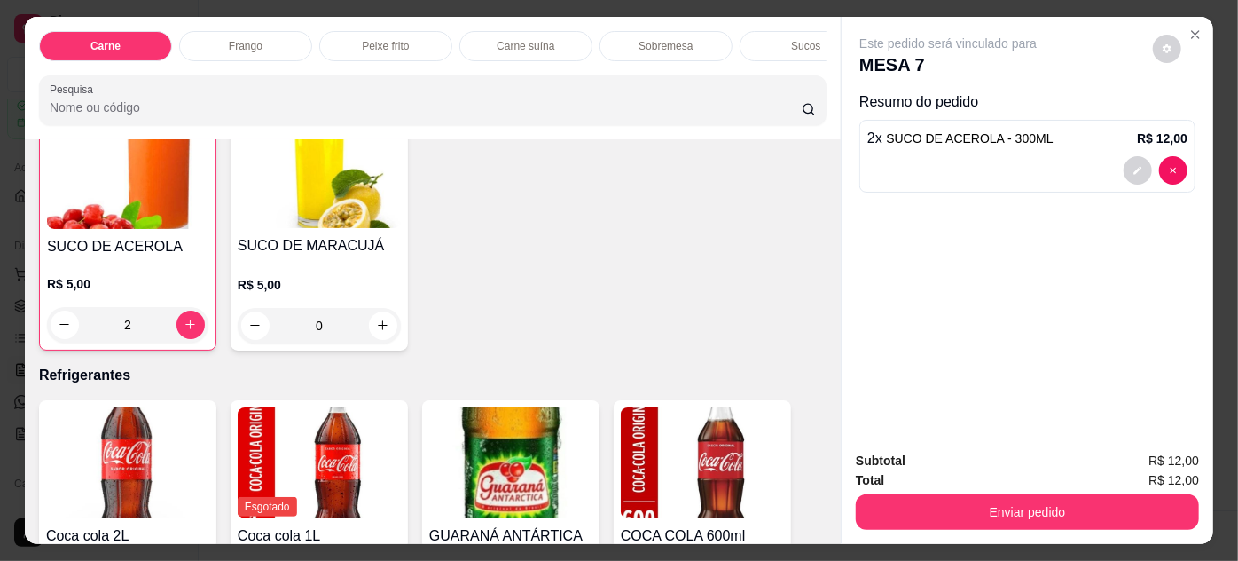
scroll to position [2157, 0]
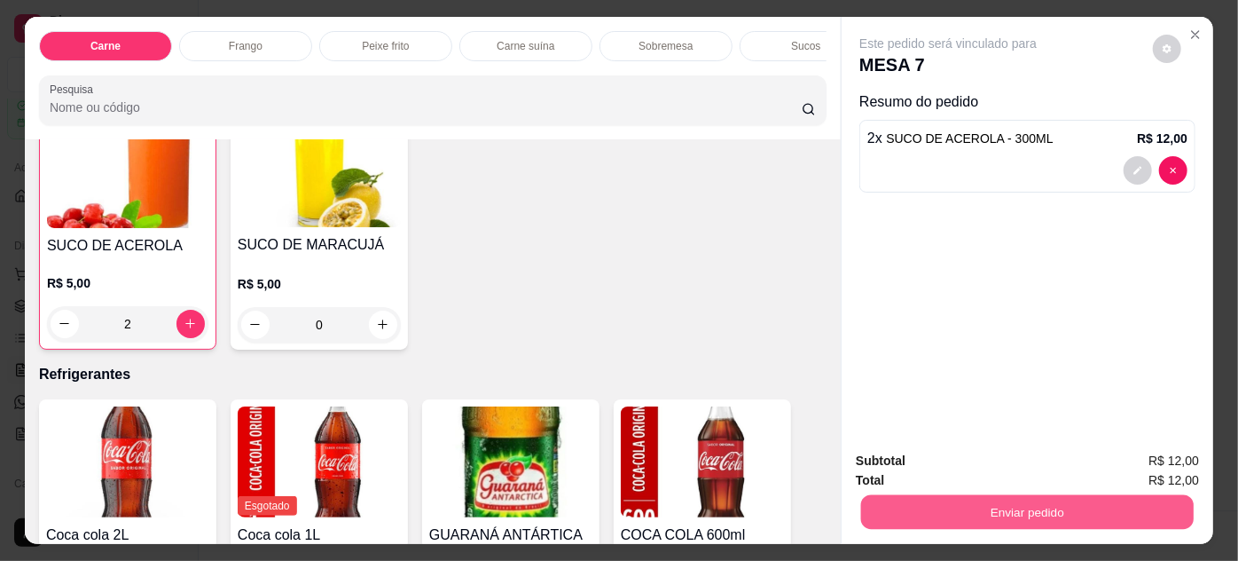
click at [1041, 496] on button "Enviar pedido" at bounding box center [1027, 512] width 333 height 35
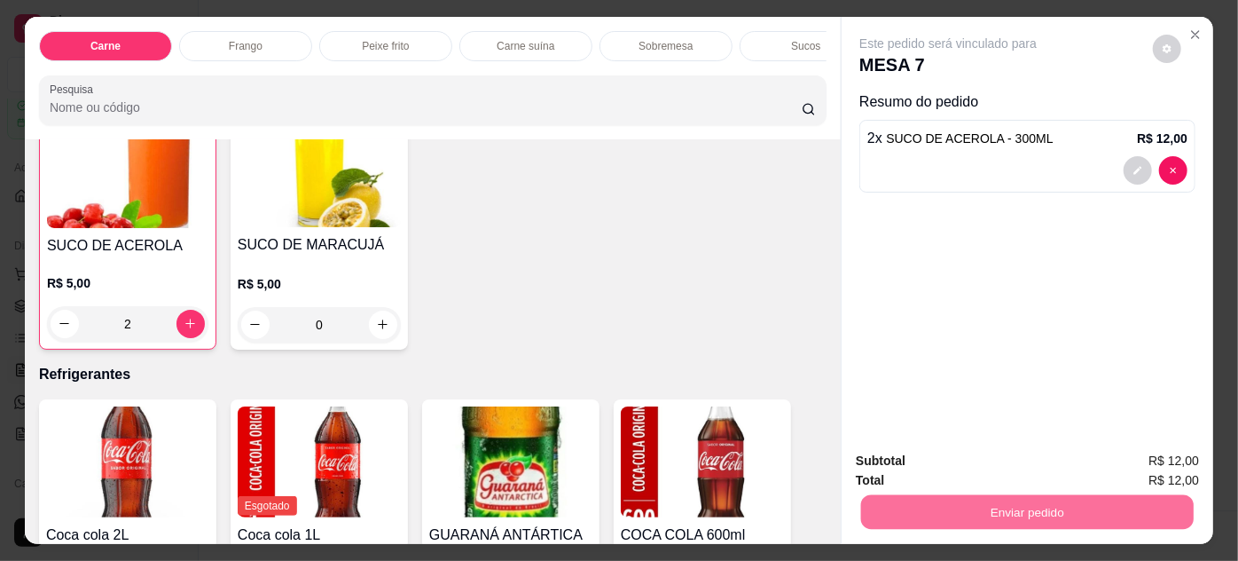
click at [887, 465] on button "Não registrar e enviar pedido" at bounding box center [969, 461] width 179 height 33
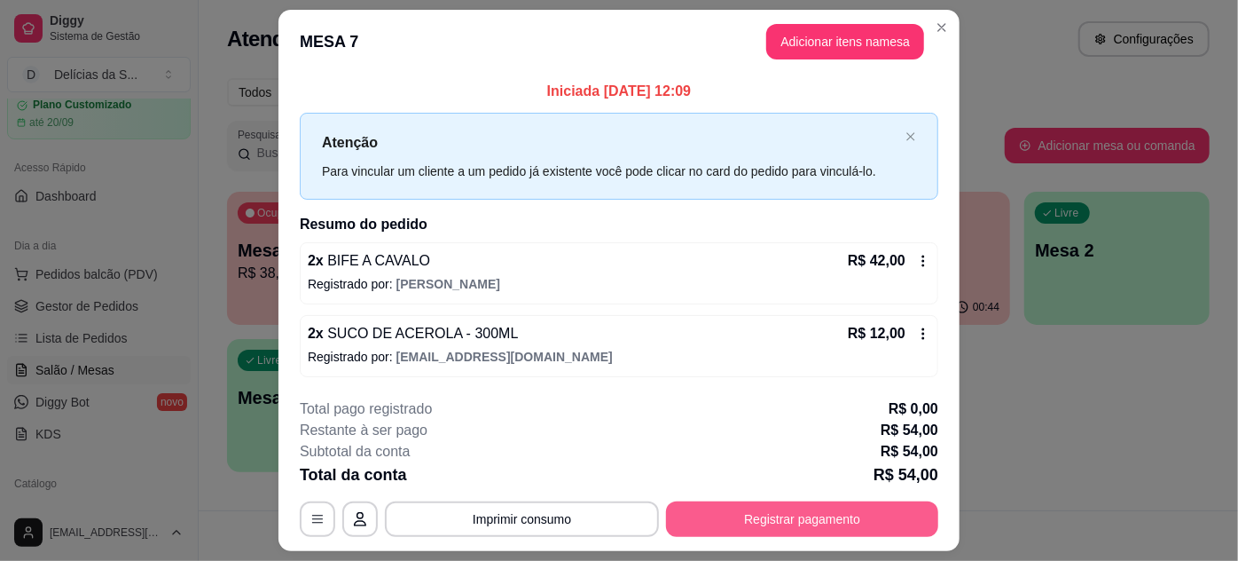
click at [775, 522] on button "Registrar pagamento" at bounding box center [802, 518] width 272 height 35
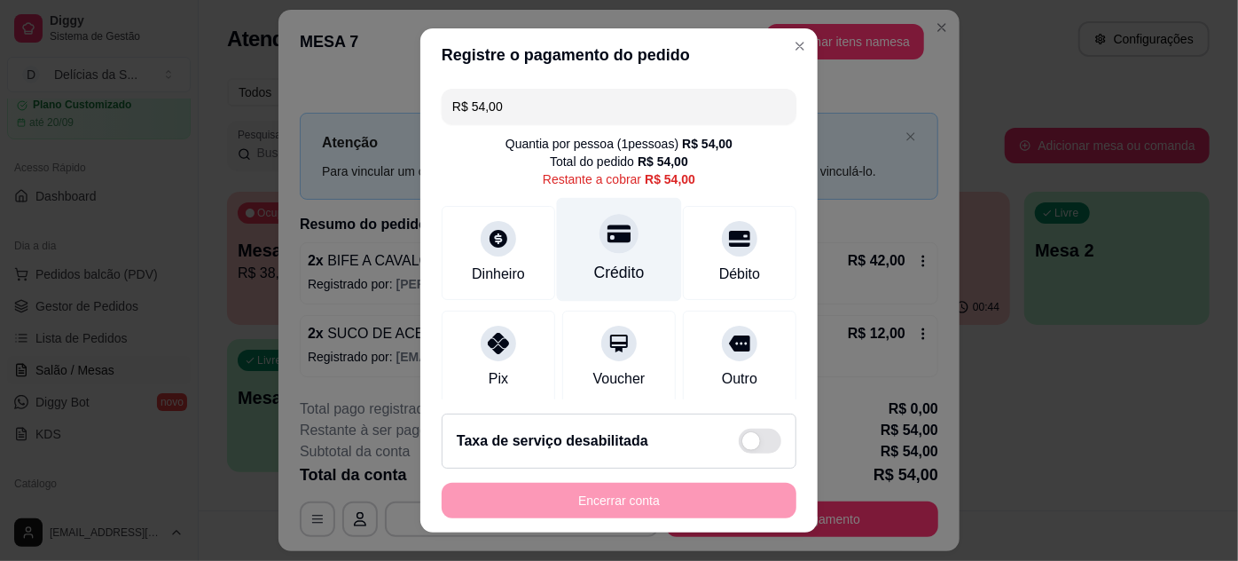
click at [601, 264] on div "Crédito" at bounding box center [619, 272] width 51 height 23
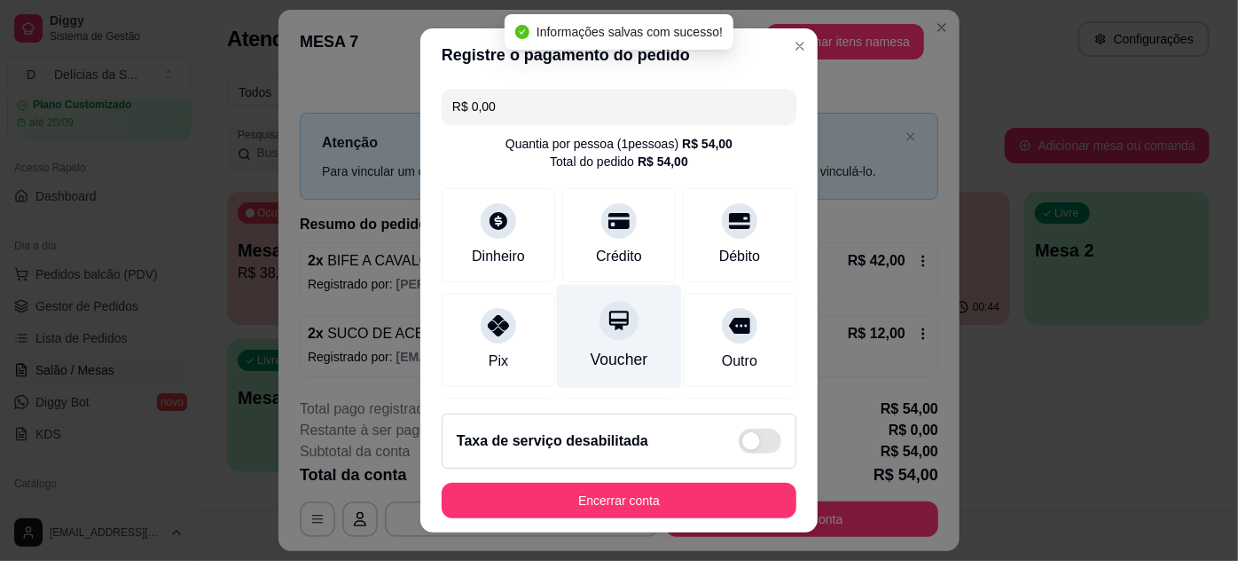
type input "R$ 0,00"
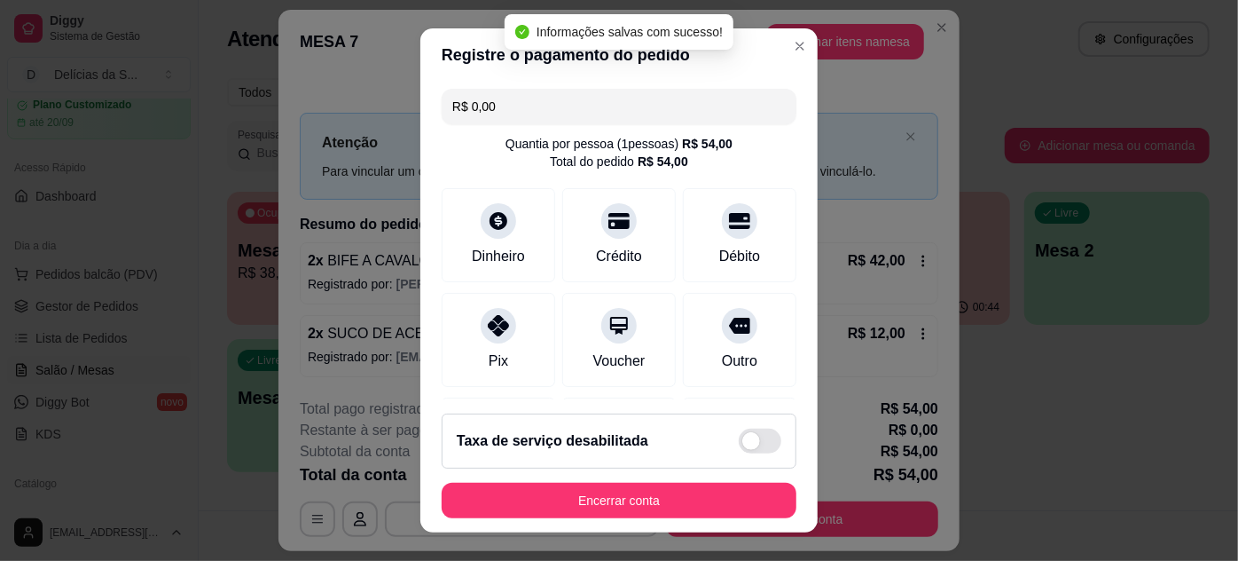
scroll to position [28, 0]
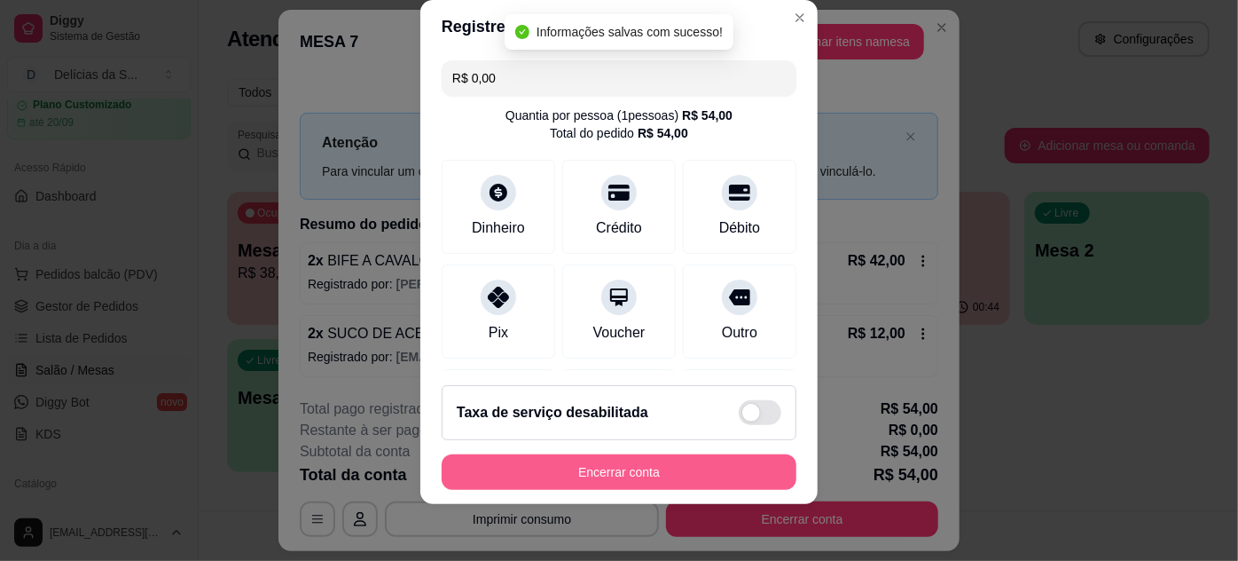
click at [639, 470] on button "Encerrar conta" at bounding box center [619, 471] width 355 height 35
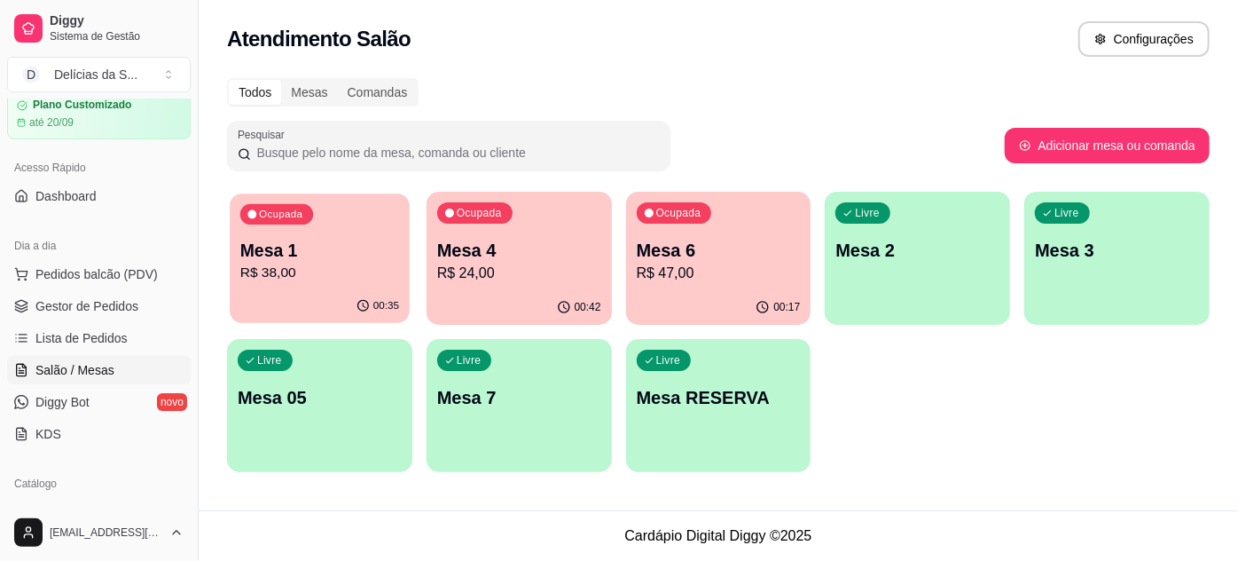
click at [386, 263] on p "R$ 38,00" at bounding box center [319, 273] width 159 height 20
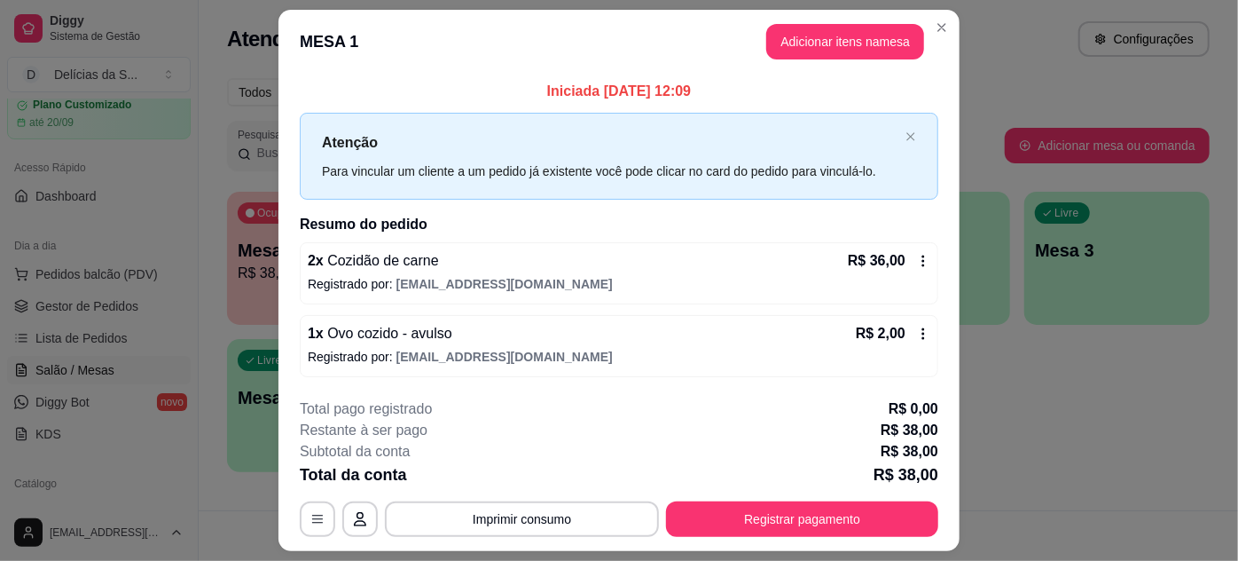
scroll to position [45, 0]
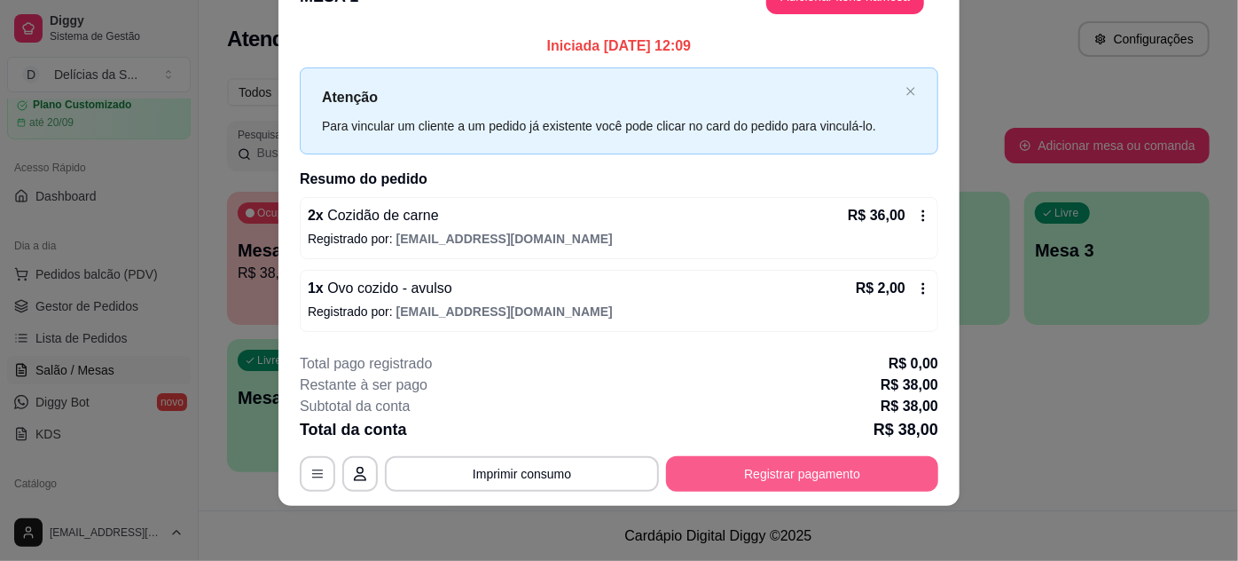
click at [729, 472] on button "Registrar pagamento" at bounding box center [802, 473] width 272 height 35
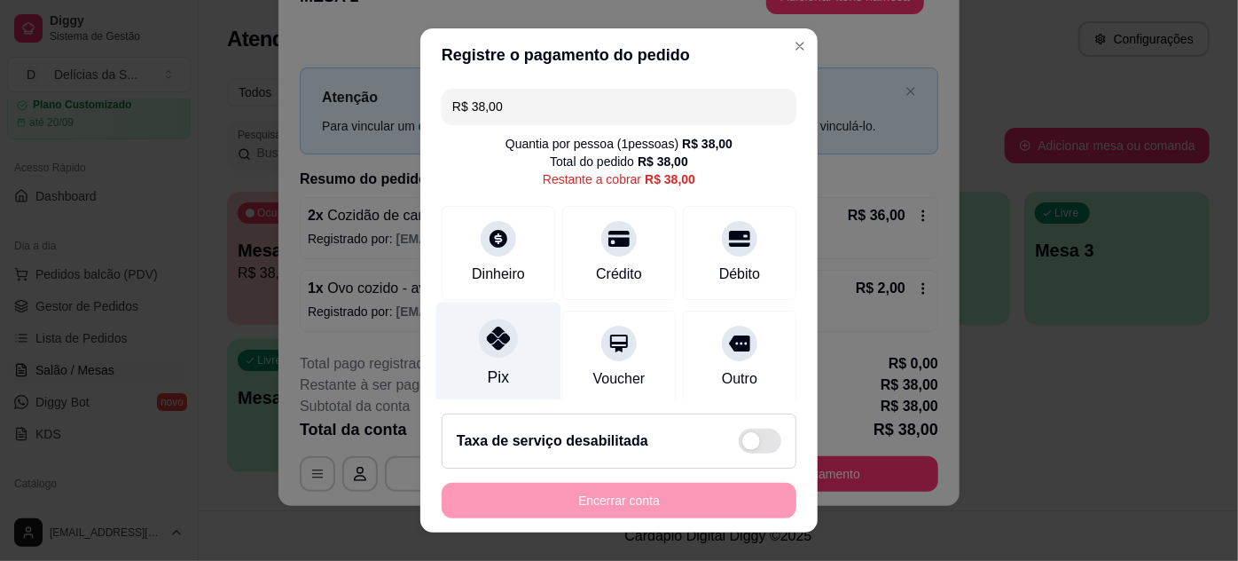
click at [506, 379] on div "Pix" at bounding box center [498, 354] width 125 height 104
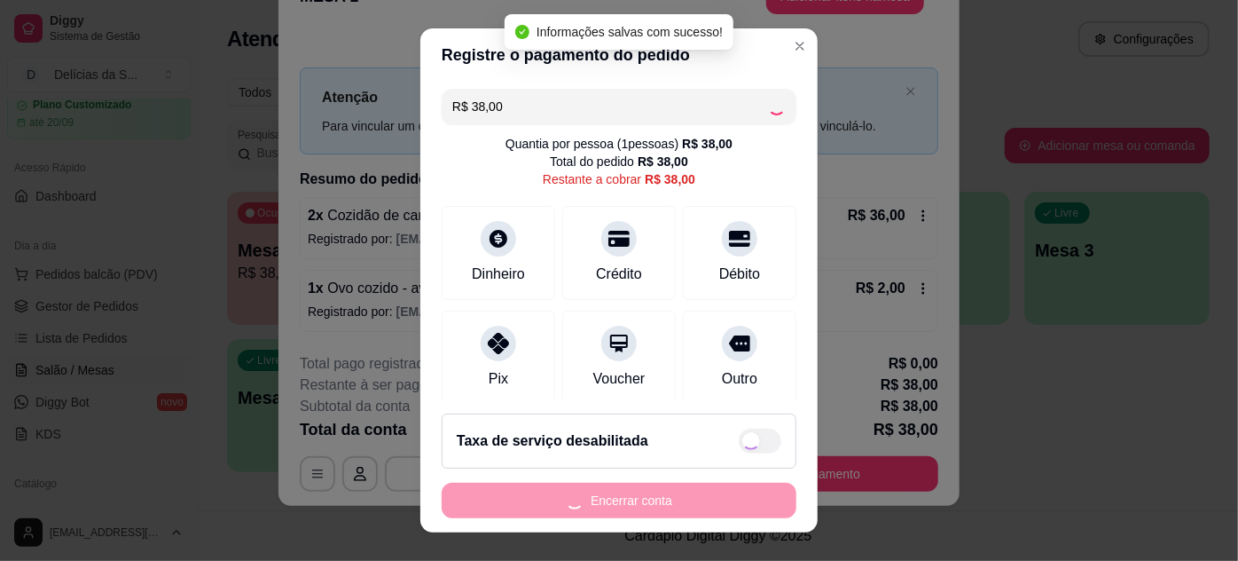
type input "R$ 0,00"
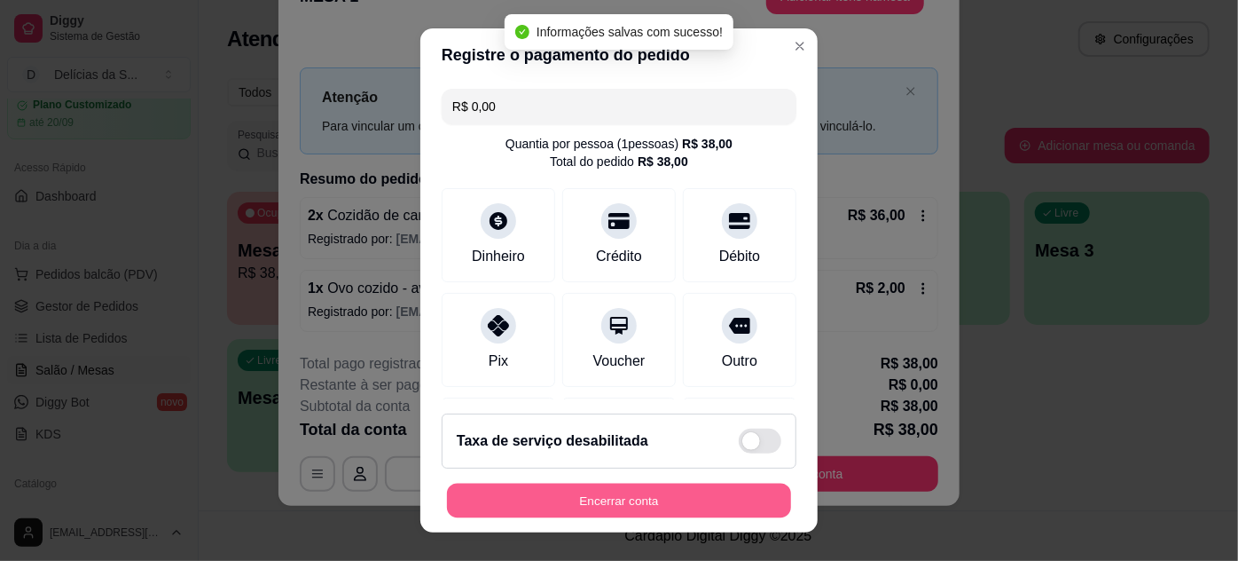
click at [675, 502] on button "Encerrar conta" at bounding box center [619, 500] width 344 height 35
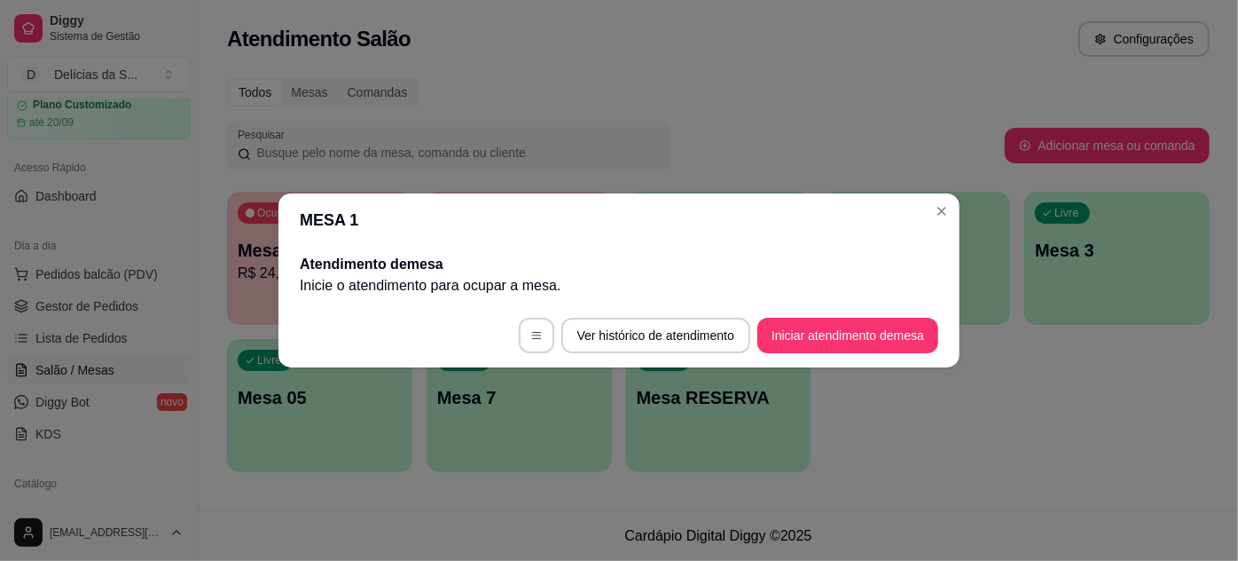
scroll to position [0, 0]
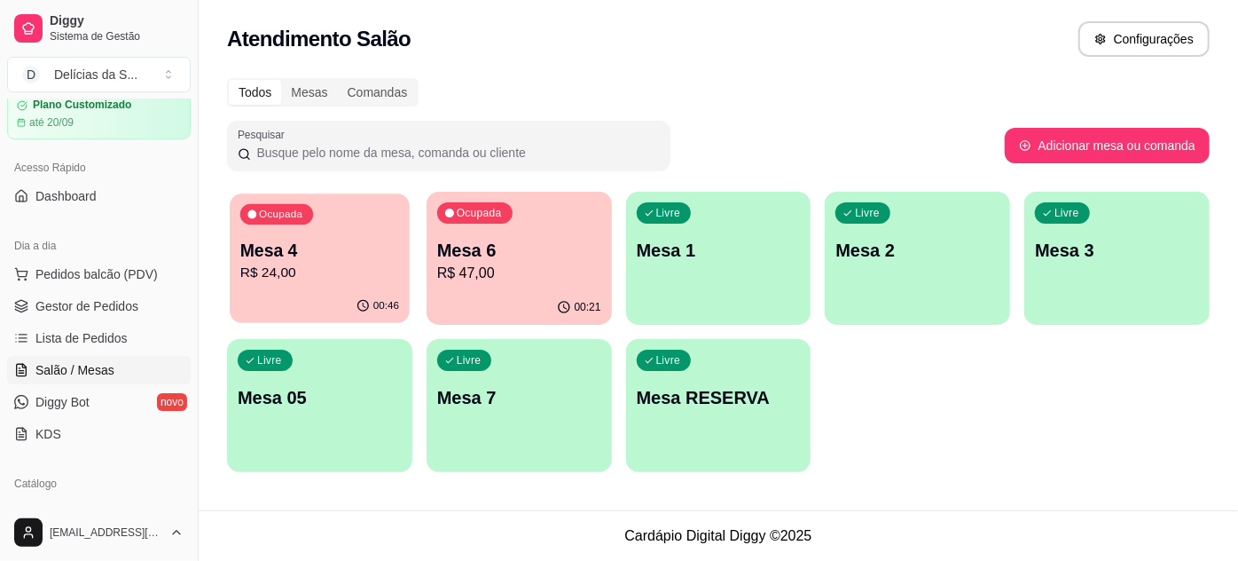
click at [332, 244] on p "Mesa 4" at bounding box center [319, 251] width 159 height 24
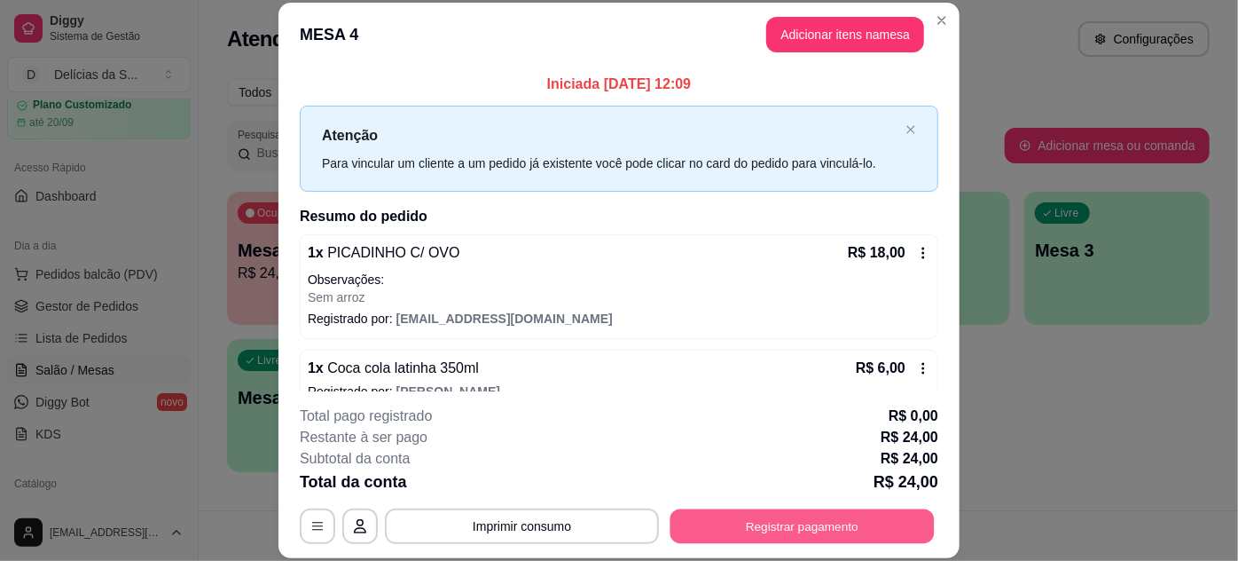
click at [800, 511] on button "Registrar pagamento" at bounding box center [803, 525] width 264 height 35
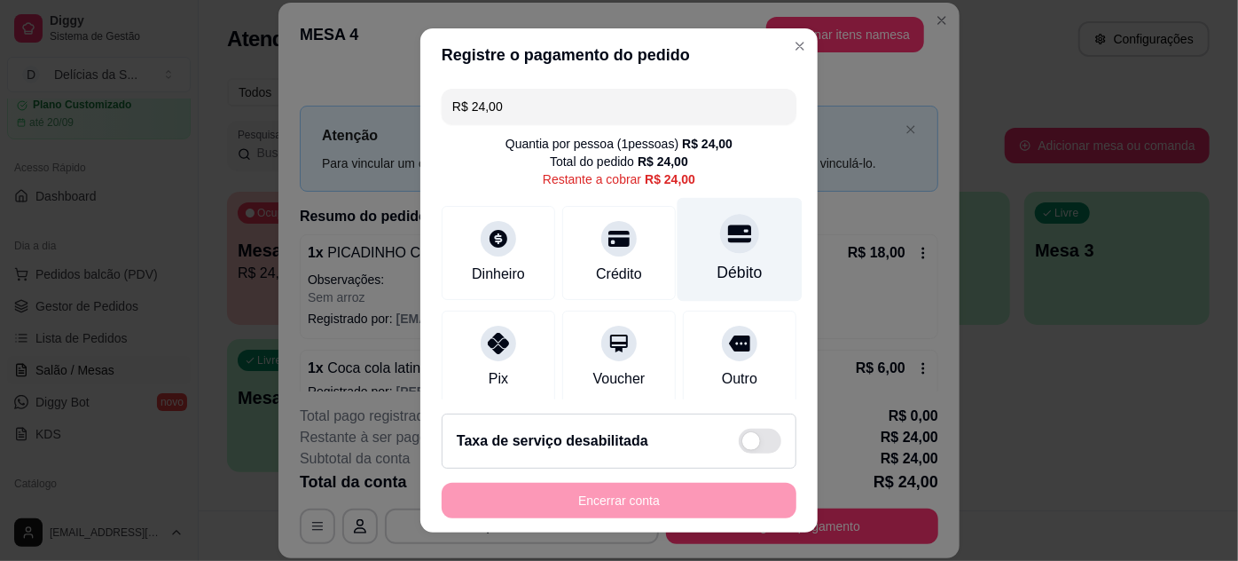
click at [720, 251] on div at bounding box center [739, 233] width 39 height 39
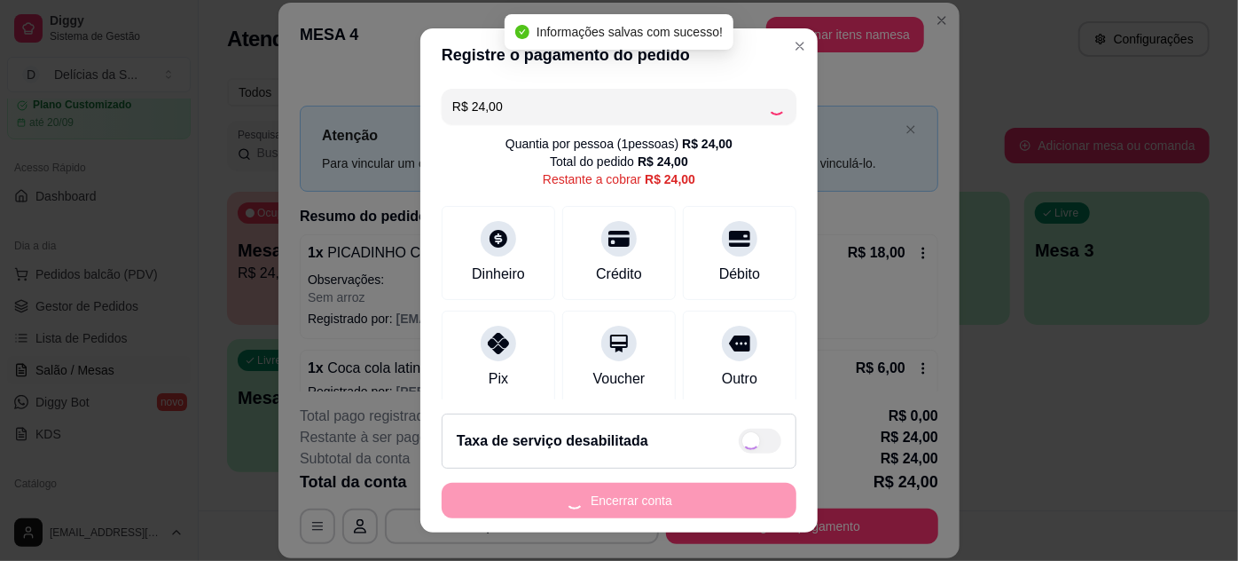
type input "R$ 0,00"
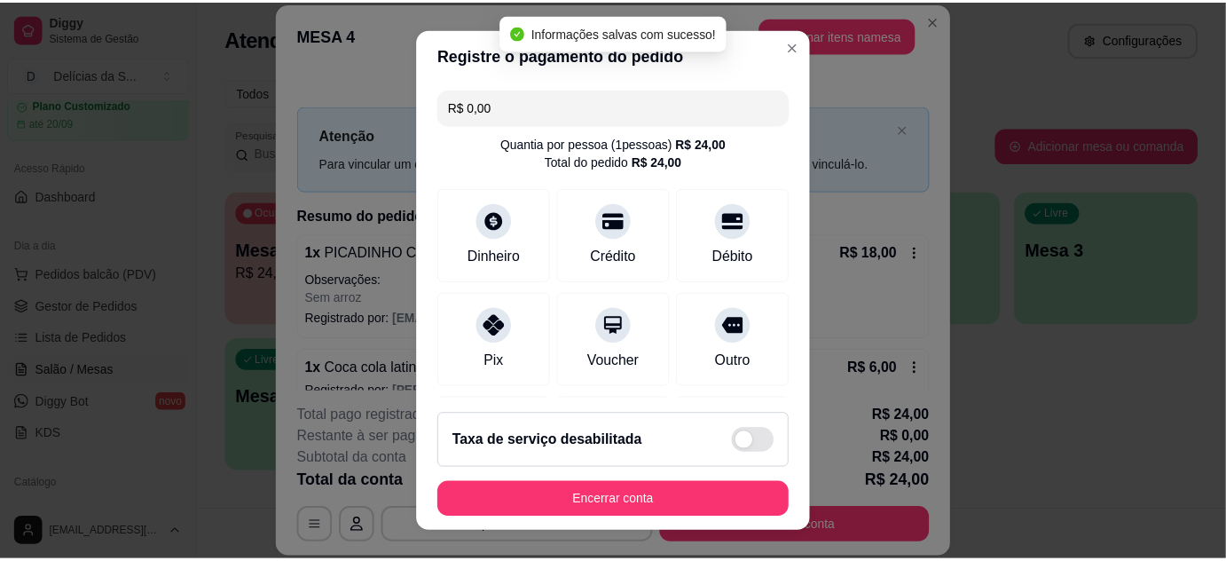
scroll to position [28, 0]
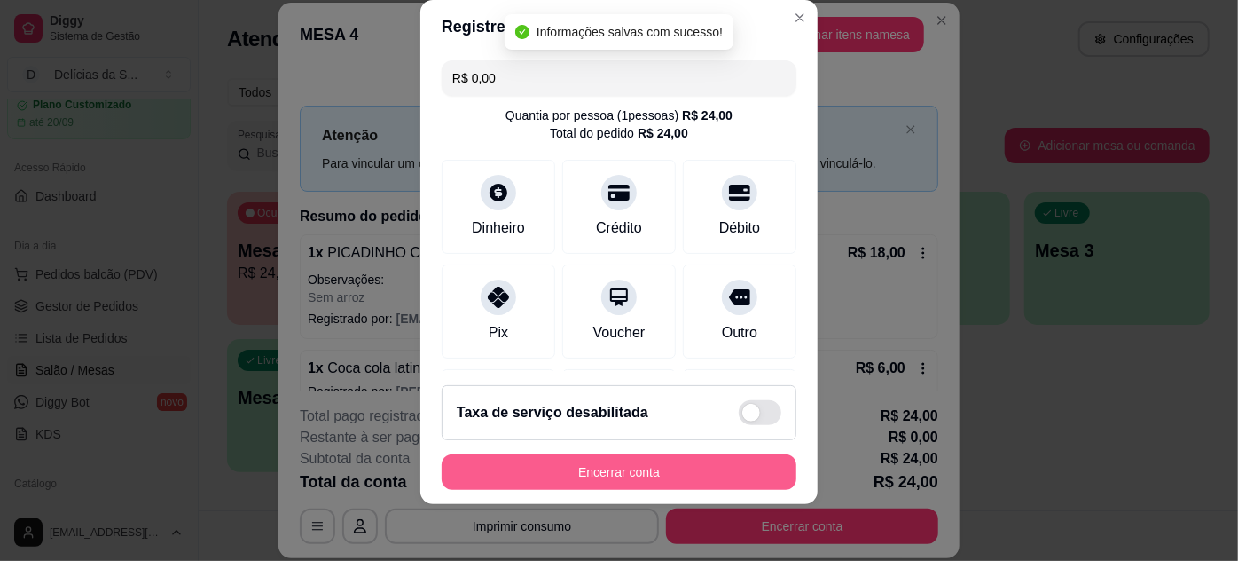
click at [688, 459] on button "Encerrar conta" at bounding box center [619, 471] width 355 height 35
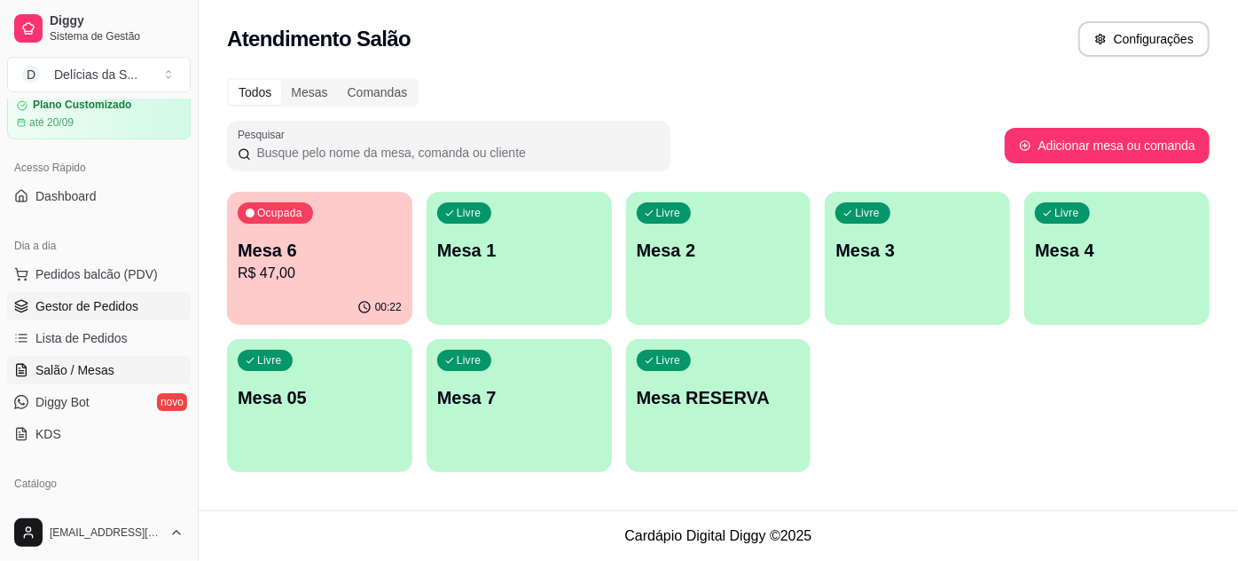
click at [97, 303] on span "Gestor de Pedidos" at bounding box center [86, 306] width 103 height 18
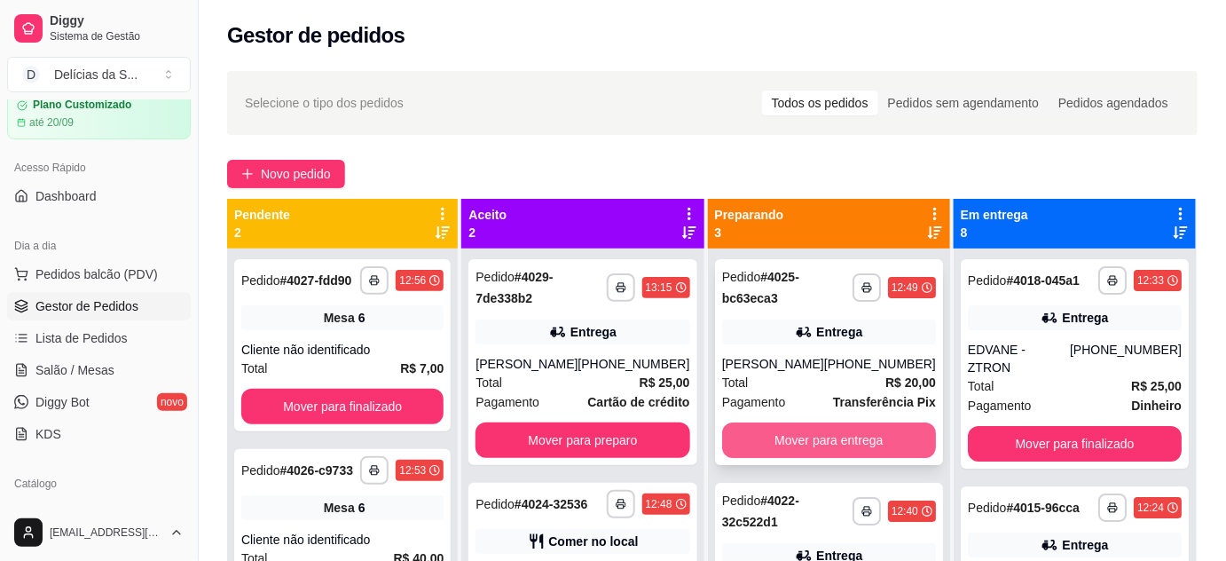
click at [834, 442] on button "Mover para entrega" at bounding box center [829, 439] width 214 height 35
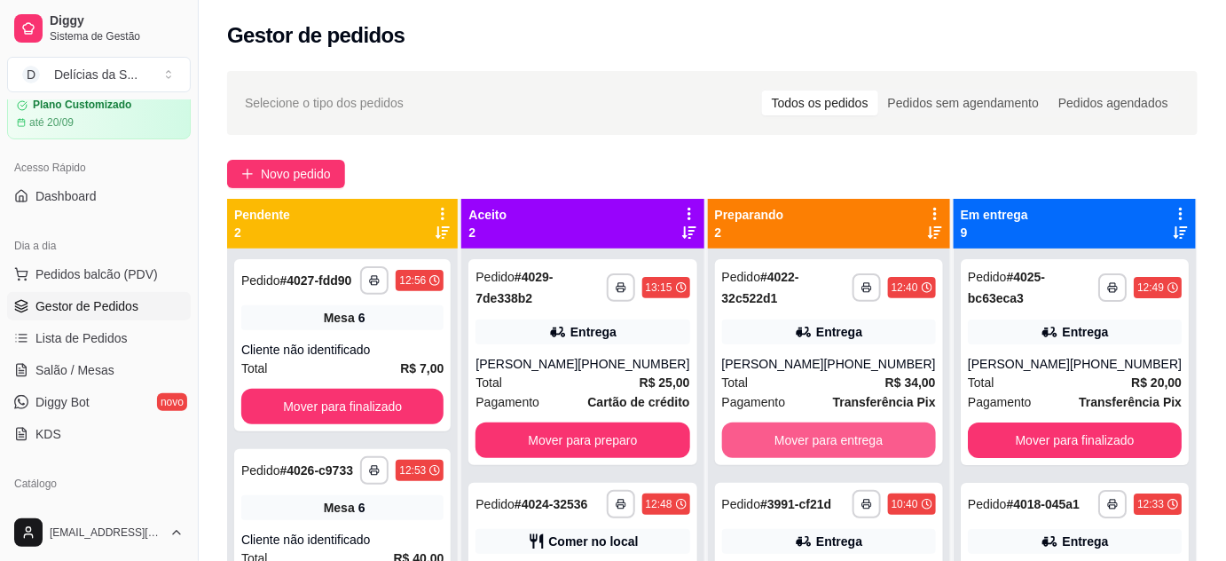
click at [834, 441] on button "Mover para entrega" at bounding box center [829, 439] width 214 height 35
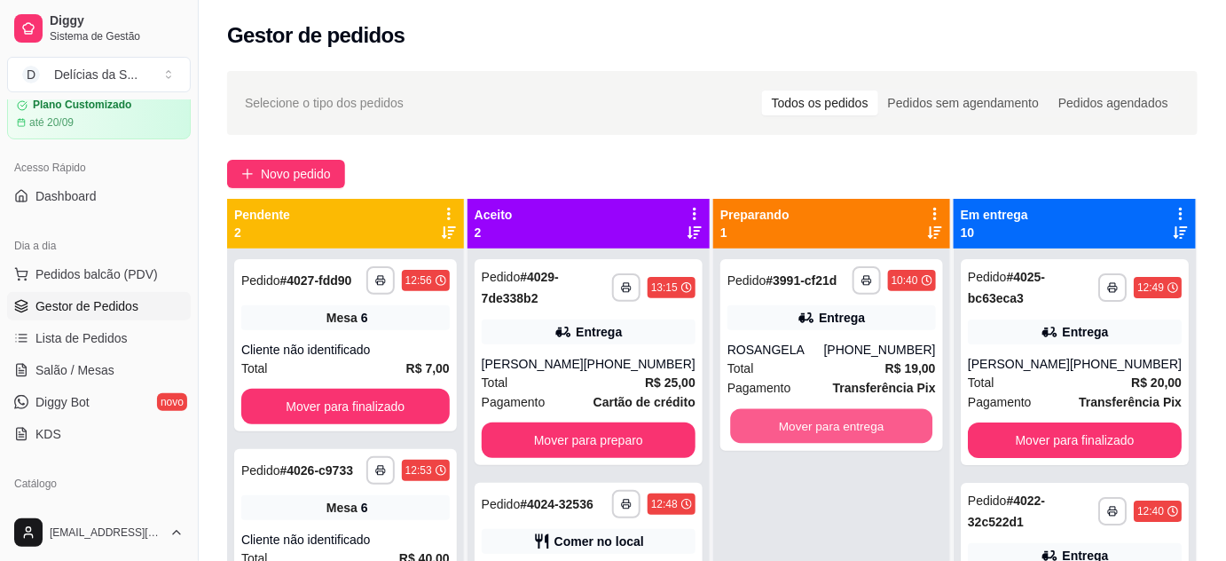
click at [834, 441] on button "Mover para entrega" at bounding box center [832, 426] width 202 height 35
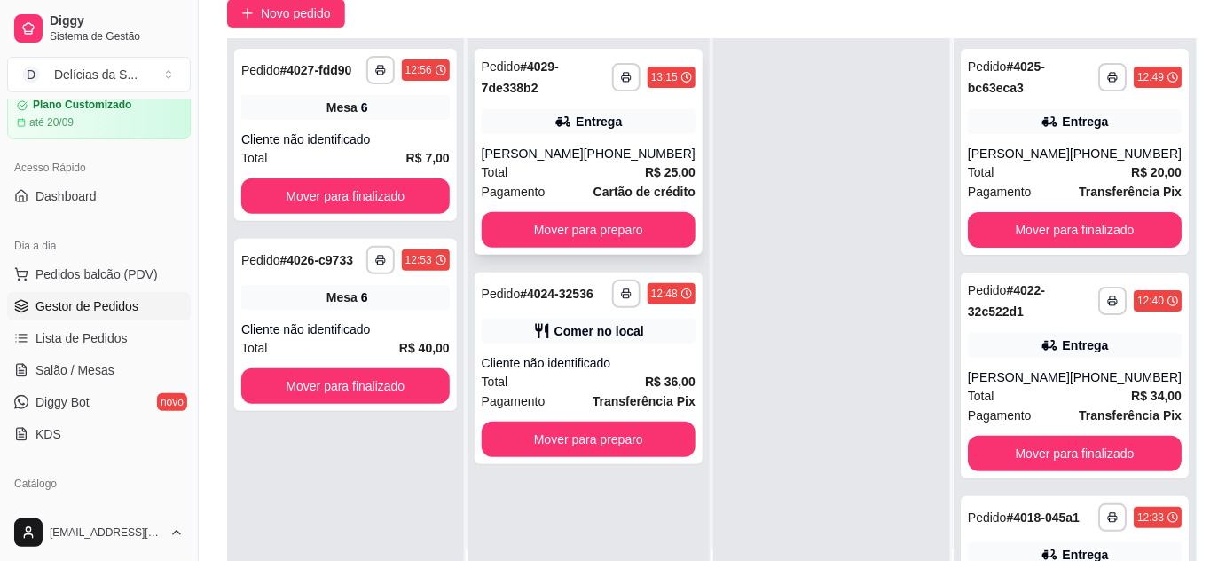
scroll to position [270, 0]
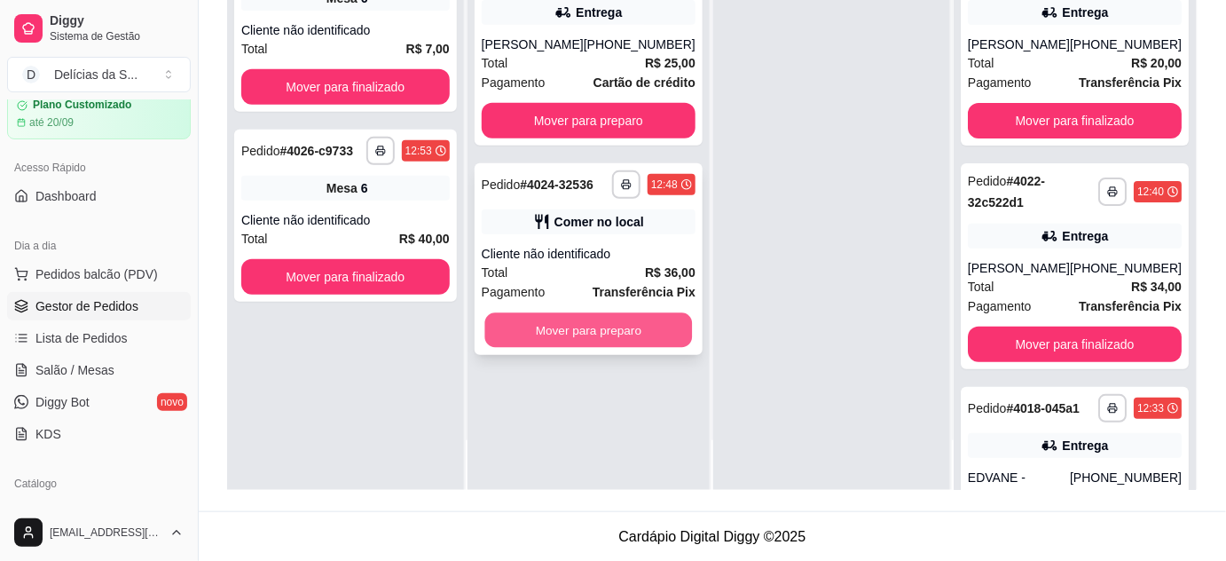
click at [632, 330] on button "Mover para preparo" at bounding box center [588, 330] width 208 height 35
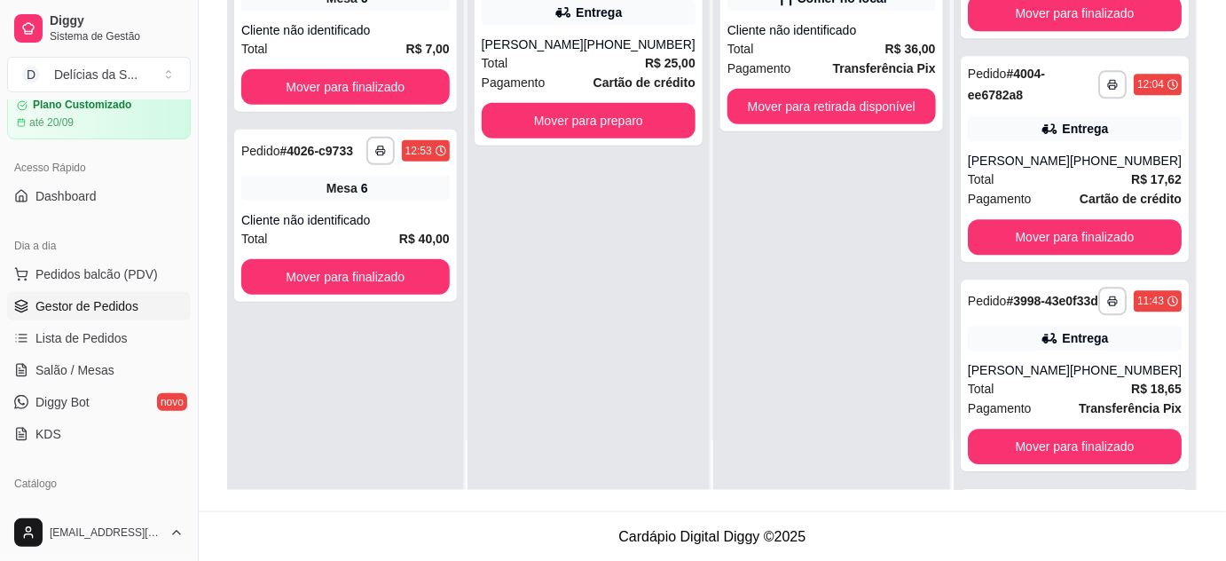
scroll to position [1285, 0]
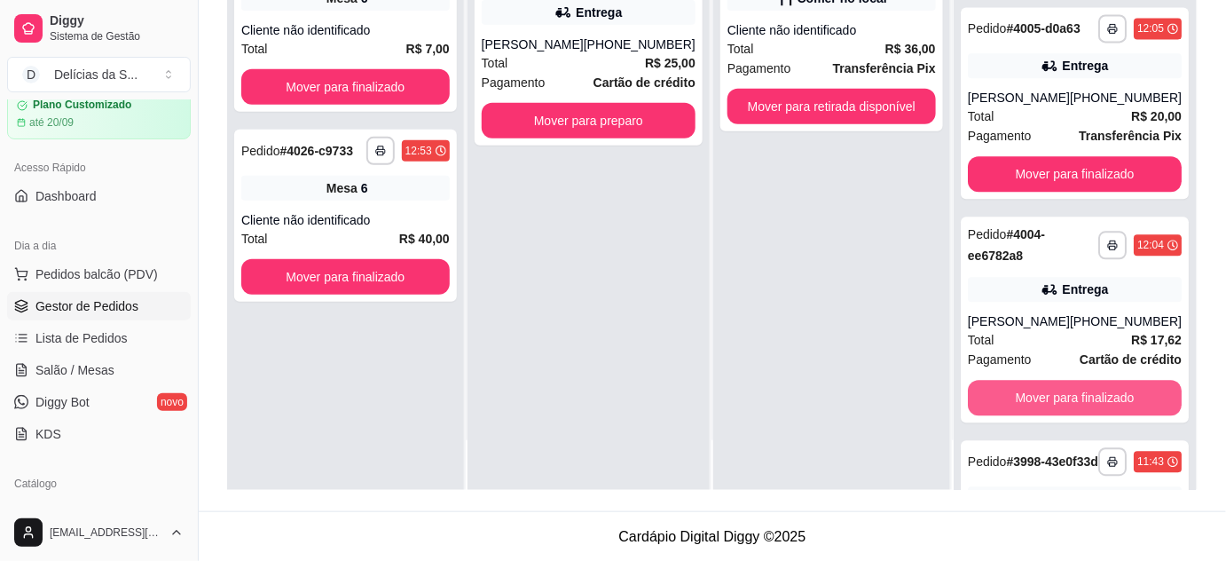
click at [1056, 408] on button "Mover para finalizado" at bounding box center [1075, 397] width 214 height 35
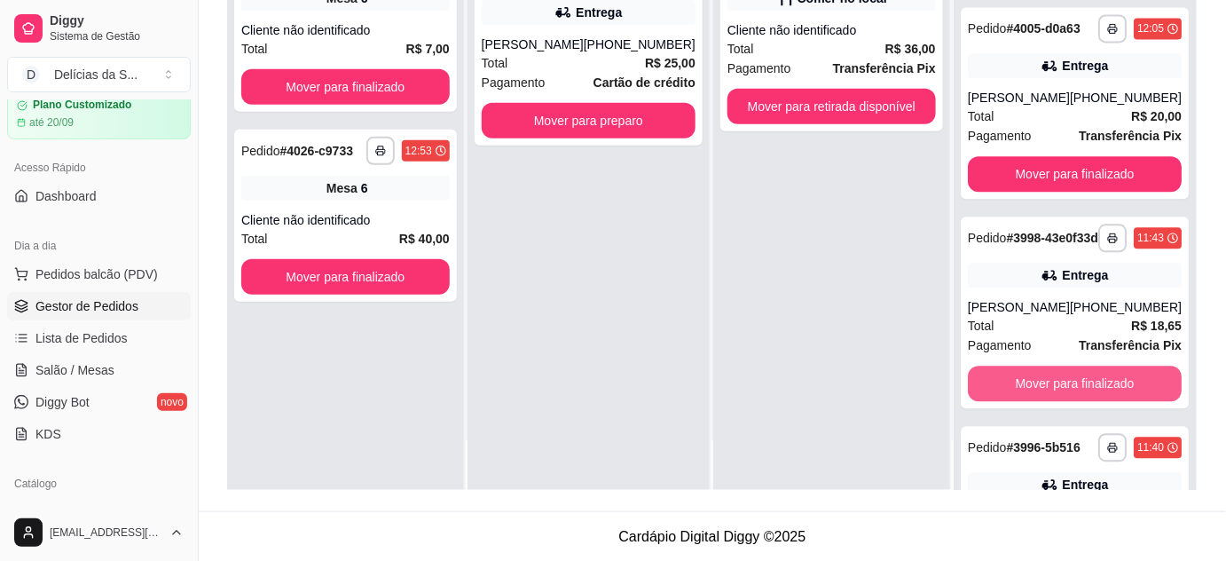
click at [1056, 401] on button "Mover para finalizado" at bounding box center [1075, 382] width 214 height 35
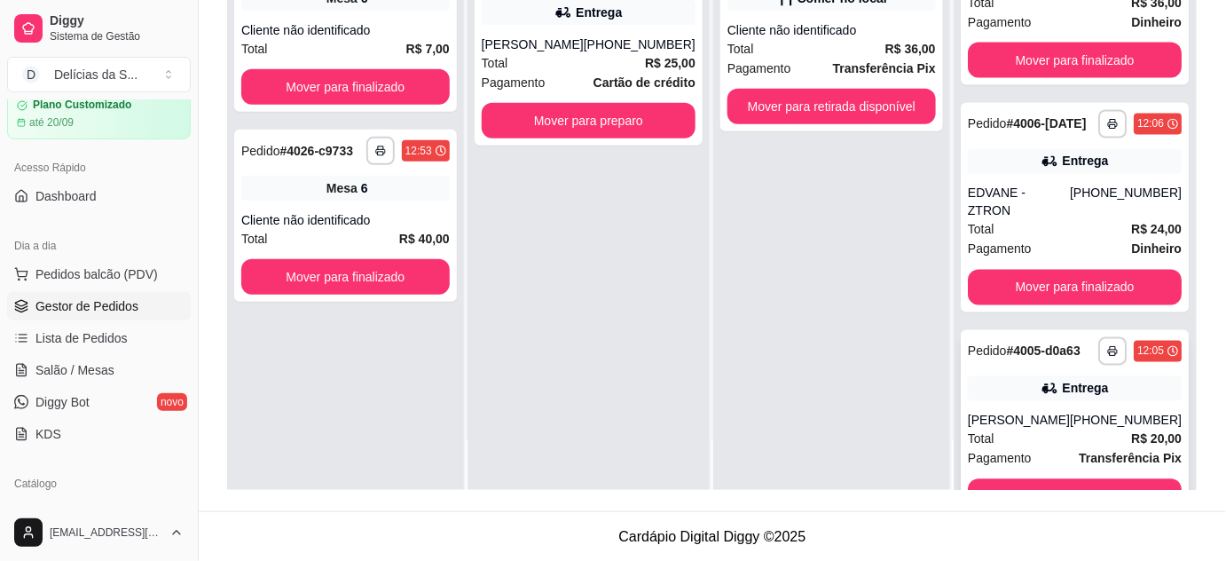
scroll to position [1123, 0]
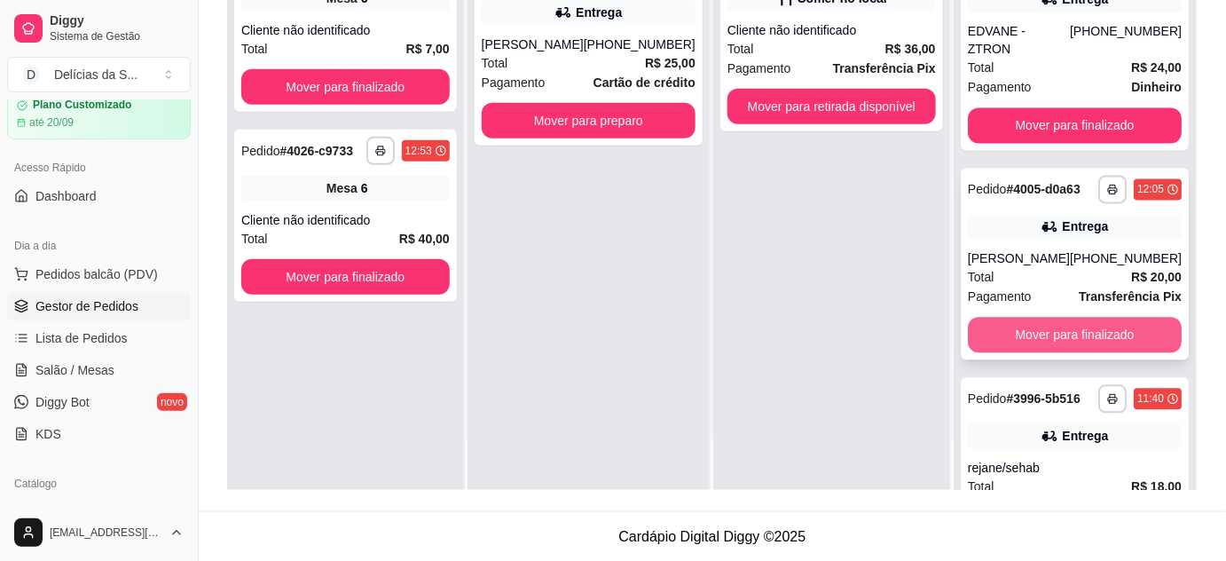
click at [1065, 329] on button "Mover para finalizado" at bounding box center [1075, 335] width 214 height 35
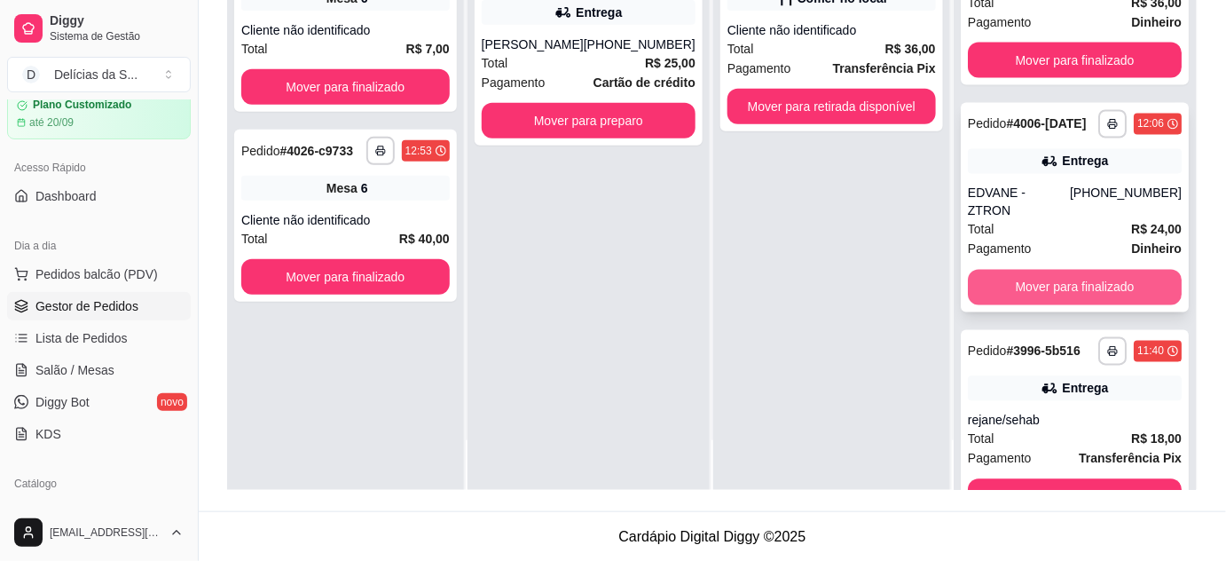
click at [1064, 272] on button "Mover para finalizado" at bounding box center [1075, 287] width 214 height 35
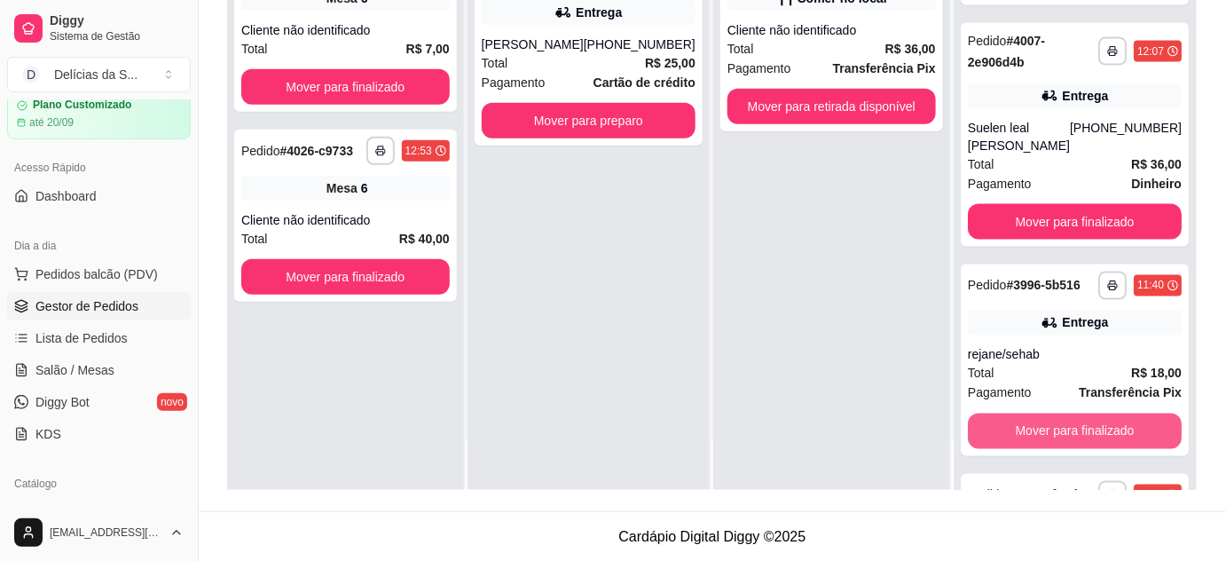
scroll to position [639, 0]
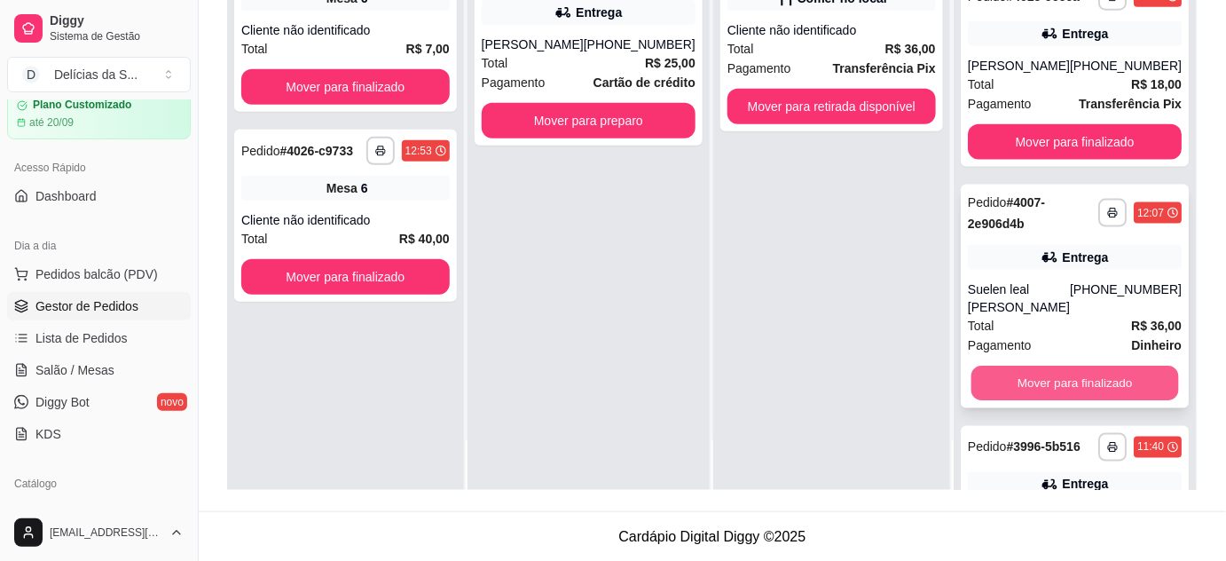
click at [1086, 366] on button "Mover para finalizado" at bounding box center [1075, 383] width 208 height 35
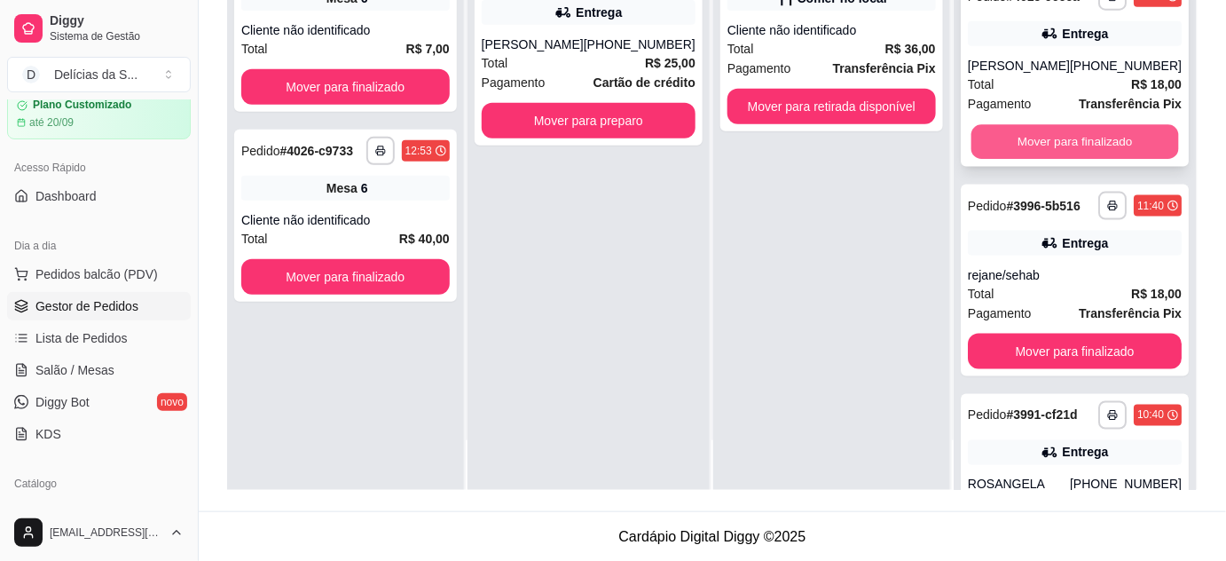
click at [1041, 125] on button "Mover para finalizado" at bounding box center [1075, 142] width 208 height 35
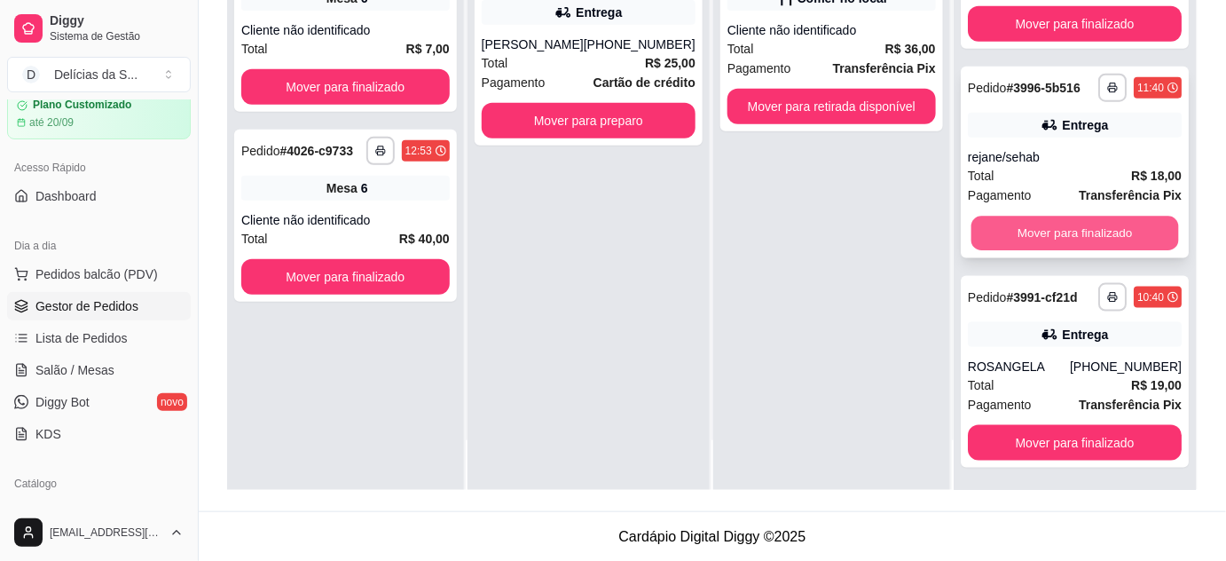
click at [1100, 233] on button "Mover para finalizado" at bounding box center [1075, 233] width 208 height 35
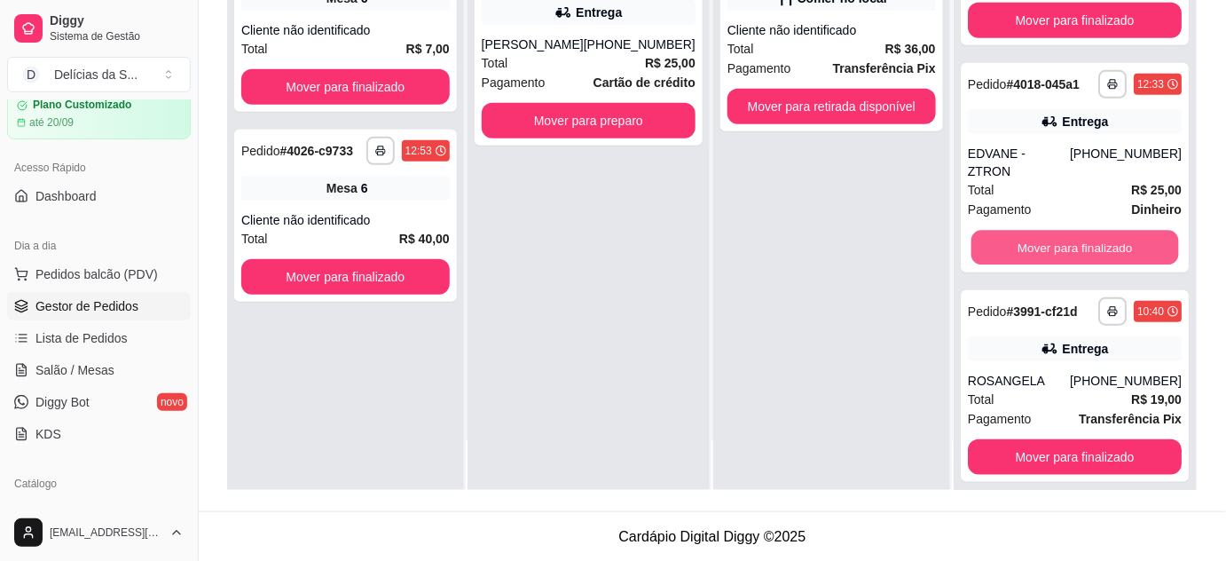
click at [1100, 233] on button "Mover para finalizado" at bounding box center [1075, 248] width 208 height 35
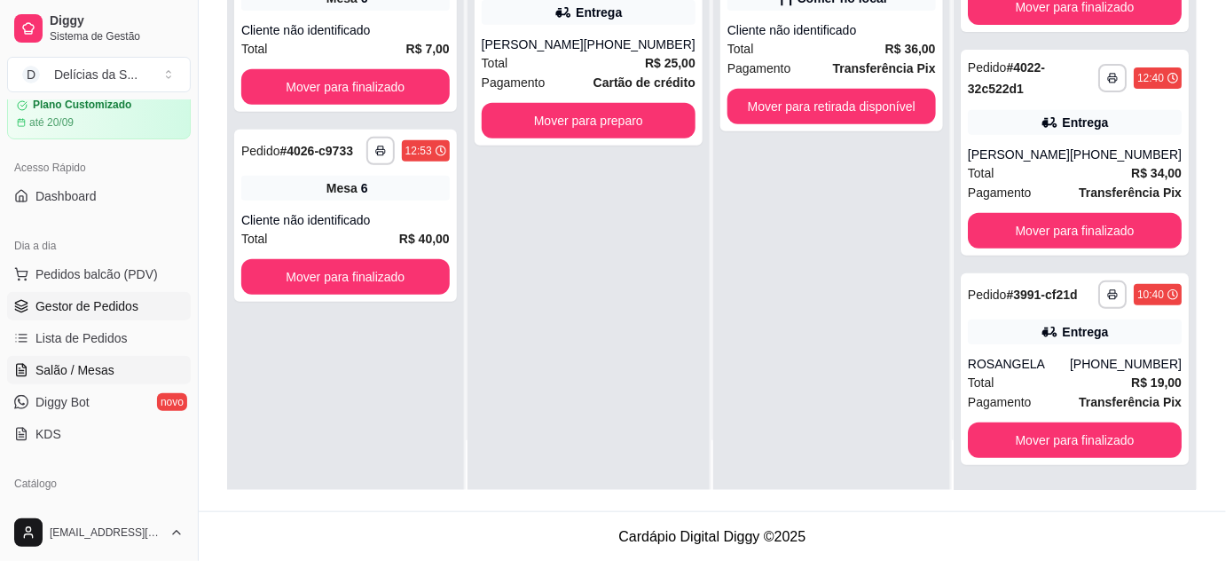
click at [109, 365] on span "Salão / Mesas" at bounding box center [74, 370] width 79 height 18
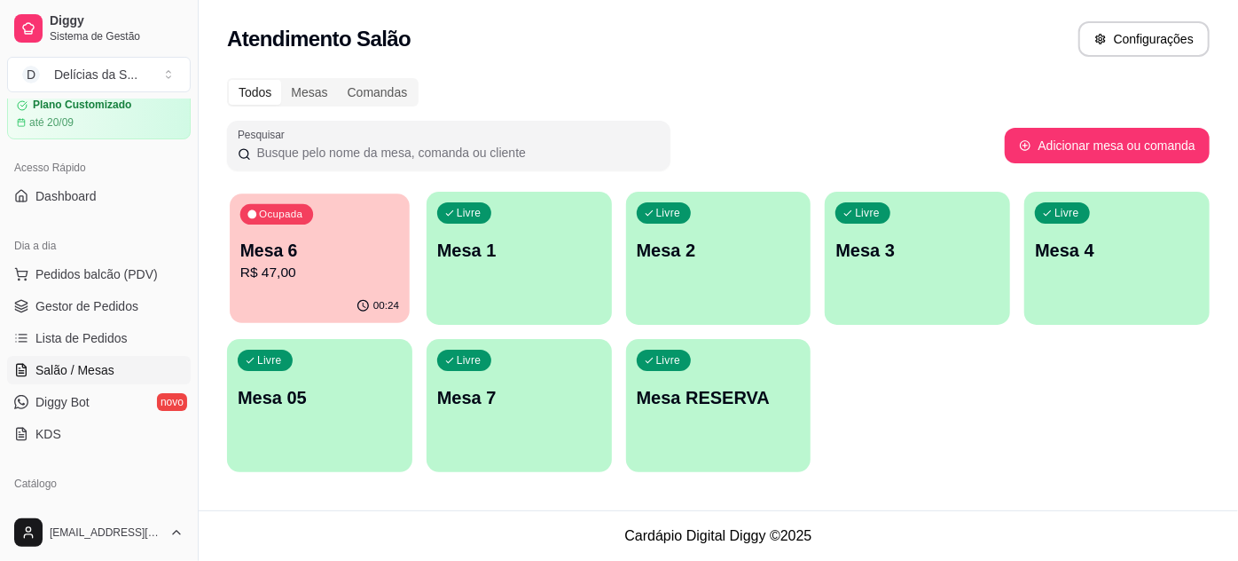
click at [311, 252] on p "Mesa 6" at bounding box center [319, 251] width 159 height 24
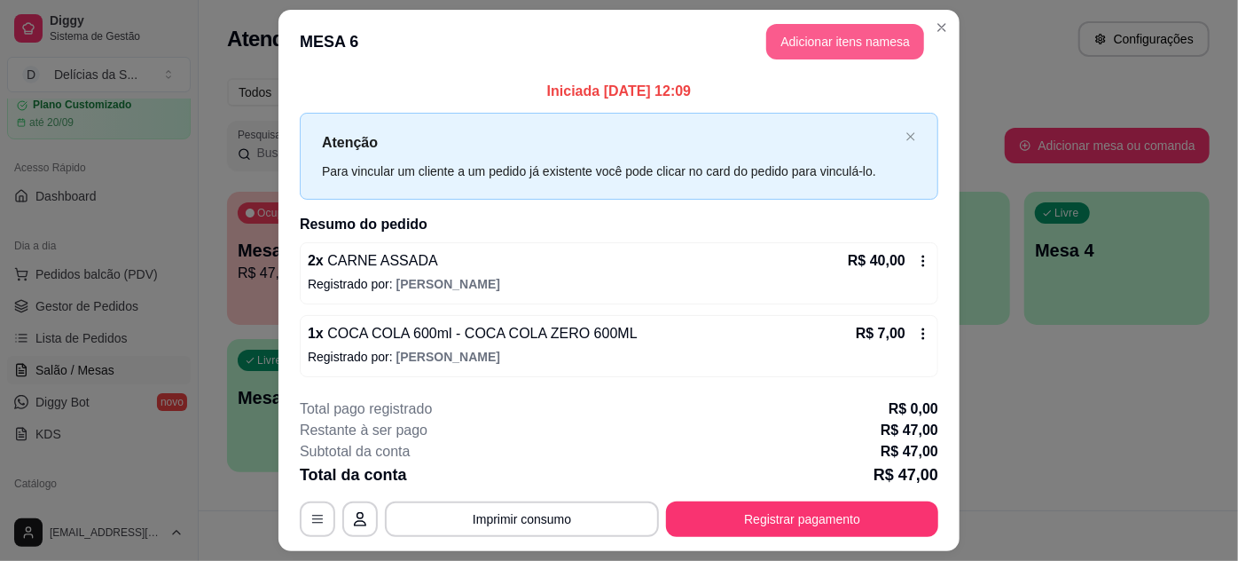
click at [844, 37] on button "Adicionar itens na mesa" at bounding box center [845, 41] width 158 height 35
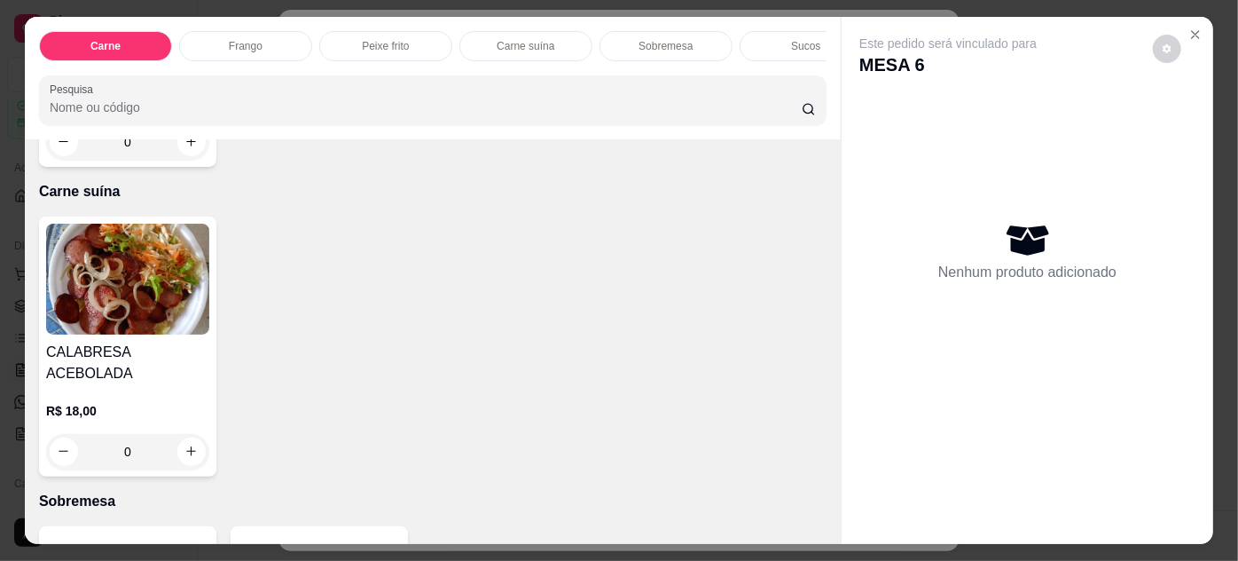
scroll to position [1613, 0]
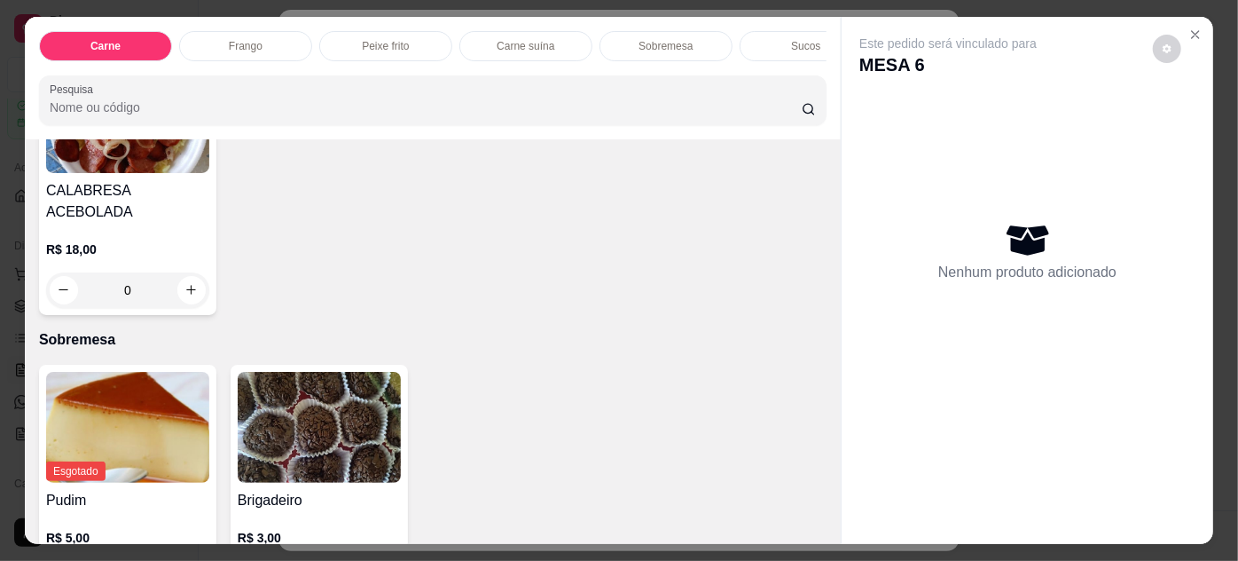
click at [359, 391] on img at bounding box center [319, 427] width 163 height 111
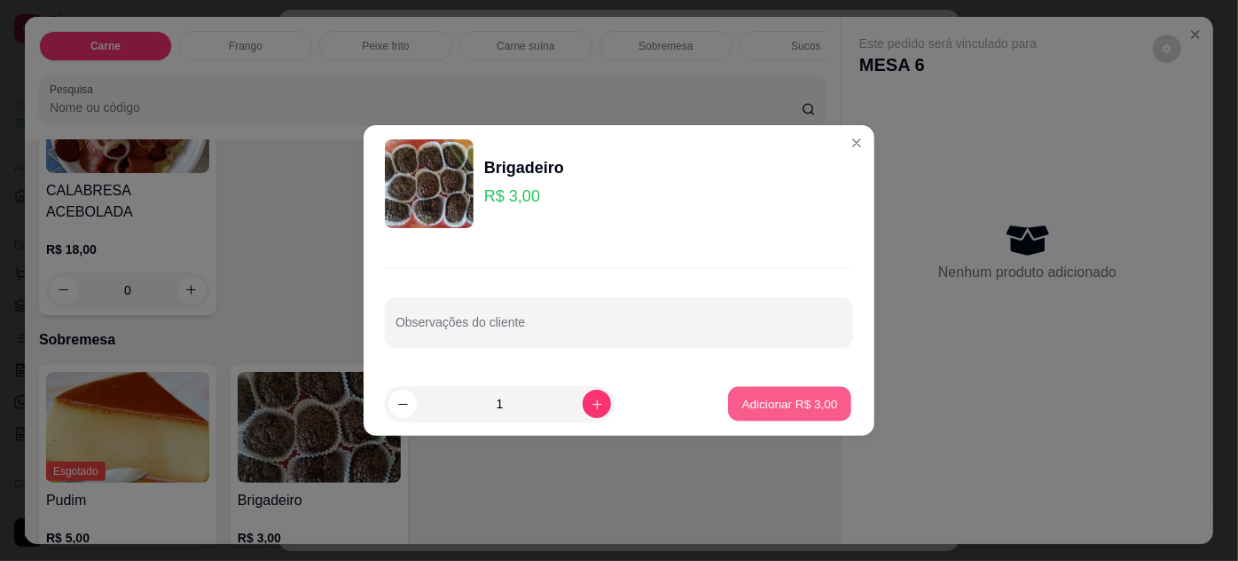
click at [763, 405] on p "Adicionar R$ 3,00" at bounding box center [790, 403] width 96 height 17
type input "1"
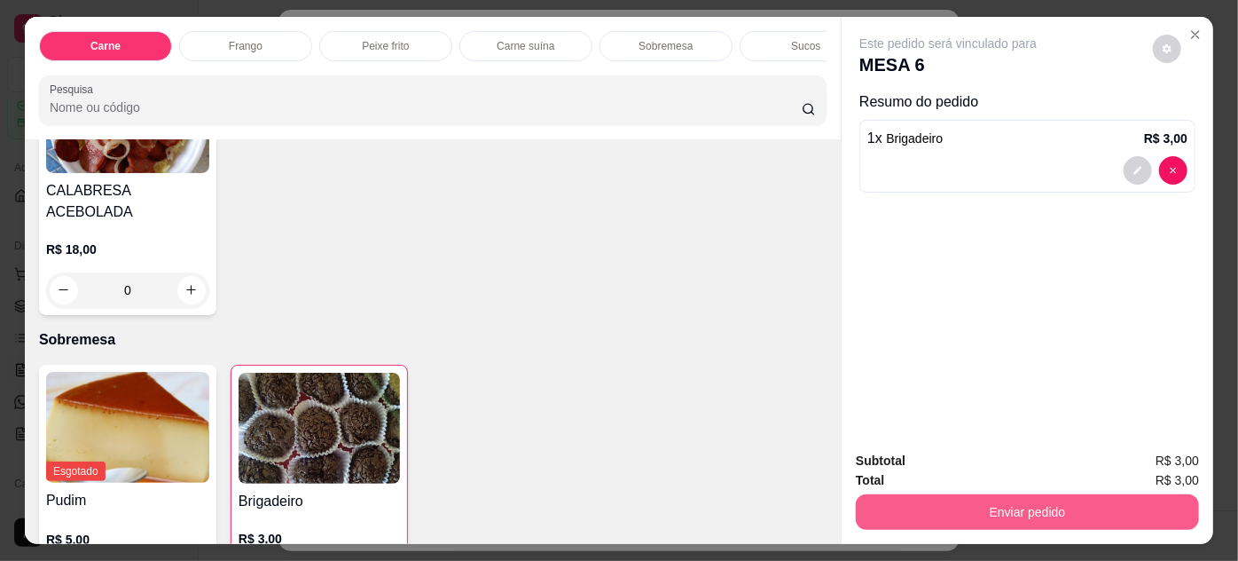
click at [899, 499] on button "Enviar pedido" at bounding box center [1027, 511] width 343 height 35
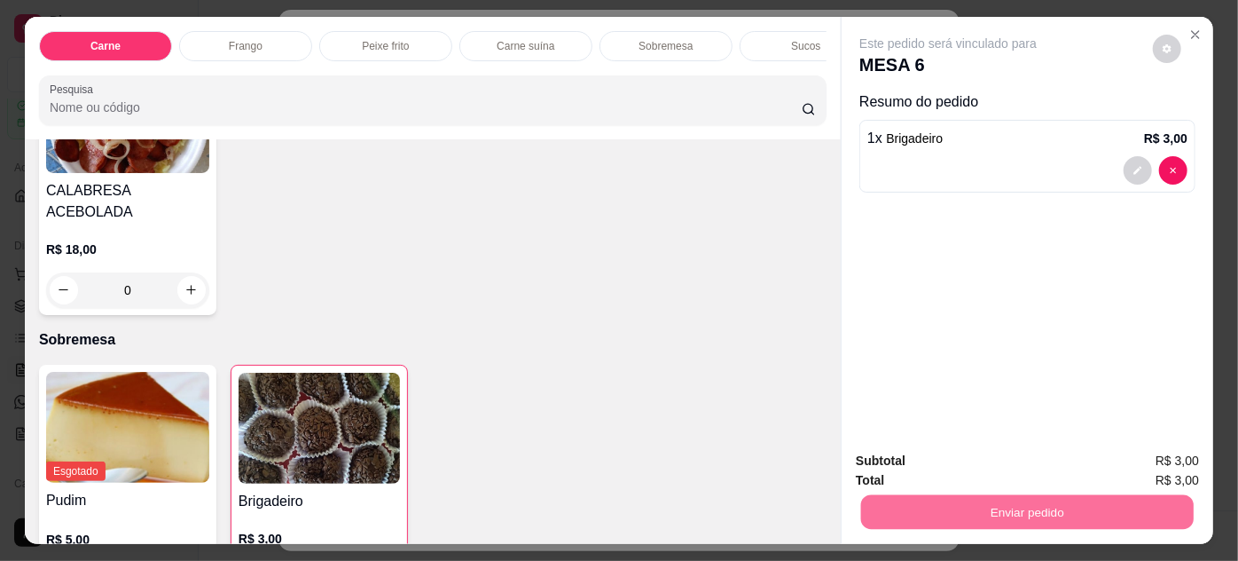
click at [970, 463] on button "Não registrar e enviar pedido" at bounding box center [969, 462] width 185 height 34
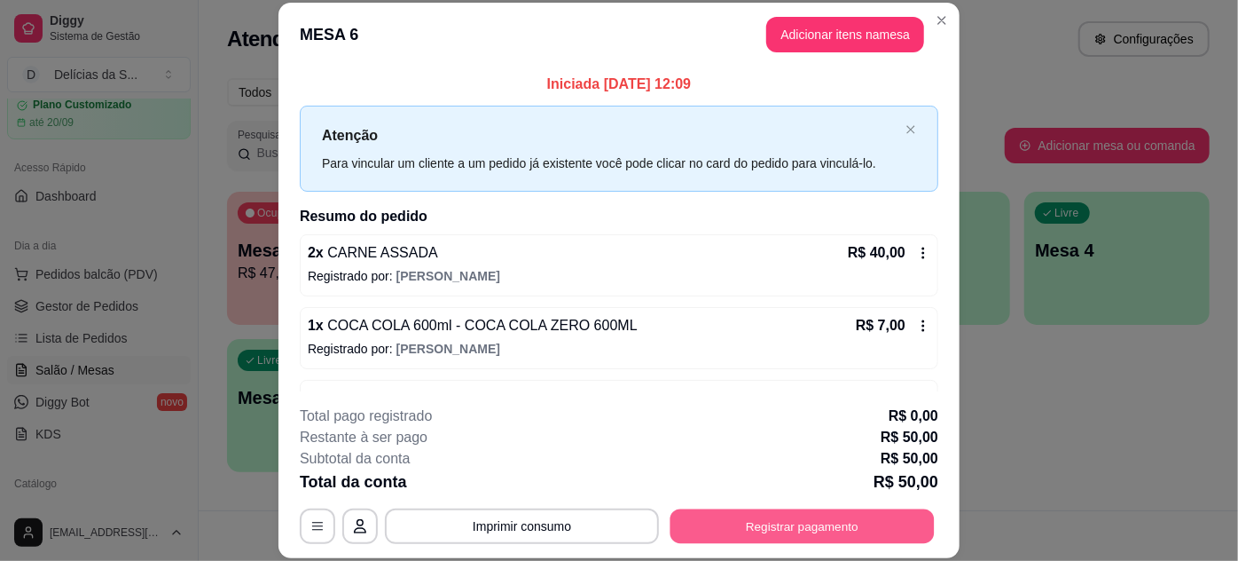
click at [835, 520] on button "Registrar pagamento" at bounding box center [803, 525] width 264 height 35
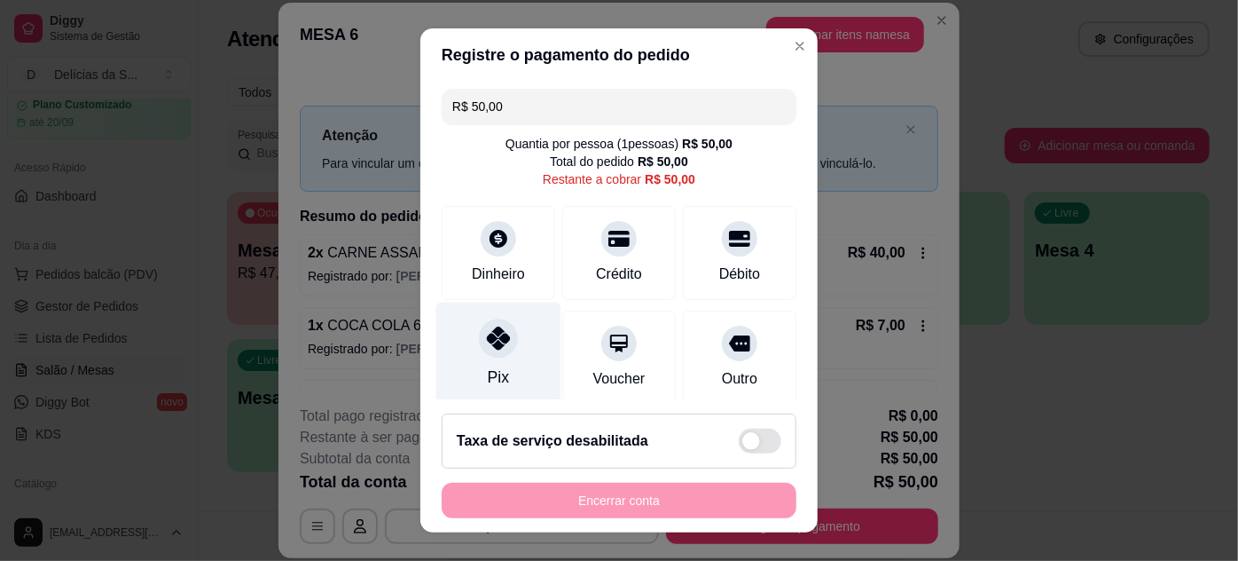
click at [513, 339] on div "Pix" at bounding box center [498, 354] width 125 height 104
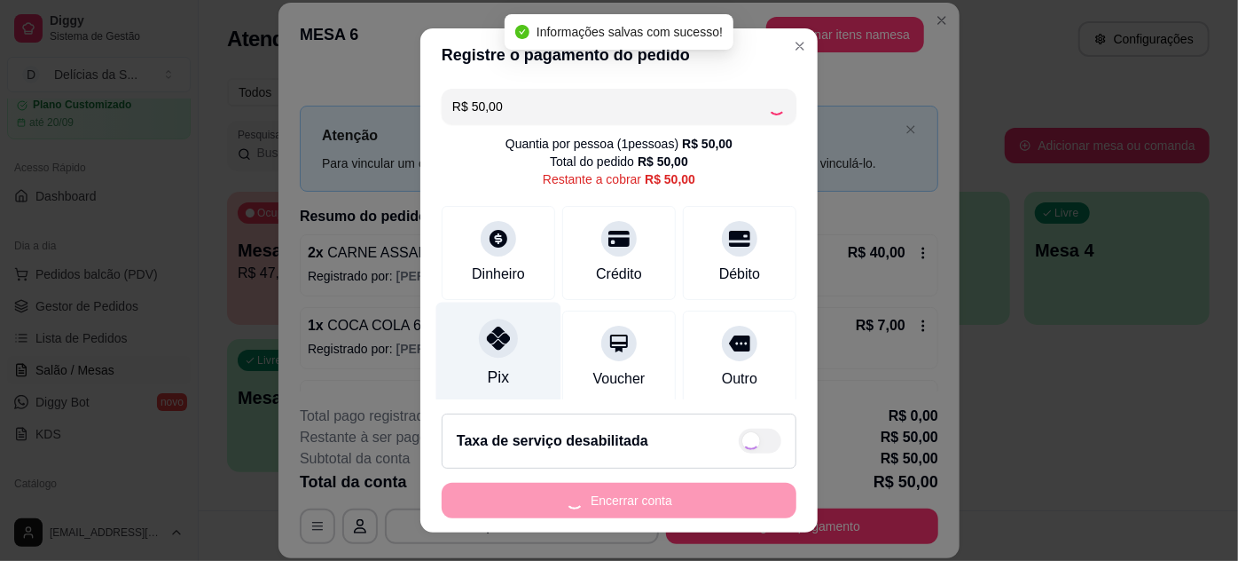
type input "R$ 0,00"
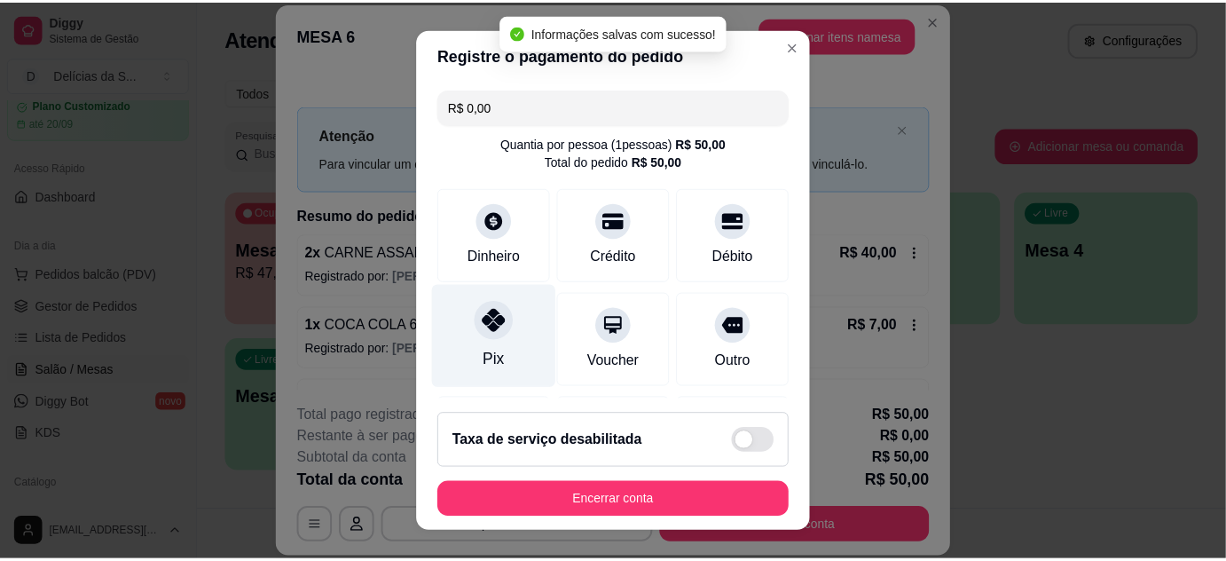
scroll to position [210, 0]
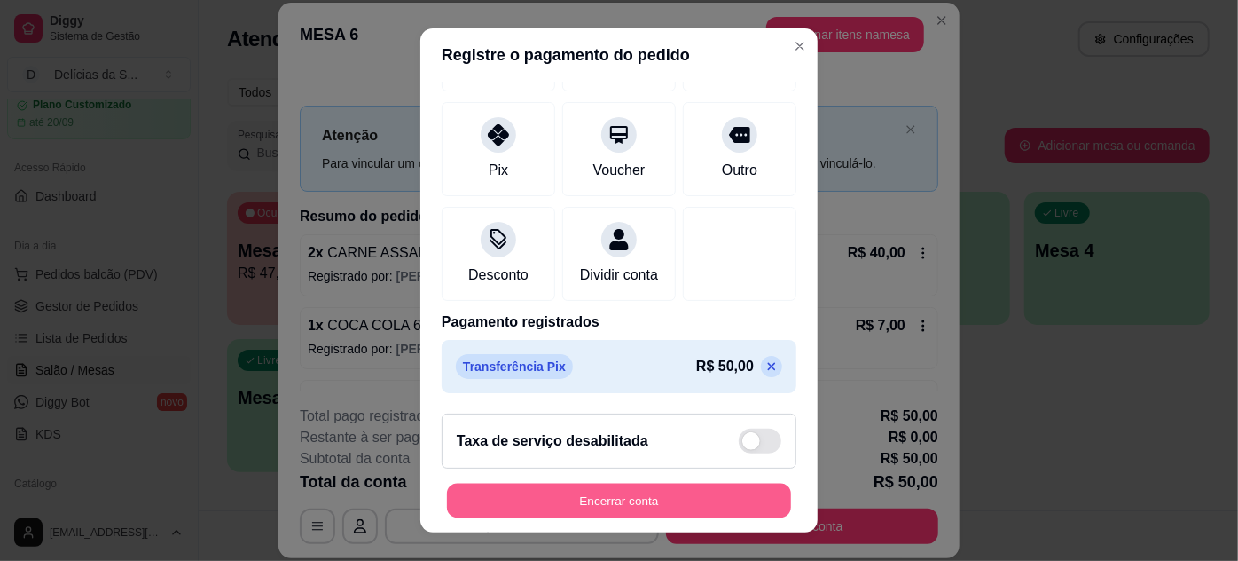
click at [656, 491] on button "Encerrar conta" at bounding box center [619, 500] width 344 height 35
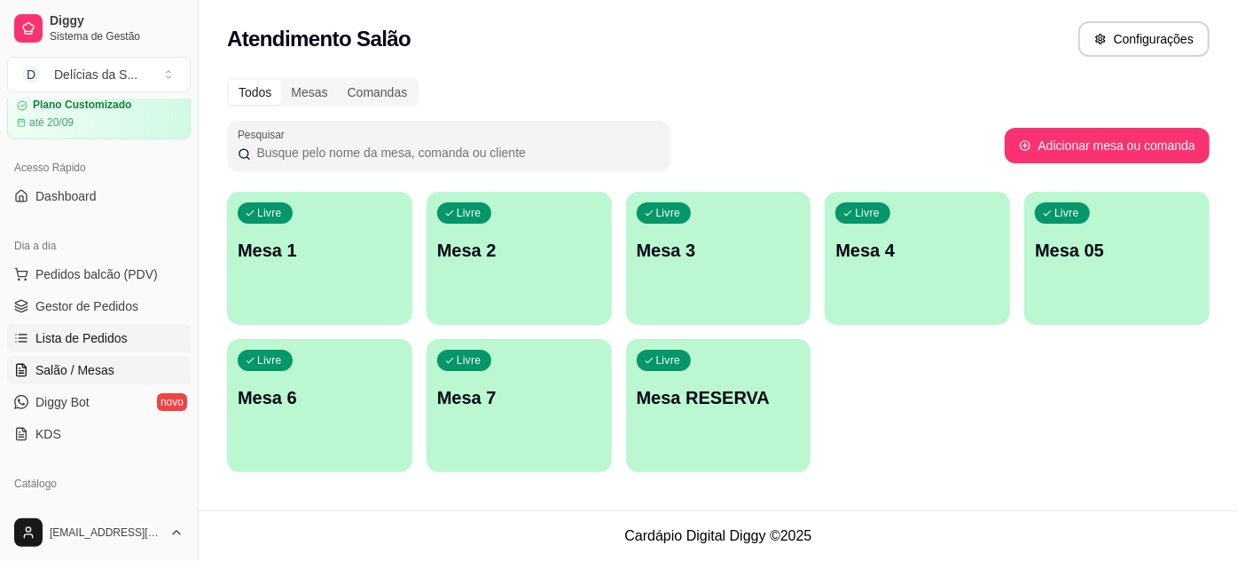
click at [85, 337] on span "Lista de Pedidos" at bounding box center [81, 338] width 92 height 18
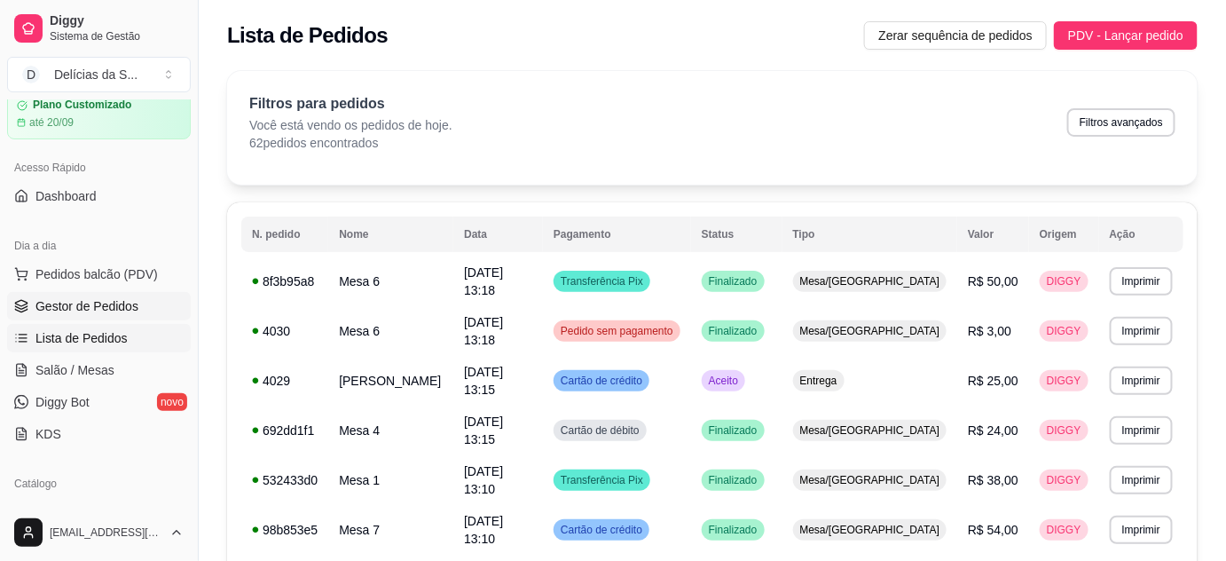
click at [125, 300] on span "Gestor de Pedidos" at bounding box center [86, 306] width 103 height 18
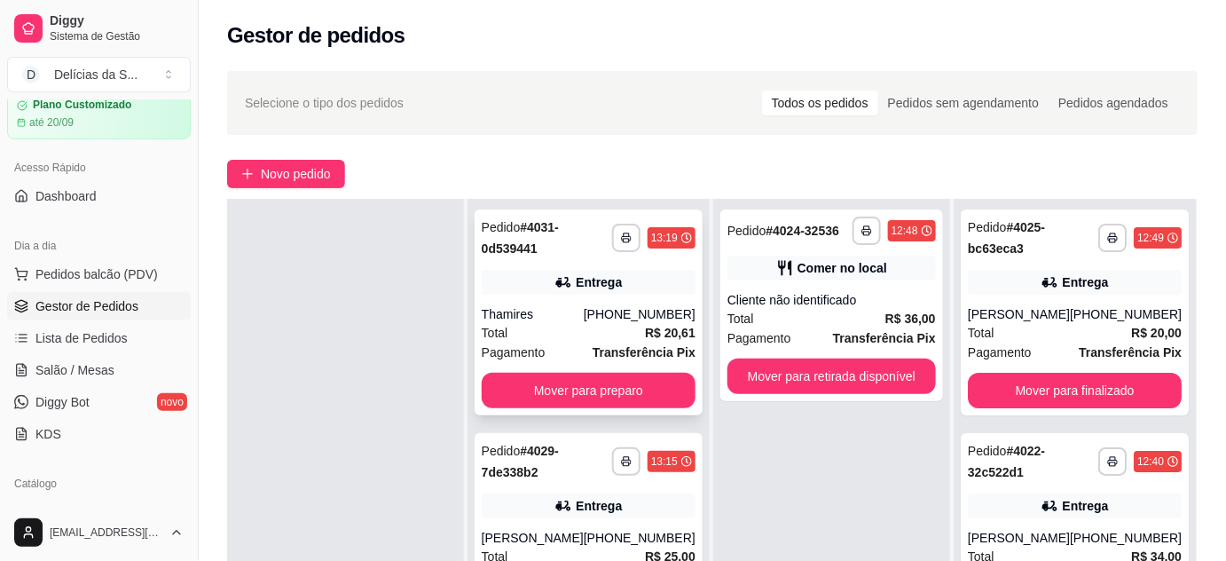
scroll to position [270, 0]
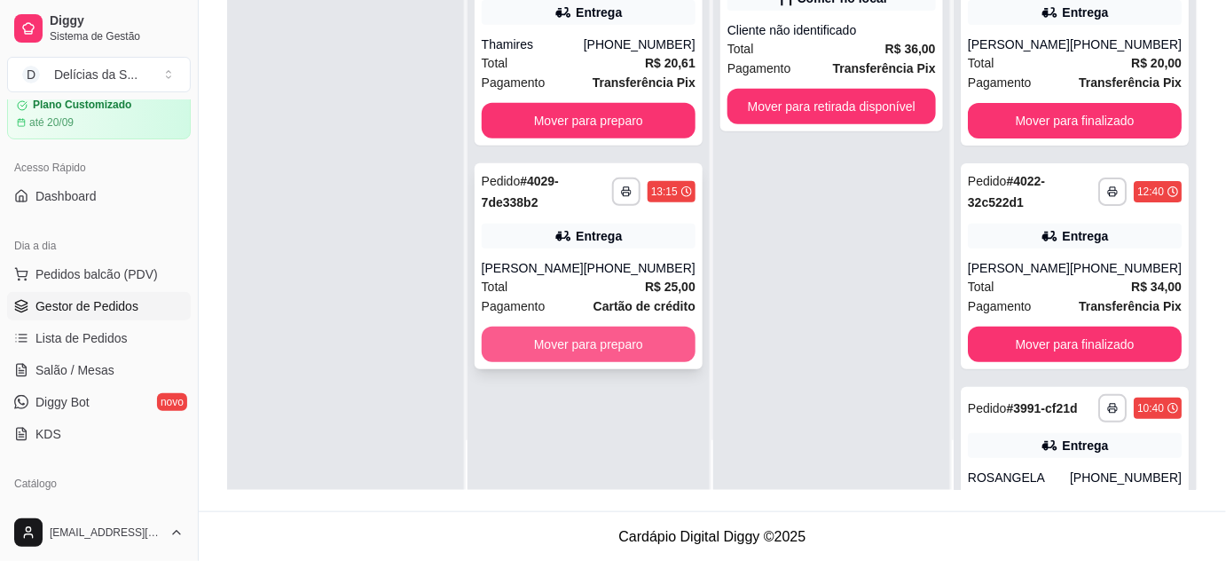
click at [605, 337] on button "Mover para preparo" at bounding box center [589, 343] width 214 height 35
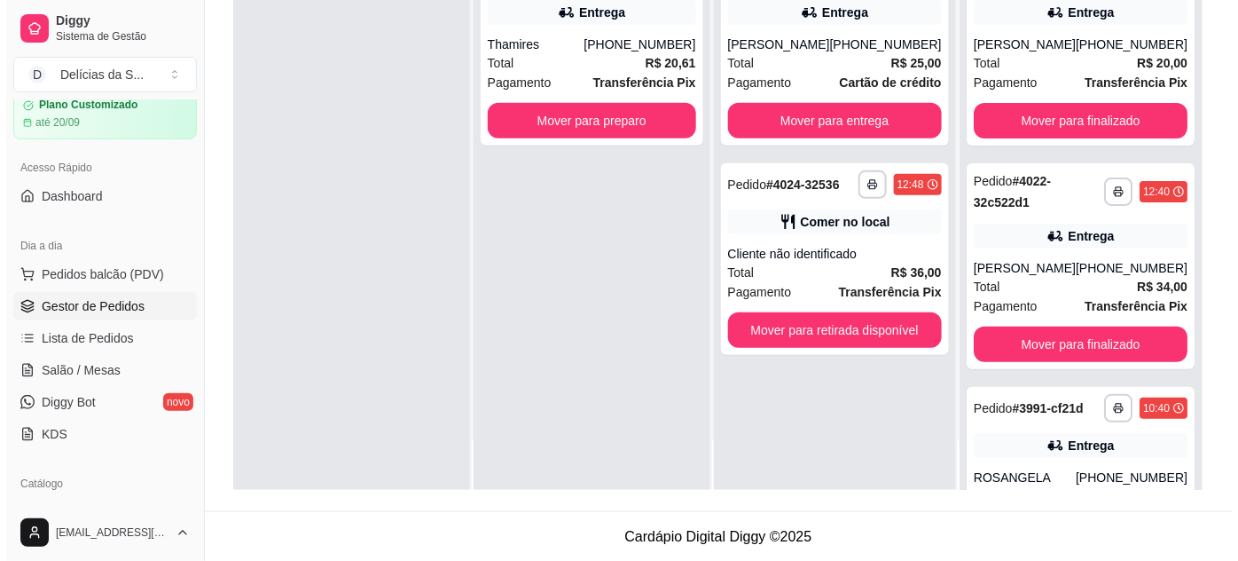
scroll to position [0, 0]
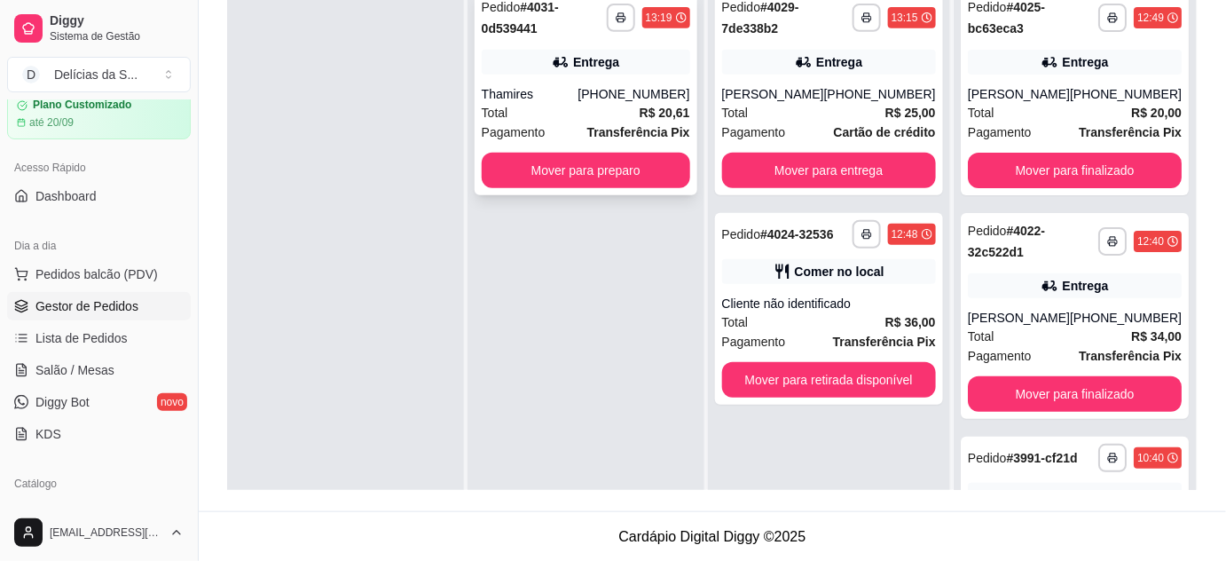
click at [614, 111] on div "Total R$ 20,61" at bounding box center [586, 113] width 208 height 20
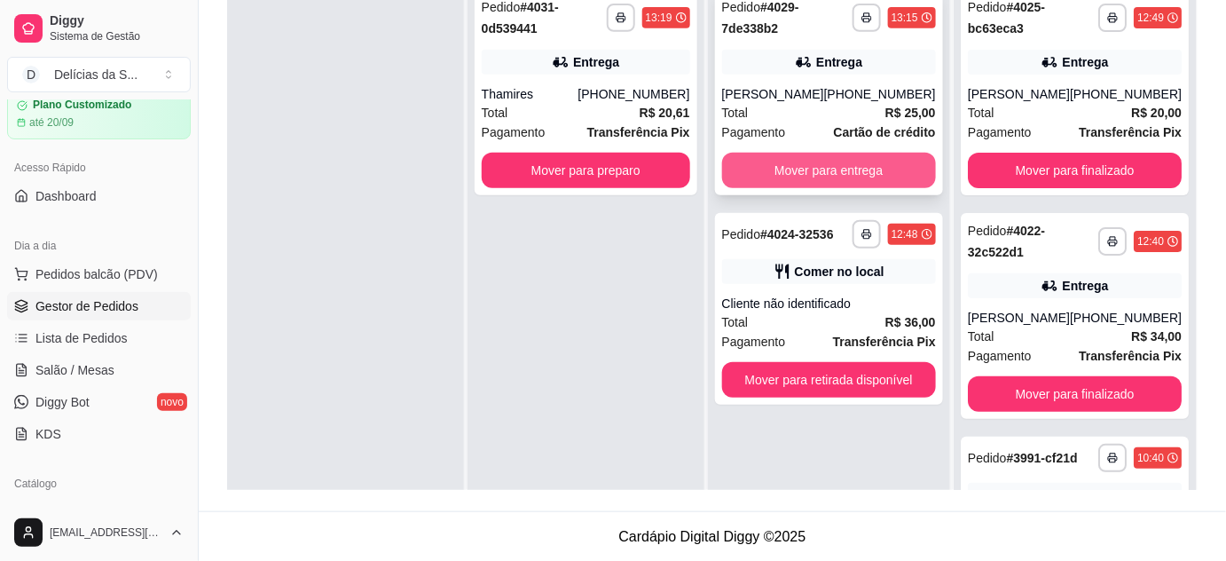
click at [852, 168] on button "Mover para entrega" at bounding box center [829, 170] width 214 height 35
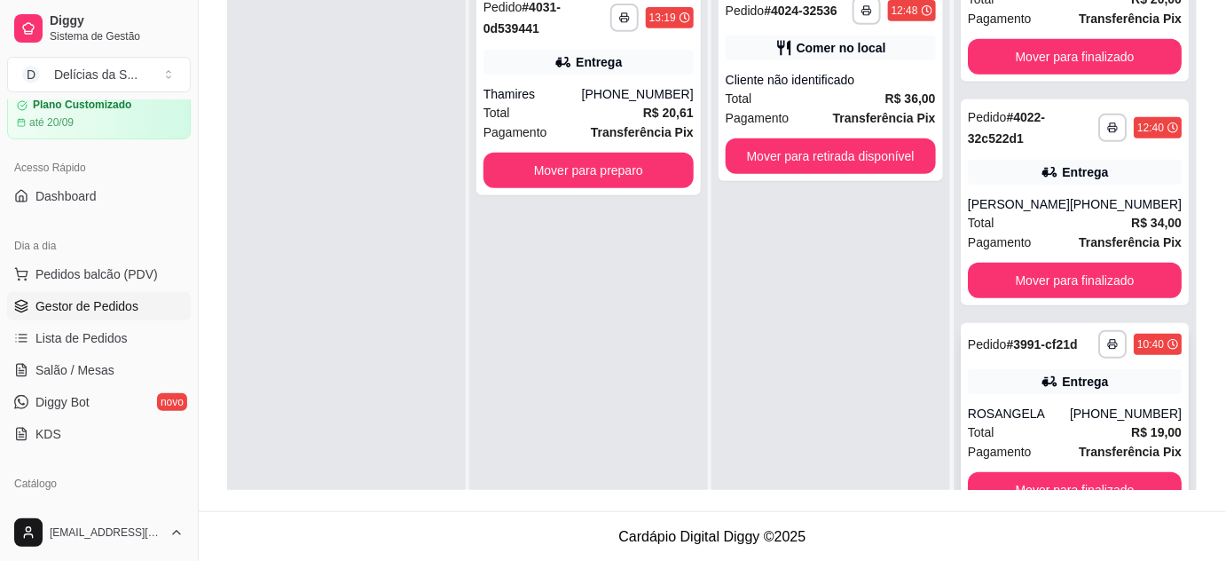
scroll to position [50, 0]
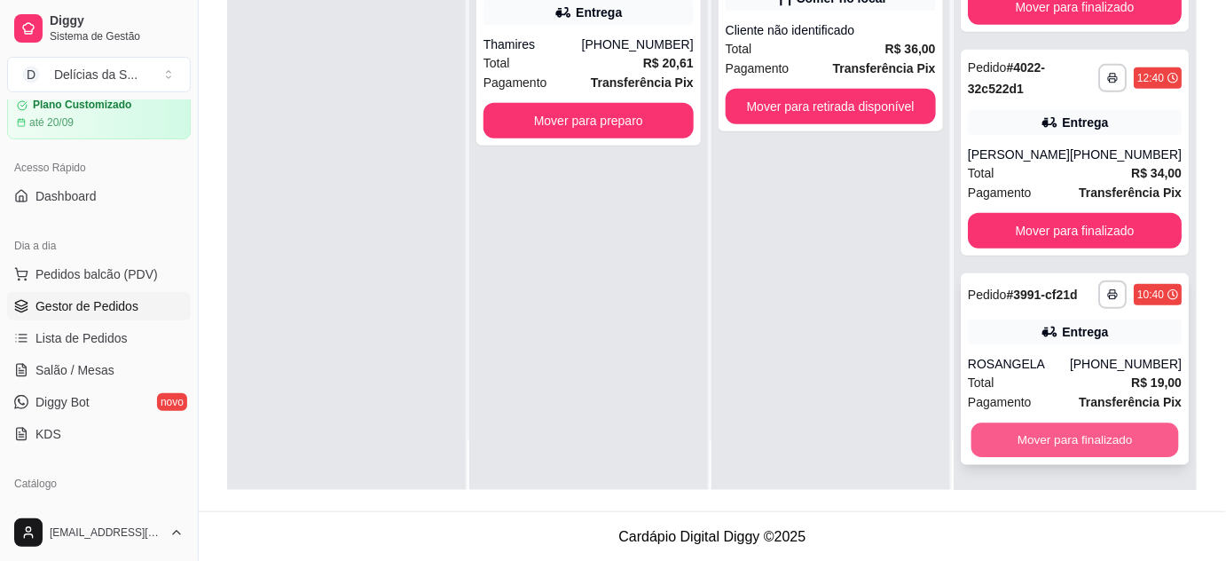
click at [1075, 435] on button "Mover para finalizado" at bounding box center [1075, 440] width 208 height 35
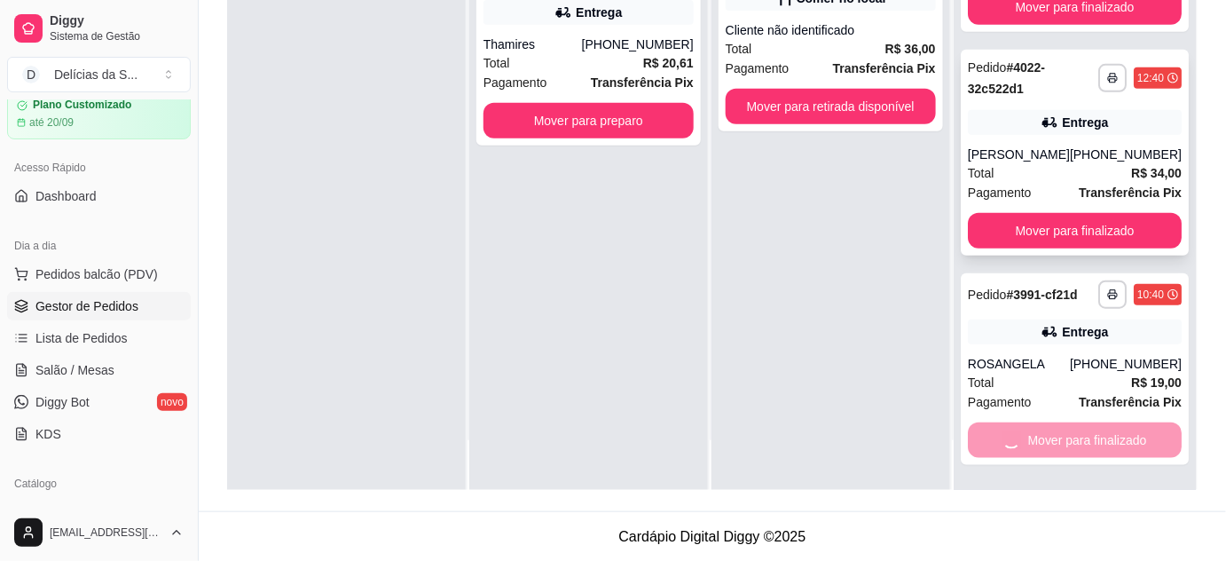
scroll to position [129, 0]
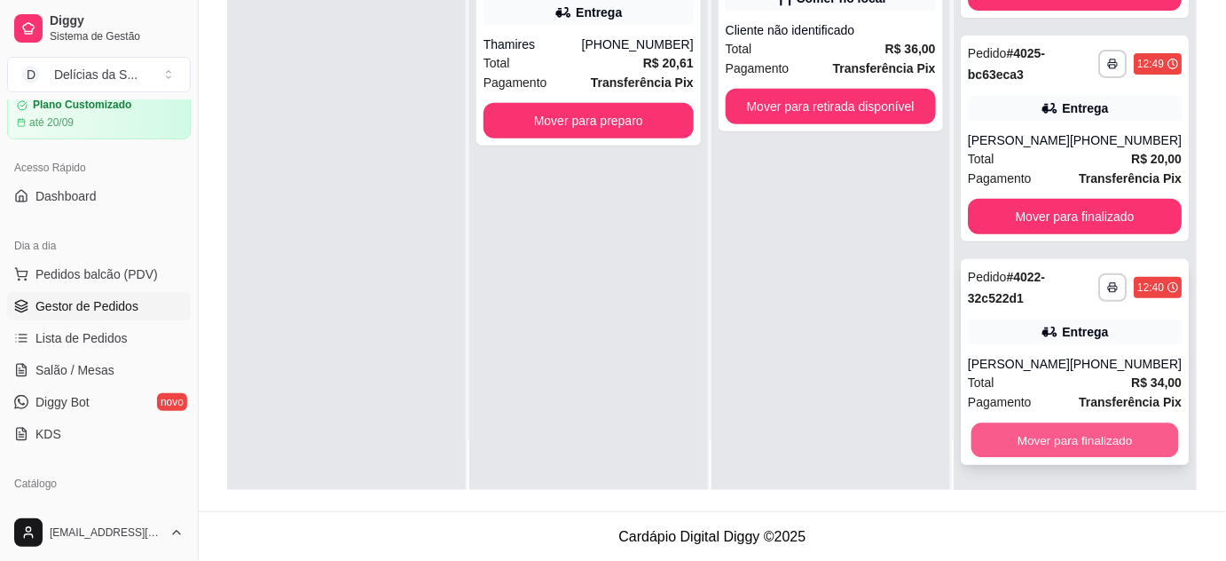
click at [1080, 434] on button "Mover para finalizado" at bounding box center [1075, 440] width 208 height 35
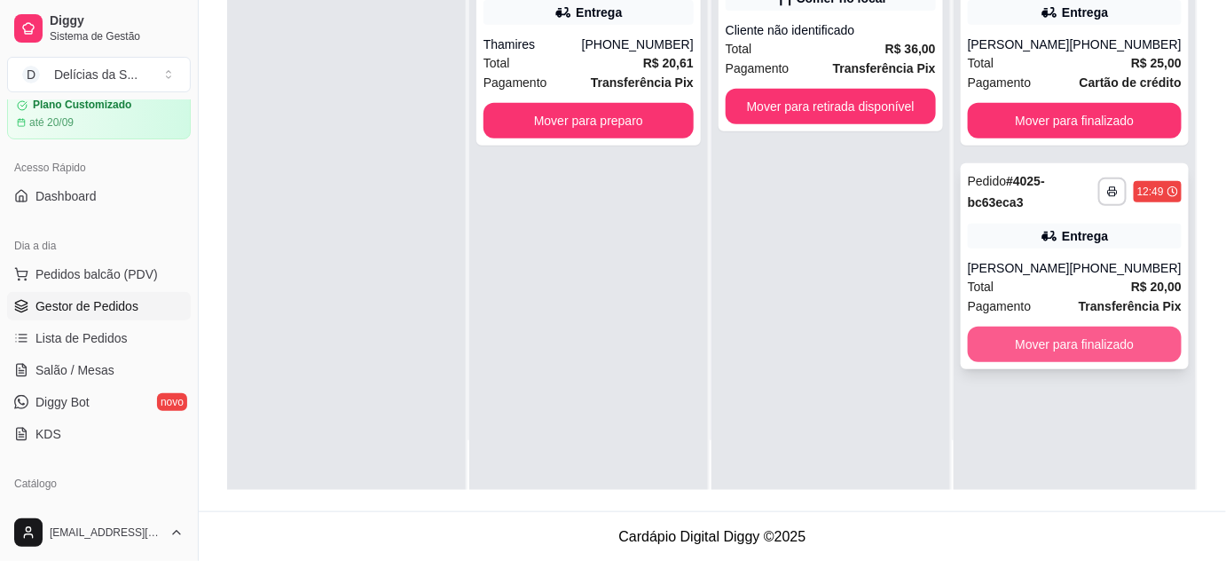
click at [1065, 340] on button "Mover para finalizado" at bounding box center [1075, 343] width 214 height 35
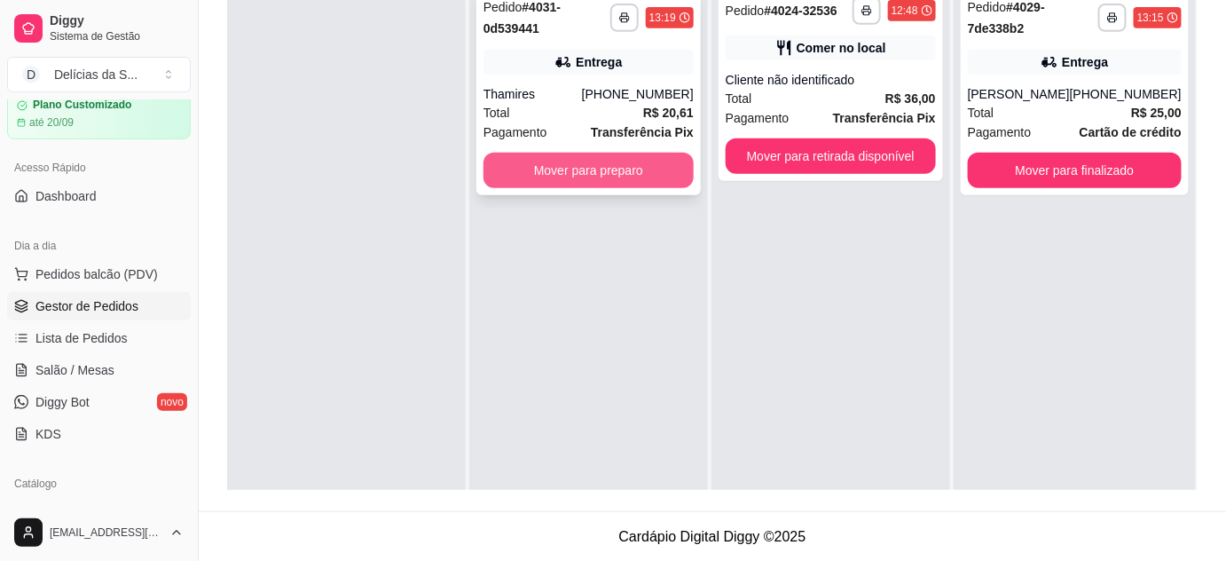
scroll to position [108, 0]
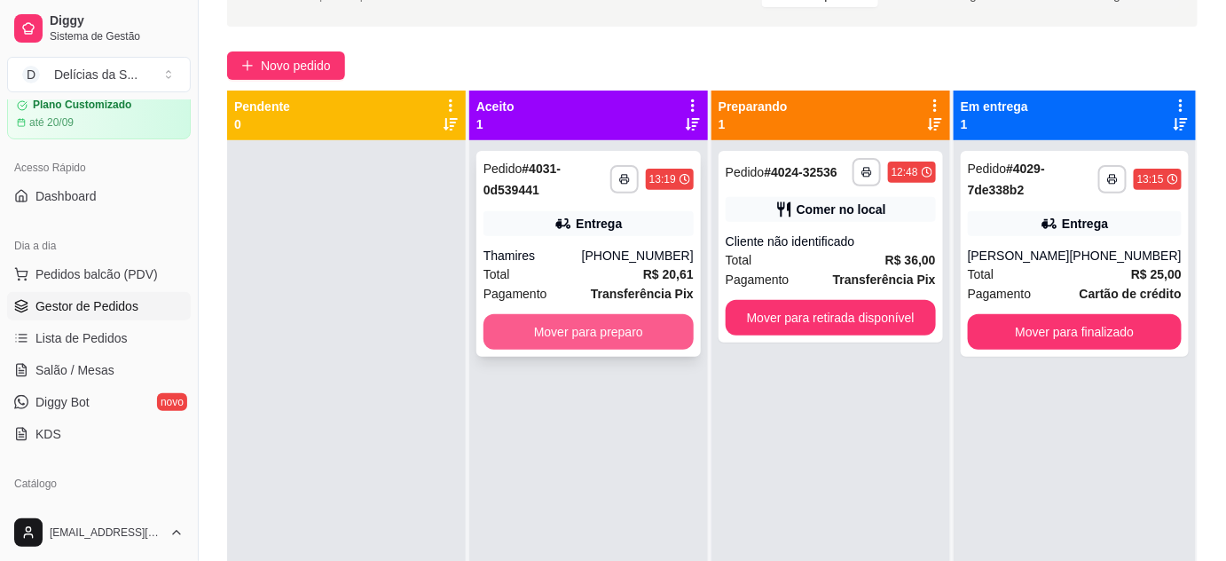
click at [603, 331] on button "Mover para preparo" at bounding box center [588, 331] width 210 height 35
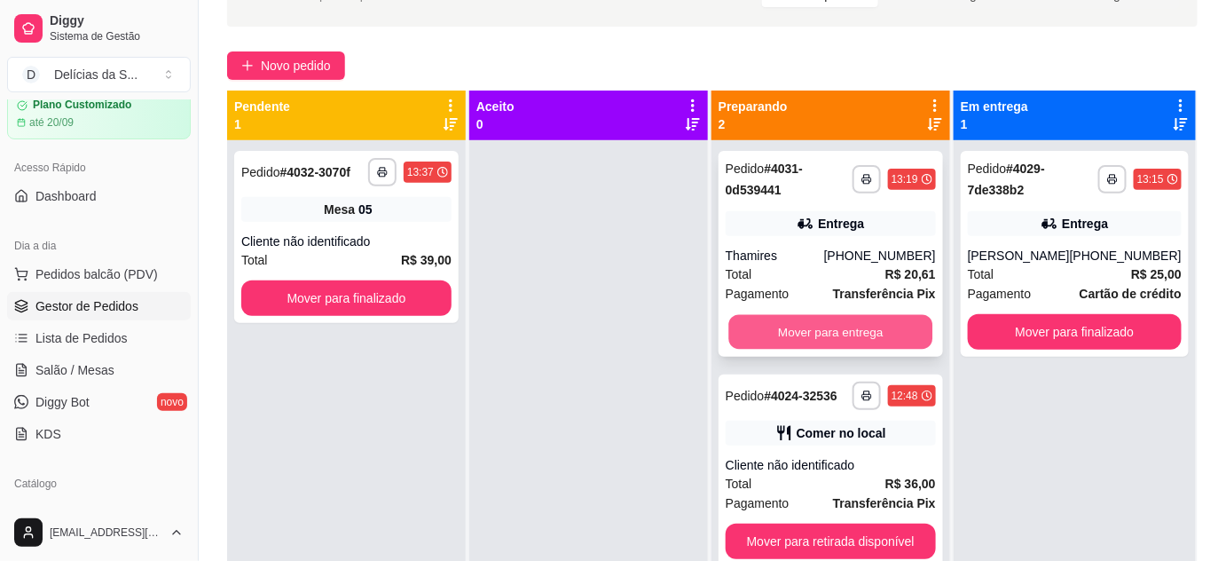
click at [841, 323] on button "Mover para entrega" at bounding box center [830, 332] width 204 height 35
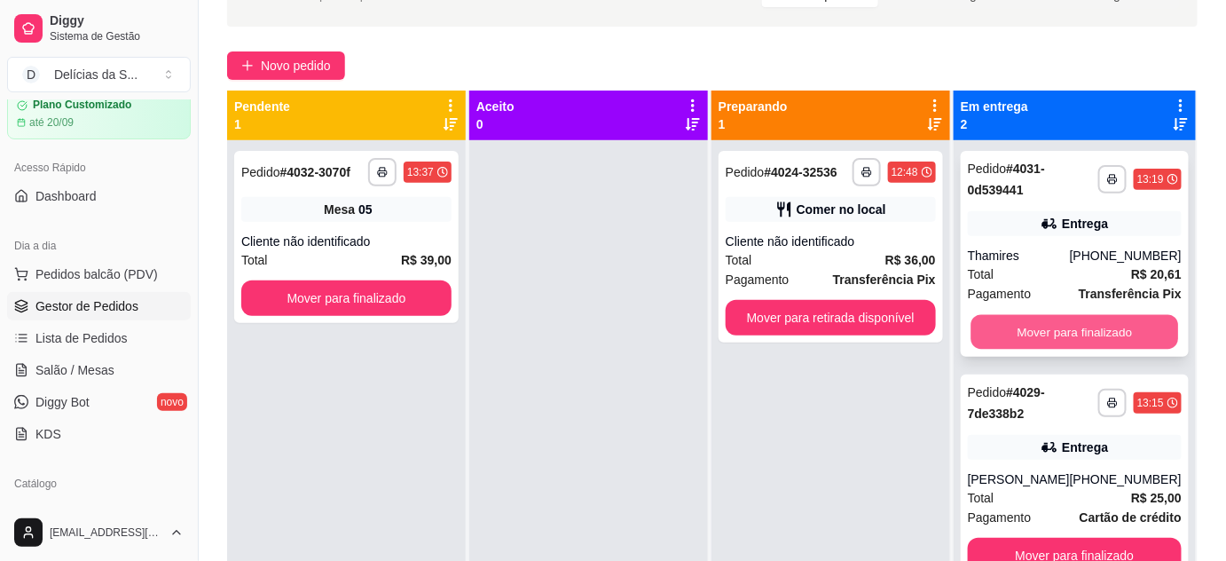
click at [1062, 335] on button "Mover para finalizado" at bounding box center [1075, 332] width 208 height 35
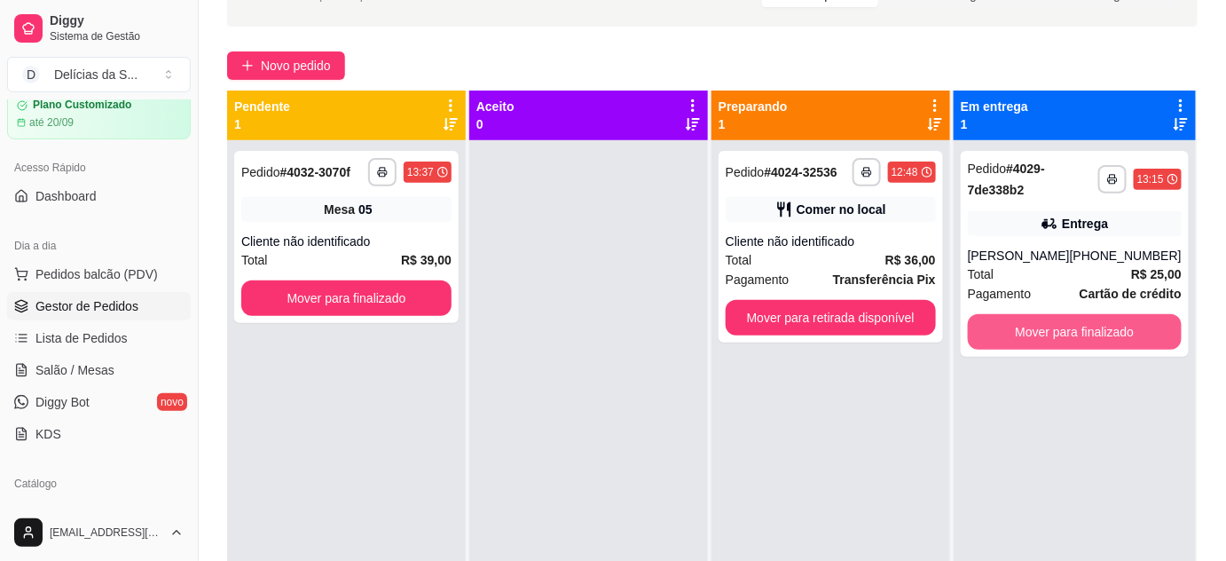
click at [1062, 334] on button "Mover para finalizado" at bounding box center [1075, 331] width 214 height 35
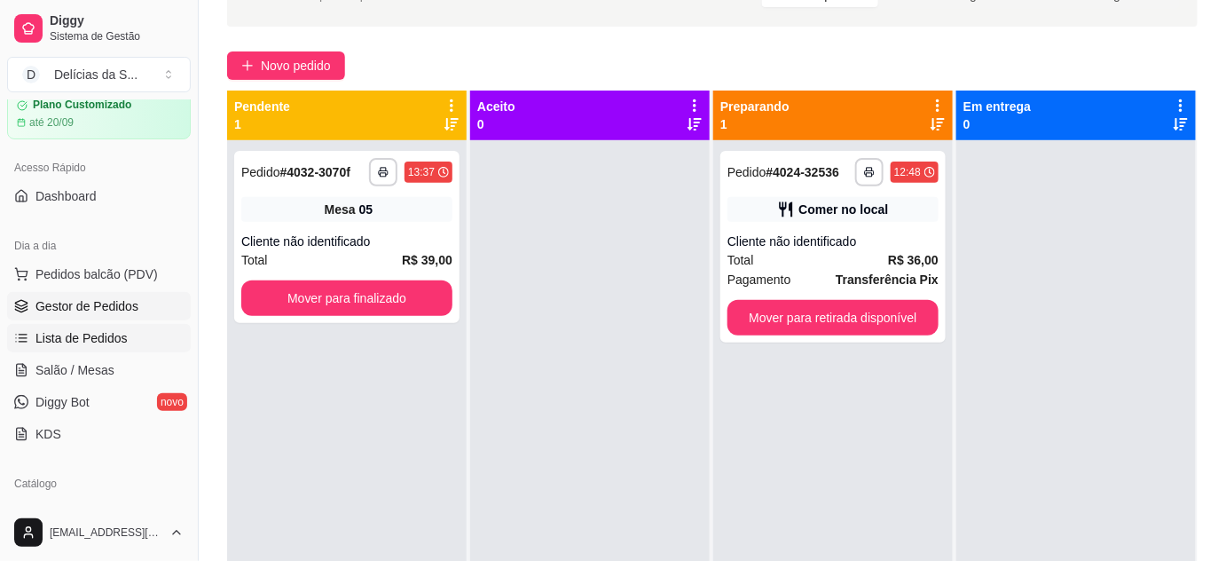
click at [108, 333] on span "Lista de Pedidos" at bounding box center [81, 338] width 92 height 18
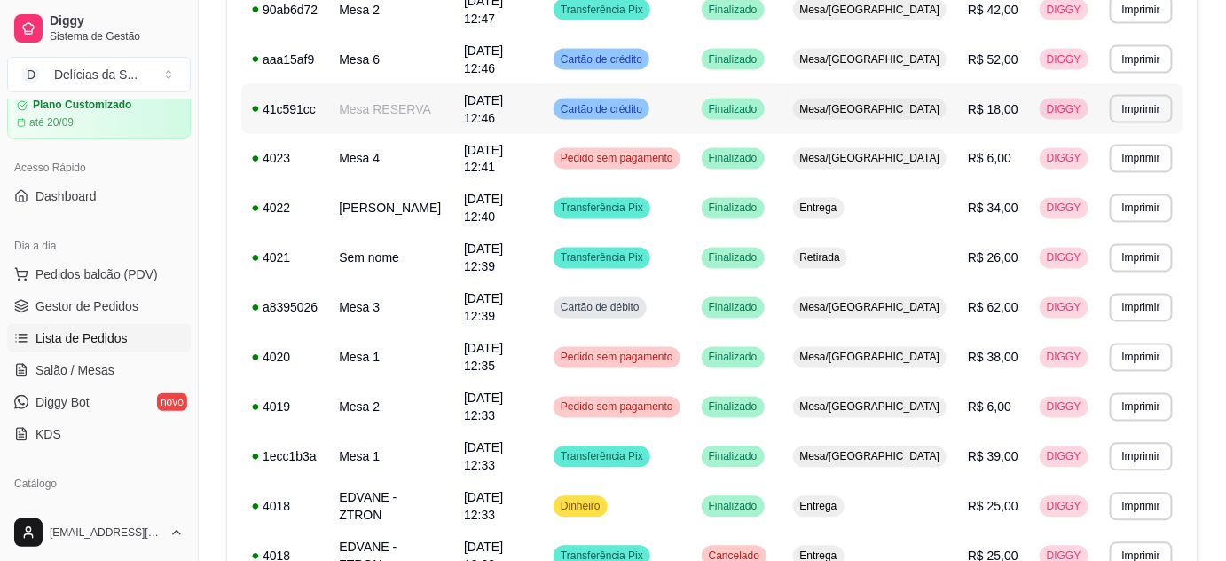
scroll to position [1101, 0]
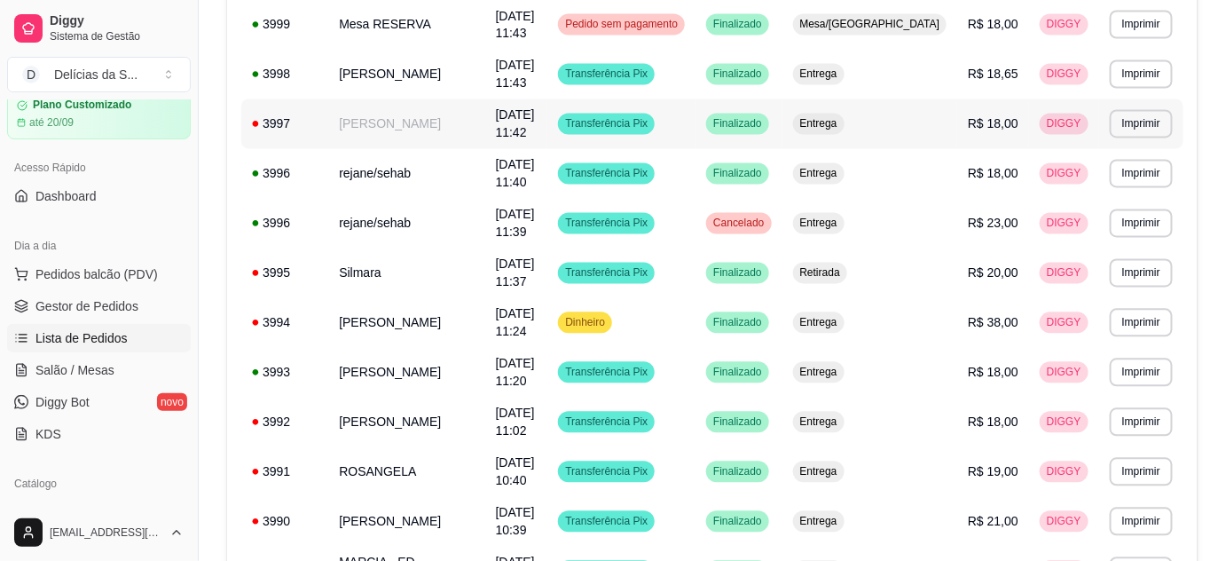
click at [531, 130] on span "[DATE] 11:42" at bounding box center [515, 124] width 39 height 32
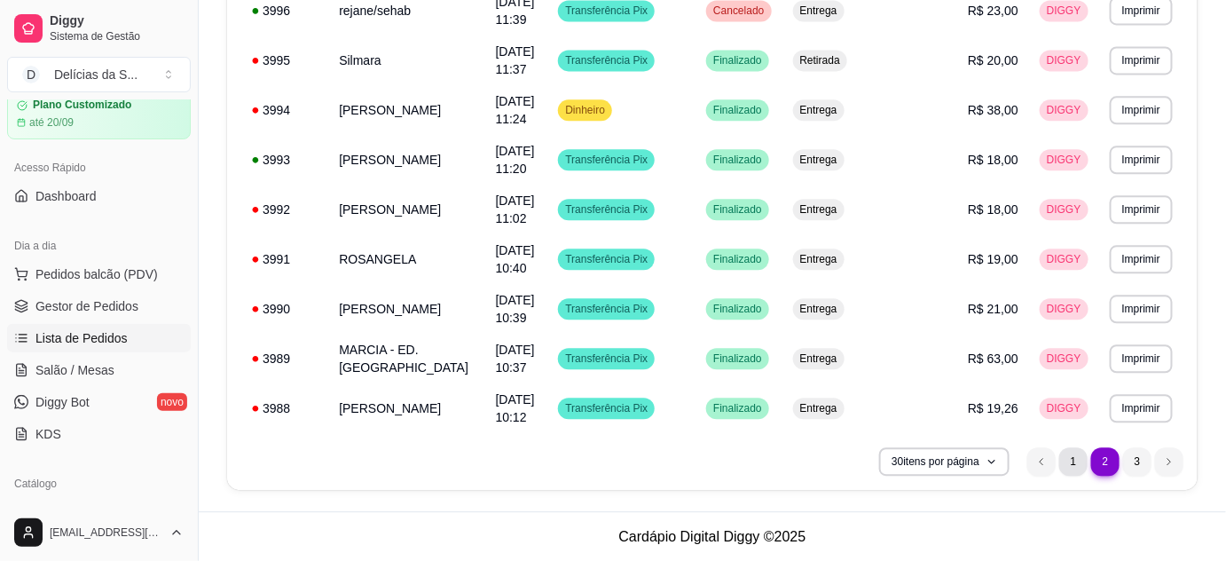
click at [1067, 464] on li "1" at bounding box center [1073, 461] width 28 height 28
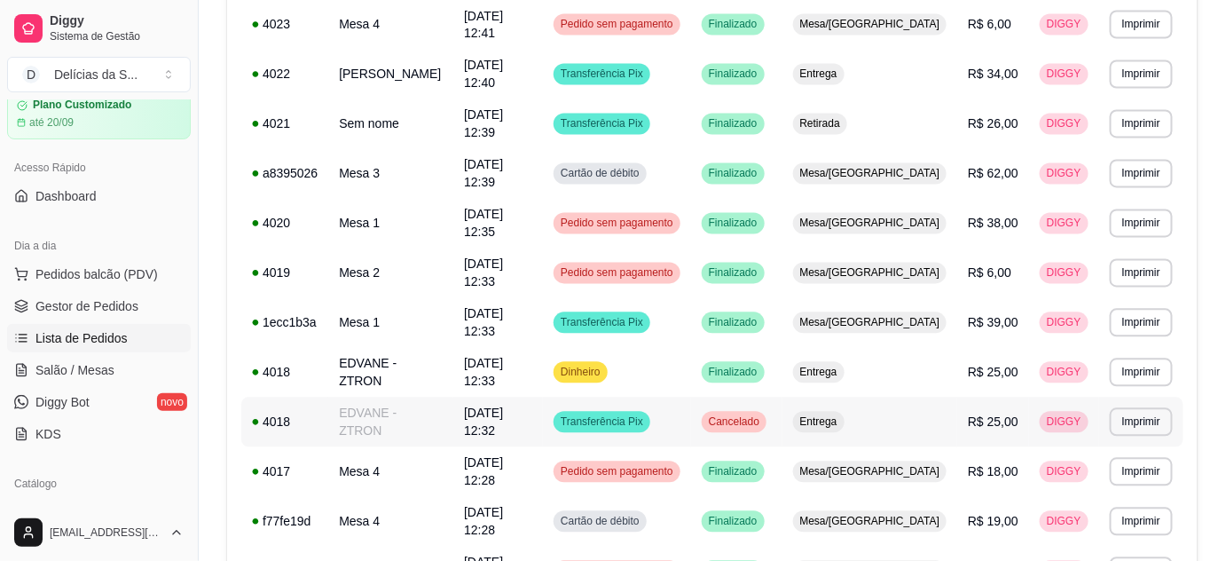
scroll to position [939, 0]
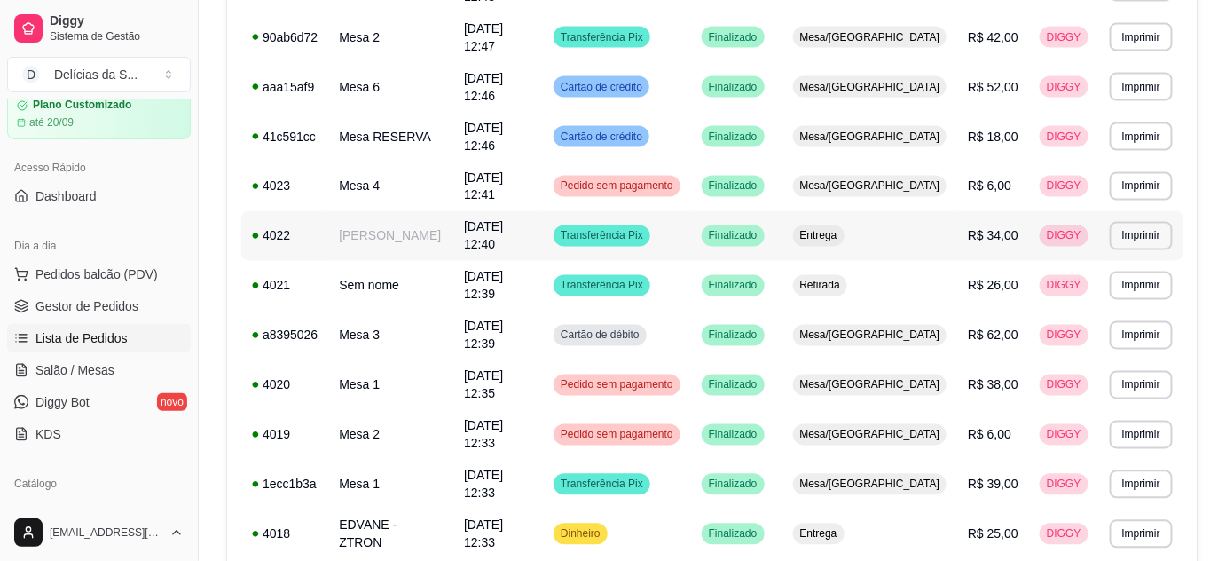
click at [425, 211] on td "[PERSON_NAME]" at bounding box center [390, 236] width 125 height 50
click at [82, 304] on span "Gestor de Pedidos" at bounding box center [86, 306] width 103 height 18
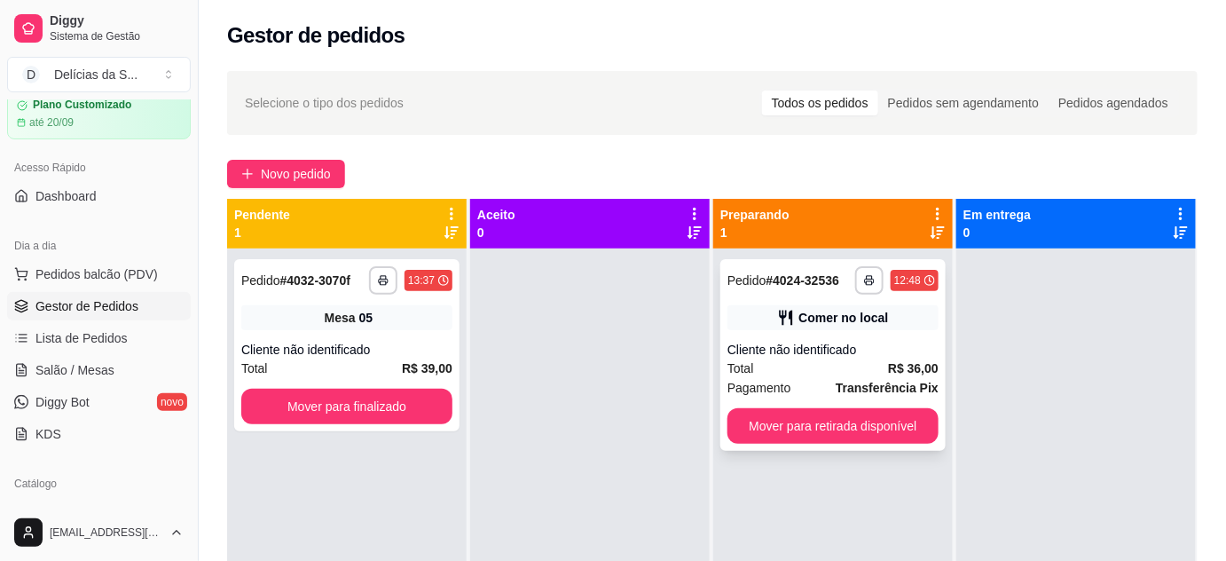
click at [817, 341] on div "Cliente não identificado" at bounding box center [832, 350] width 211 height 18
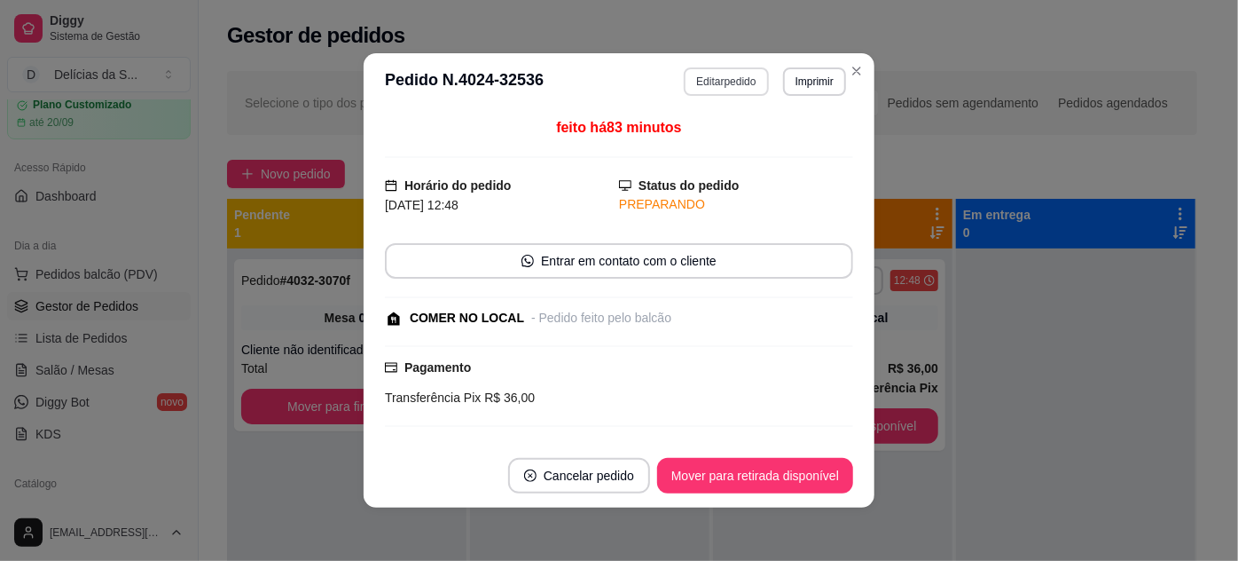
click at [749, 89] on button "Editar pedido" at bounding box center [726, 81] width 84 height 28
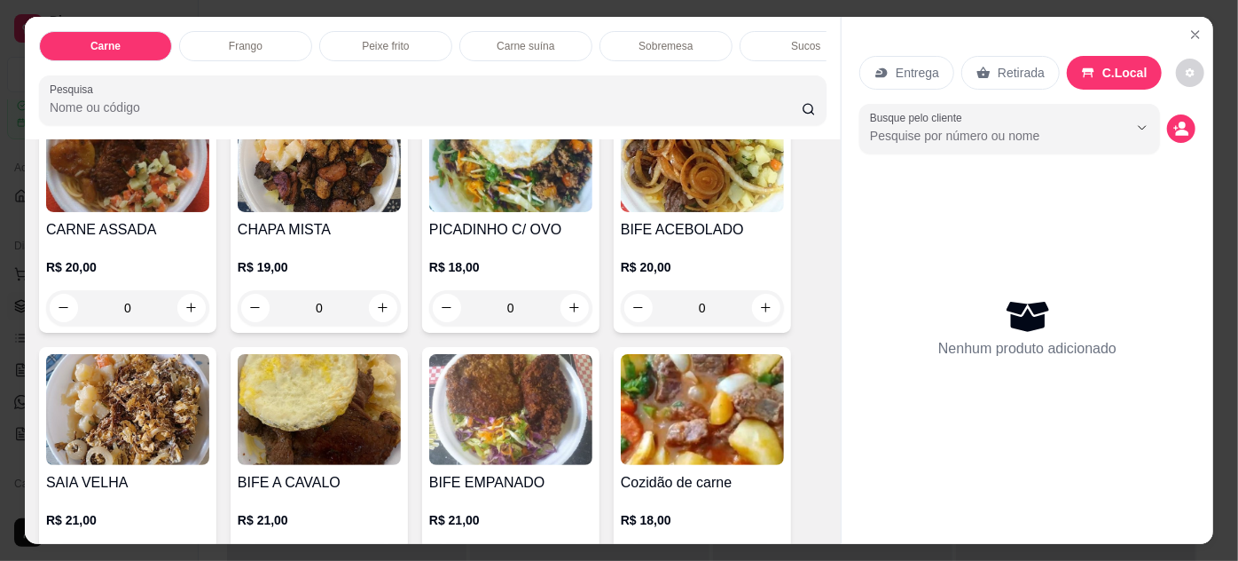
scroll to position [322, 0]
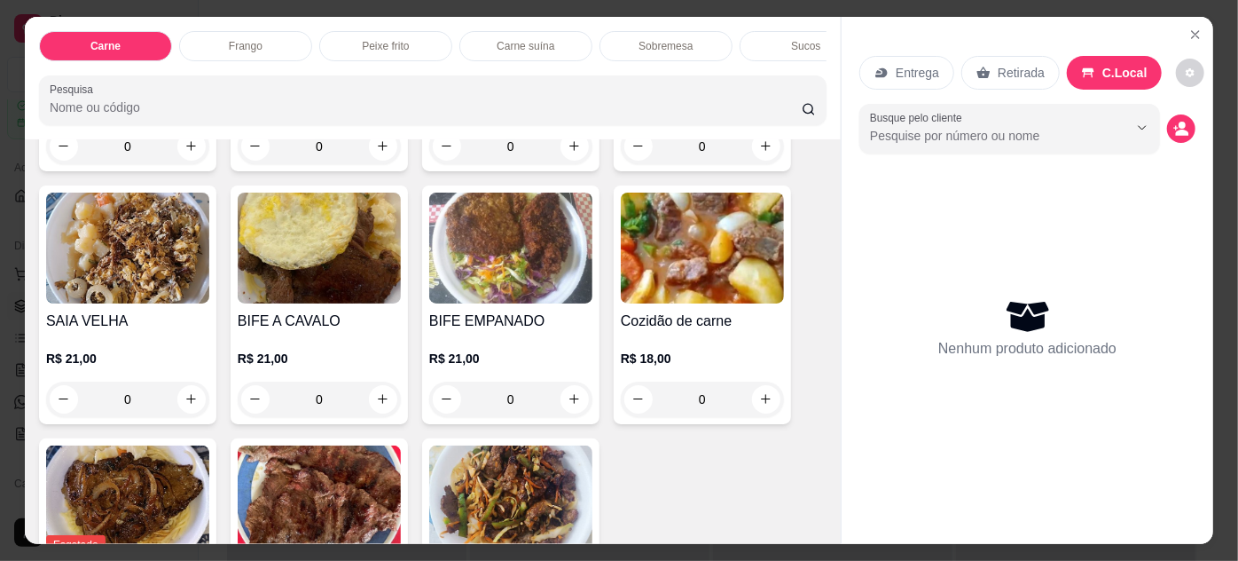
click at [673, 259] on img at bounding box center [702, 248] width 163 height 111
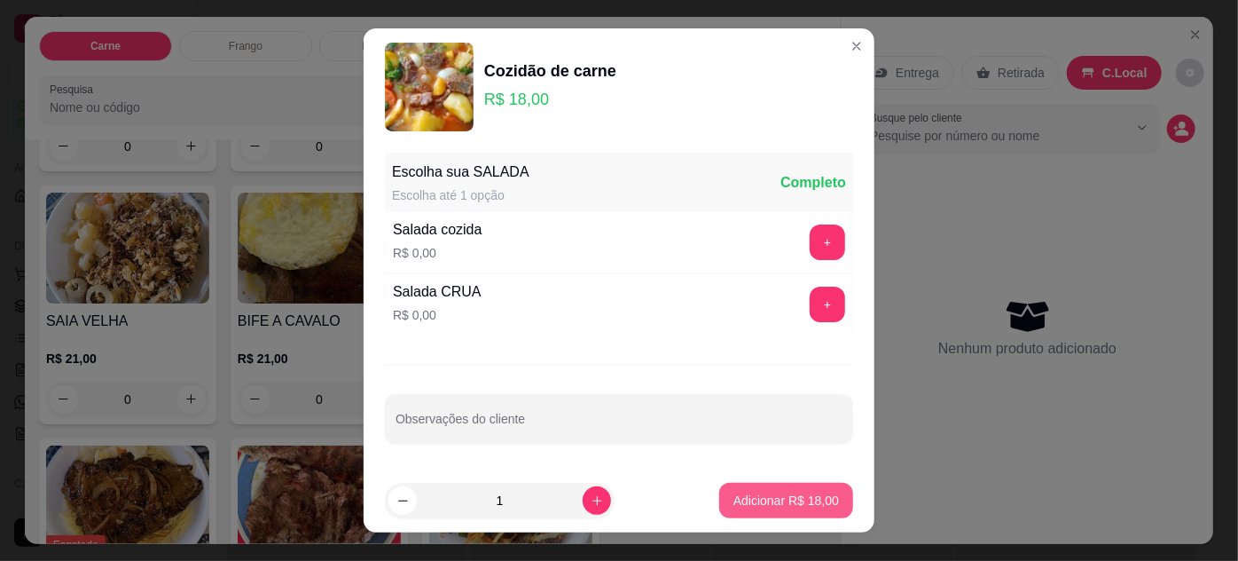
click at [758, 499] on p "Adicionar R$ 18,00" at bounding box center [787, 500] width 106 height 18
type input "1"
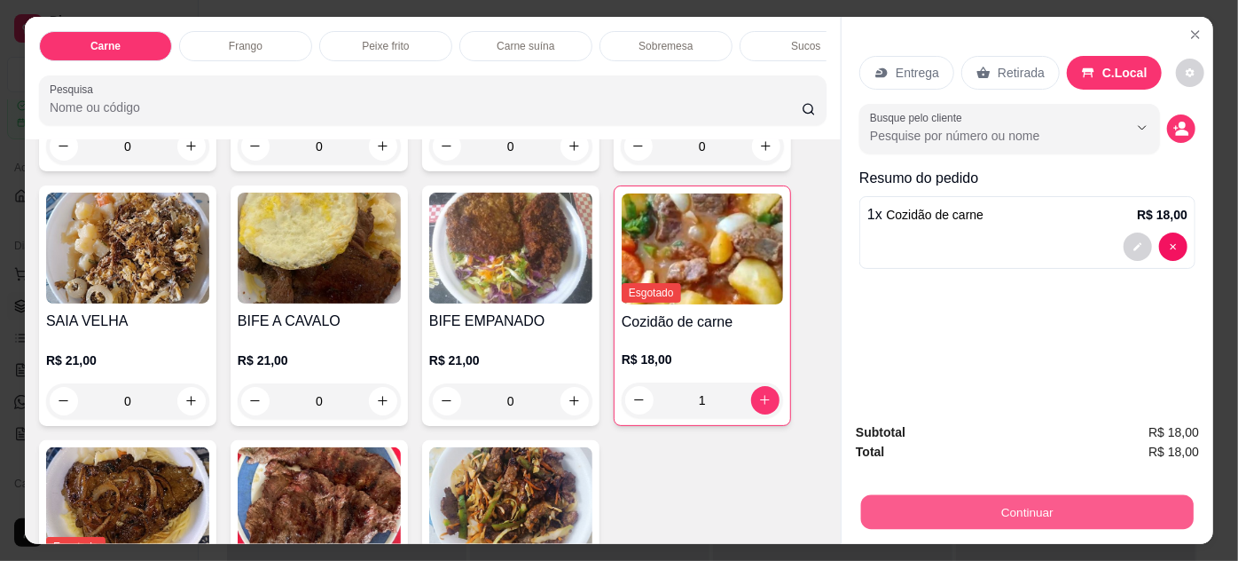
click at [930, 496] on button "Continuar" at bounding box center [1027, 512] width 333 height 35
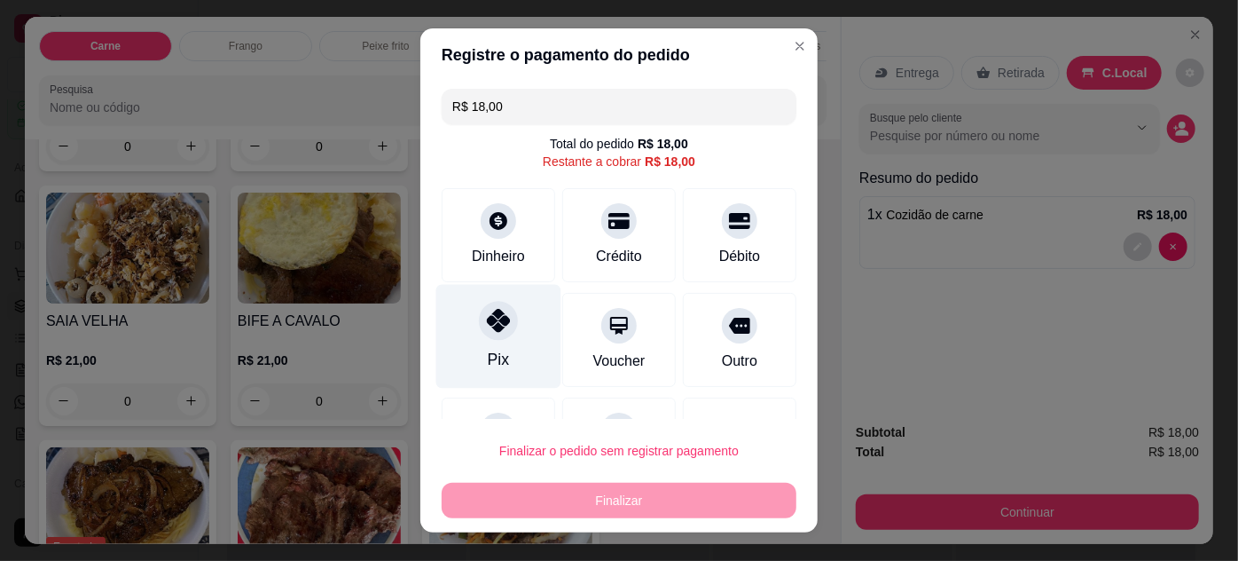
click at [484, 343] on div "Pix" at bounding box center [498, 336] width 125 height 104
type input "R$ 0,00"
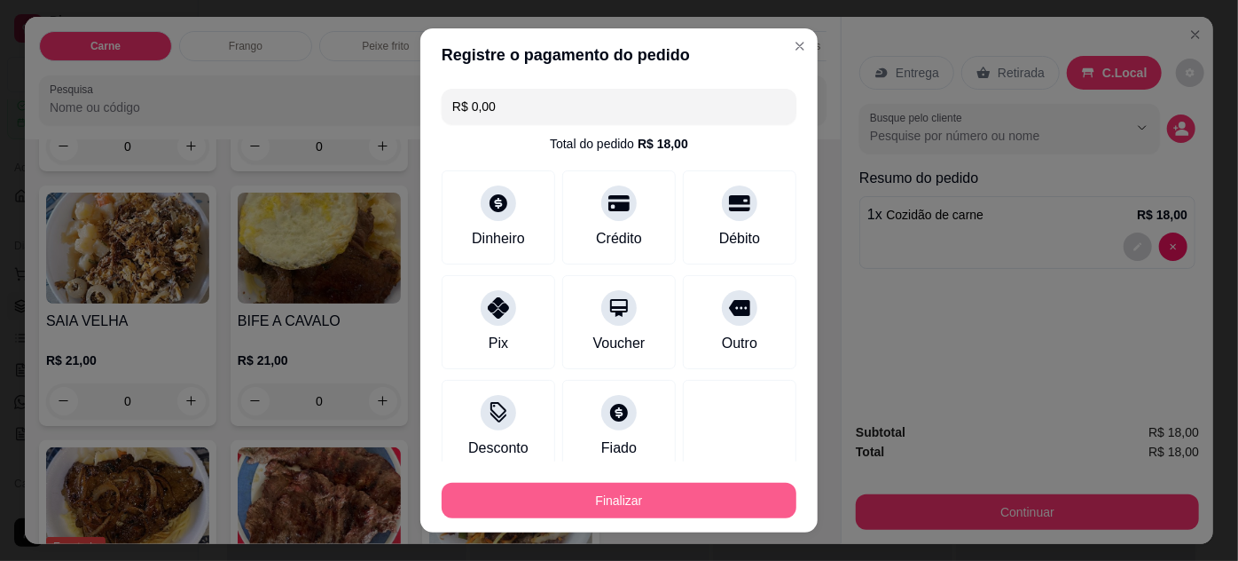
click at [656, 490] on button "Finalizar" at bounding box center [619, 500] width 355 height 35
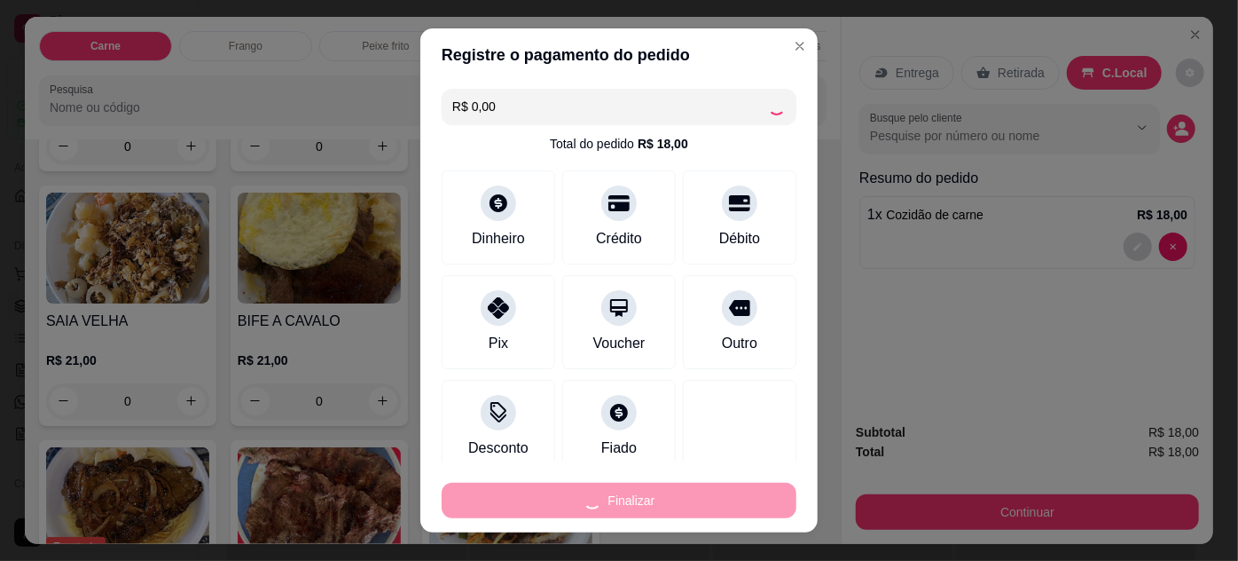
type input "0"
type input "-R$ 18,00"
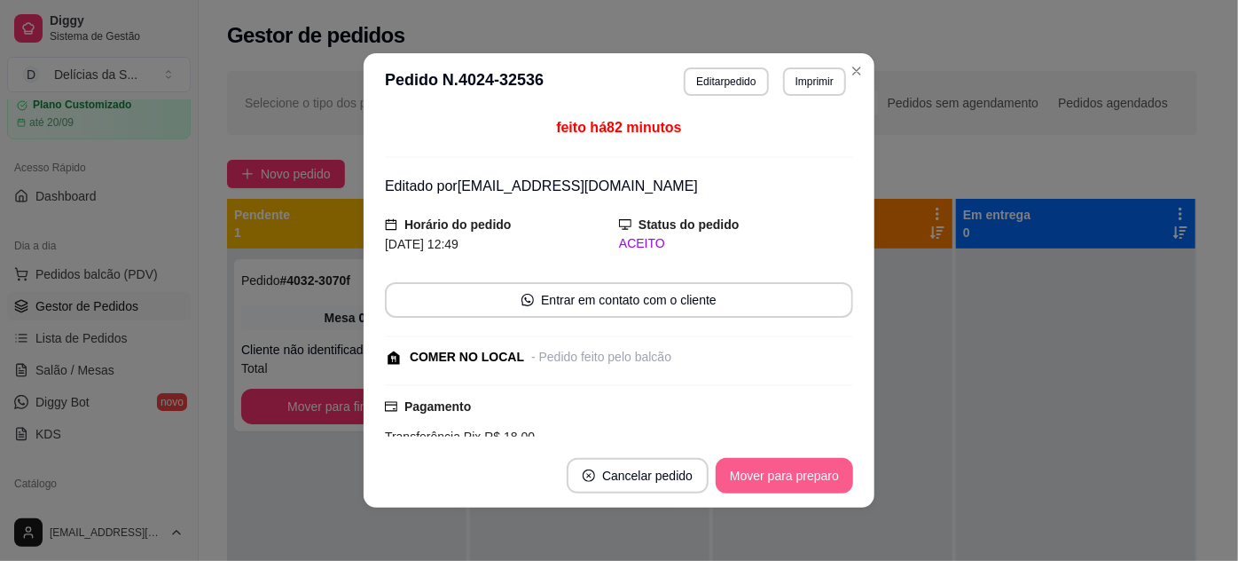
click at [735, 468] on button "Mover para preparo" at bounding box center [785, 475] width 138 height 35
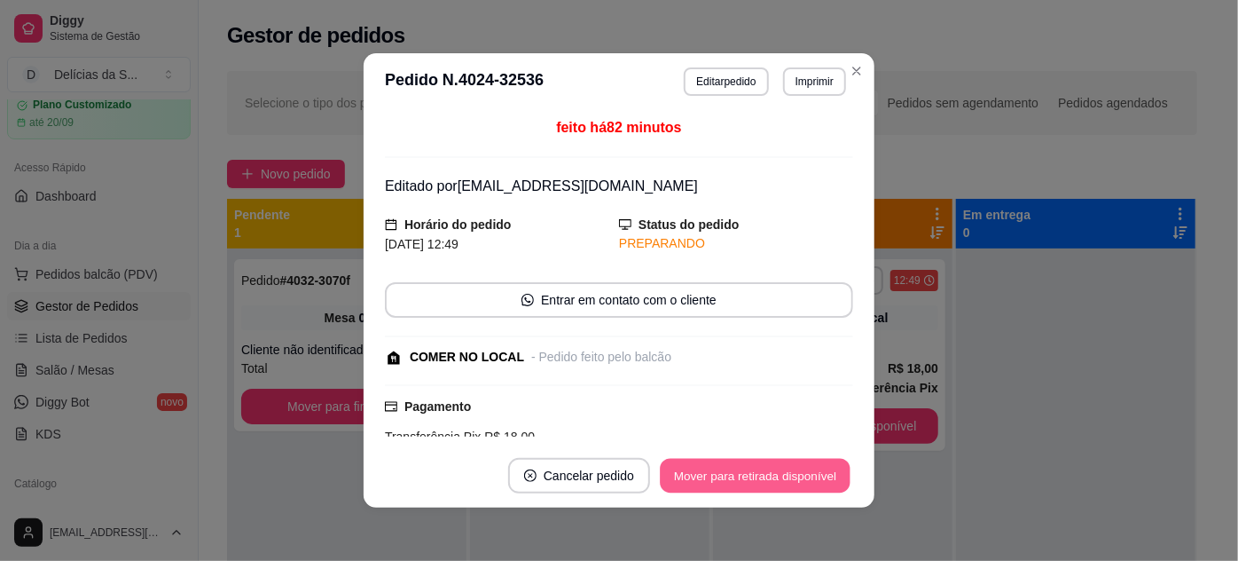
click at [735, 468] on button "Mover para retirada disponível" at bounding box center [755, 476] width 190 height 35
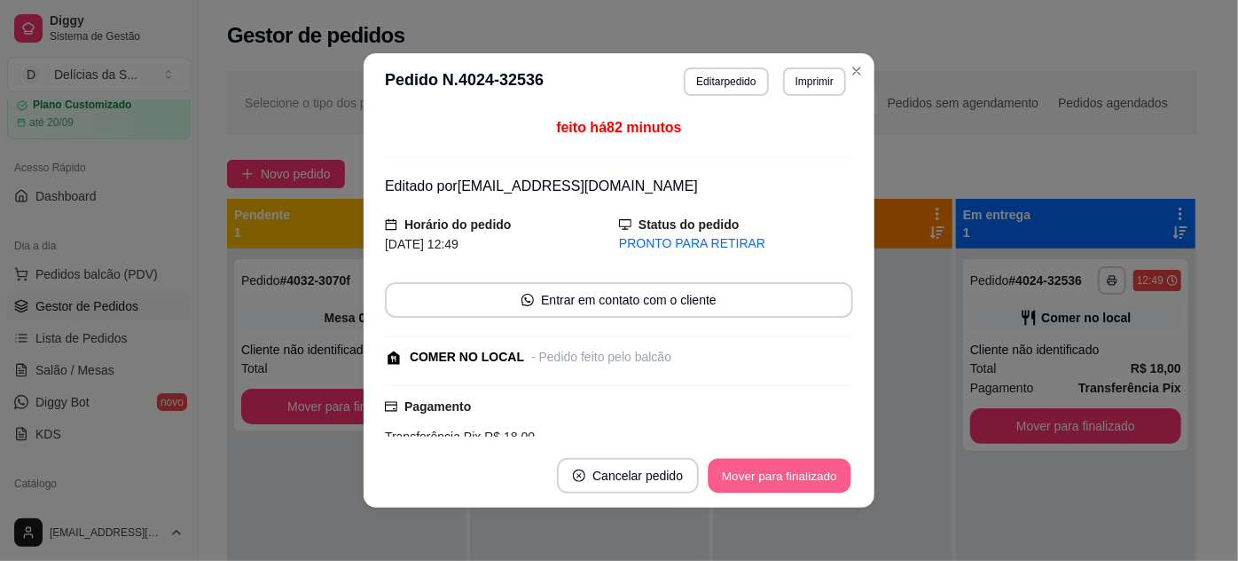
click at [735, 468] on button "Mover para finalizado" at bounding box center [780, 476] width 143 height 35
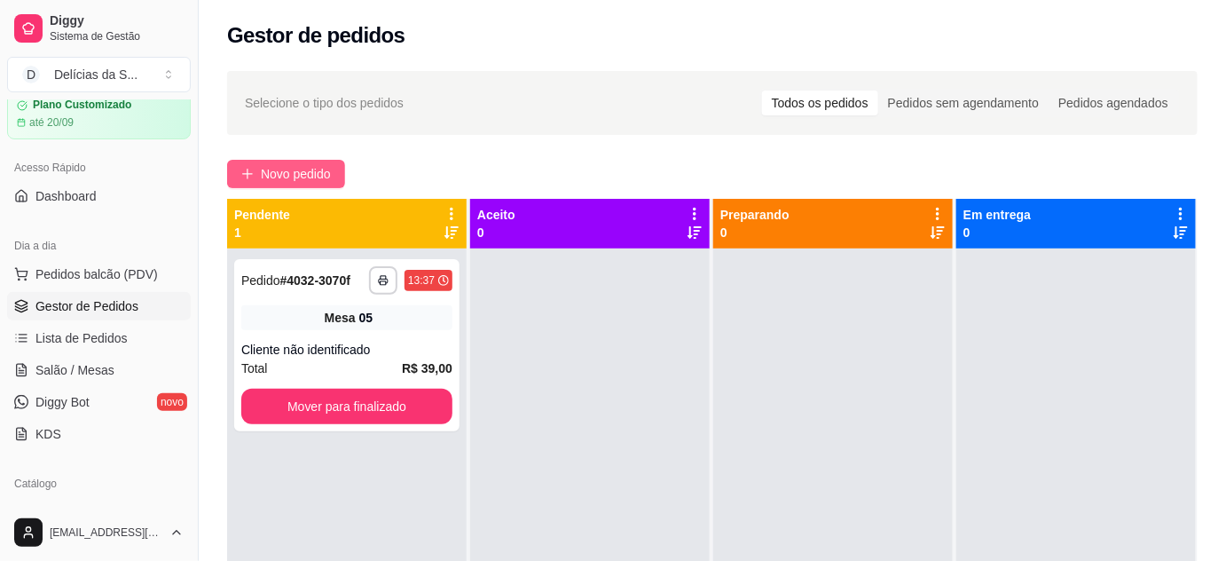
click at [300, 186] on button "Novo pedido" at bounding box center [286, 174] width 118 height 28
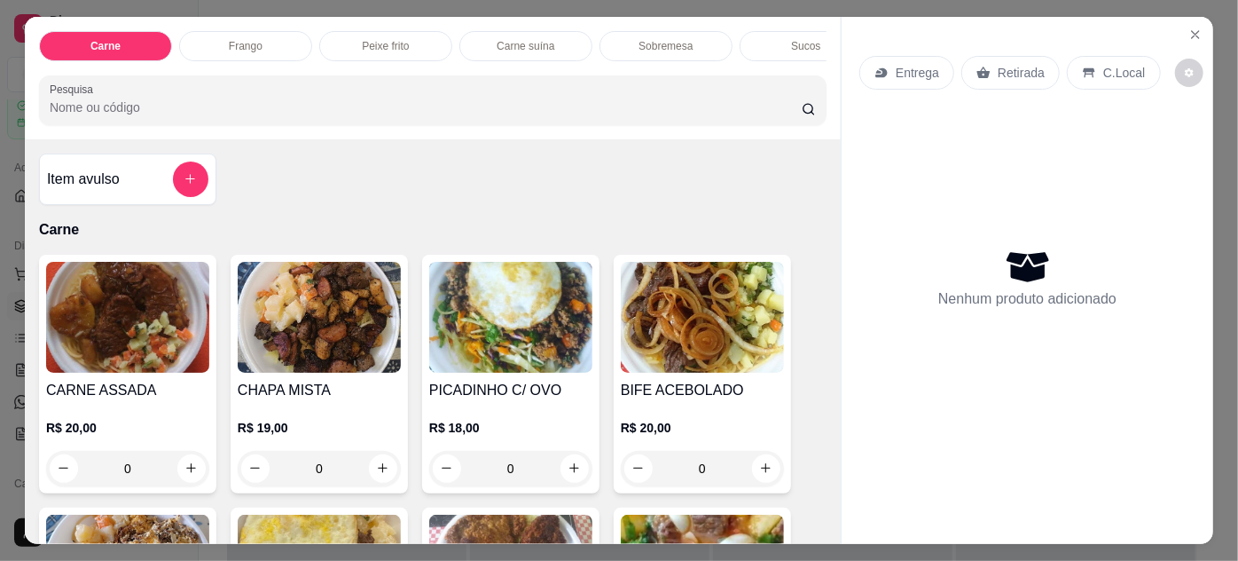
click at [182, 327] on img at bounding box center [127, 317] width 163 height 111
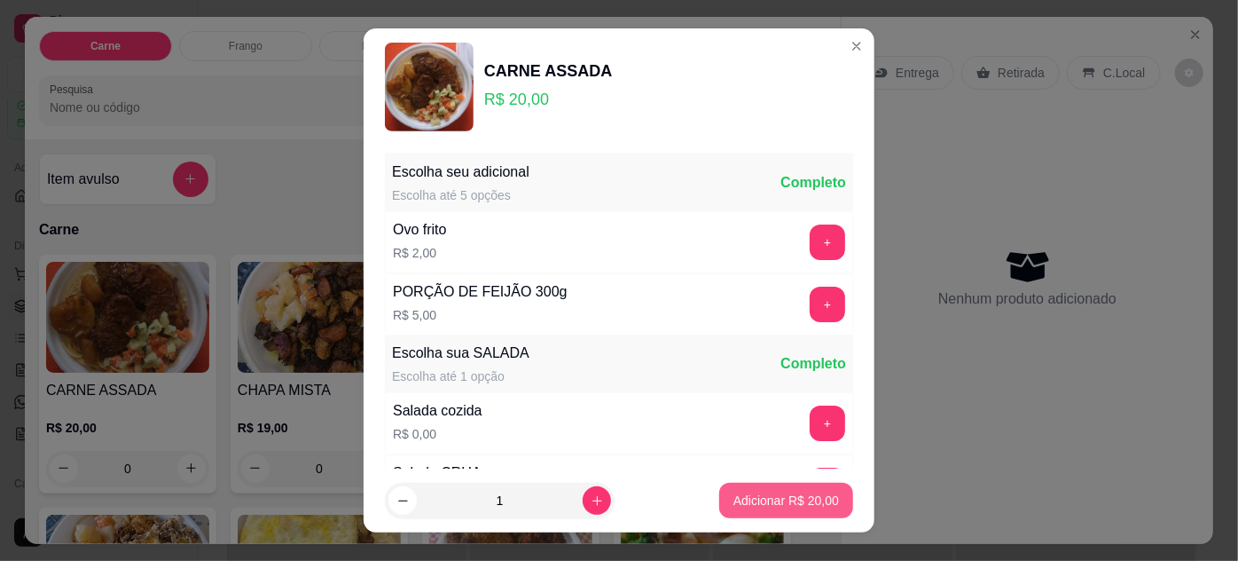
click at [779, 503] on p "Adicionar R$ 20,00" at bounding box center [787, 500] width 106 height 18
type input "1"
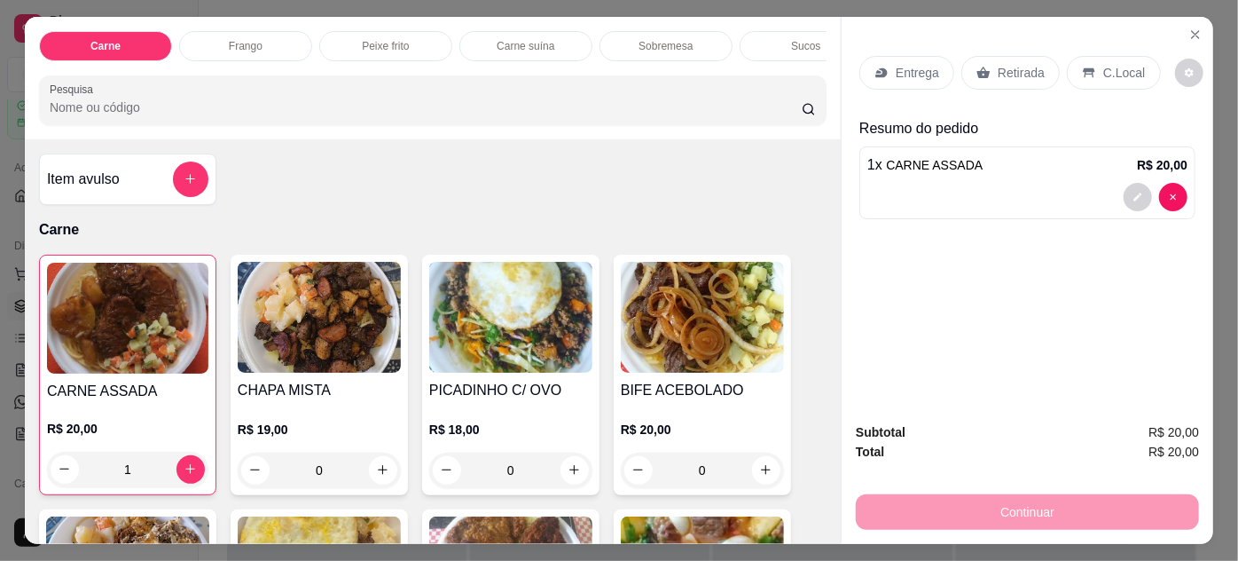
click at [903, 74] on p "Entrega" at bounding box center [917, 73] width 43 height 18
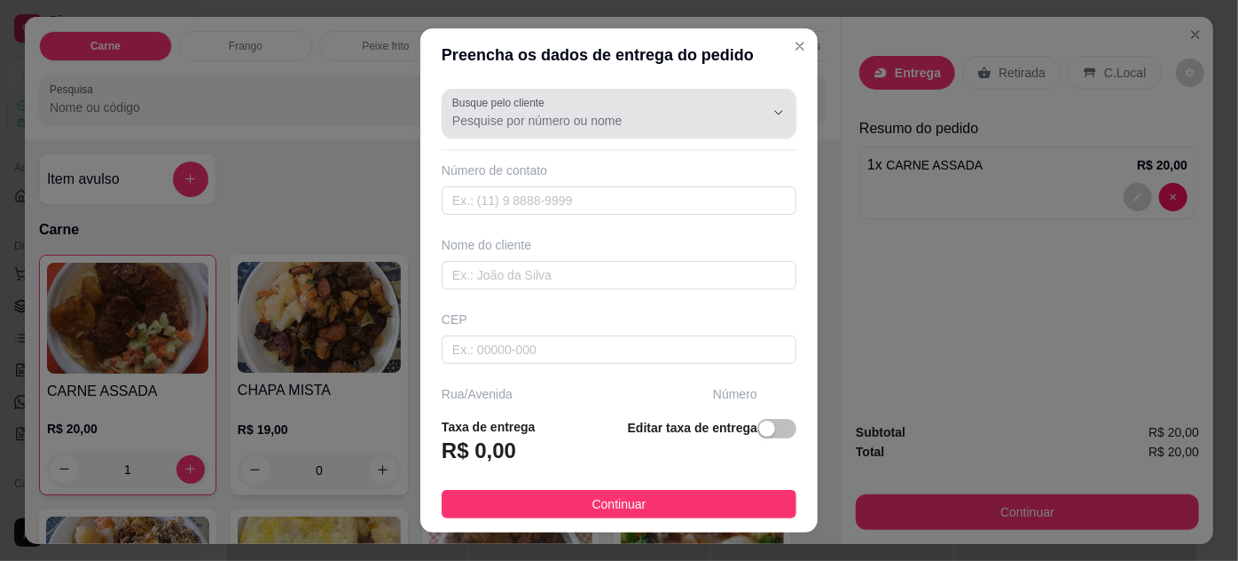
click at [664, 101] on div at bounding box center [619, 113] width 334 height 35
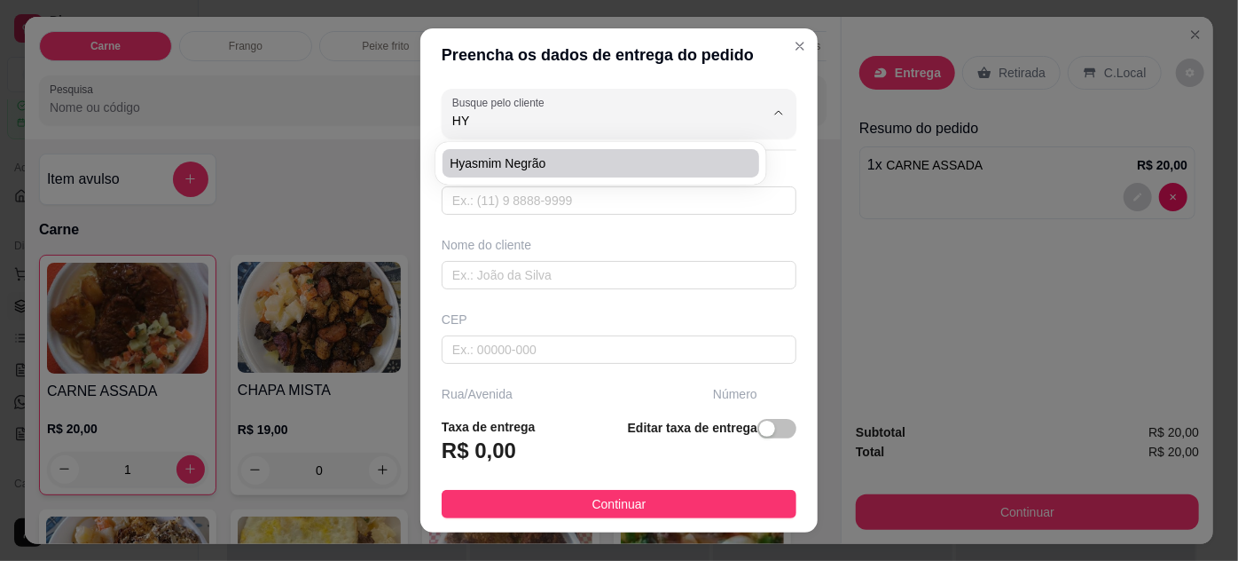
click at [607, 157] on span "Hyasmim Negrão" at bounding box center [592, 163] width 284 height 18
type input "Hyasmim Negrão"
type input "91984263775"
type input "Hyasmim Negrão"
type input "66060560"
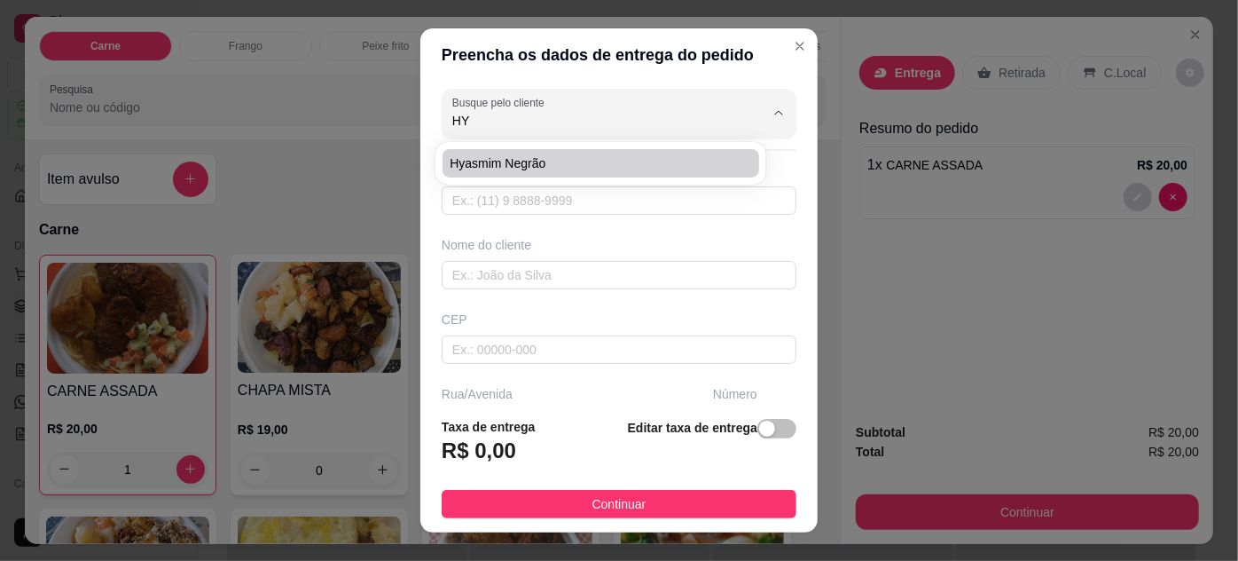
type input "Passagem [PERSON_NAME]"
type input "50"
type input "São Brás"
type input "[GEOGRAPHIC_DATA]"
type input "Entre três de maio e [GEOGRAPHIC_DATA]"
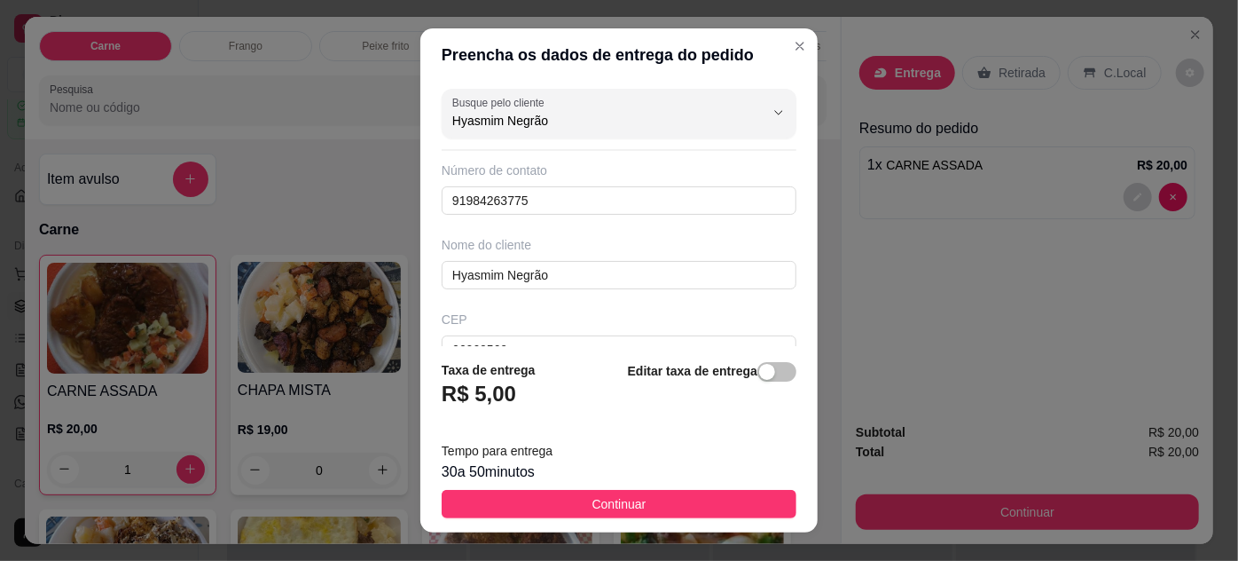
scroll to position [328, 0]
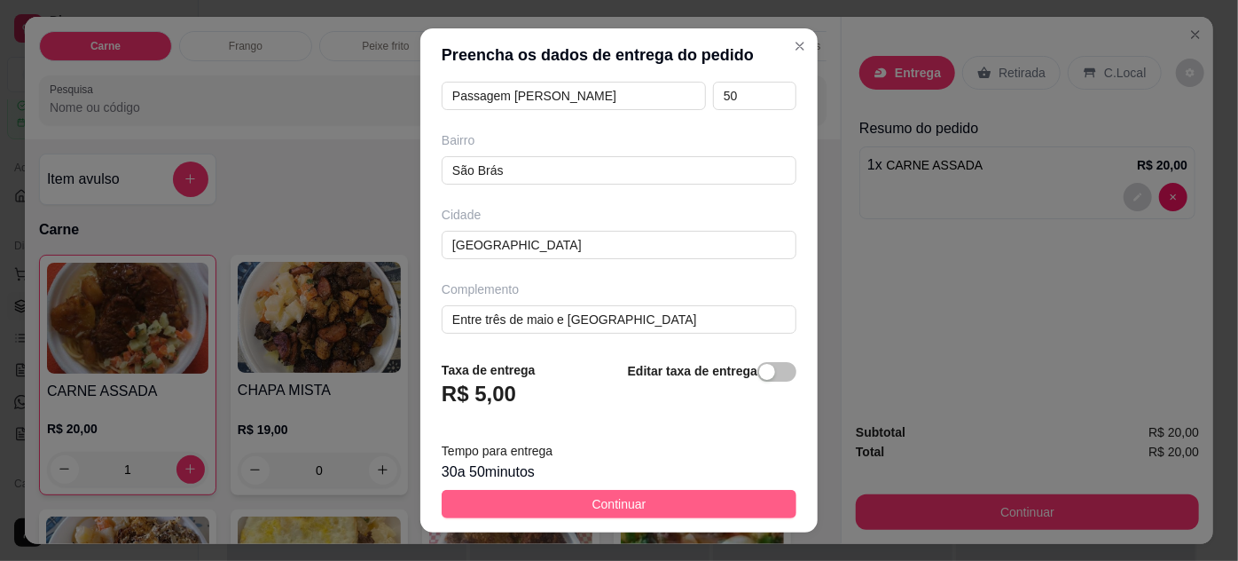
type input "Hyasmim Negrão"
click at [650, 500] on button "Continuar" at bounding box center [619, 504] width 355 height 28
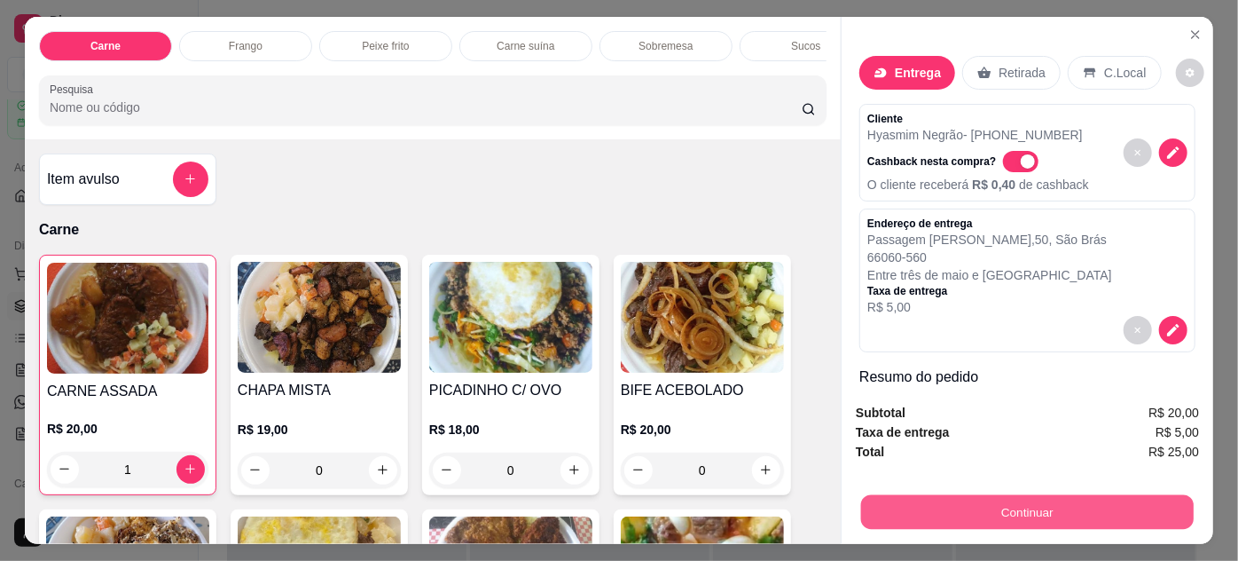
click at [1004, 505] on button "Continuar" at bounding box center [1027, 512] width 333 height 35
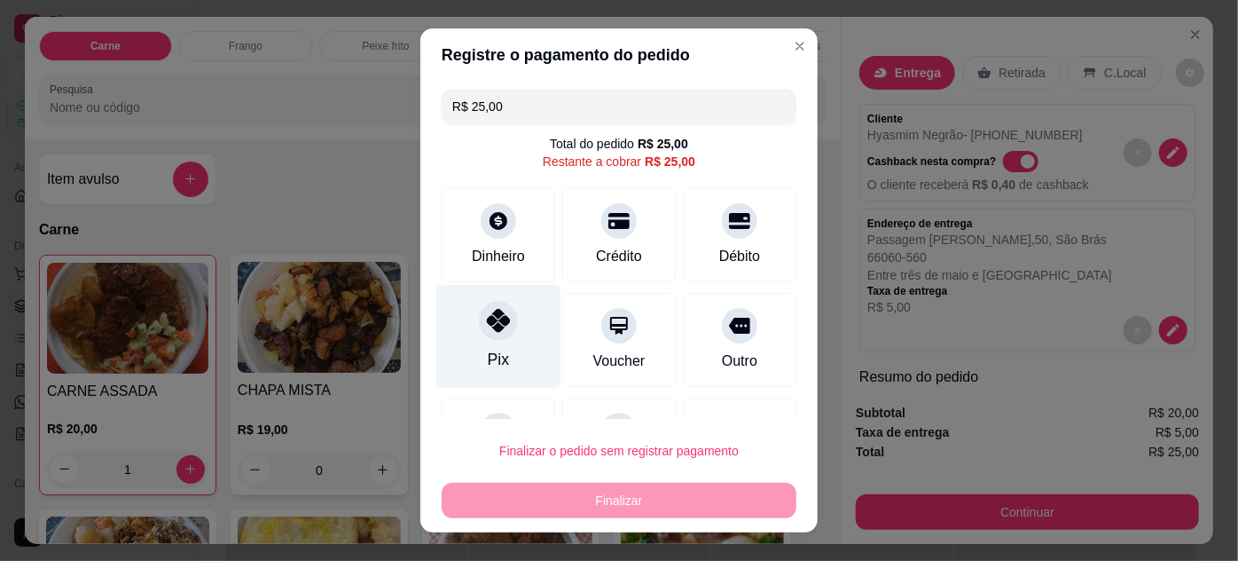
click at [479, 332] on div at bounding box center [498, 320] width 39 height 39
type input "R$ 0,00"
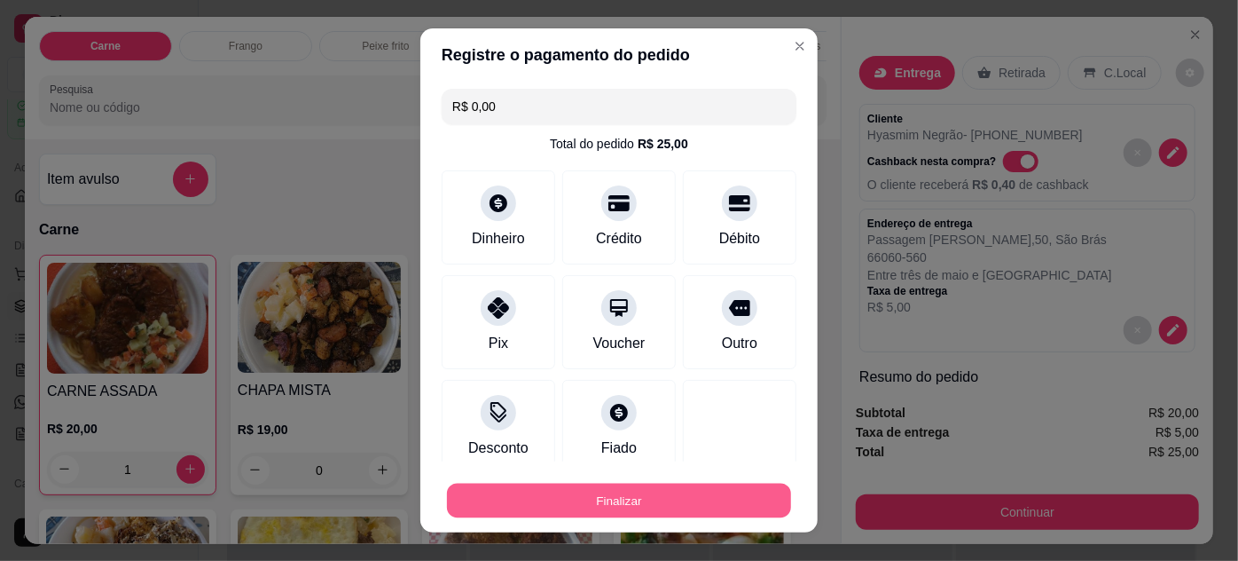
click at [620, 497] on button "Finalizar" at bounding box center [619, 500] width 344 height 35
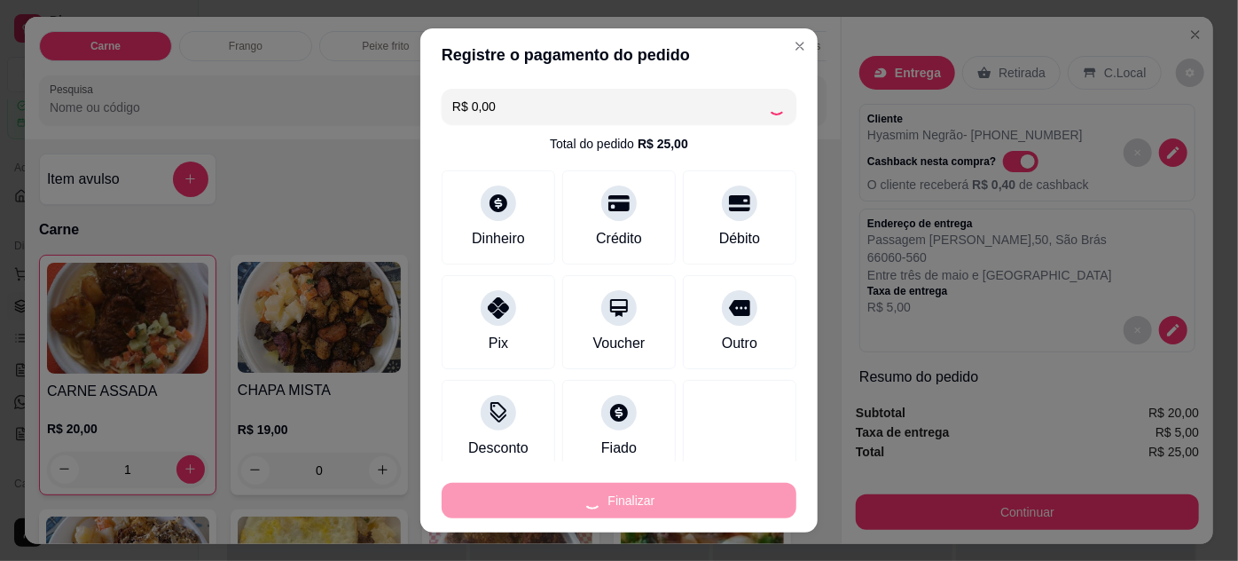
type input "0"
type input "-R$ 25,00"
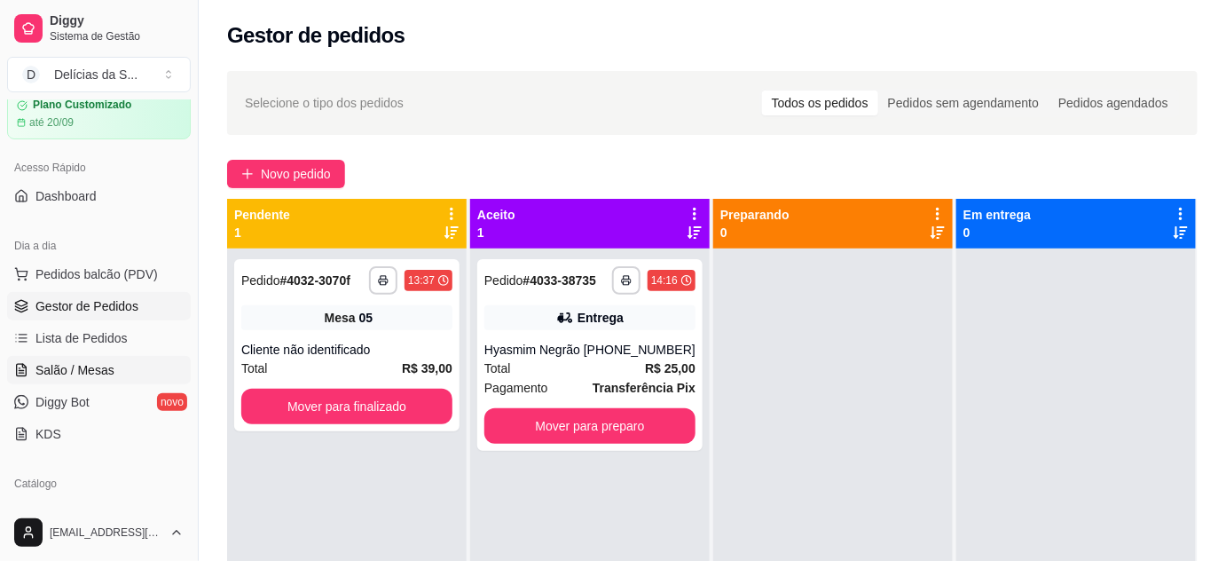
click at [83, 358] on link "Salão / Mesas" at bounding box center [99, 370] width 184 height 28
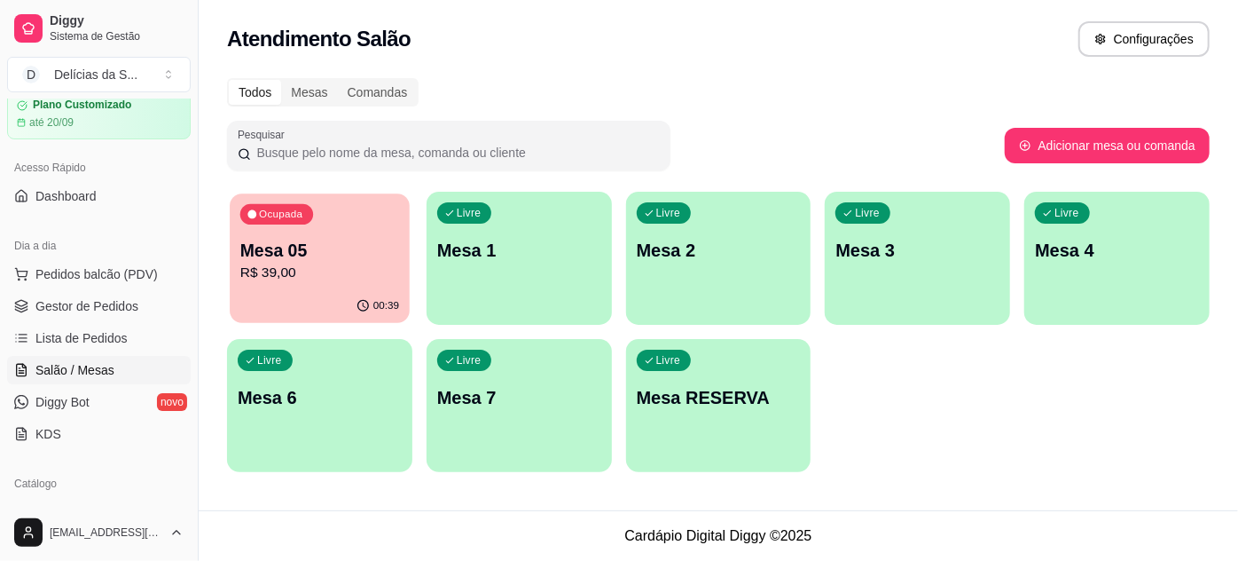
click at [334, 263] on p "R$ 39,00" at bounding box center [319, 273] width 159 height 20
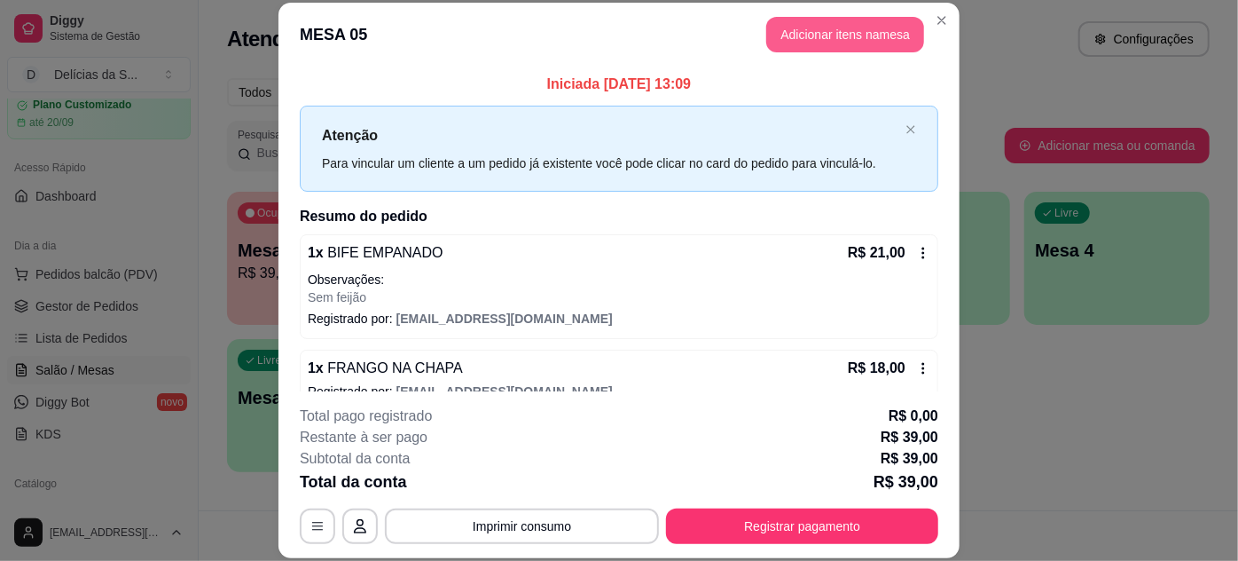
click at [868, 24] on button "Adicionar itens na mesa" at bounding box center [845, 34] width 158 height 35
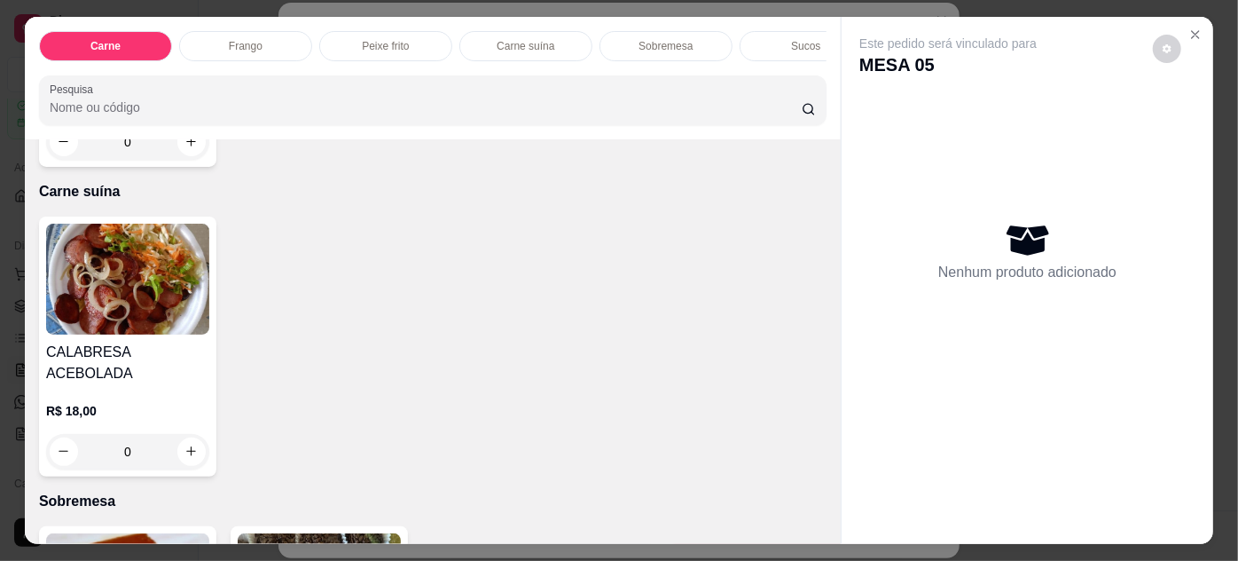
scroll to position [1774, 0]
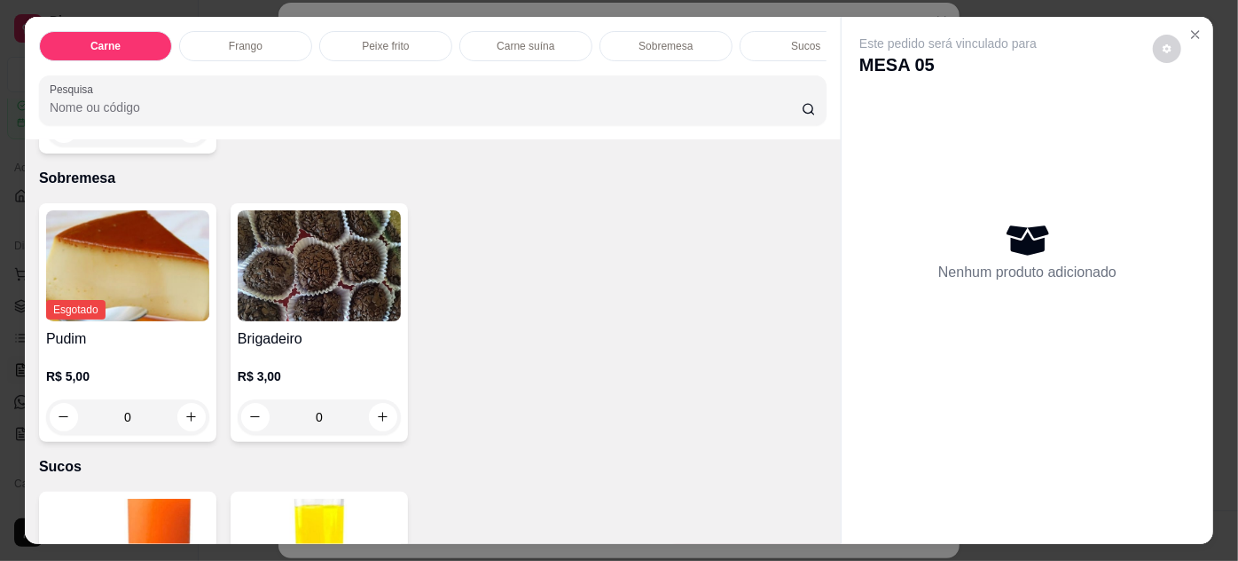
click at [340, 273] on img at bounding box center [319, 265] width 163 height 111
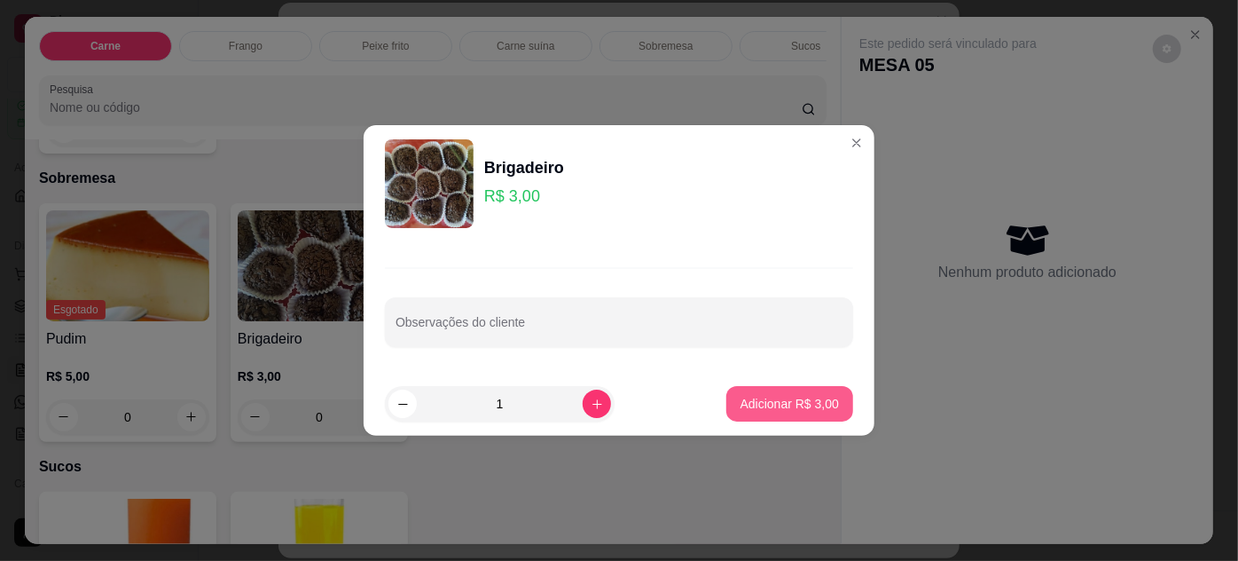
click at [779, 404] on p "Adicionar R$ 3,00" at bounding box center [790, 404] width 98 height 18
type input "1"
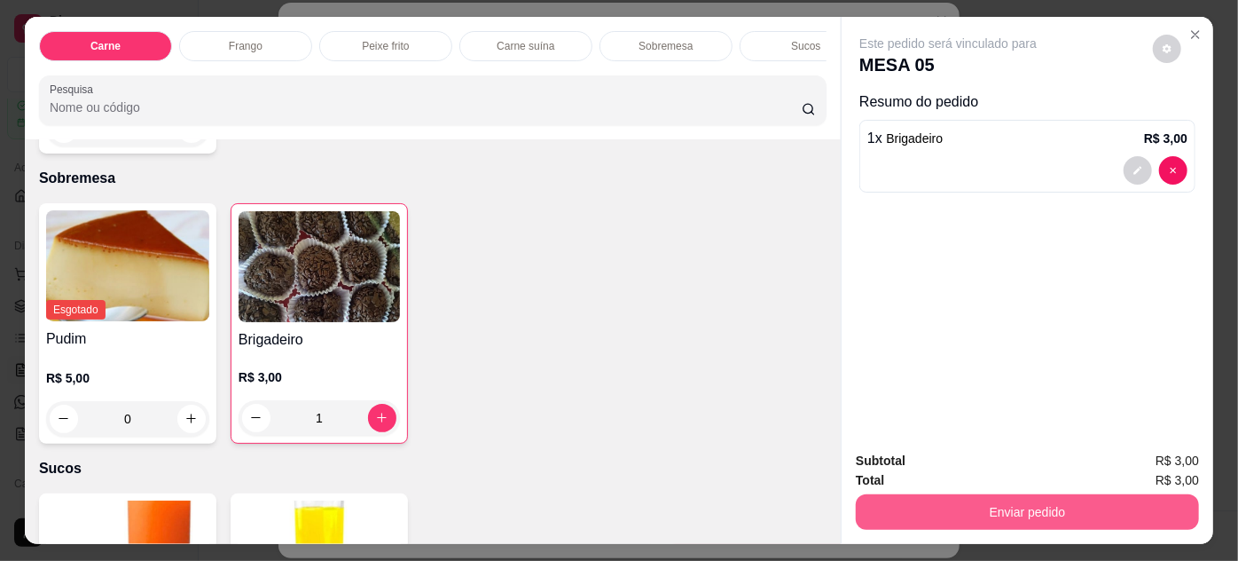
click at [881, 499] on button "Enviar pedido" at bounding box center [1027, 511] width 343 height 35
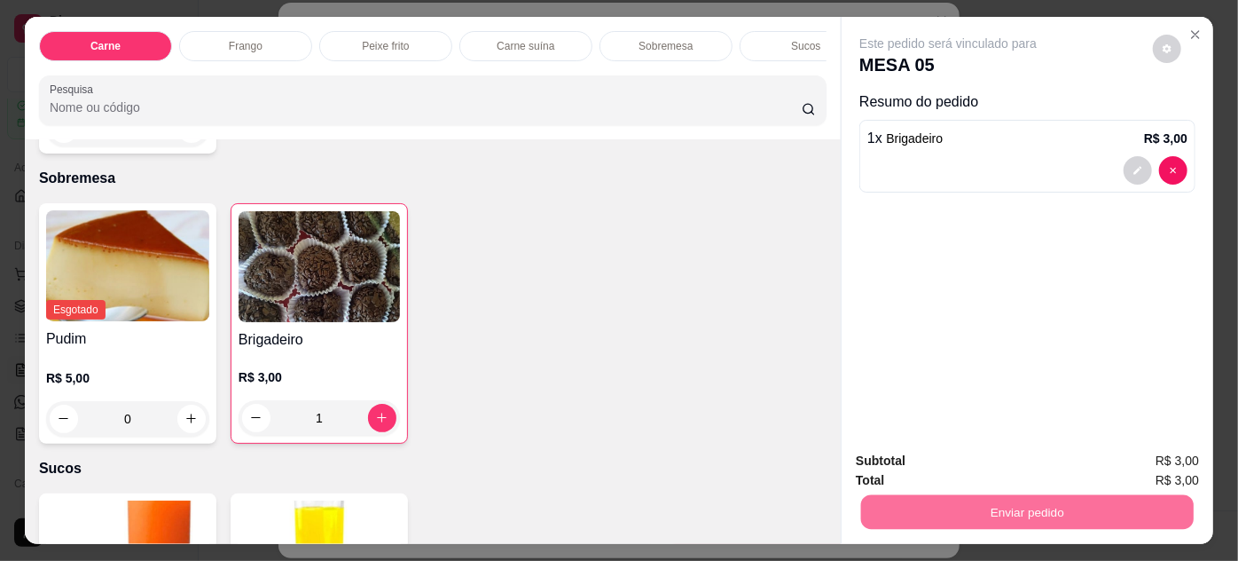
click at [892, 460] on button "Não registrar e enviar pedido" at bounding box center [969, 461] width 179 height 33
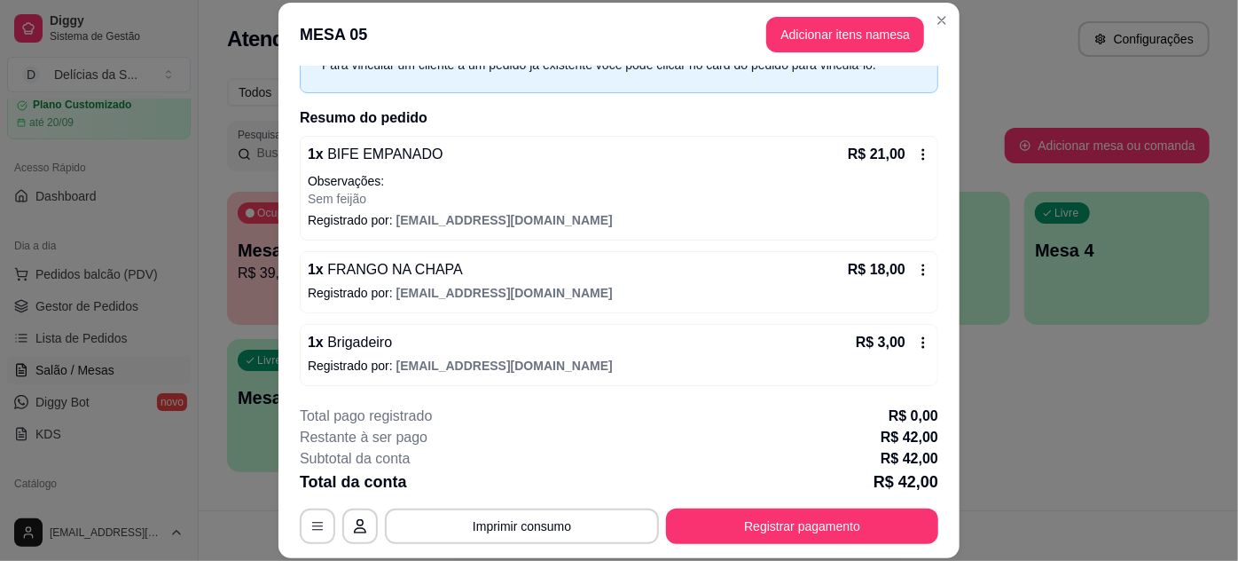
scroll to position [54, 0]
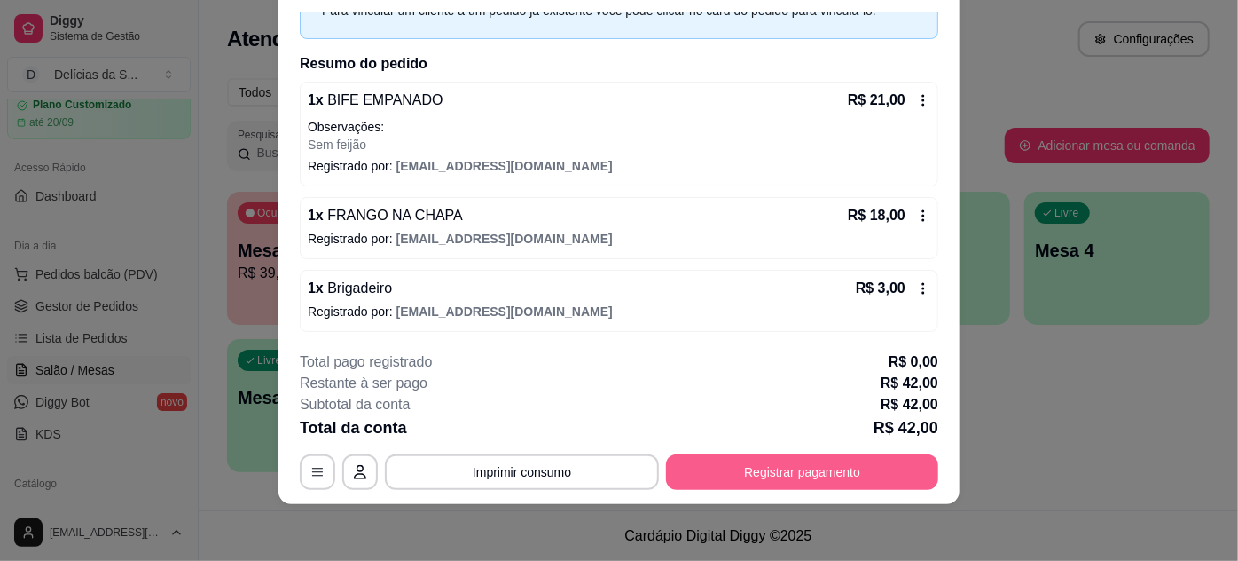
click at [798, 477] on button "Registrar pagamento" at bounding box center [802, 471] width 272 height 35
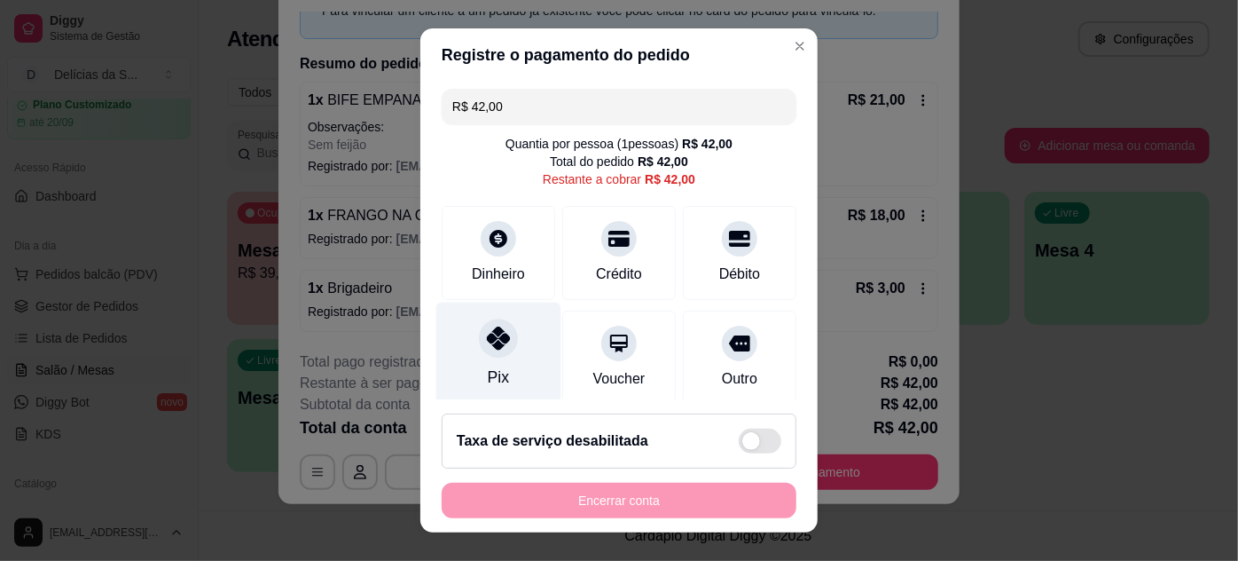
click at [496, 347] on icon at bounding box center [498, 337] width 23 height 23
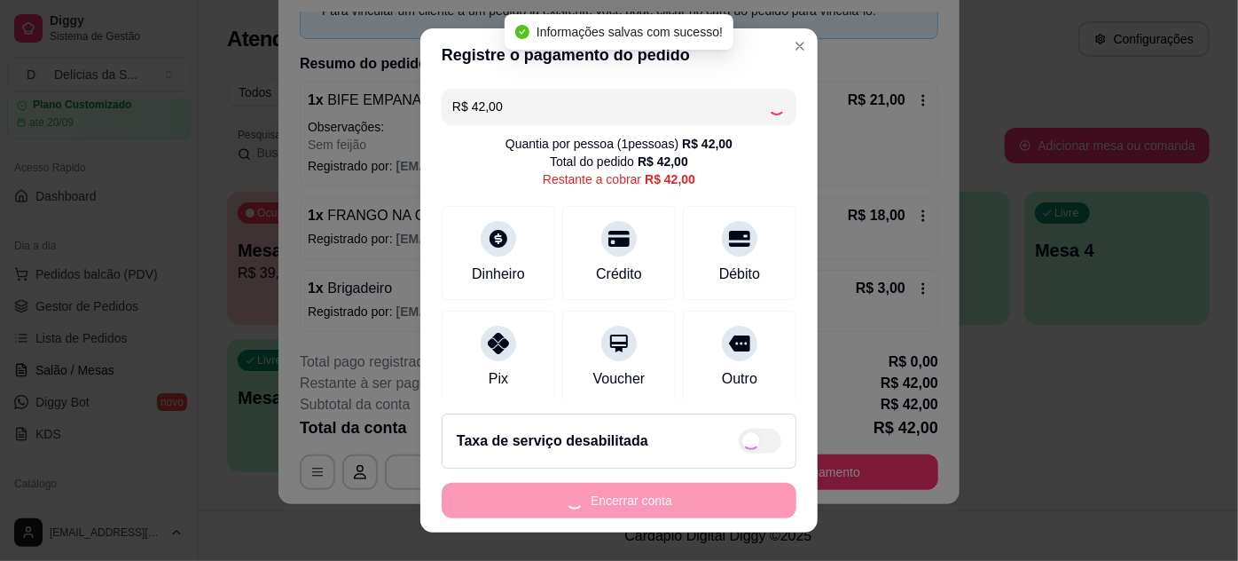
type input "R$ 0,00"
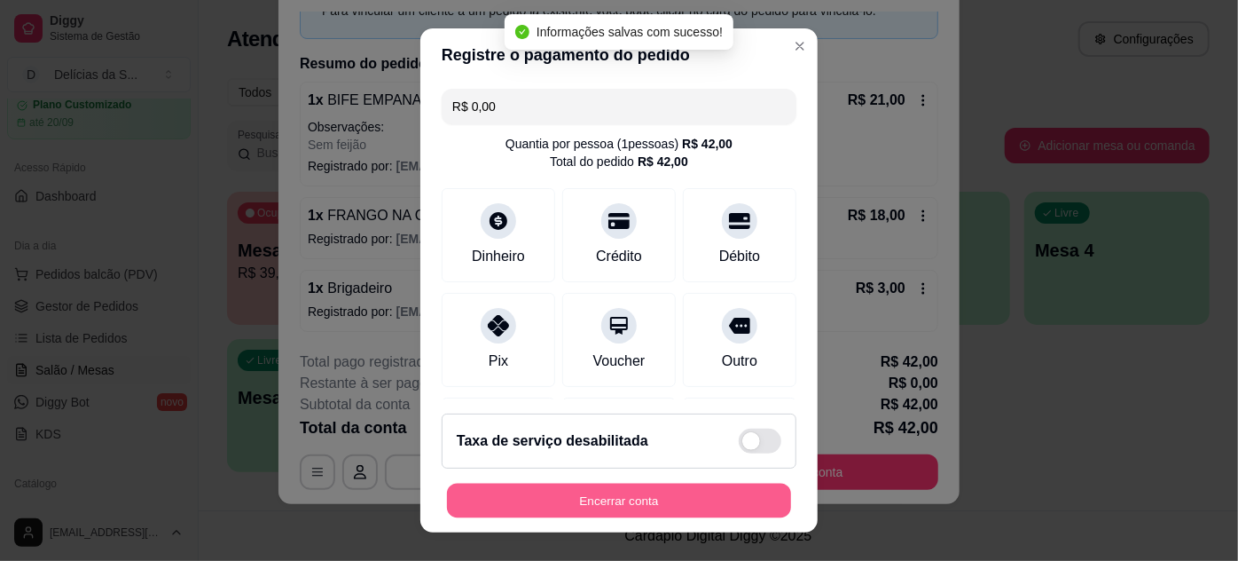
click at [674, 500] on button "Encerrar conta" at bounding box center [619, 500] width 344 height 35
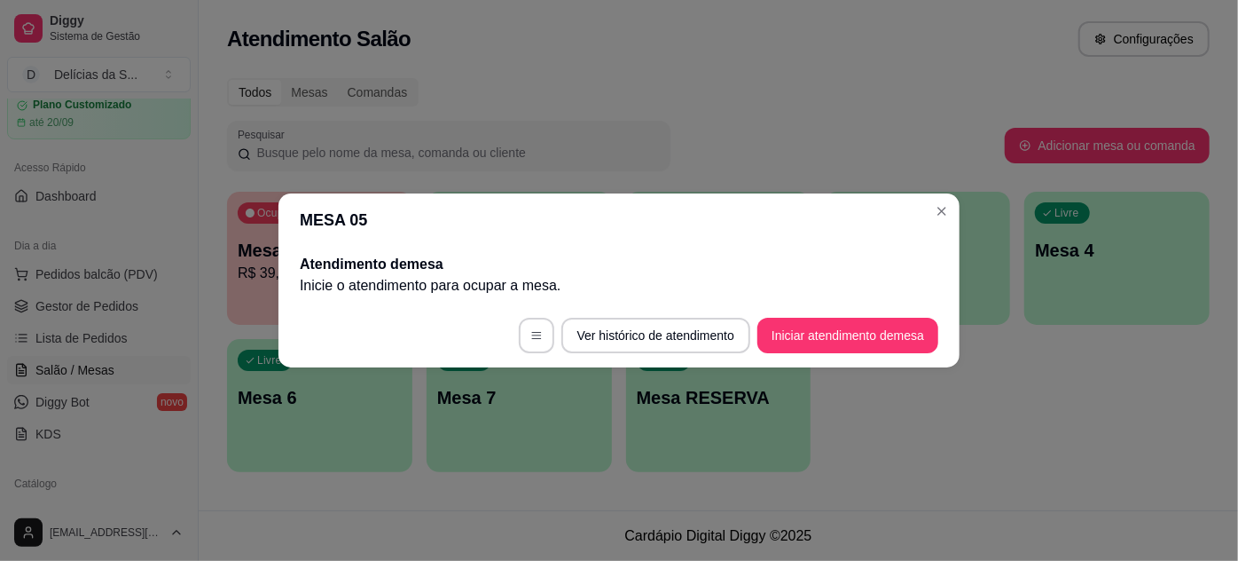
scroll to position [0, 0]
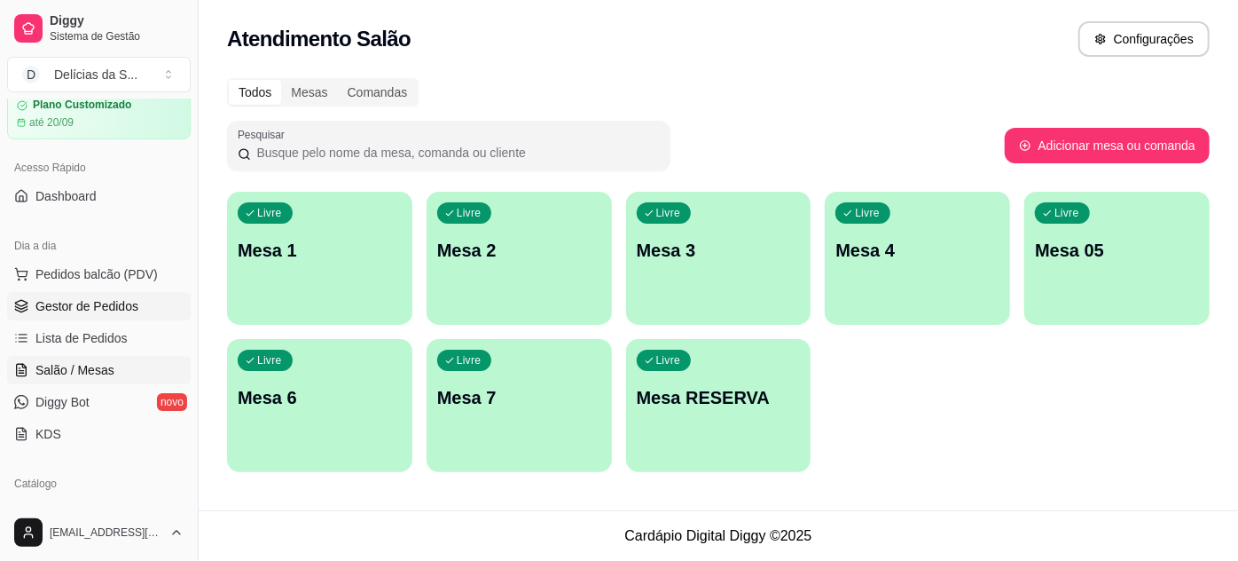
click at [118, 300] on span "Gestor de Pedidos" at bounding box center [86, 306] width 103 height 18
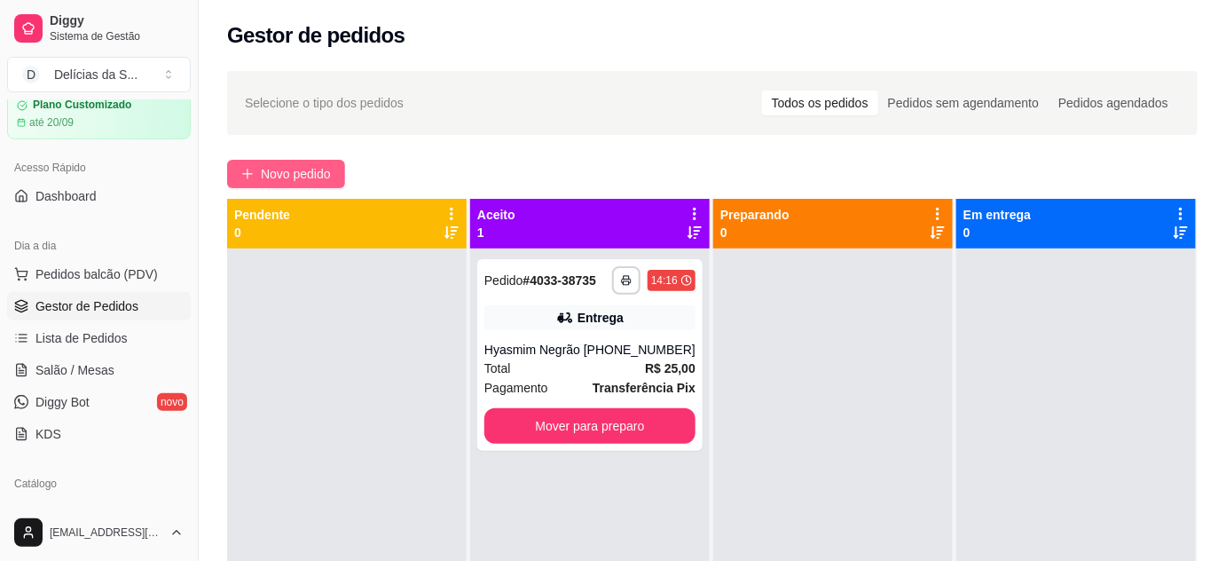
click at [317, 166] on span "Novo pedido" at bounding box center [296, 174] width 70 height 20
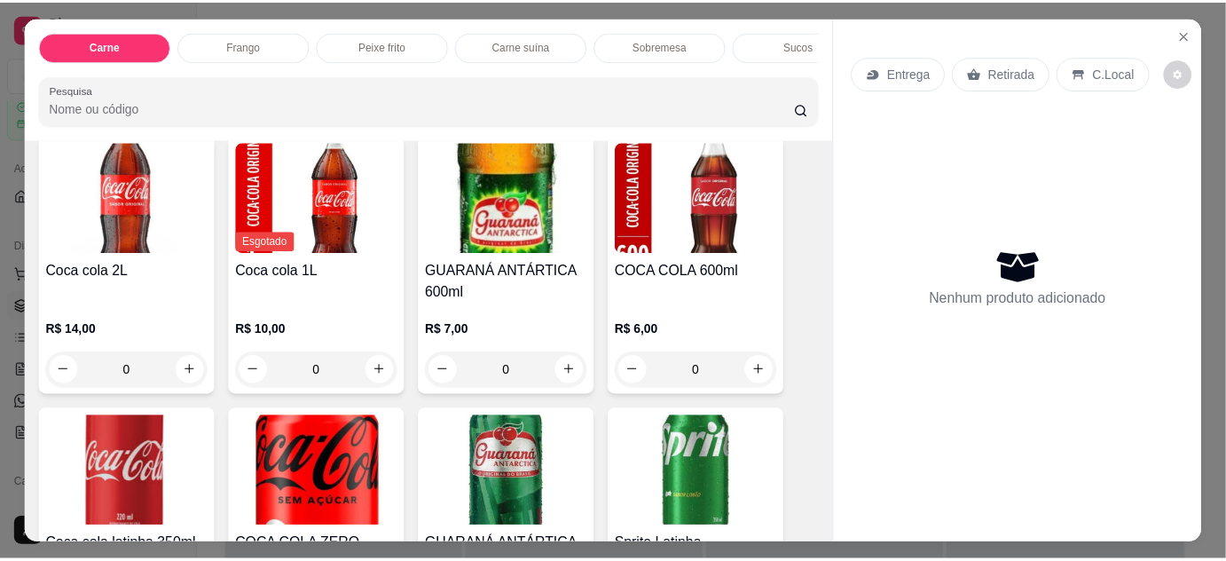
scroll to position [2581, 0]
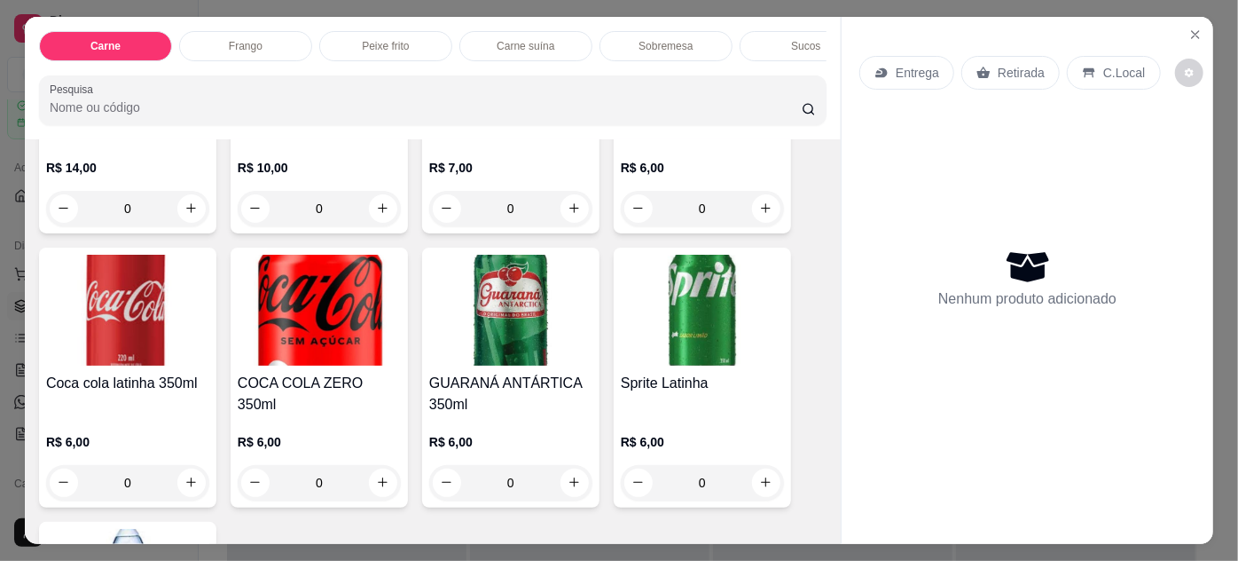
click at [664, 276] on img at bounding box center [702, 310] width 163 height 111
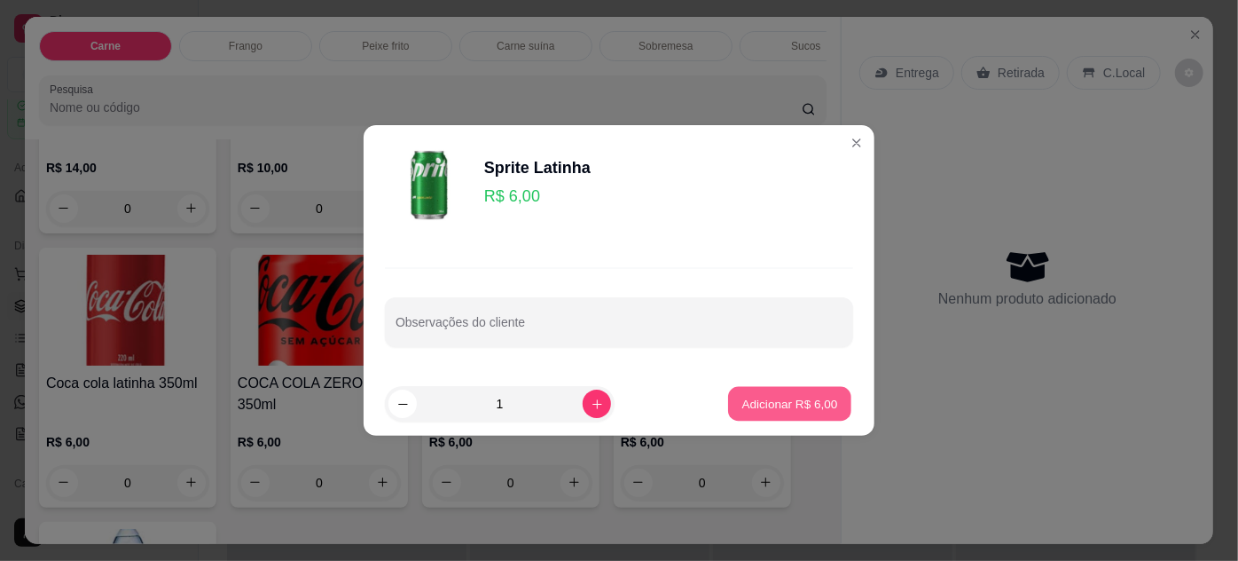
click at [774, 410] on p "Adicionar R$ 6,00" at bounding box center [790, 403] width 96 height 17
type input "1"
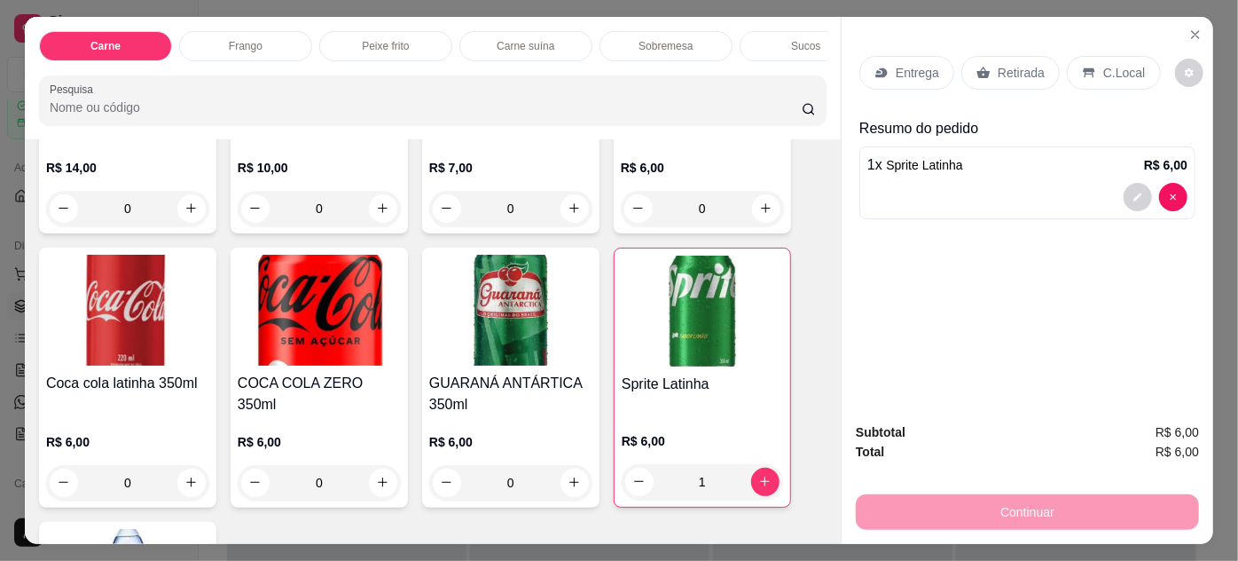
click at [1091, 67] on div "C.Local" at bounding box center [1113, 73] width 93 height 34
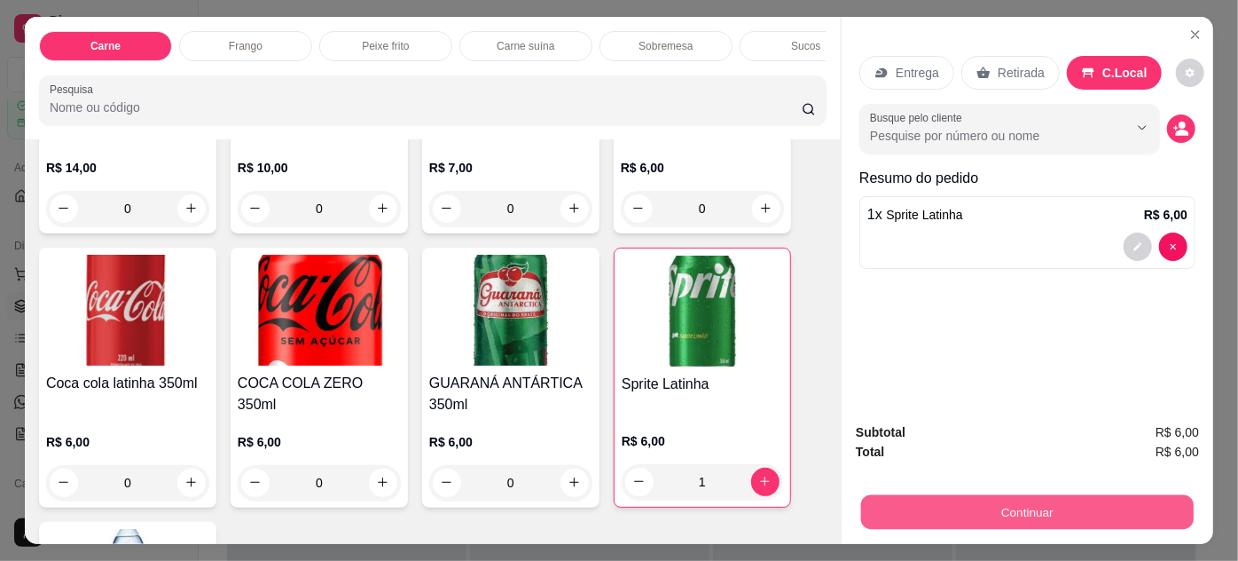
click at [970, 505] on button "Continuar" at bounding box center [1027, 512] width 333 height 35
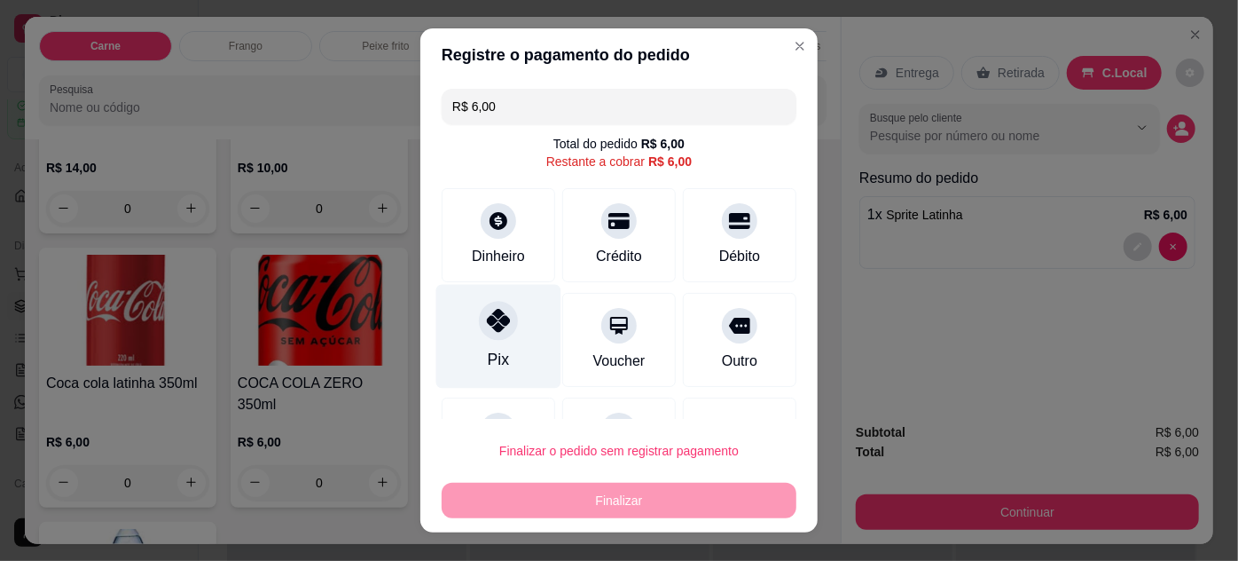
click at [494, 314] on icon at bounding box center [498, 320] width 23 height 23
type input "R$ 0,00"
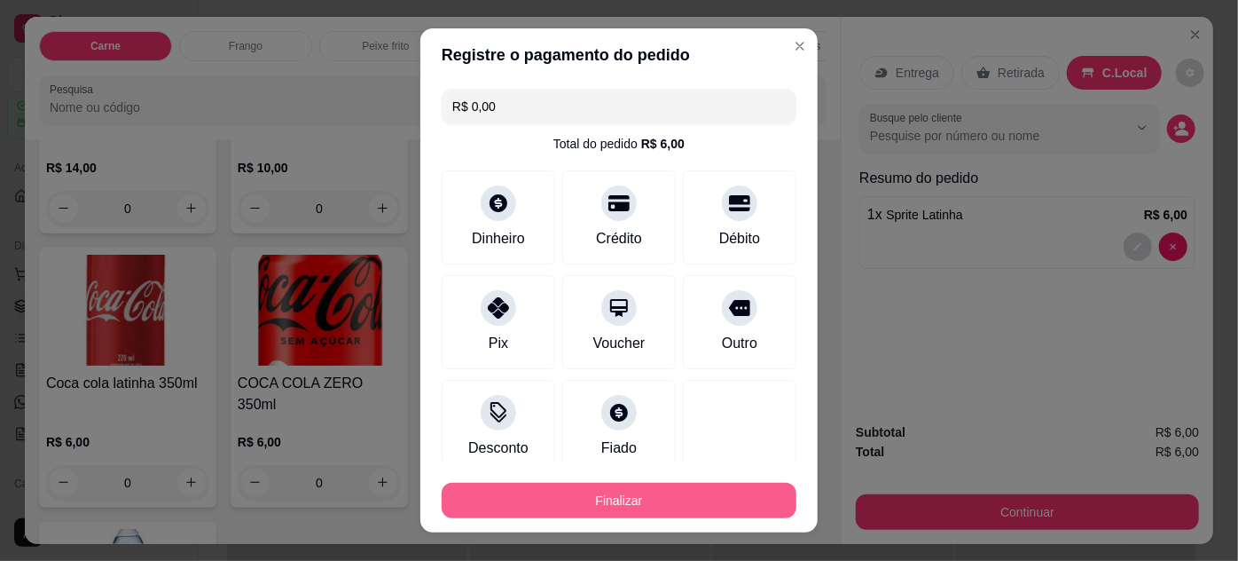
click at [660, 495] on button "Finalizar" at bounding box center [619, 500] width 355 height 35
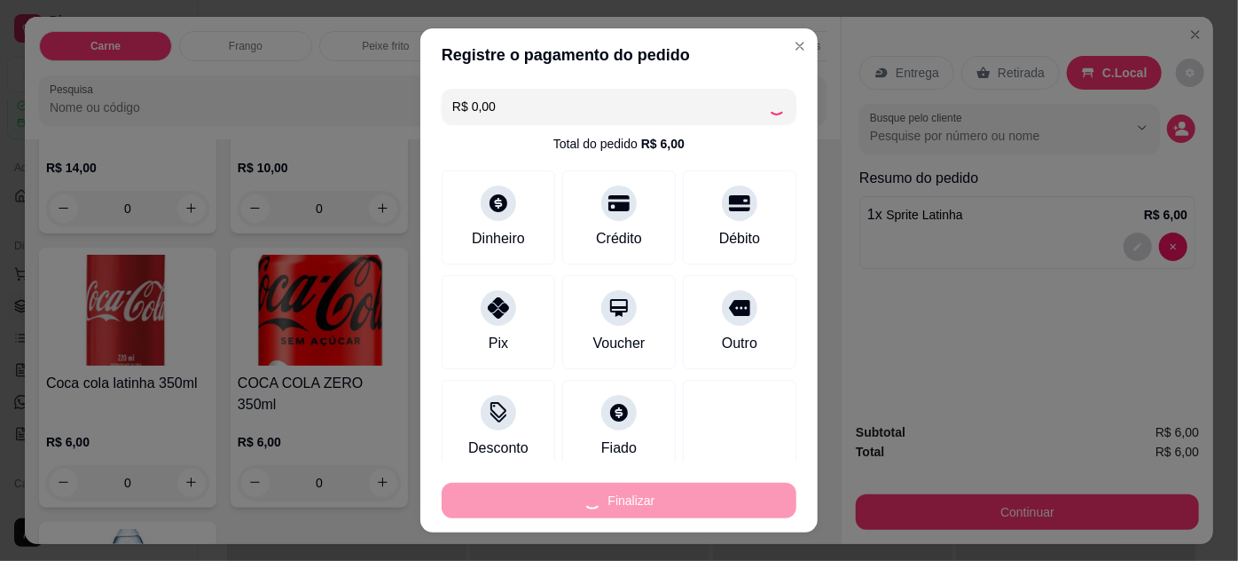
type input "0"
type input "-R$ 6,00"
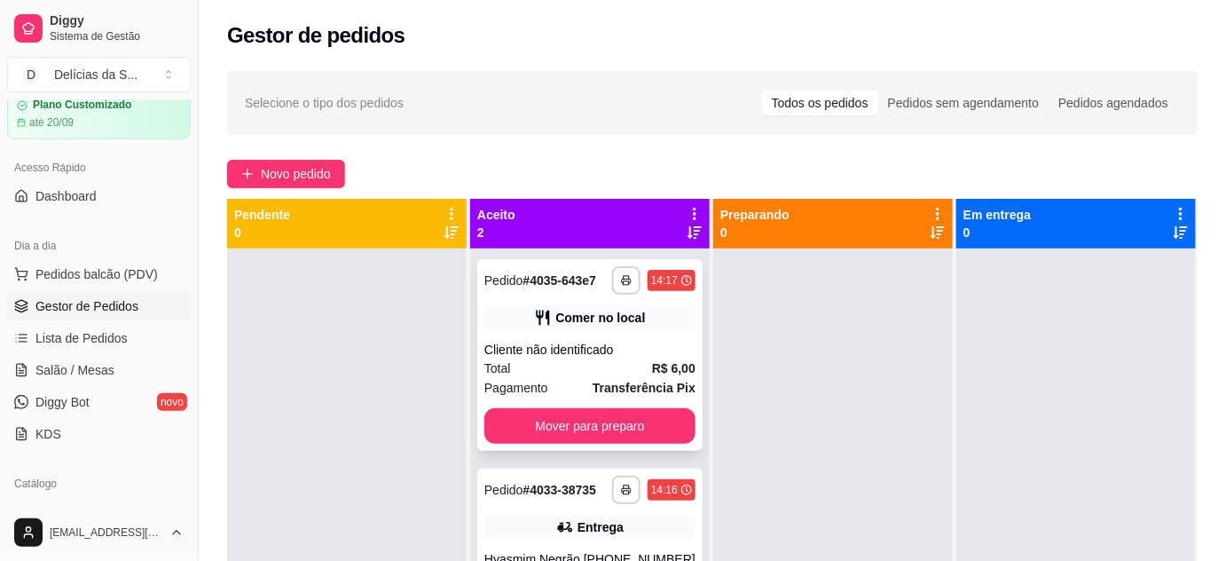
click at [616, 368] on div "Total R$ 6,00" at bounding box center [589, 368] width 211 height 20
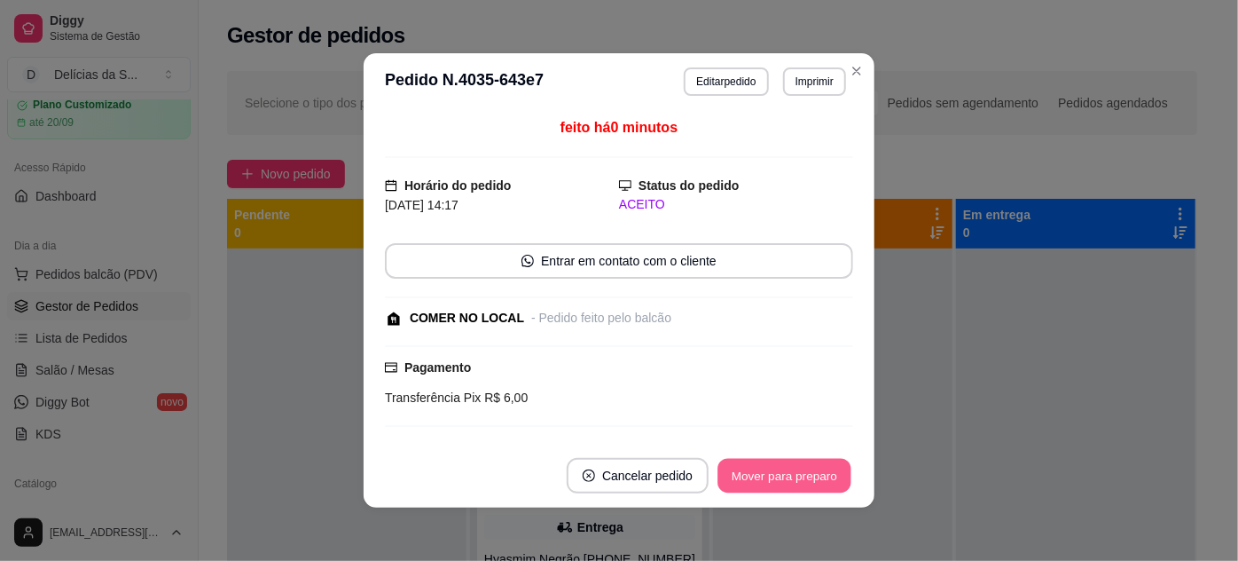
click at [741, 465] on button "Mover para preparo" at bounding box center [784, 476] width 133 height 35
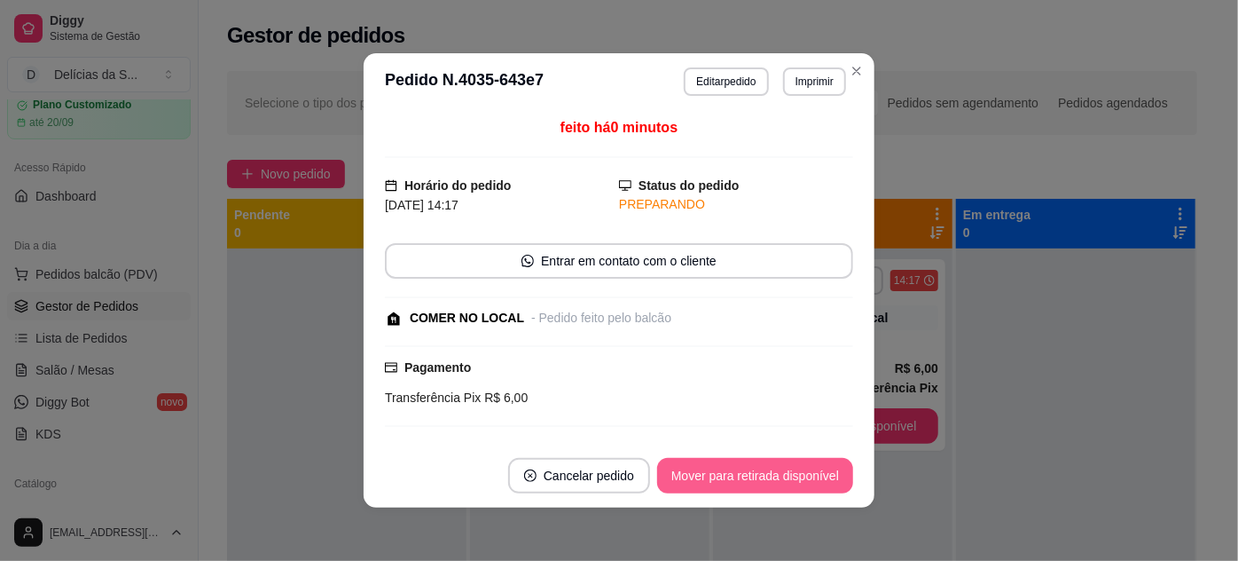
click at [820, 485] on button "Mover para retirada disponível" at bounding box center [755, 475] width 196 height 35
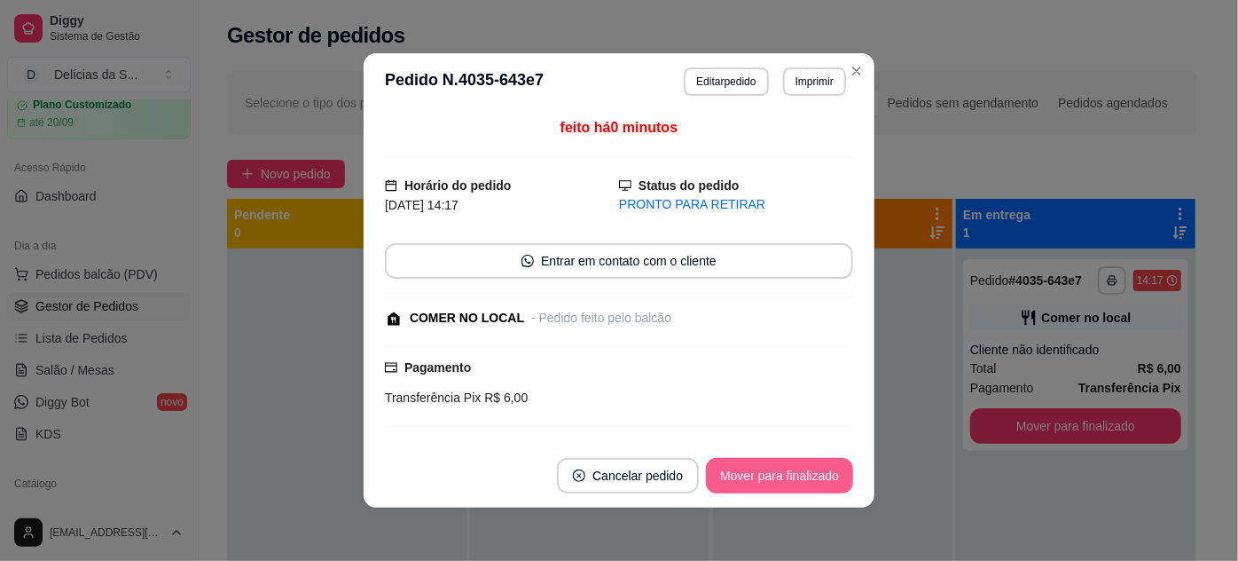
click at [819, 483] on button "Mover para finalizado" at bounding box center [779, 475] width 147 height 35
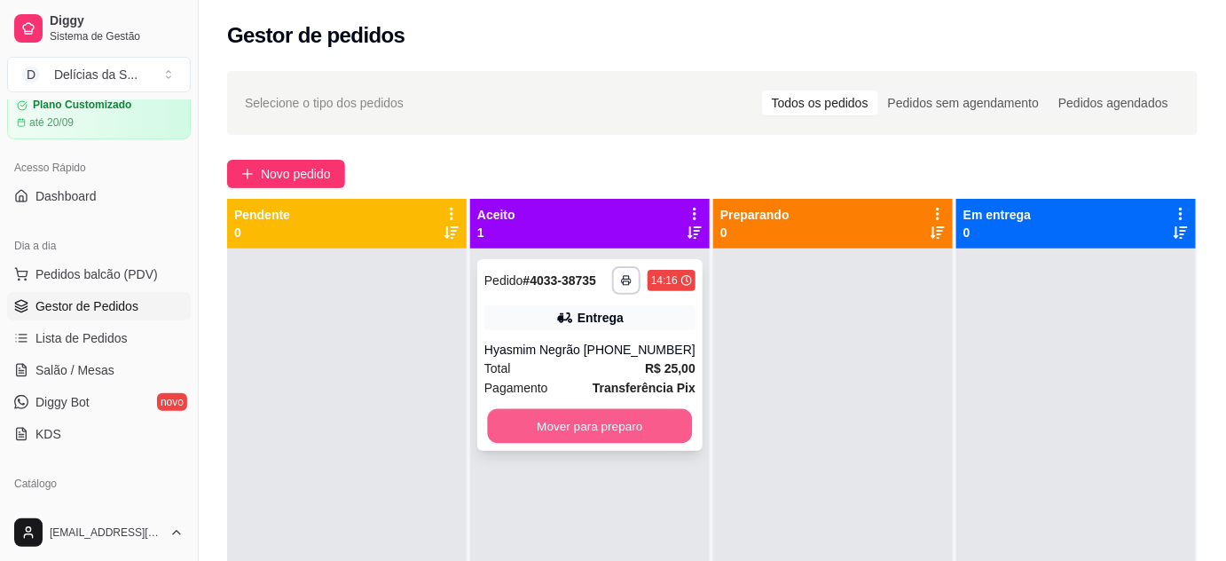
click at [531, 432] on button "Mover para preparo" at bounding box center [590, 426] width 205 height 35
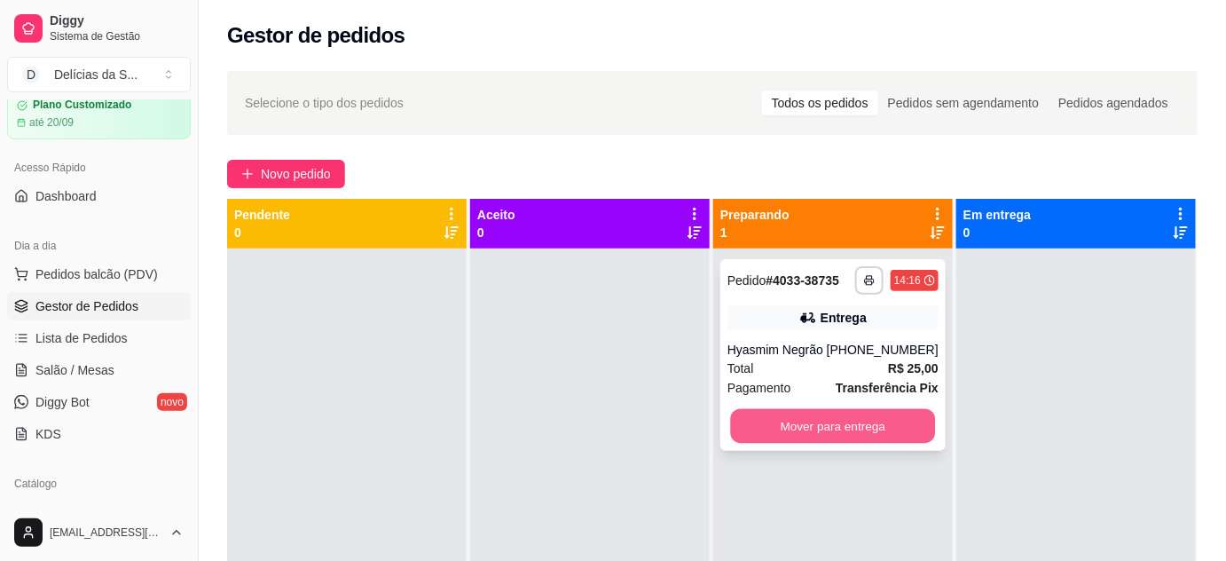
click at [886, 426] on button "Mover para entrega" at bounding box center [833, 426] width 205 height 35
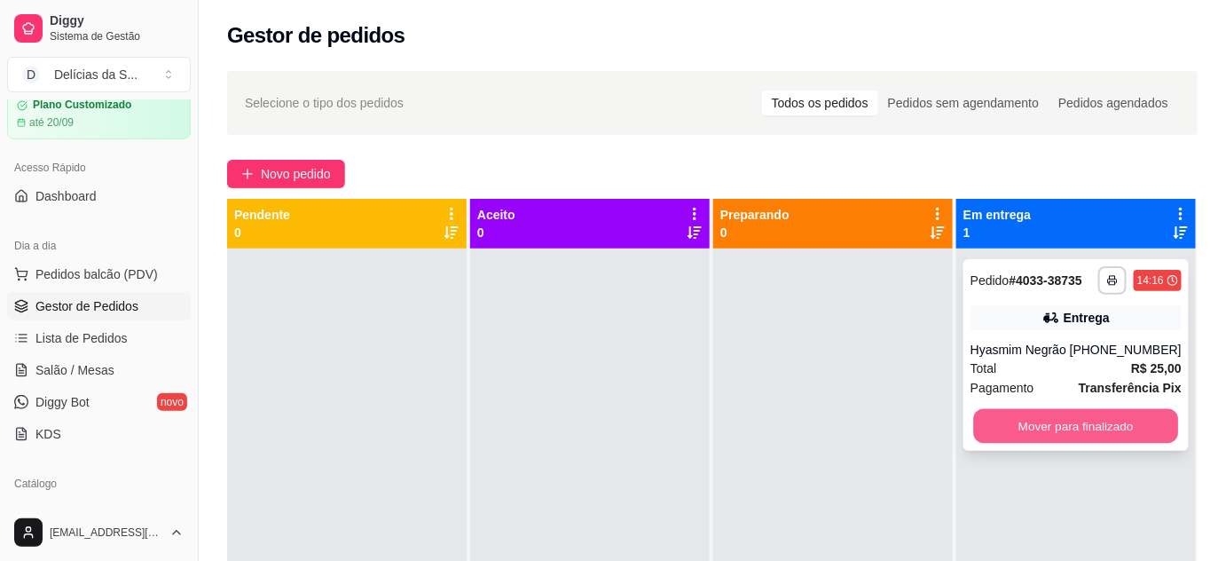
click at [1013, 432] on button "Mover para finalizado" at bounding box center [1076, 426] width 205 height 35
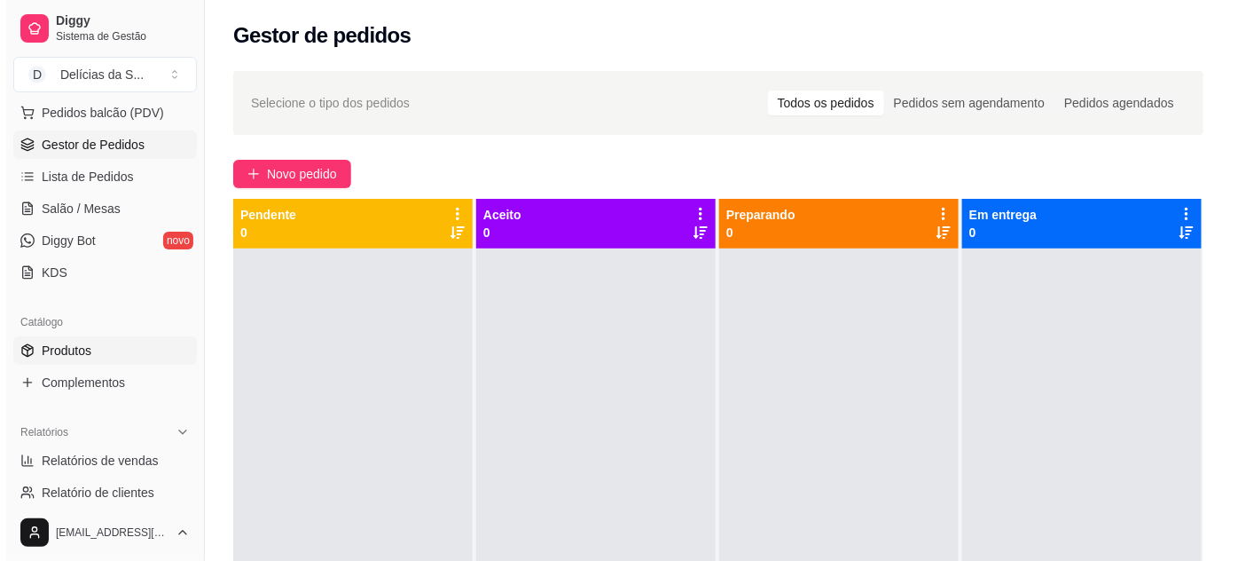
scroll to position [69, 0]
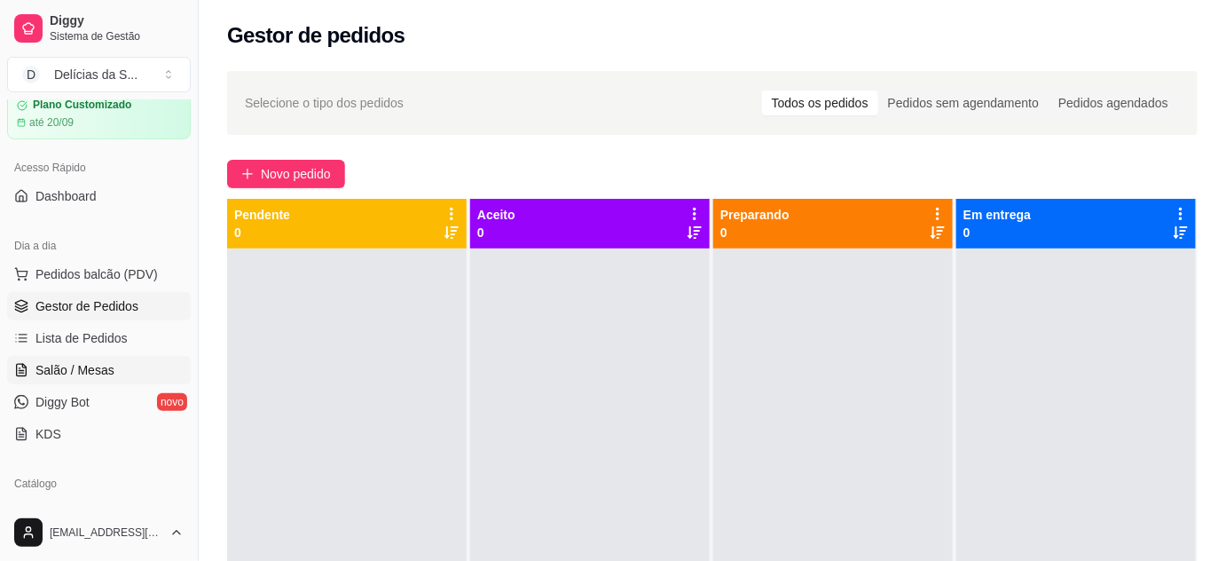
click at [106, 362] on span "Salão / Mesas" at bounding box center [74, 370] width 79 height 18
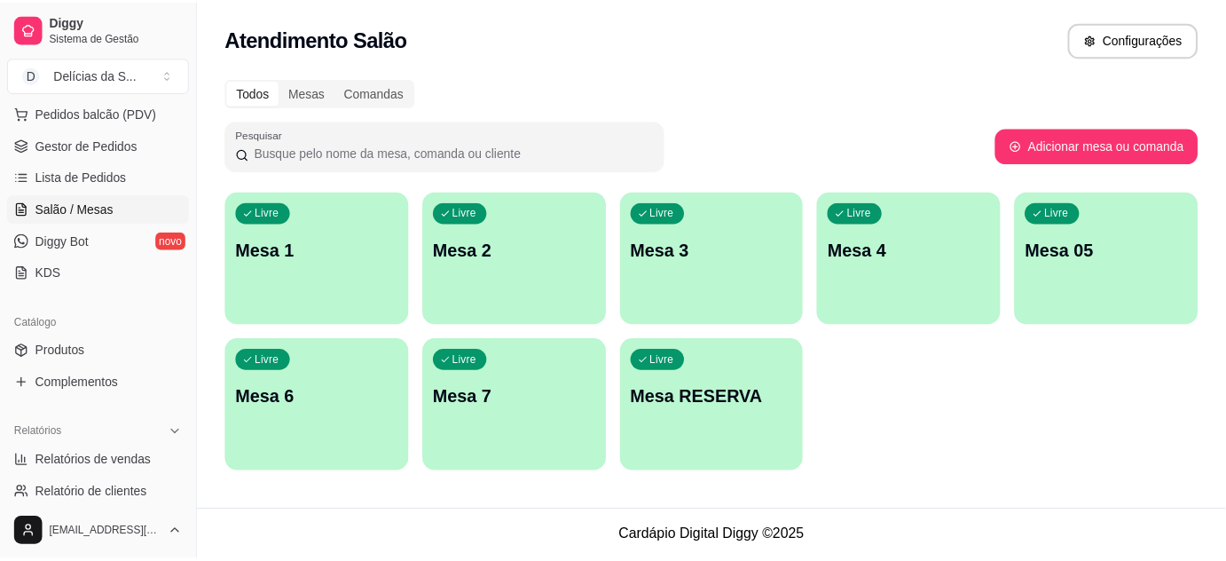
scroll to position [392, 0]
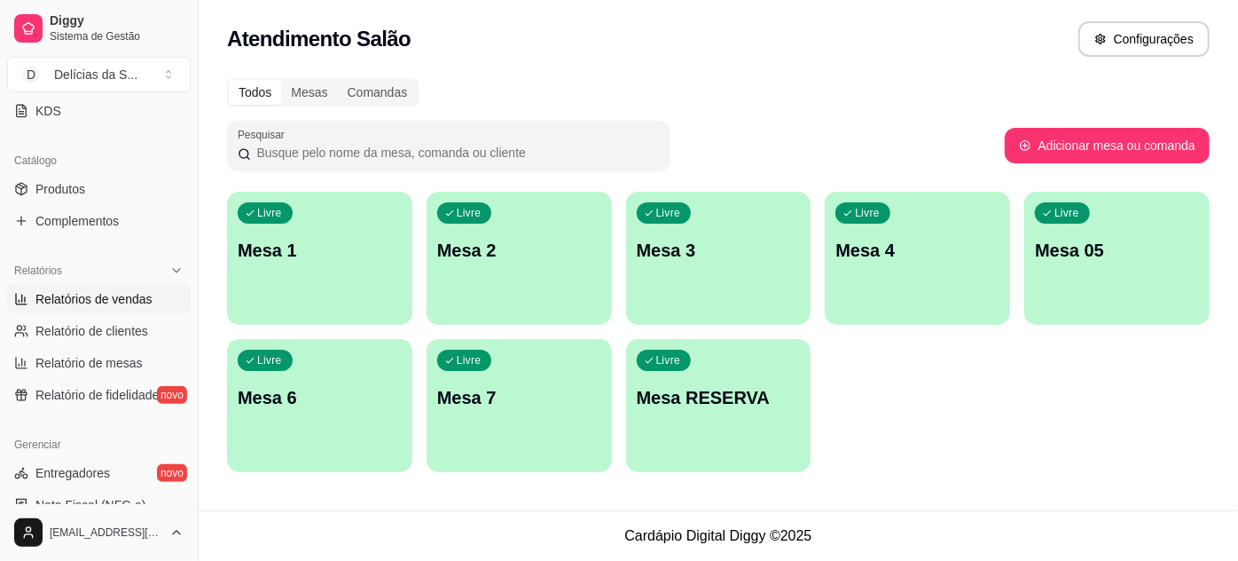
click at [129, 296] on span "Relatórios de vendas" at bounding box center [93, 299] width 117 height 18
select select "ALL"
select select "0"
